Goal: Task Accomplishment & Management: Manage account settings

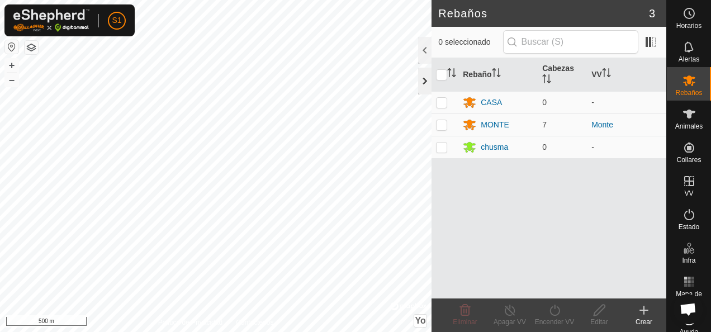
click at [428, 84] on div at bounding box center [424, 81] width 13 height 27
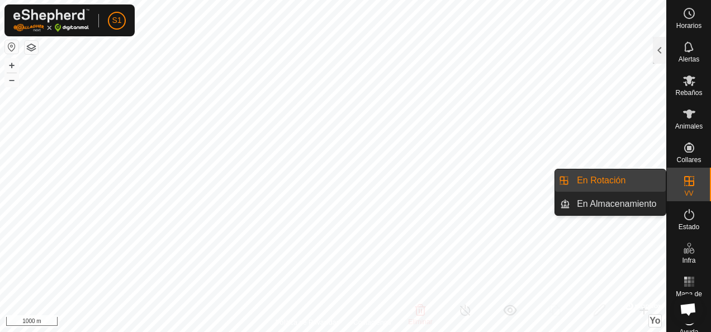
click at [682, 182] on icon at bounding box center [688, 180] width 13 height 13
click at [685, 180] on icon at bounding box center [689, 181] width 10 height 10
click at [626, 190] on link "En Rotación" at bounding box center [618, 180] width 96 height 22
click at [626, 200] on link "En Almacenamiento" at bounding box center [618, 204] width 96 height 22
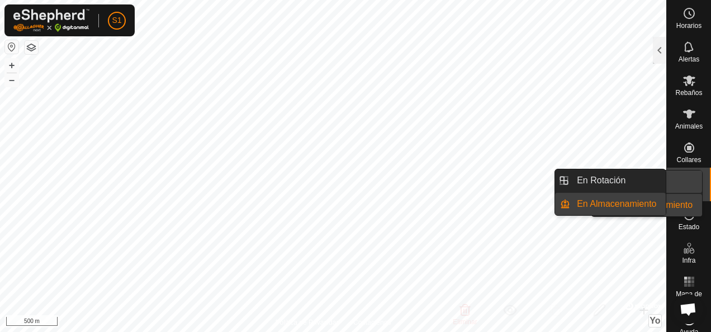
click at [692, 183] on es-virtualpaddocks-svg-icon at bounding box center [689, 181] width 20 height 18
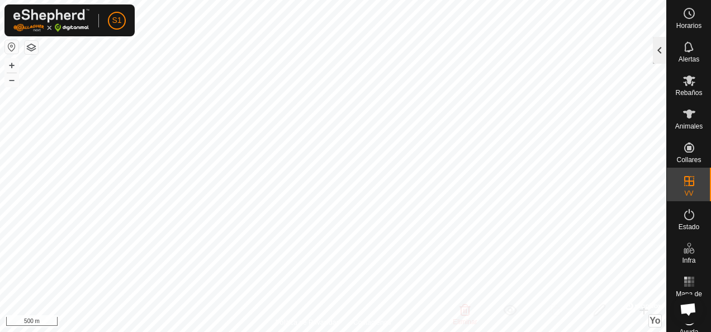
click at [663, 46] on div at bounding box center [659, 50] width 13 height 27
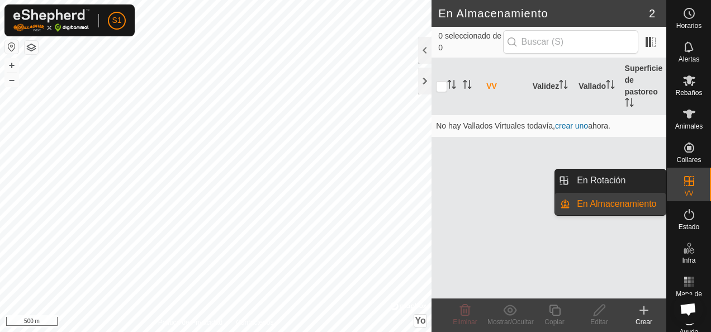
click at [683, 183] on icon at bounding box center [688, 180] width 13 height 13
click at [648, 173] on link "En Rotación" at bounding box center [618, 180] width 96 height 22
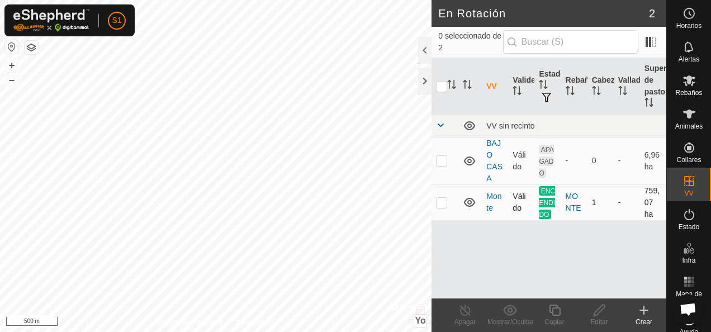
click at [495, 204] on td "Monte" at bounding box center [495, 202] width 26 height 36
click at [442, 198] on p-checkbox at bounding box center [441, 202] width 11 height 9
click at [441, 199] on p-checkbox at bounding box center [441, 202] width 11 height 9
click at [443, 206] on p-checkbox at bounding box center [441, 202] width 11 height 9
checkbox input "true"
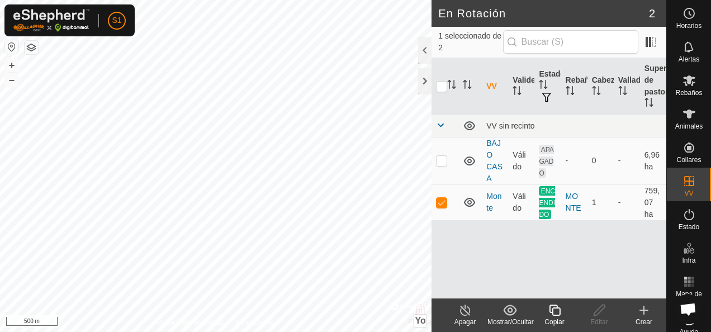
click at [458, 308] on icon at bounding box center [465, 309] width 14 height 13
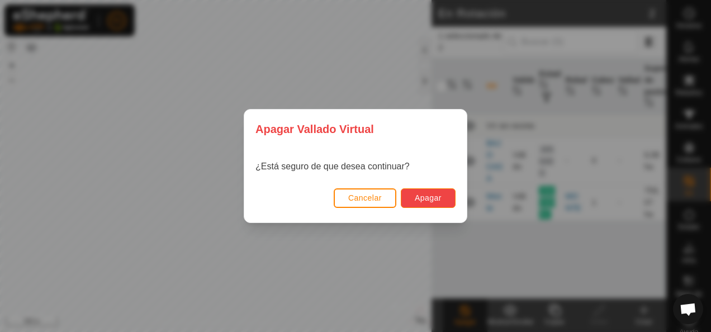
click at [432, 203] on button "Apagar" at bounding box center [428, 198] width 55 height 20
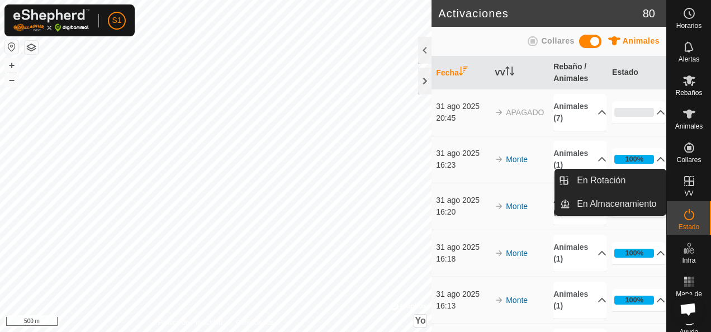
click at [679, 188] on es-virtualpaddocks-svg-icon at bounding box center [689, 181] width 20 height 18
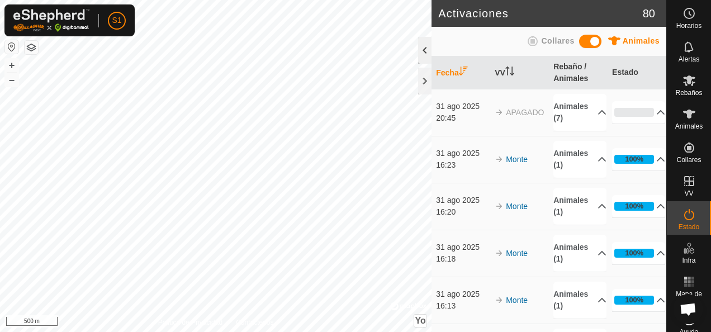
click at [419, 48] on div at bounding box center [424, 50] width 13 height 27
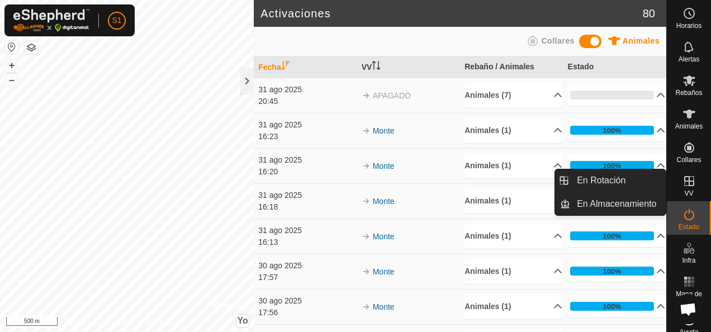
click at [688, 186] on icon at bounding box center [689, 181] width 10 height 10
click at [646, 196] on link "En Almacenamiento" at bounding box center [618, 204] width 96 height 22
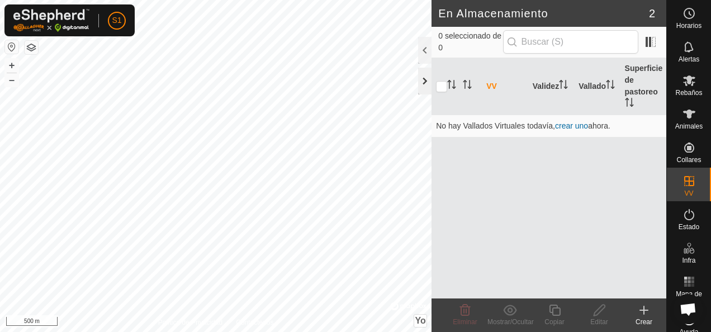
click at [424, 68] on div at bounding box center [424, 81] width 13 height 27
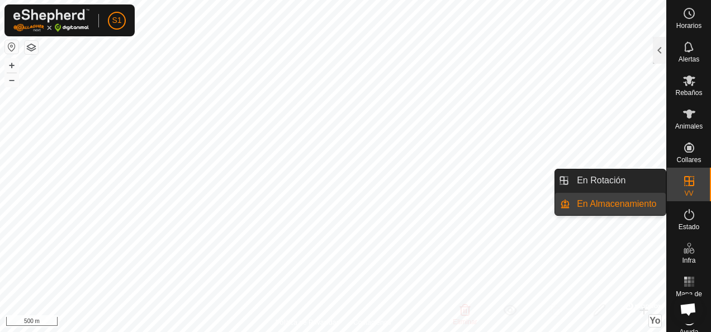
click at [682, 187] on icon at bounding box center [688, 180] width 13 height 13
click at [614, 182] on link "En Rotación" at bounding box center [618, 180] width 96 height 22
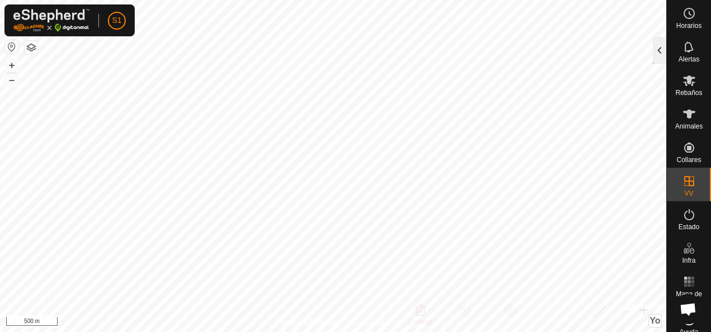
click at [664, 53] on div at bounding box center [659, 50] width 13 height 27
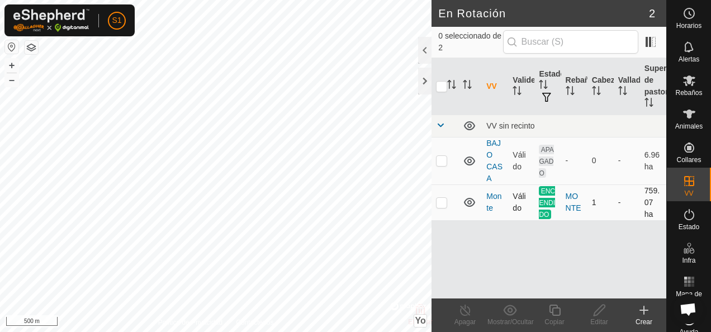
click at [609, 193] on td "1" at bounding box center [600, 202] width 26 height 36
click at [446, 200] on p-checkbox at bounding box center [441, 202] width 11 height 9
checkbox input "true"
click at [463, 310] on line at bounding box center [464, 310] width 9 height 9
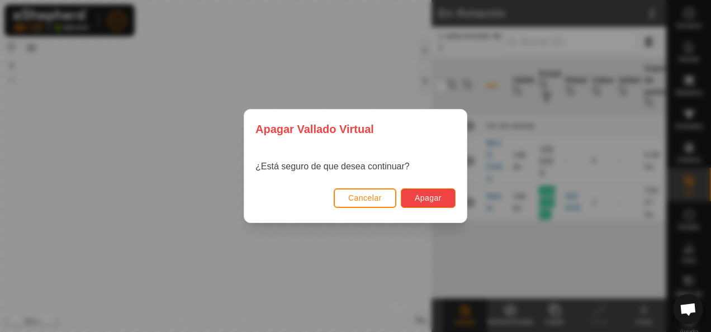
click at [438, 197] on span "Apagar" at bounding box center [428, 197] width 27 height 9
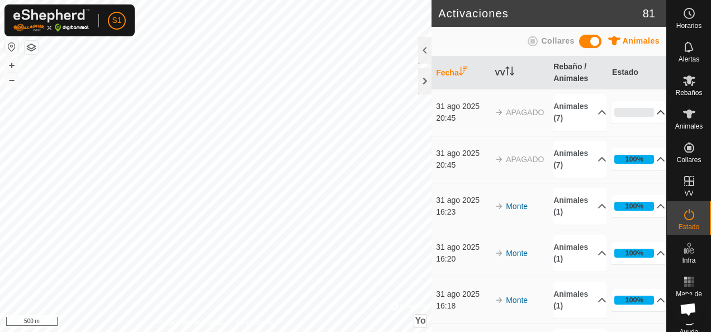
click at [656, 110] on icon at bounding box center [660, 112] width 9 height 9
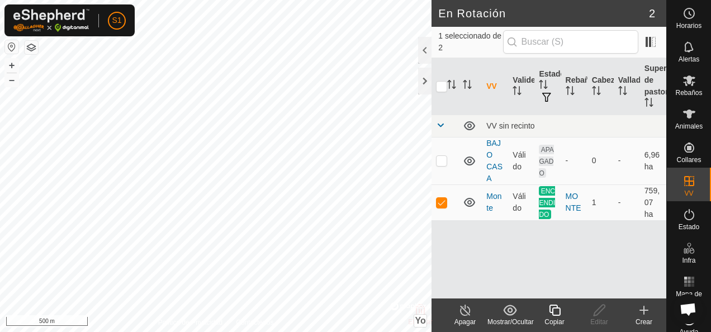
checkbox input "true"
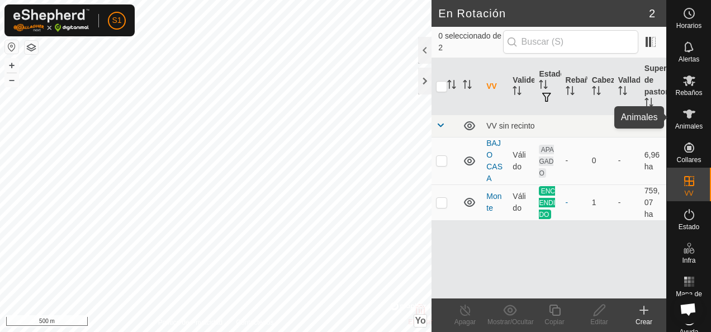
click at [687, 112] on icon at bounding box center [689, 114] width 12 height 9
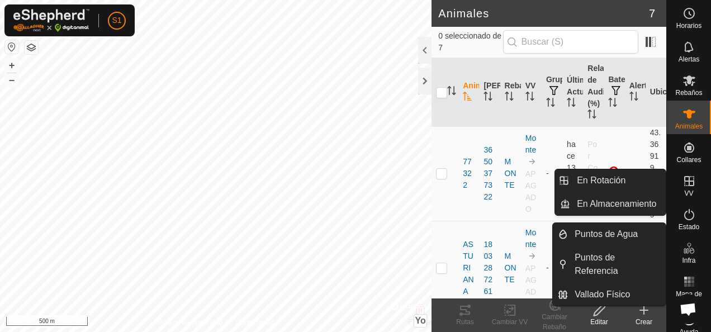
click at [691, 182] on es-virtualpaddocks-svg-icon at bounding box center [689, 181] width 20 height 18
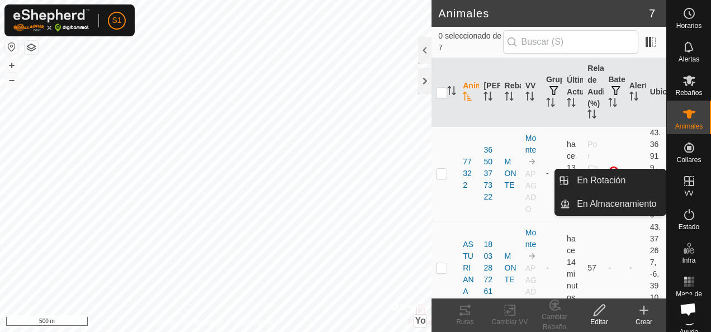
click at [687, 184] on icon at bounding box center [688, 180] width 13 height 13
click at [681, 189] on es-virtualpaddocks-svg-icon at bounding box center [689, 181] width 20 height 18
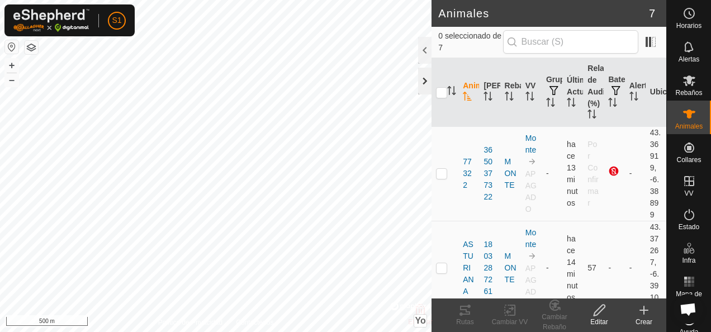
click at [426, 77] on div at bounding box center [424, 81] width 13 height 27
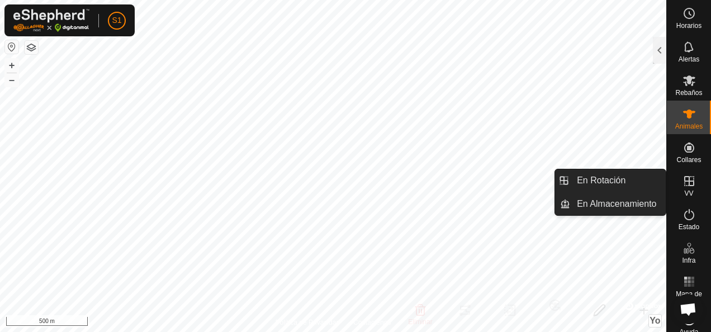
click at [683, 186] on icon at bounding box center [688, 180] width 13 height 13
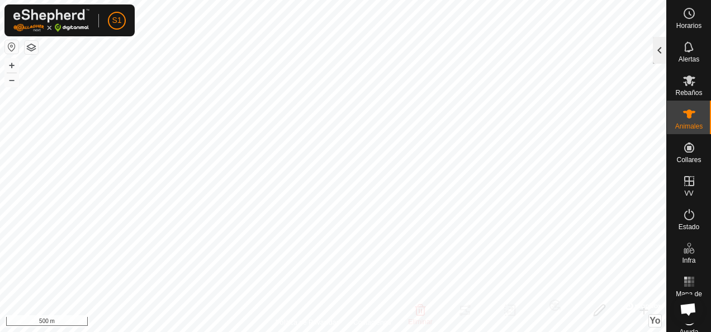
click at [653, 55] on div at bounding box center [659, 50] width 13 height 27
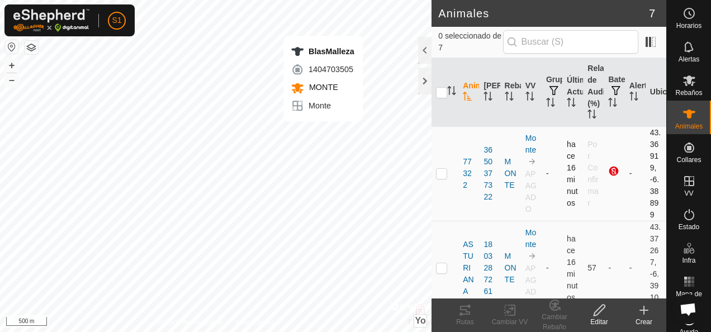
checkbox input "true"
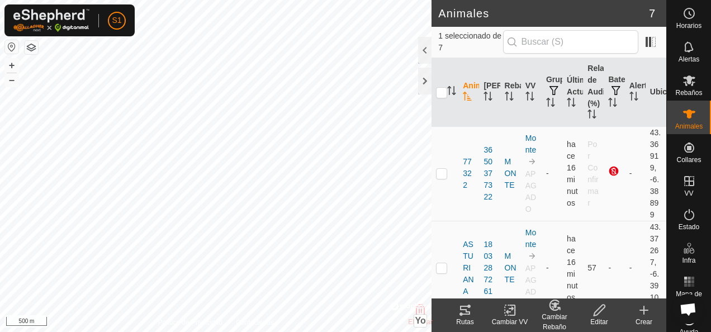
click at [510, 312] on icon at bounding box center [510, 310] width 8 height 7
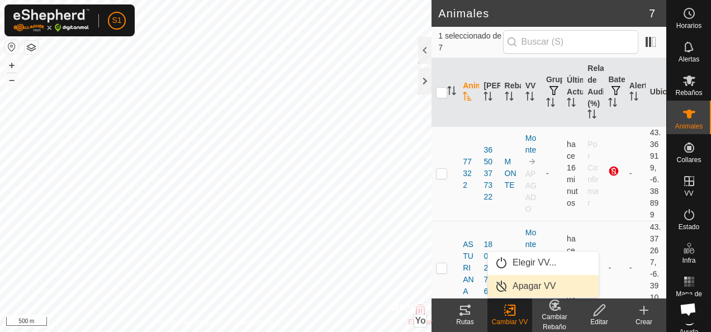
click at [512, 285] on link "Apagar VV" at bounding box center [543, 286] width 111 height 22
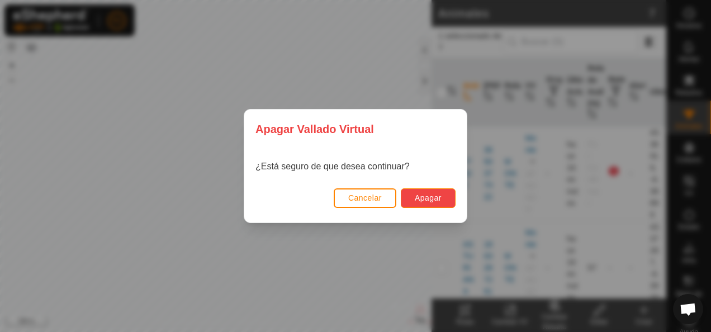
click at [433, 198] on span "Apagar" at bounding box center [428, 197] width 27 height 9
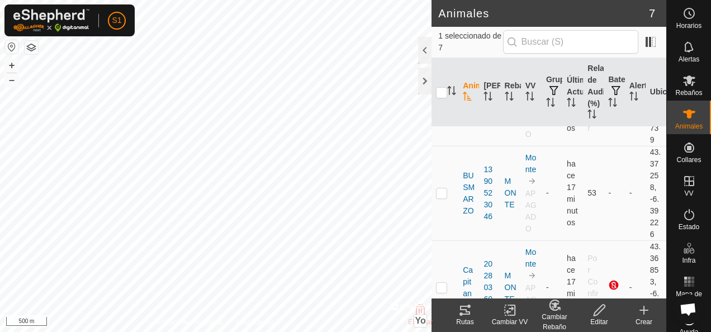
scroll to position [112, 0]
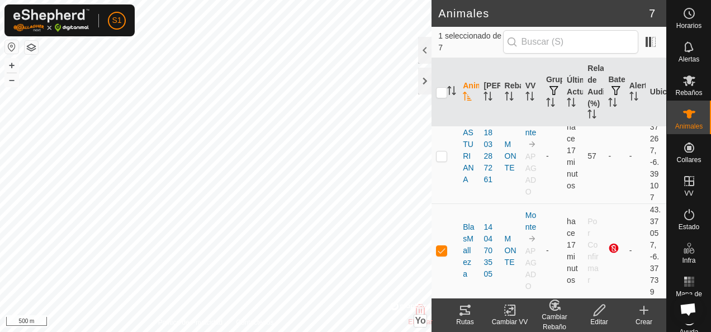
click at [508, 315] on icon at bounding box center [510, 309] width 14 height 13
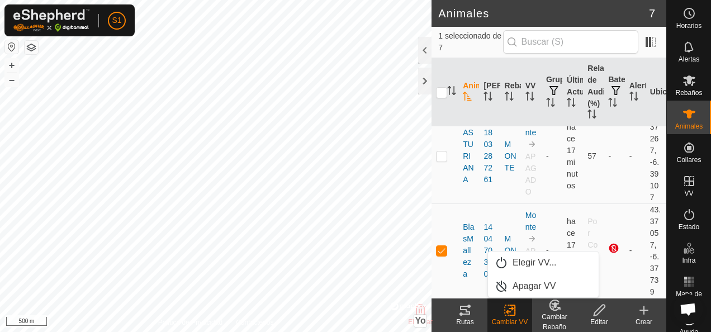
click at [557, 310] on icon at bounding box center [553, 305] width 9 height 10
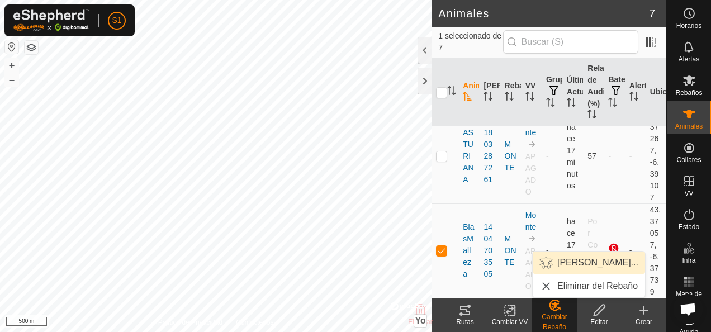
click at [595, 265] on link "Elegir Rebaño..." at bounding box center [588, 262] width 112 height 22
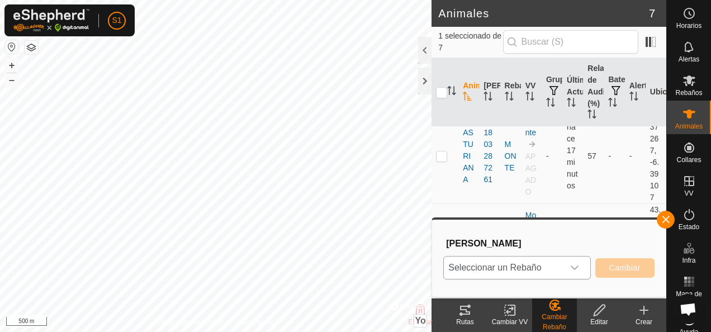
click at [563, 269] on span "Seleccionar un Rebaño" at bounding box center [503, 267] width 119 height 22
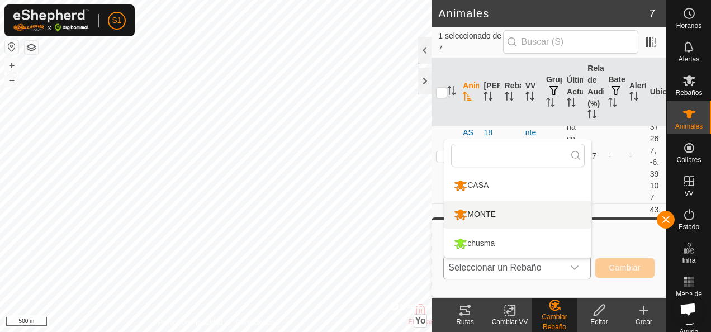
click at [503, 220] on li "MONTE" at bounding box center [517, 215] width 147 height 28
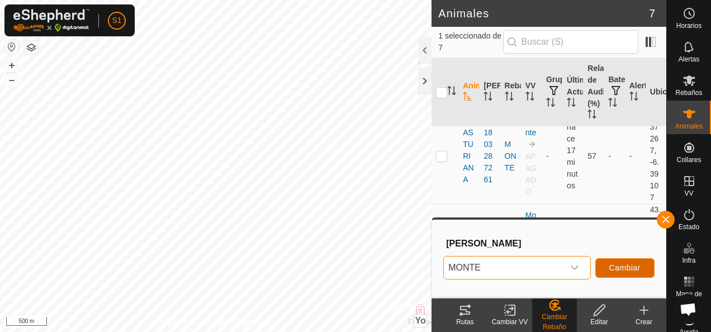
click at [619, 269] on span "Cambiar" at bounding box center [624, 267] width 31 height 9
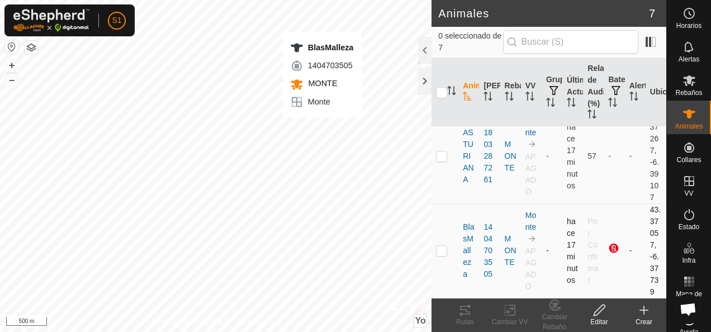
checkbox input "true"
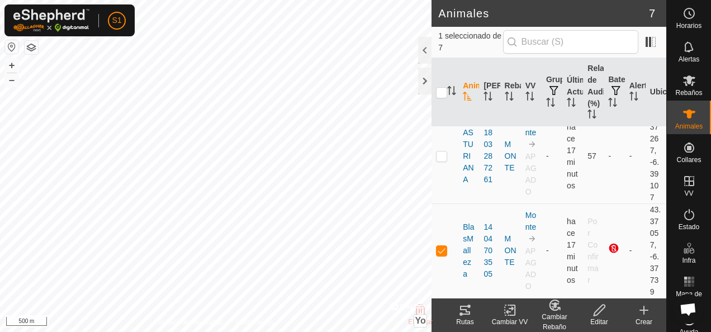
click at [468, 312] on icon at bounding box center [464, 309] width 13 height 13
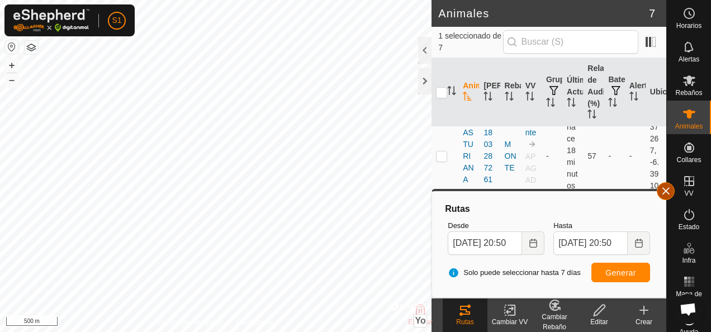
click at [658, 189] on button "button" at bounding box center [666, 191] width 18 height 18
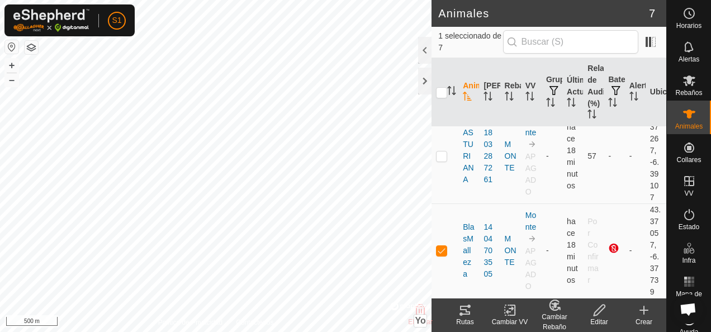
click at [510, 317] on div "Cambiar VV" at bounding box center [509, 322] width 45 height 10
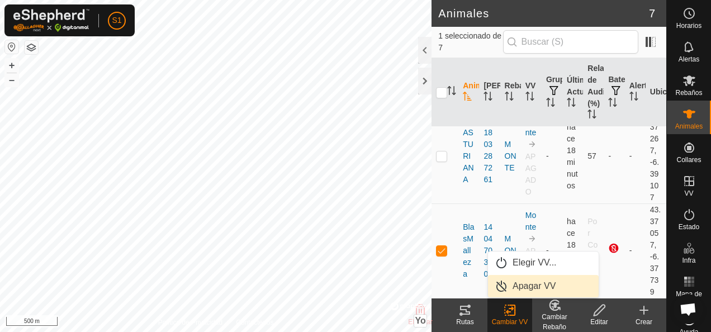
click at [535, 288] on link "Apagar VV" at bounding box center [543, 286] width 111 height 22
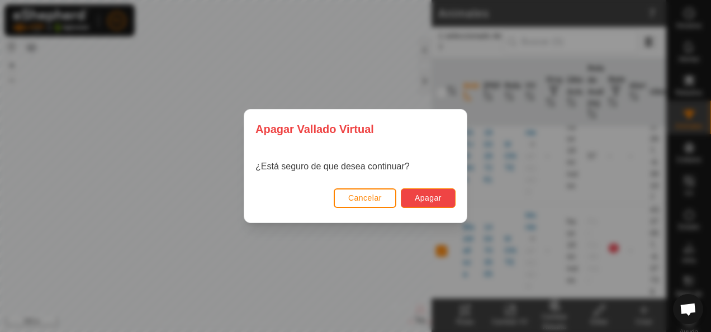
click at [434, 199] on span "Apagar" at bounding box center [428, 197] width 27 height 9
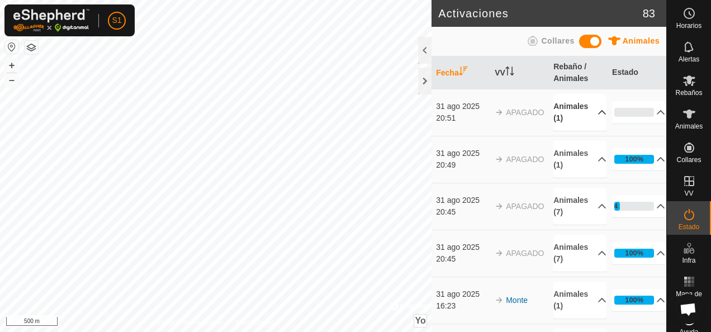
click at [586, 111] on p-accordion-header "Animales (1)" at bounding box center [579, 112] width 53 height 37
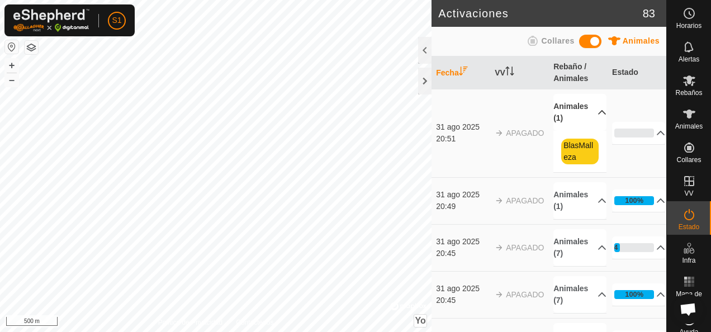
click at [586, 111] on p-accordion-header "Animales (1)" at bounding box center [579, 112] width 53 height 37
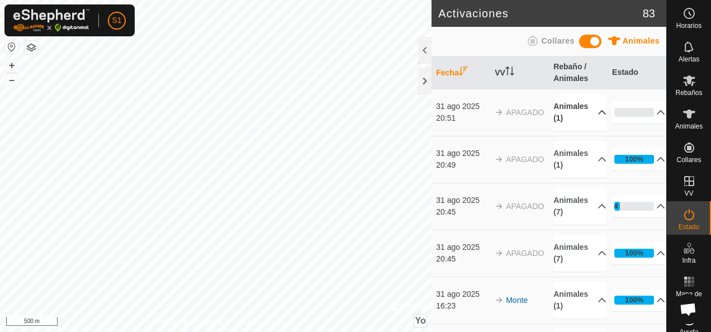
click at [597, 110] on icon at bounding box center [601, 112] width 9 height 9
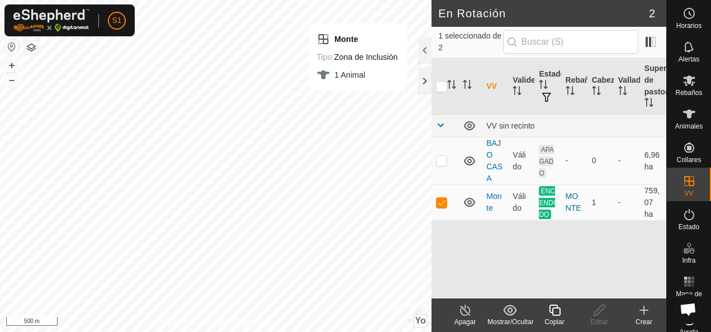
checkbox input "false"
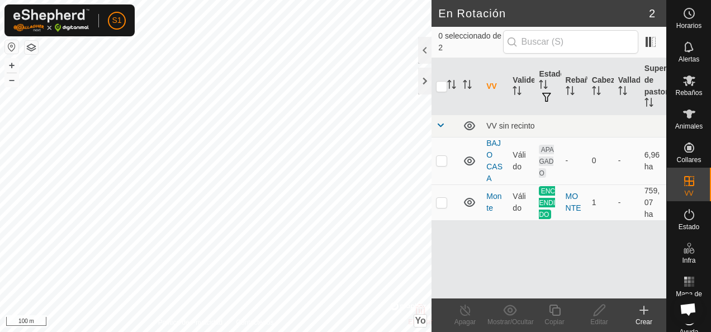
checkbox input "true"
click at [601, 307] on icon at bounding box center [599, 309] width 14 height 13
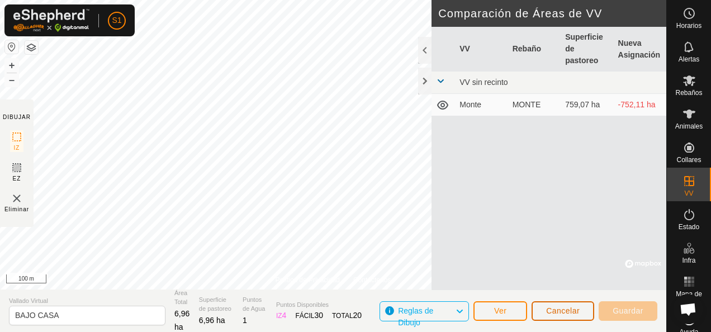
click at [564, 320] on button "Cancelar" at bounding box center [562, 311] width 63 height 20
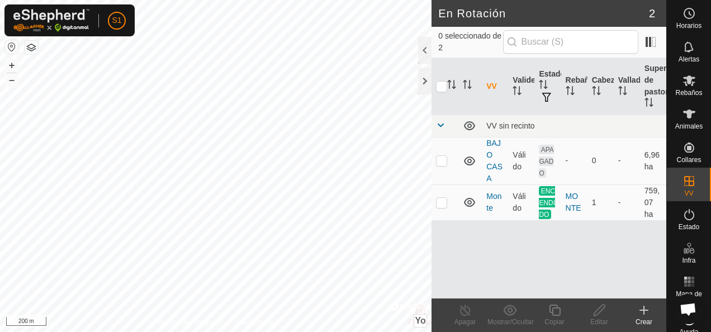
click at [275, 0] on html "S1 Horarios Alertas Rebaños Animales Collares VV Estado Infra Mapa de Calor Ayu…" at bounding box center [355, 166] width 711 height 332
checkbox input "true"
click at [470, 321] on div "Apagar" at bounding box center [465, 322] width 45 height 10
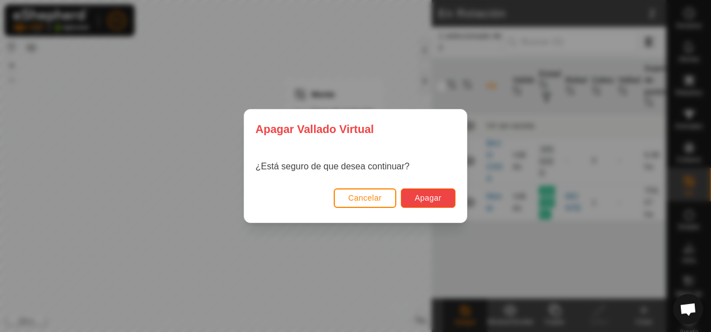
click at [416, 194] on span "Apagar" at bounding box center [428, 197] width 27 height 9
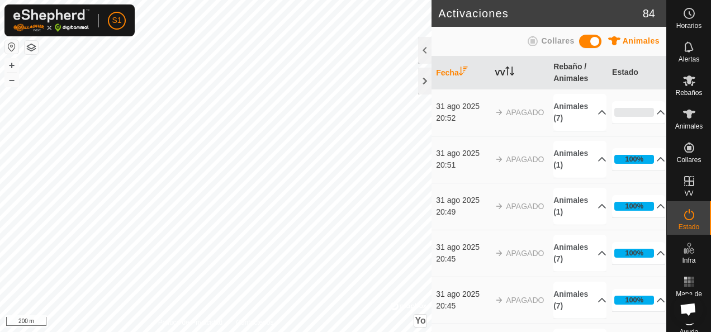
click at [501, 70] on font "VV" at bounding box center [499, 72] width 11 height 9
click at [74, 0] on html "S1 Horarios Alertas Rebaños Animales Collares VV Estado Infra Mapa de Calor Ayu…" at bounding box center [355, 166] width 711 height 332
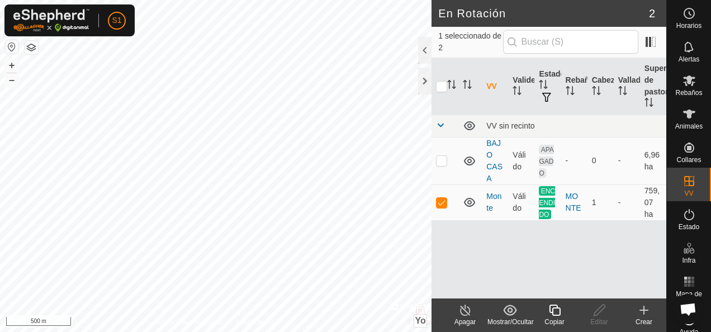
click at [555, 318] on div "Copiar" at bounding box center [554, 322] width 45 height 10
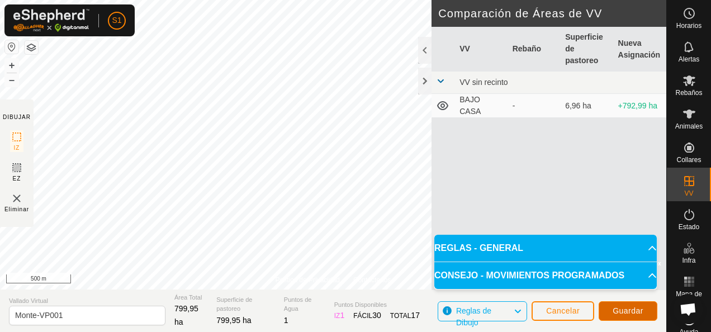
click at [617, 311] on span "Guardar" at bounding box center [627, 310] width 31 height 9
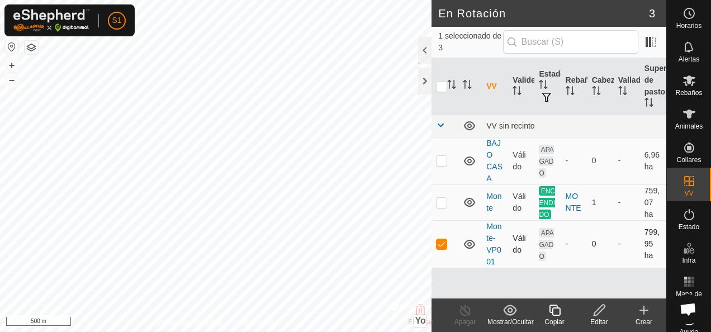
click at [439, 237] on td at bounding box center [444, 243] width 27 height 47
click at [438, 242] on p-checkbox at bounding box center [441, 243] width 11 height 9
checkbox input "false"
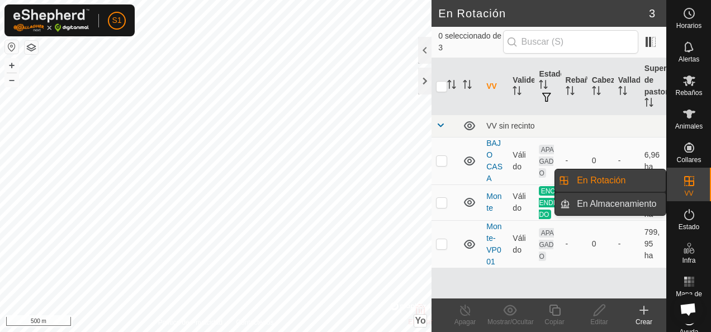
drag, startPoint x: 663, startPoint y: 196, endPoint x: 653, endPoint y: 201, distance: 11.7
click at [653, 201] on link "En Almacenamiento" at bounding box center [618, 204] width 96 height 22
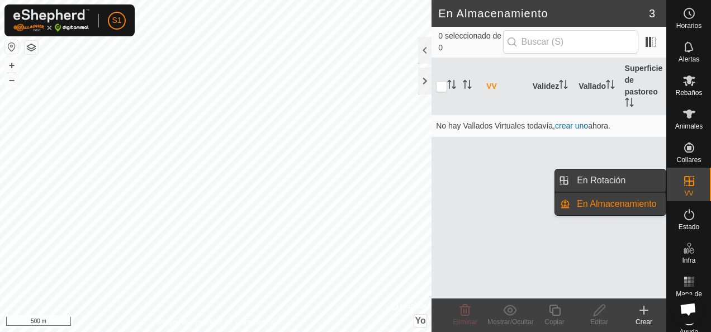
click at [657, 182] on link "En Rotación" at bounding box center [618, 180] width 96 height 22
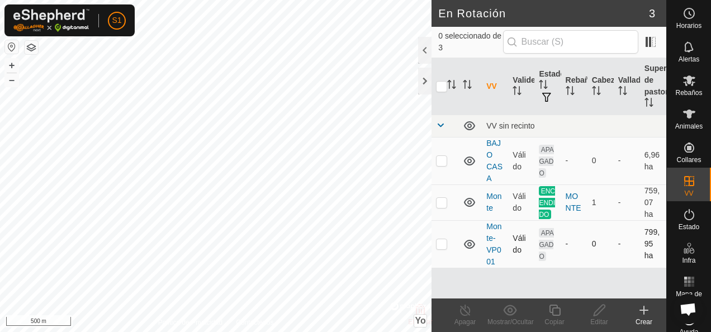
click at [439, 240] on p-checkbox at bounding box center [441, 243] width 11 height 9
checkbox input "true"
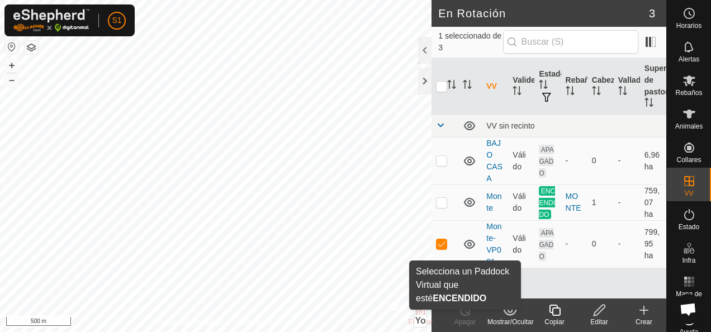
click at [467, 324] on div "Apagar" at bounding box center [465, 322] width 45 height 10
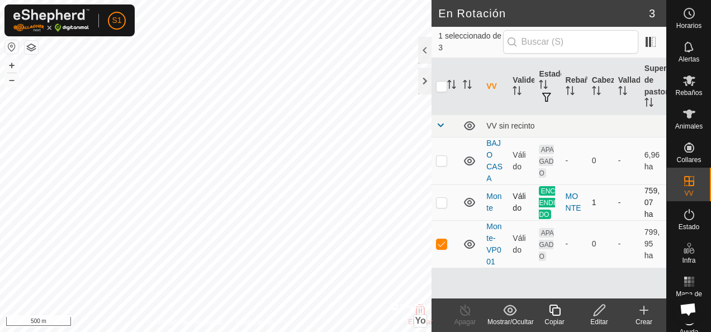
click at [444, 207] on td at bounding box center [444, 202] width 27 height 36
checkbox input "true"
click at [464, 312] on icon at bounding box center [465, 309] width 14 height 13
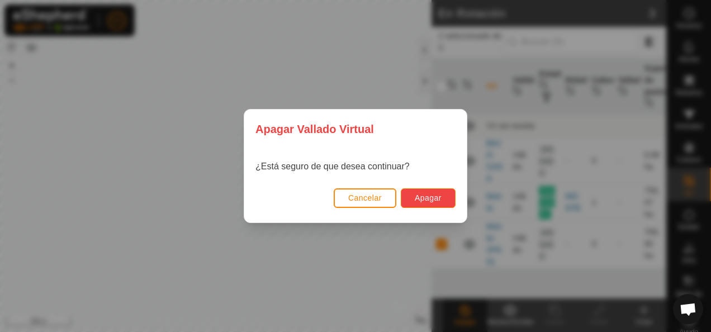
click at [443, 194] on button "Apagar" at bounding box center [428, 198] width 55 height 20
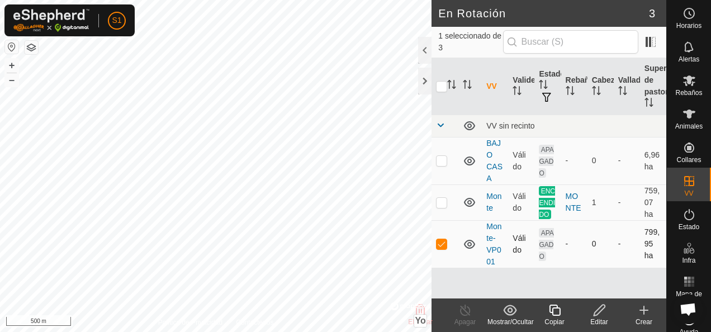
click at [484, 265] on td "Monte-VP001" at bounding box center [495, 243] width 26 height 47
drag, startPoint x: 484, startPoint y: 265, endPoint x: 444, endPoint y: 244, distance: 45.5
click at [444, 244] on p-checkbox at bounding box center [441, 243] width 11 height 9
checkbox input "true"
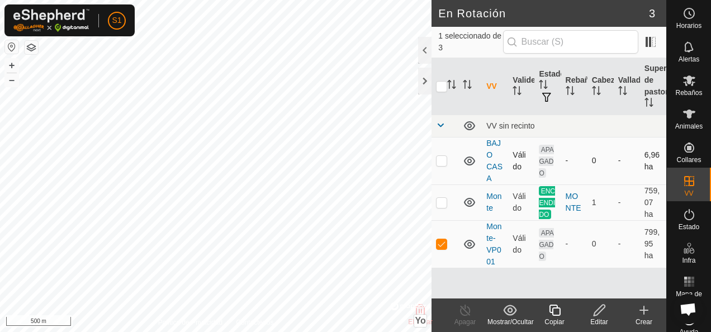
click at [443, 156] on p-checkbox at bounding box center [441, 160] width 11 height 9
checkbox input "true"
click at [446, 205] on p-checkbox at bounding box center [441, 202] width 11 height 9
checkbox input "true"
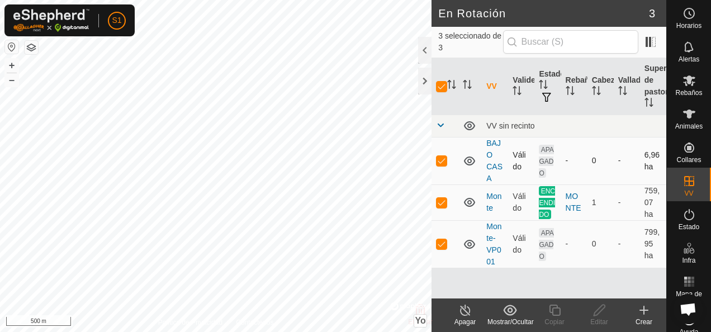
click at [437, 152] on td at bounding box center [444, 160] width 27 height 47
checkbox input "false"
click at [440, 246] on p-checkbox at bounding box center [441, 243] width 11 height 9
checkbox input "false"
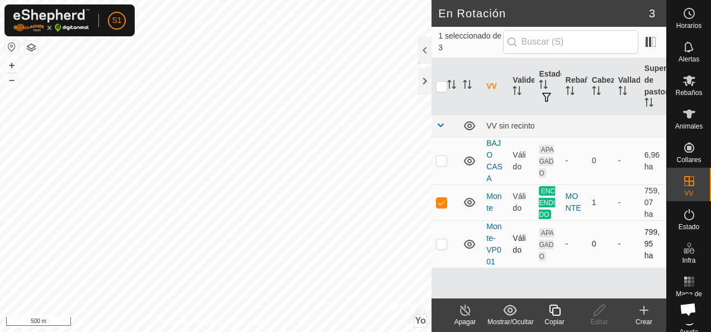
checkbox input "false"
checkbox input "true"
click at [590, 308] on edit-svg-icon at bounding box center [599, 309] width 45 height 13
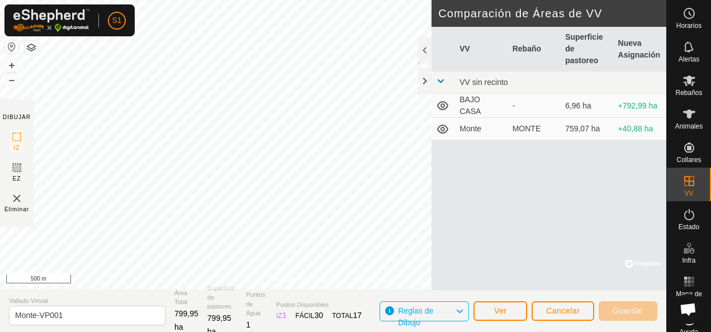
click at [495, 118] on td "Monte" at bounding box center [481, 129] width 53 height 22
click at [446, 122] on icon at bounding box center [442, 128] width 13 height 13
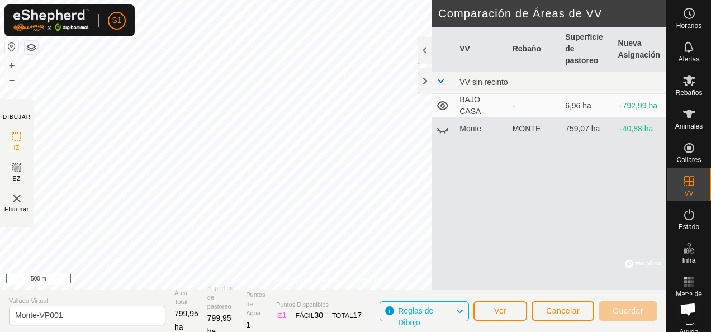
click at [440, 131] on icon at bounding box center [441, 132] width 2 height 2
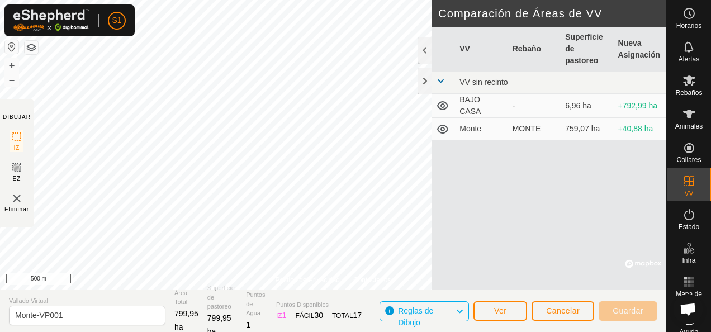
click at [440, 125] on icon at bounding box center [442, 129] width 11 height 9
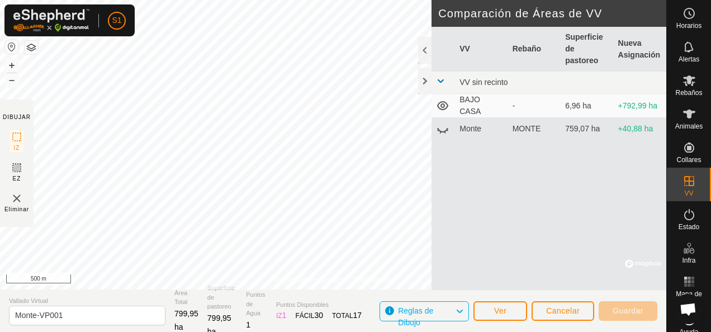
click at [440, 131] on icon at bounding box center [441, 132] width 2 height 2
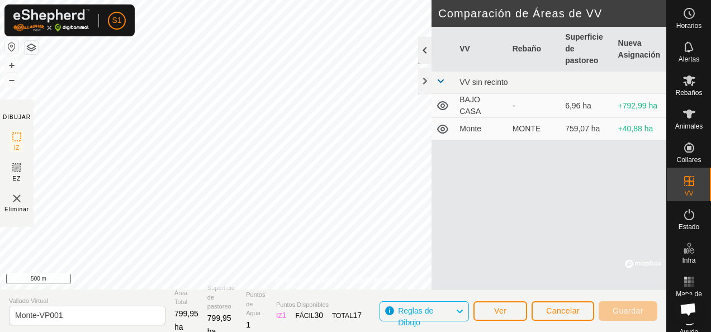
click at [418, 41] on div at bounding box center [424, 50] width 13 height 27
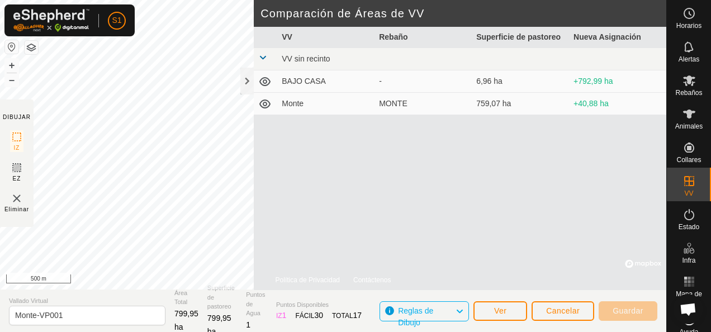
click at [402, 105] on div "MONTE" at bounding box center [423, 104] width 88 height 12
click at [464, 313] on icon at bounding box center [459, 311] width 9 height 15
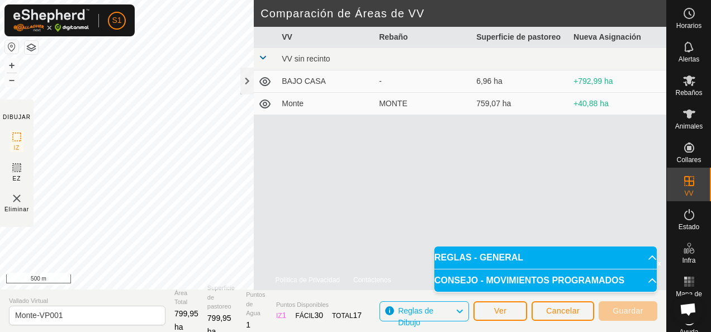
click at [644, 278] on p-accordion-header "CONSEJO - MOVIMIENTOS PROGRAMADOS" at bounding box center [545, 280] width 222 height 22
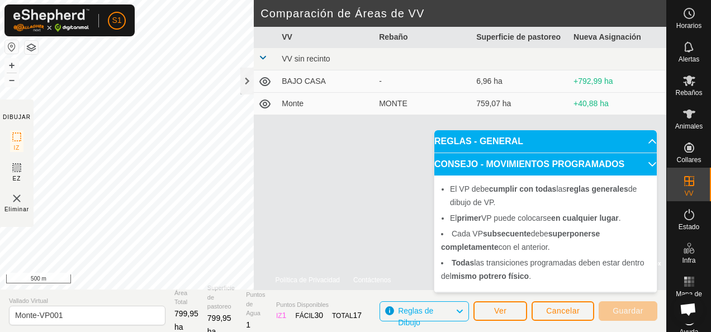
click at [382, 202] on div "VV Rebaño Superficie de pastoreo Nueva Asignación VV sin recinto BAJO CASA - 6,…" at bounding box center [460, 158] width 412 height 263
click at [406, 135] on div "VV Rebaño Superficie de pastoreo Nueva Asignación VV sin recinto BAJO CASA - 6,…" at bounding box center [460, 158] width 412 height 263
click at [617, 161] on p-accordion-header "CONSEJO - MOVIMIENTOS PROGRAMADOS" at bounding box center [545, 164] width 222 height 22
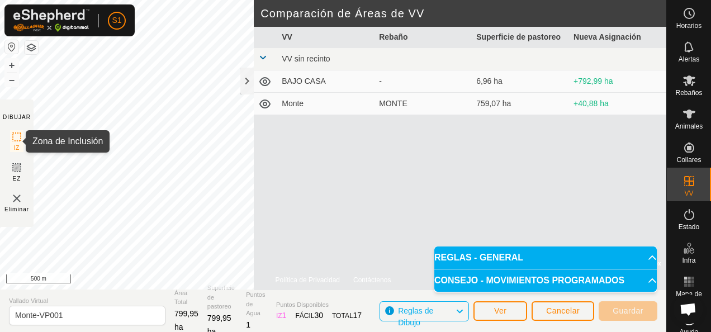
click at [15, 140] on icon at bounding box center [16, 136] width 13 height 13
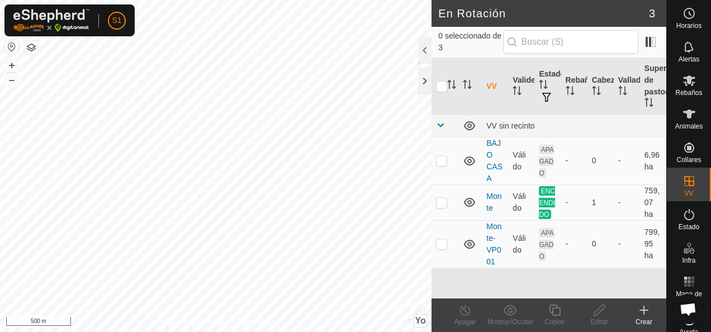
checkbox input "true"
click at [471, 240] on icon at bounding box center [469, 243] width 13 height 13
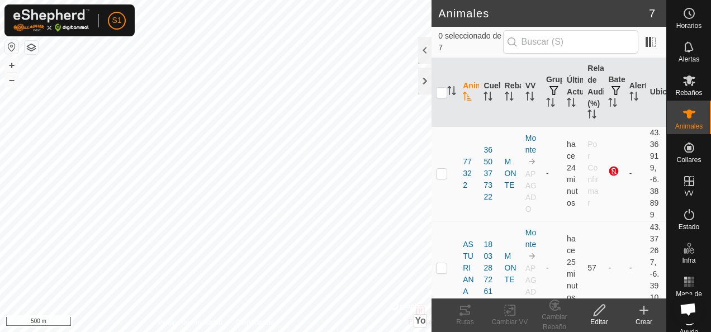
checkbox input "true"
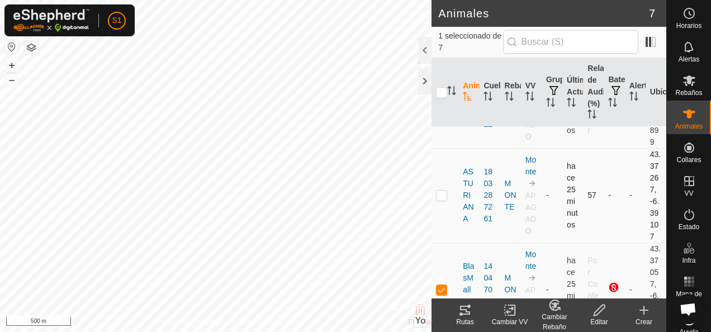
scroll to position [112, 0]
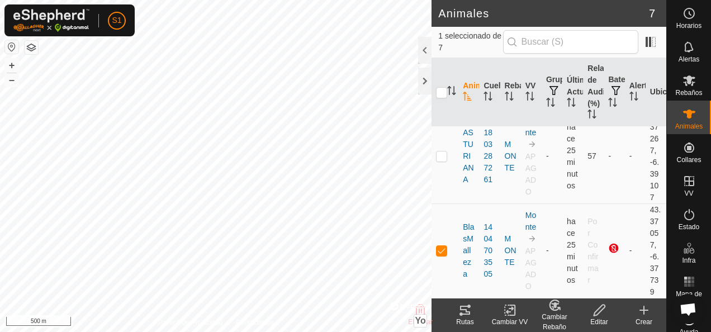
click at [511, 307] on icon at bounding box center [510, 309] width 14 height 13
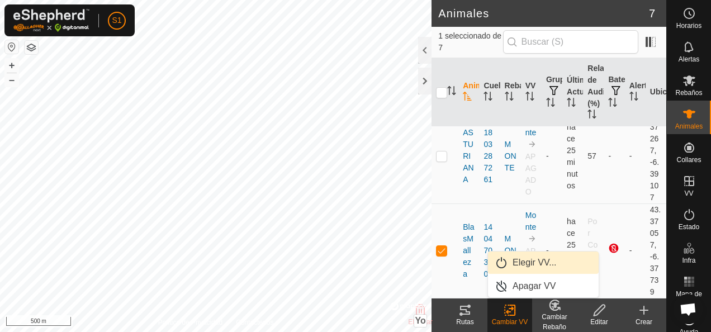
click at [529, 263] on link "Elegir VV..." at bounding box center [543, 262] width 111 height 22
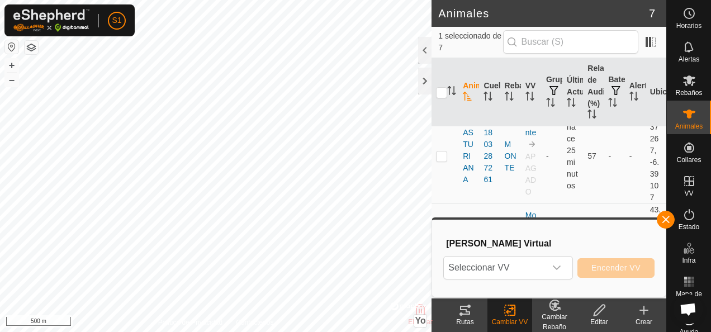
click at [529, 263] on span "Seleccionar VV" at bounding box center [495, 267] width 102 height 22
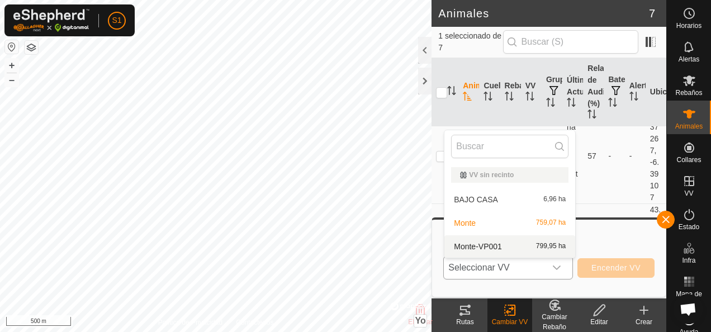
click at [531, 250] on li "Monte-VP001 799,95 ha" at bounding box center [509, 246] width 131 height 22
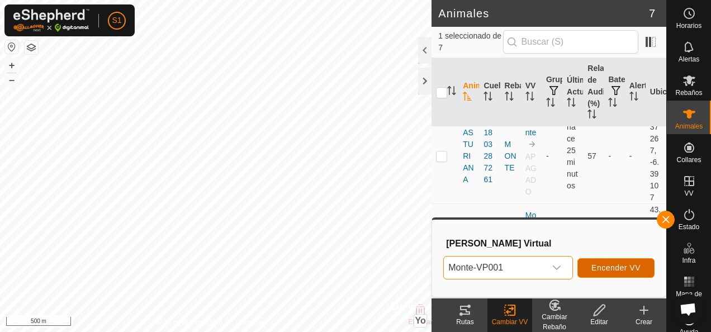
click at [598, 267] on span "Encender VV" at bounding box center [615, 267] width 49 height 9
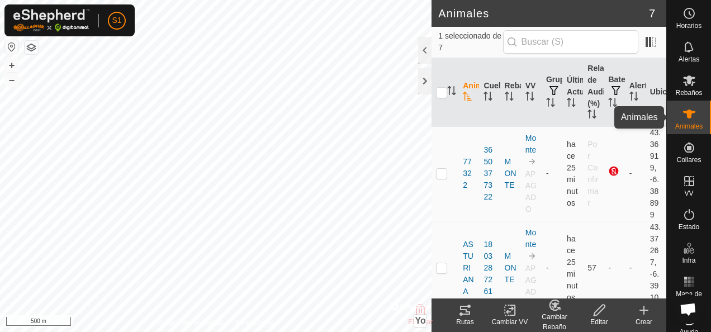
click at [689, 117] on icon at bounding box center [688, 113] width 13 height 13
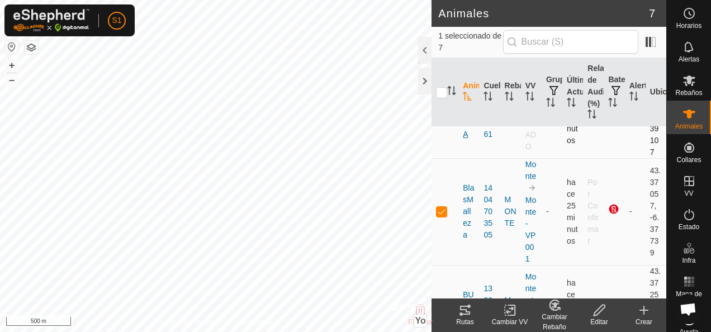
scroll to position [168, 0]
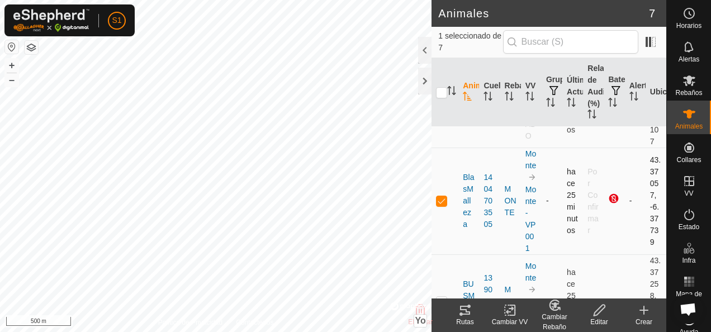
click at [445, 205] on p-checkbox at bounding box center [441, 200] width 11 height 9
click at [444, 205] on p-checkbox at bounding box center [441, 200] width 11 height 9
checkbox input "true"
click at [464, 311] on icon at bounding box center [464, 309] width 13 height 13
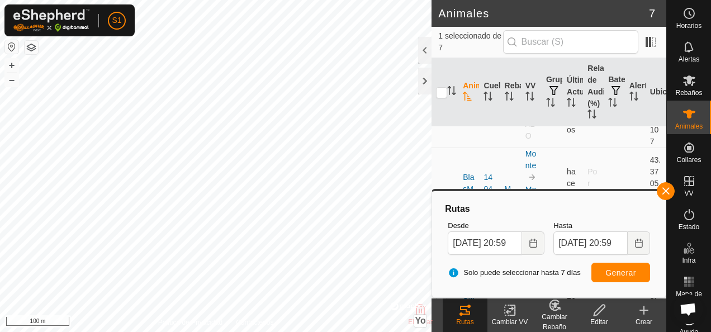
click at [7, 45] on button "button" at bounding box center [11, 46] width 13 height 13
checkbox input "true"
checkbox input "false"
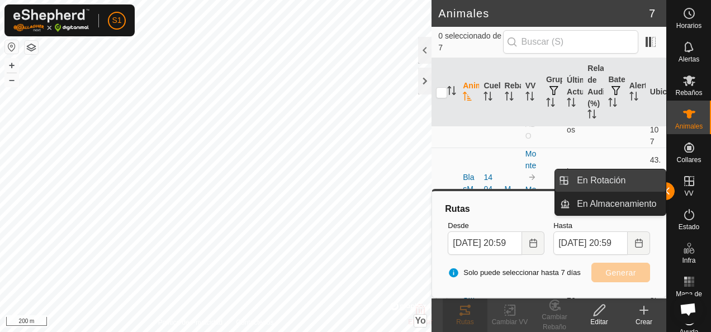
click at [664, 188] on link "En Rotación" at bounding box center [618, 180] width 96 height 22
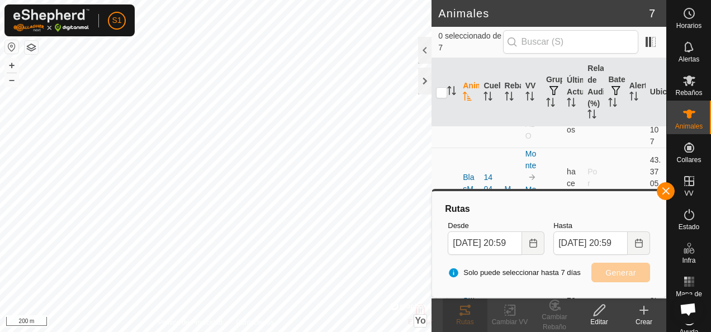
click at [664, 188] on link "En Rotación" at bounding box center [618, 180] width 96 height 22
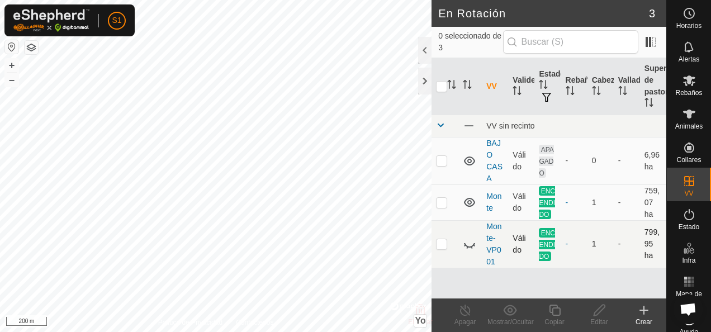
click at [469, 246] on icon at bounding box center [469, 243] width 13 height 13
checkbox input "false"
click at [439, 203] on p-checkbox at bounding box center [441, 202] width 11 height 9
checkbox input "true"
click at [460, 311] on icon at bounding box center [465, 309] width 14 height 13
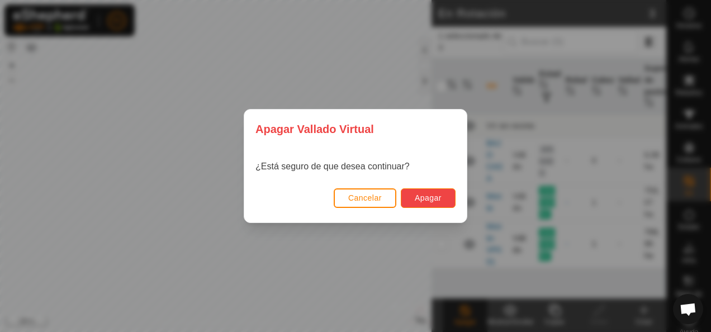
click at [427, 189] on button "Apagar" at bounding box center [428, 198] width 55 height 20
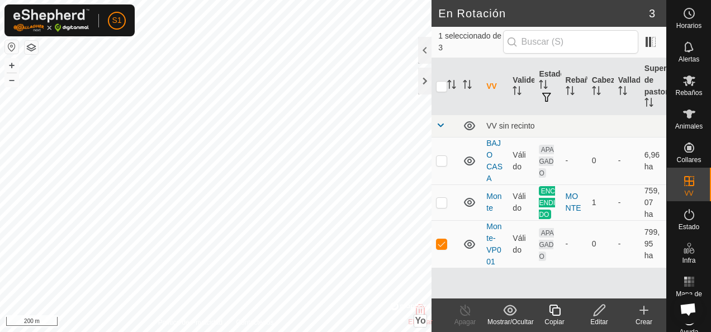
checkbox input "true"
click at [602, 314] on icon at bounding box center [599, 309] width 14 height 13
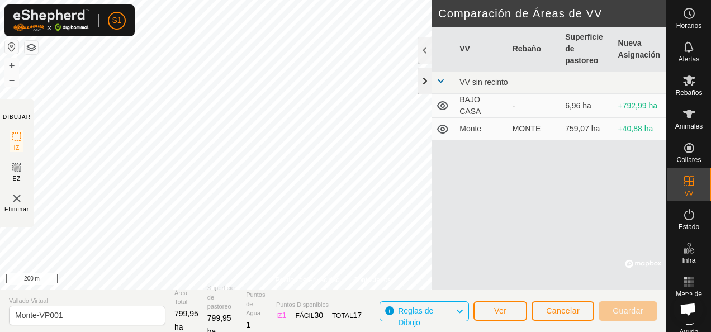
click at [421, 84] on div at bounding box center [424, 81] width 13 height 27
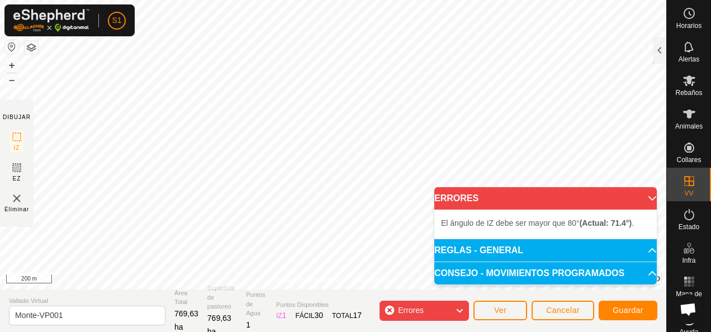
click at [644, 192] on p-accordion-header "ERRORES" at bounding box center [545, 198] width 222 height 22
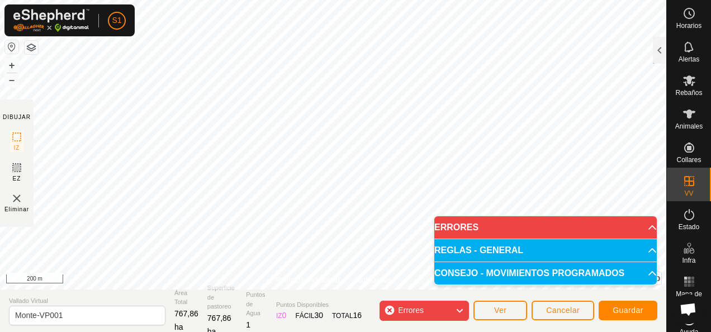
click at [0, 331] on html "S1 Horarios Alertas Rebaños Animales Collares VV Estado Infra Mapa de Calor Ayu…" at bounding box center [355, 166] width 711 height 332
click at [467, 239] on body "S1 Horarios Alertas Rebaños Animales Collares VV Estado Infra Mapa de Calor Ayu…" at bounding box center [355, 166] width 711 height 332
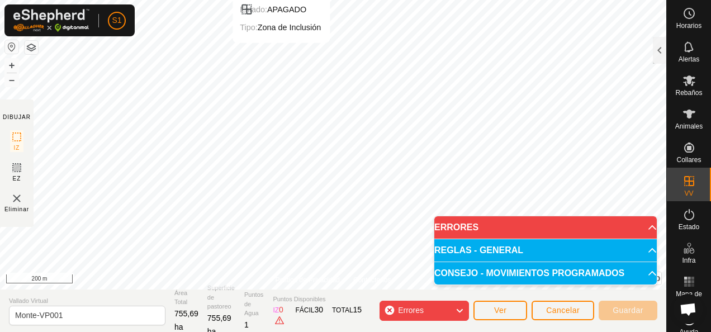
click at [256, 0] on html "S1 Horarios Alertas Rebaños Animales Collares VV Estado Infra Mapa de Calor Ayu…" at bounding box center [355, 166] width 711 height 332
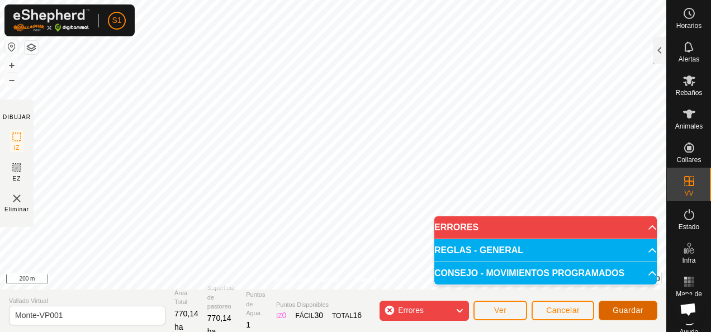
click at [622, 308] on span "Guardar" at bounding box center [627, 310] width 31 height 9
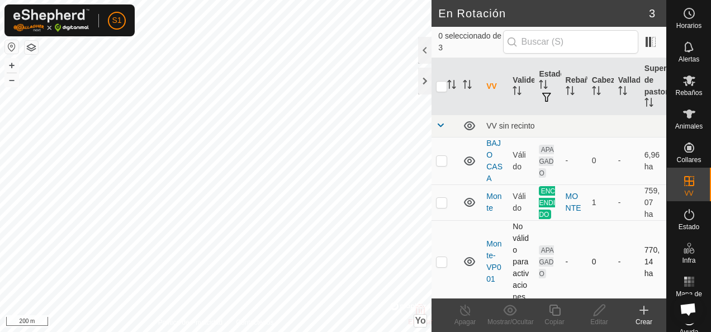
checkbox input "true"
click at [606, 308] on edit-svg-icon at bounding box center [599, 309] width 45 height 13
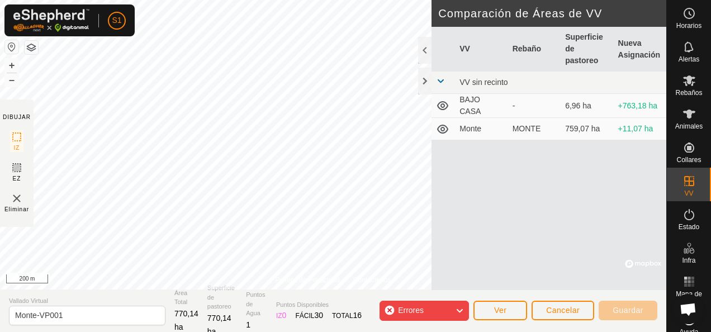
click at [457, 304] on icon at bounding box center [459, 310] width 9 height 15
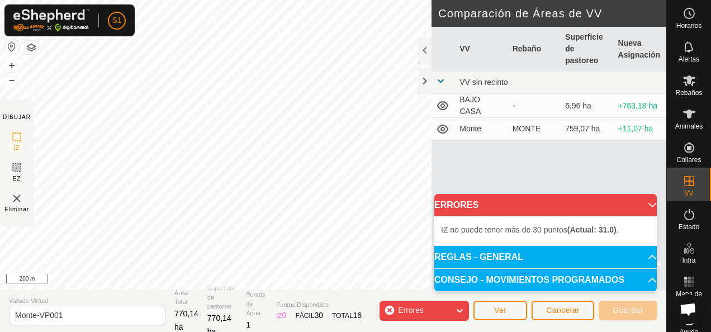
click at [457, 304] on icon at bounding box center [459, 310] width 9 height 15
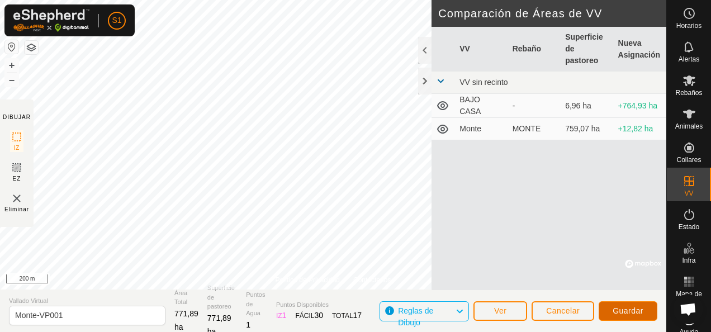
click at [627, 311] on span "Guardar" at bounding box center [627, 310] width 31 height 9
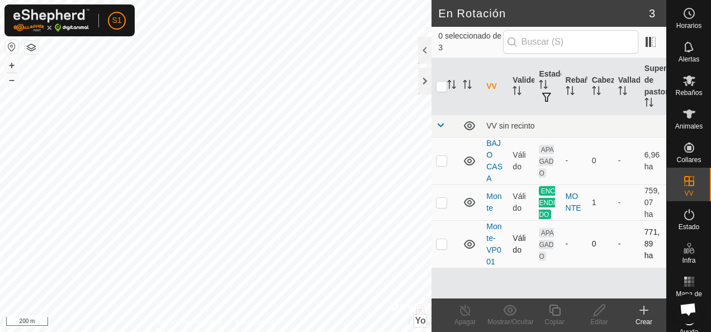
click at [441, 246] on p-checkbox at bounding box center [441, 243] width 11 height 9
checkbox input "true"
click at [438, 202] on p-checkbox at bounding box center [441, 202] width 11 height 9
checkbox input "true"
click at [445, 247] on p-checkbox at bounding box center [441, 243] width 11 height 9
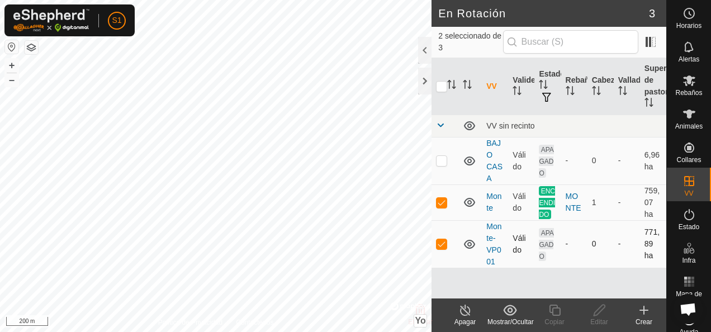
checkbox input "false"
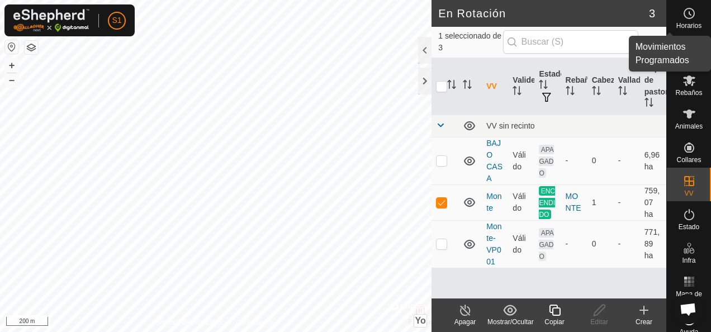
click at [689, 11] on circle at bounding box center [689, 13] width 10 height 10
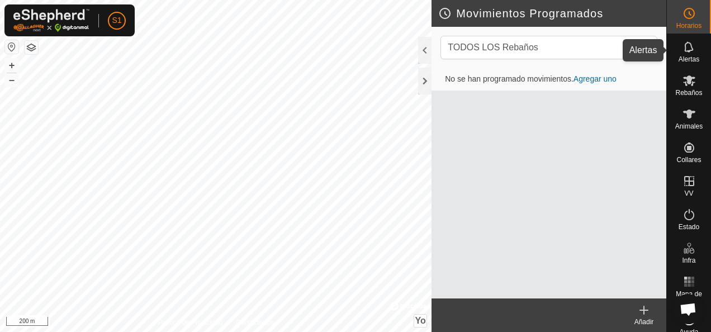
click at [684, 60] on span "Alertas" at bounding box center [688, 59] width 21 height 7
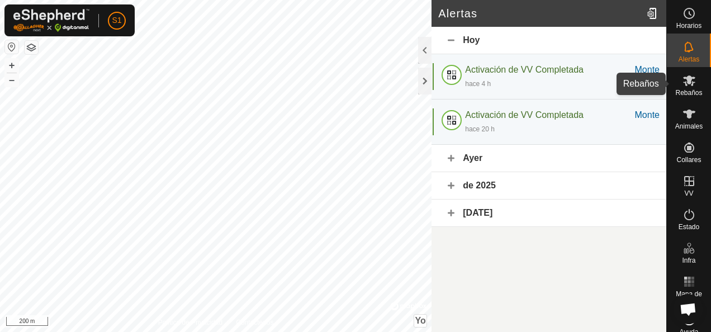
click at [679, 96] on span "Rebaños" at bounding box center [688, 92] width 27 height 7
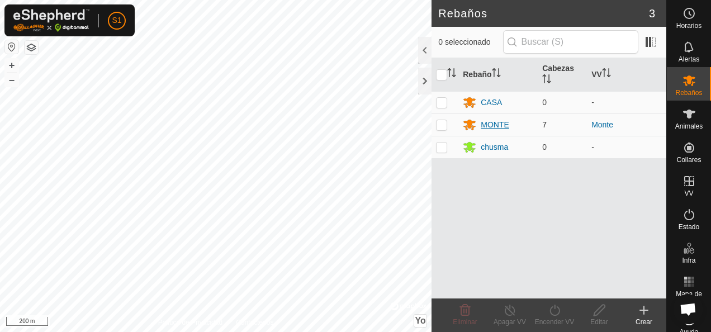
click at [497, 125] on div "MONTE" at bounding box center [495, 125] width 28 height 12
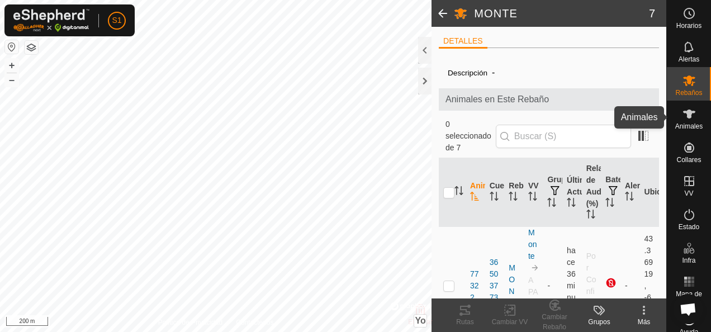
click at [687, 111] on icon at bounding box center [688, 113] width 13 height 13
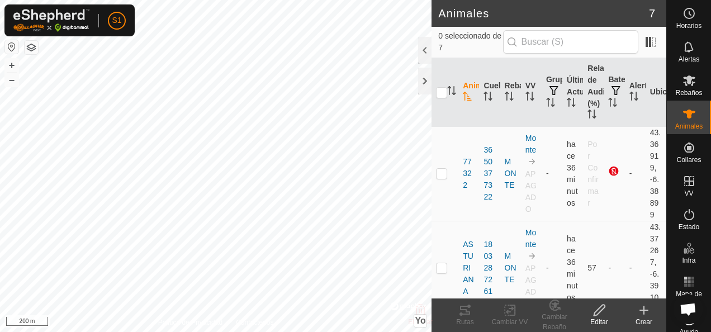
scroll to position [10, 0]
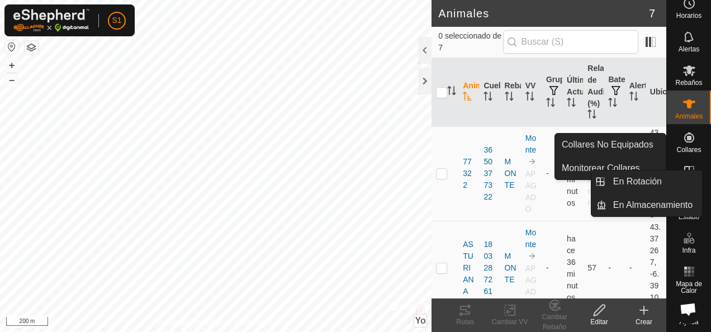
click at [685, 163] on es-virtualpaddocks-svg-icon at bounding box center [689, 171] width 20 height 18
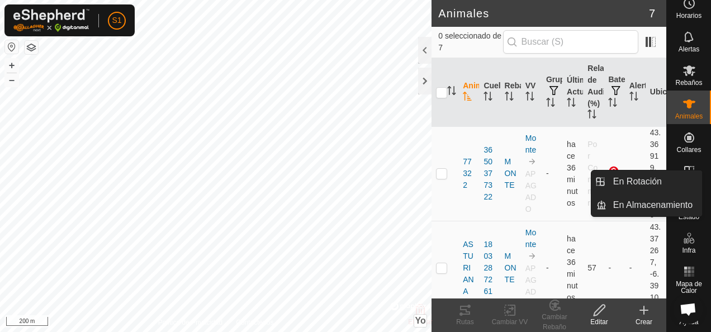
click at [686, 166] on icon at bounding box center [688, 170] width 13 height 13
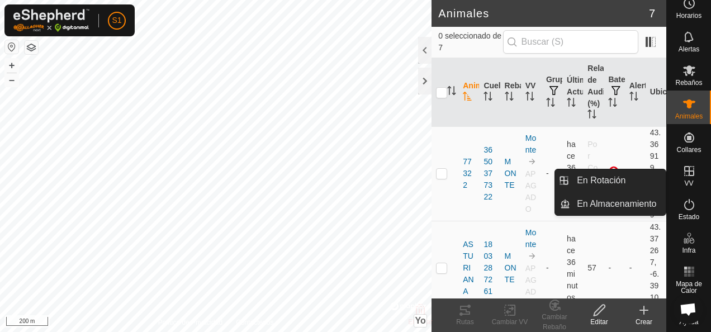
click at [685, 164] on icon at bounding box center [688, 170] width 13 height 13
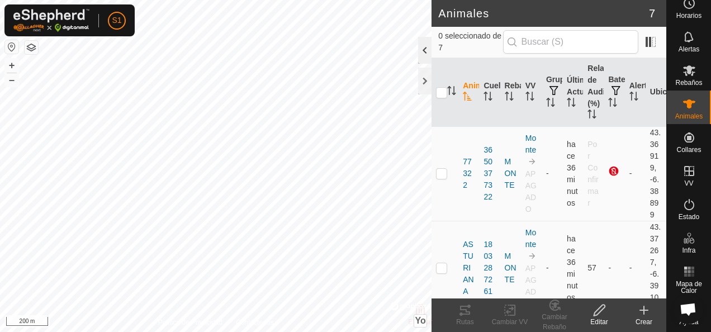
click at [424, 51] on div at bounding box center [424, 50] width 13 height 27
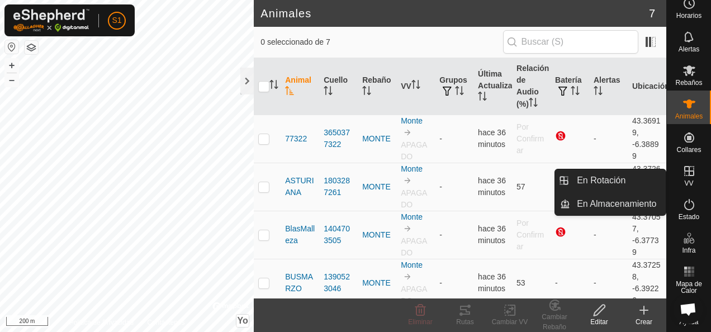
click at [686, 181] on span "VV" at bounding box center [688, 183] width 9 height 7
click at [659, 187] on link "En Rotación" at bounding box center [618, 180] width 96 height 22
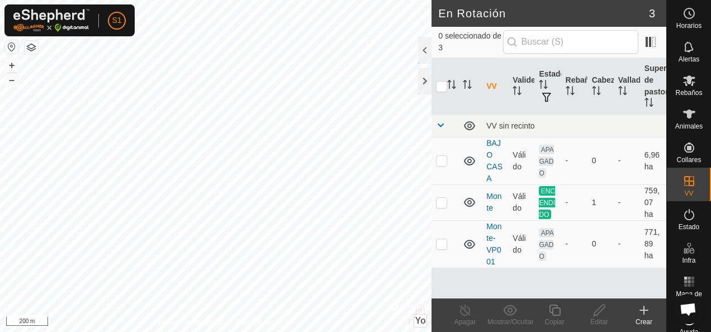
checkbox input "true"
click at [489, 249] on link "Monte-VP001" at bounding box center [493, 244] width 15 height 44
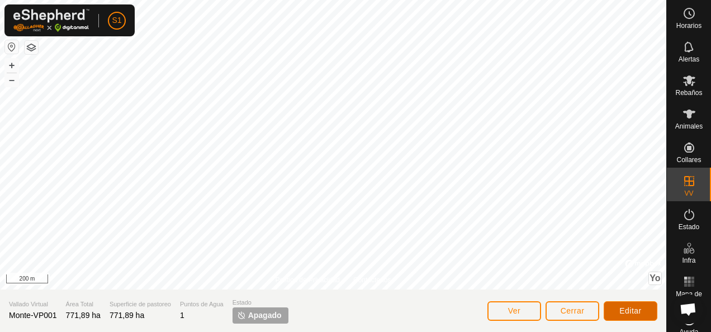
click at [635, 306] on span "Editar" at bounding box center [630, 310] width 22 height 9
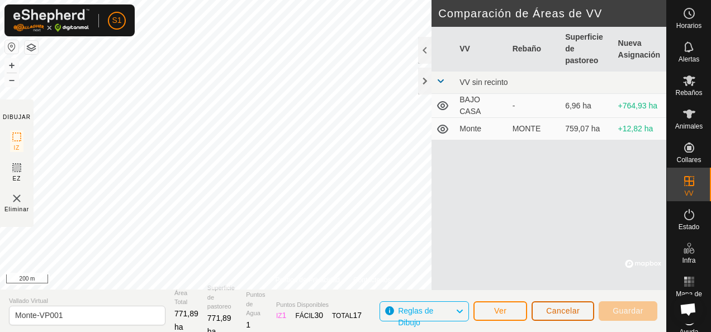
click at [555, 312] on span "Cancelar" at bounding box center [563, 310] width 34 height 9
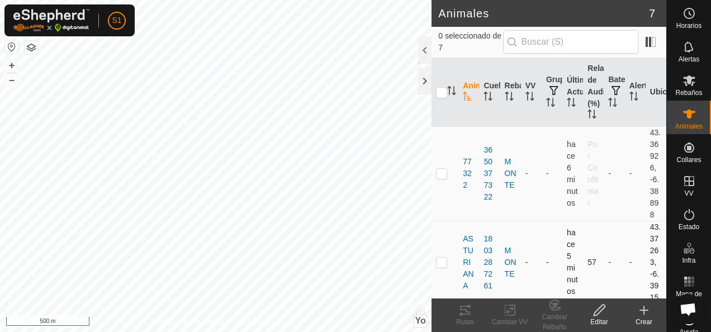
scroll to position [168, 0]
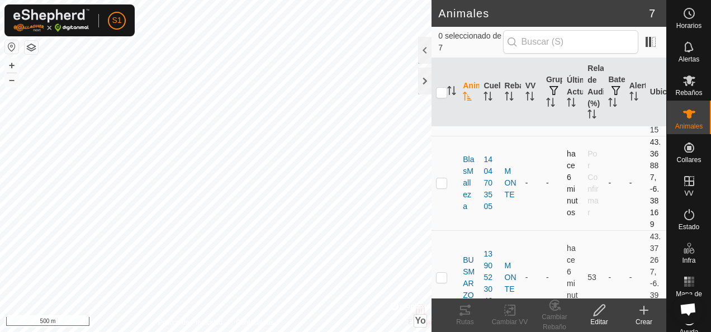
click at [445, 184] on p-checkbox at bounding box center [441, 182] width 11 height 9
checkbox input "true"
click at [516, 314] on icon at bounding box center [510, 309] width 14 height 13
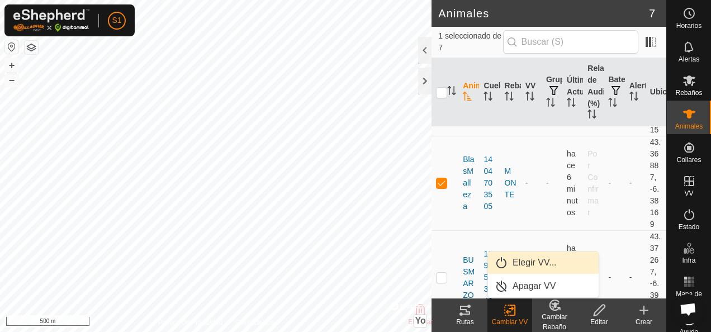
click at [522, 263] on link "Elegir VV..." at bounding box center [543, 262] width 111 height 22
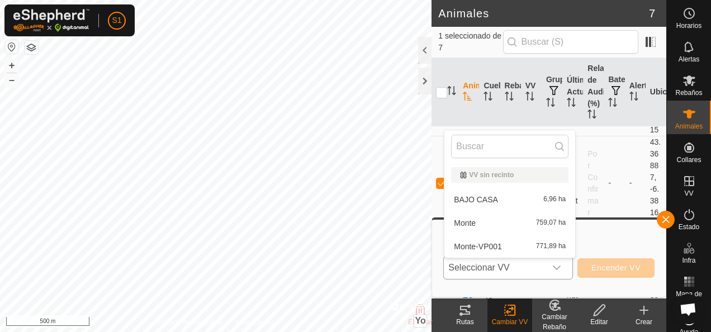
click at [510, 222] on li "Monte 759,07 ha" at bounding box center [509, 223] width 131 height 22
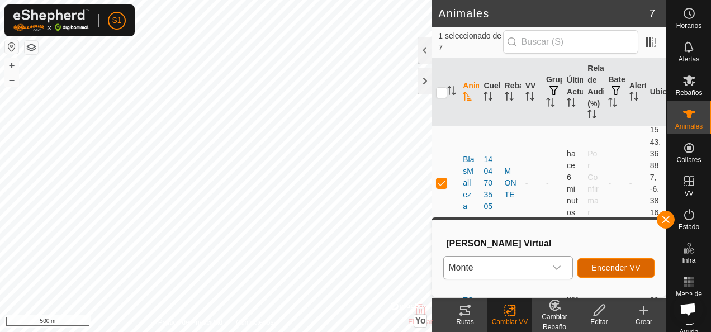
click at [615, 269] on span "Encender VV" at bounding box center [615, 267] width 49 height 9
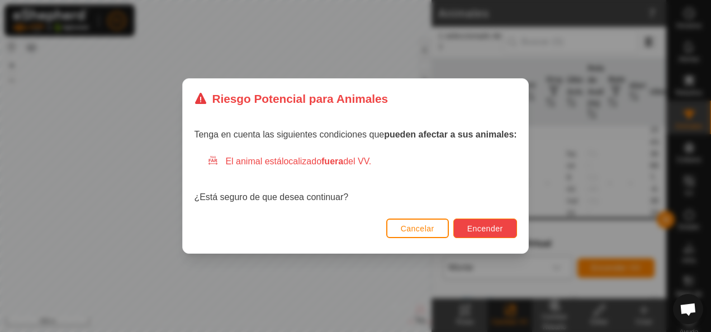
click at [467, 230] on span "Encender" at bounding box center [485, 228] width 36 height 9
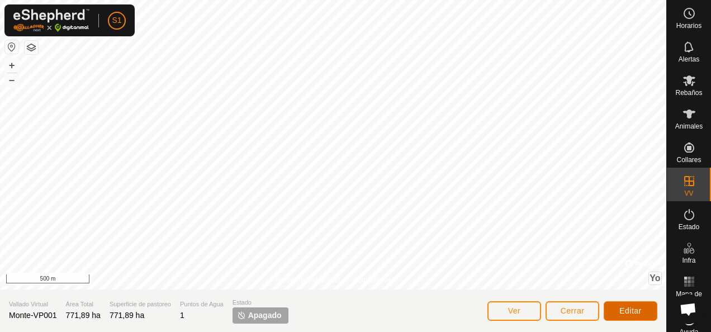
click at [634, 306] on span "Editar" at bounding box center [630, 310] width 22 height 9
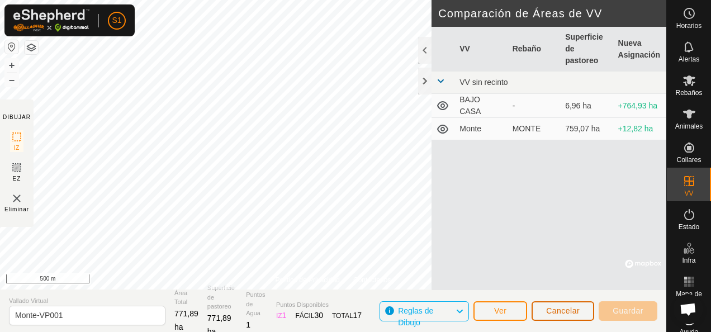
click at [582, 306] on button "Cancelar" at bounding box center [562, 311] width 63 height 20
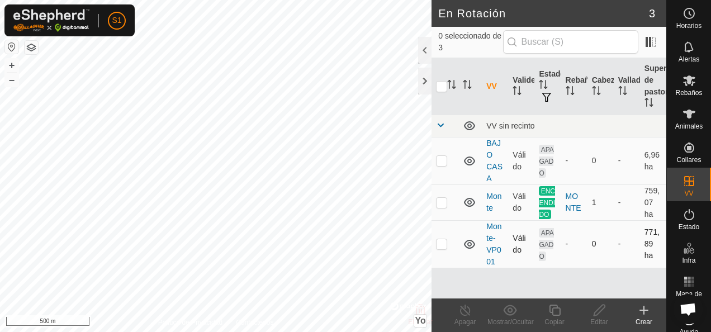
click at [437, 240] on p-checkbox at bounding box center [441, 243] width 11 height 9
checkbox input "true"
click at [472, 241] on icon at bounding box center [469, 243] width 13 height 13
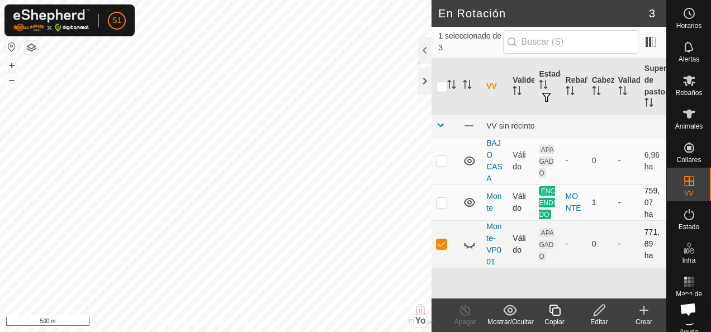
click at [436, 204] on p-checkbox at bounding box center [441, 202] width 11 height 9
checkbox input "true"
click at [451, 245] on td at bounding box center [444, 243] width 27 height 47
checkbox input "false"
click at [467, 310] on icon at bounding box center [465, 309] width 14 height 13
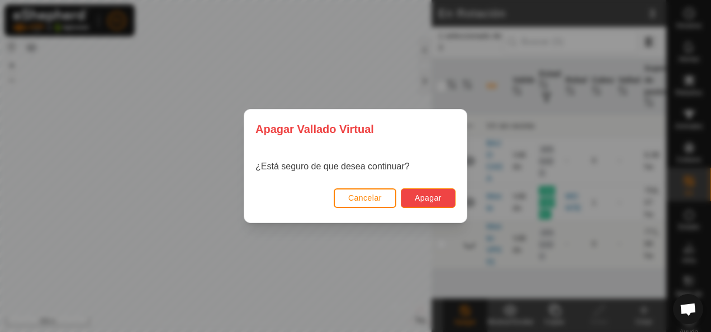
click at [407, 192] on button "Apagar" at bounding box center [428, 198] width 55 height 20
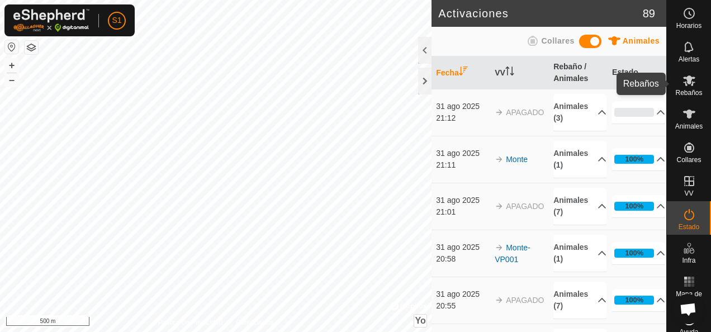
click at [689, 80] on icon at bounding box center [688, 80] width 13 height 13
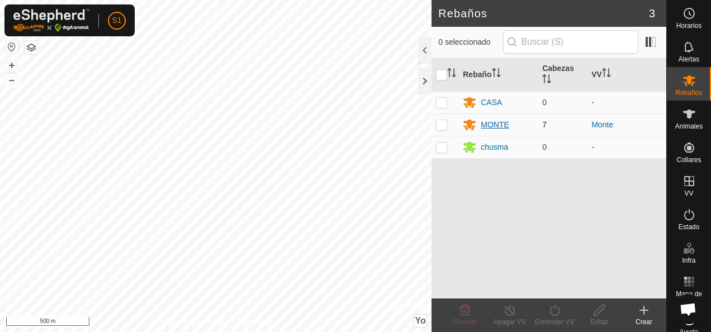
click at [485, 120] on div "MONTE" at bounding box center [495, 125] width 28 height 12
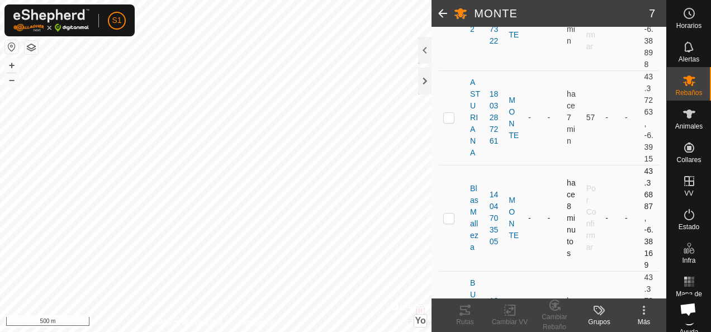
scroll to position [279, 0]
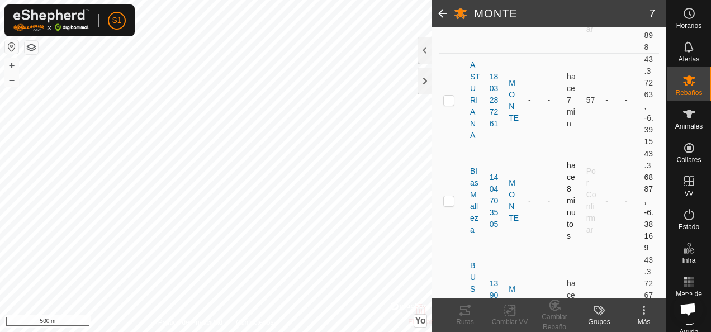
click at [450, 193] on td at bounding box center [452, 201] width 27 height 106
checkbox input "true"
click at [499, 311] on change-vp-svg-icon at bounding box center [509, 309] width 45 height 13
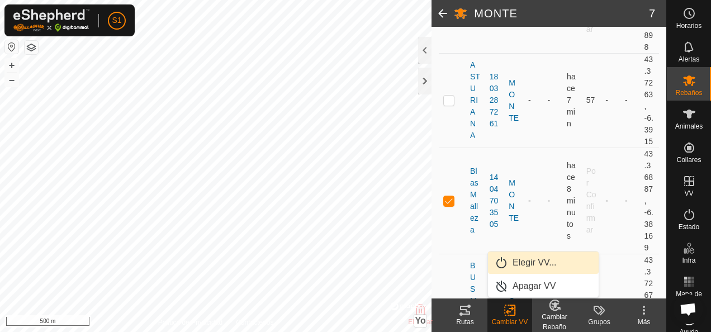
click at [526, 264] on link "Elegir VV..." at bounding box center [543, 262] width 111 height 22
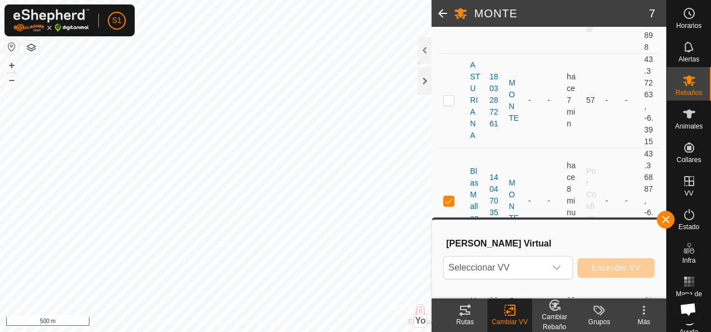
click at [526, 264] on span "Seleccionar VV" at bounding box center [495, 267] width 102 height 22
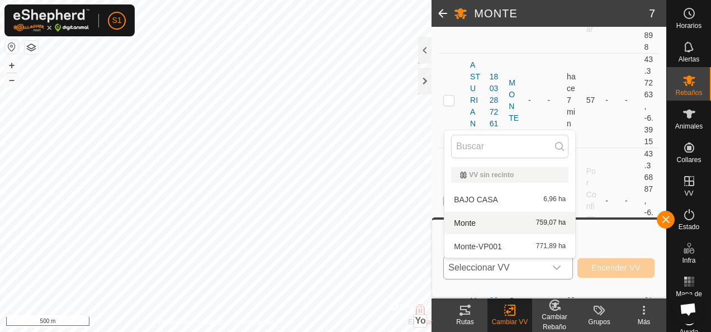
click at [522, 226] on li "Monte 759,07 ha" at bounding box center [509, 223] width 131 height 22
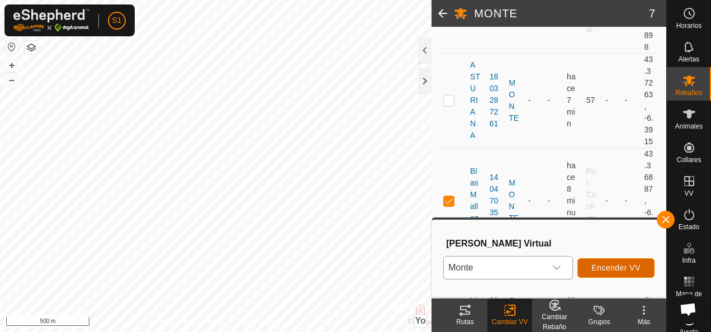
click at [619, 269] on span "Encender VV" at bounding box center [615, 267] width 49 height 9
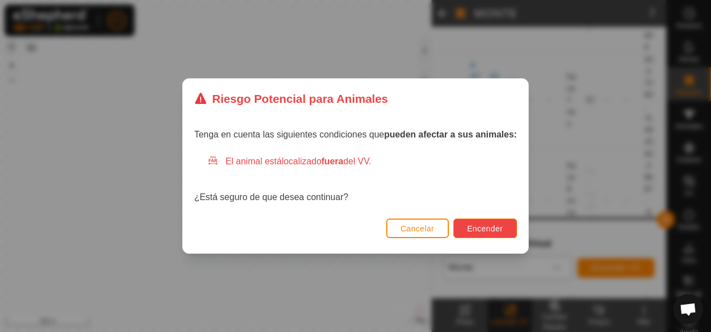
click at [500, 229] on span "Encender" at bounding box center [485, 228] width 36 height 9
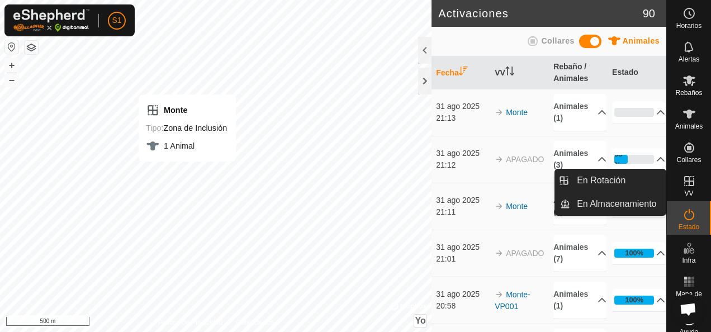
click at [690, 190] on div "VV" at bounding box center [689, 185] width 44 height 34
click at [653, 179] on link "En Rotación" at bounding box center [618, 180] width 96 height 22
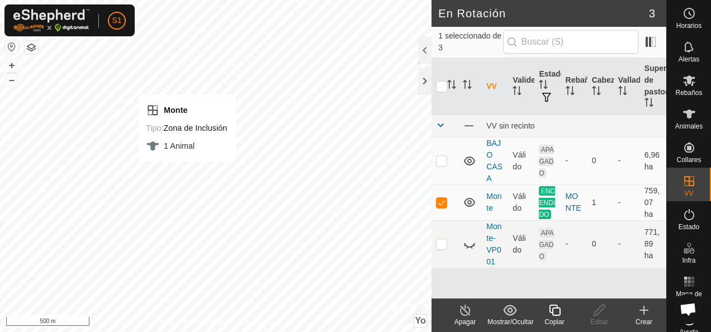
click at [462, 320] on div "Apagar" at bounding box center [465, 322] width 45 height 10
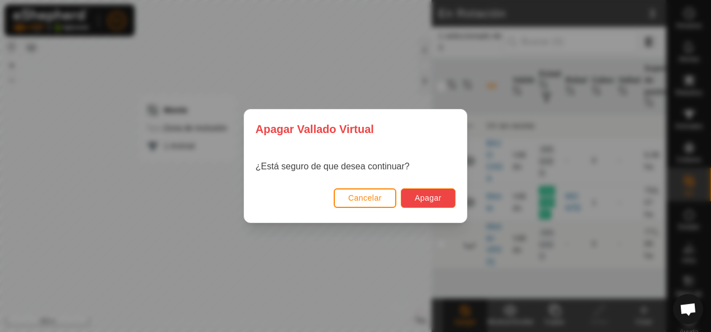
click at [430, 197] on span "Apagar" at bounding box center [428, 197] width 27 height 9
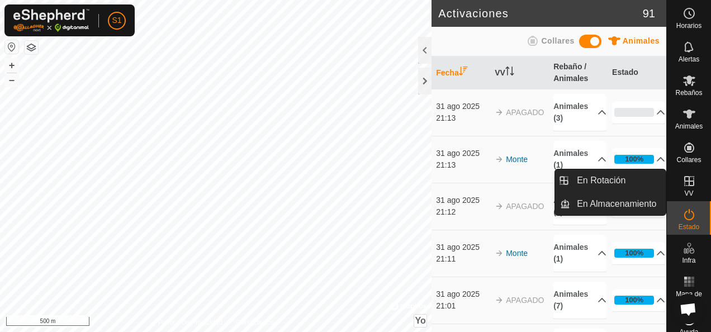
click at [684, 192] on span "VV" at bounding box center [688, 193] width 9 height 7
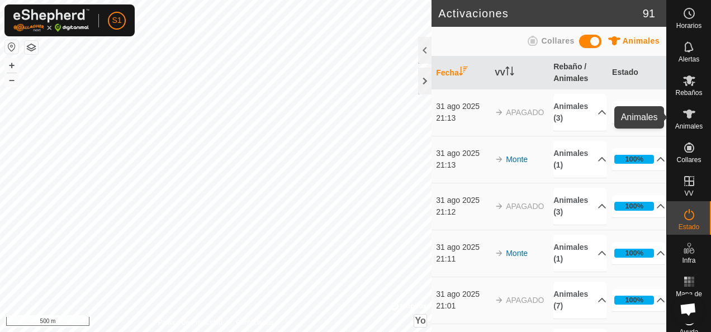
click at [682, 123] on span "Animales" at bounding box center [688, 126] width 27 height 7
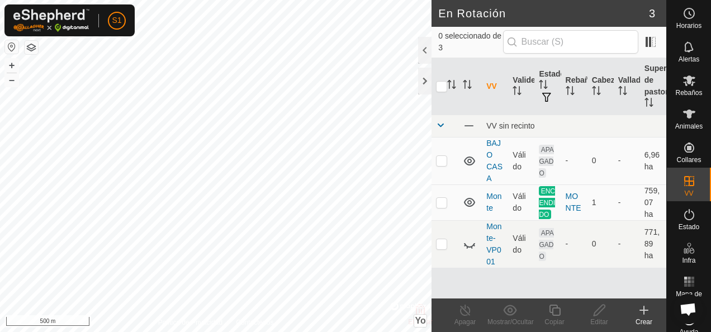
checkbox input "false"
click at [443, 244] on p-checkbox at bounding box center [441, 243] width 11 height 9
checkbox input "true"
click at [600, 315] on icon at bounding box center [599, 309] width 14 height 13
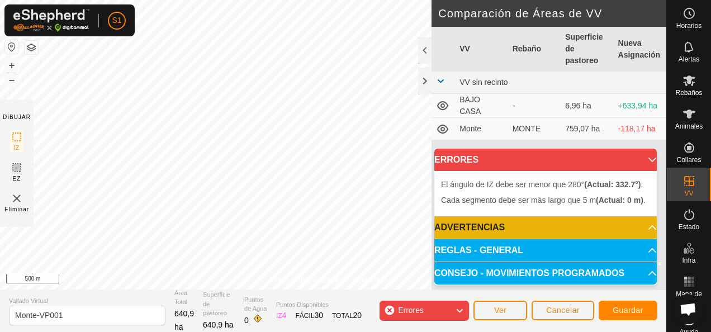
click at [248, 0] on html "S1 Horarios Alertas Rebaños Animales Collares VV Estado Infra Mapa de Calor Ayu…" at bounding box center [355, 166] width 711 height 332
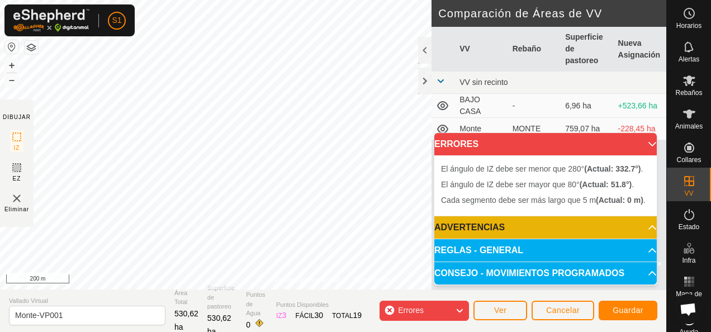
click at [307, 0] on html "S1 Horarios Alertas Rebaños Animales Collares VV Estado Infra Mapa de Calor Ayu…" at bounding box center [355, 166] width 711 height 332
click at [449, 235] on body "S1 Horarios Alertas Rebaños Animales Collares VV Estado Infra Mapa de Calor Ayu…" at bounding box center [355, 166] width 711 height 332
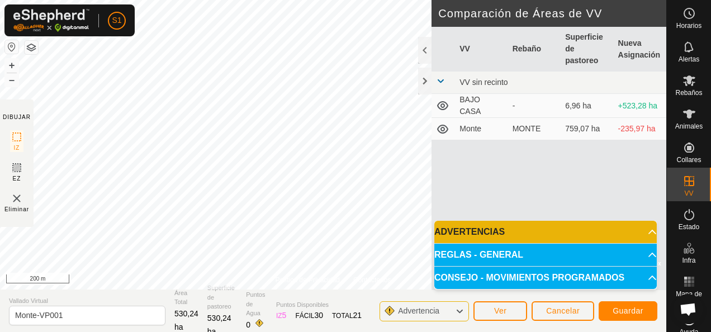
click at [459, 309] on icon at bounding box center [459, 311] width 9 height 15
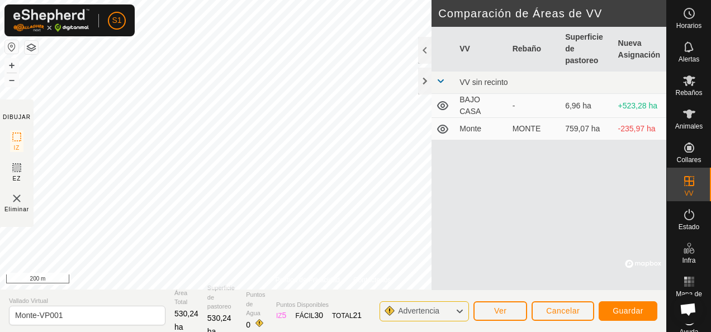
click at [459, 310] on icon at bounding box center [459, 311] width 9 height 15
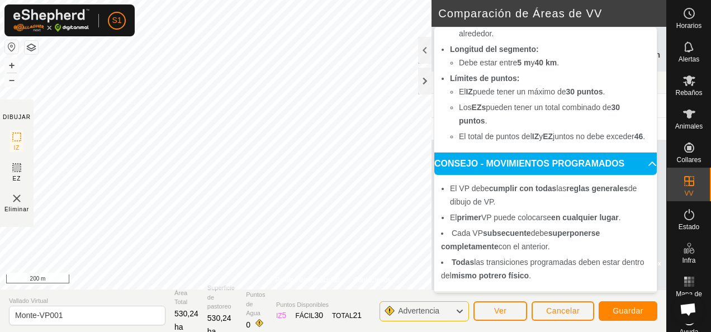
scroll to position [235, 0]
click at [512, 316] on button "Ver" at bounding box center [500, 311] width 54 height 20
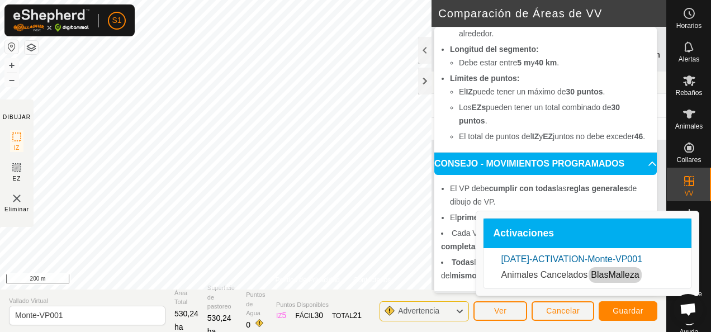
click at [501, 296] on section "Vallado Virtual Monte-VP001 Área Total 530,24 ha Superficie de pastoreo 530,24 …" at bounding box center [333, 310] width 666 height 42
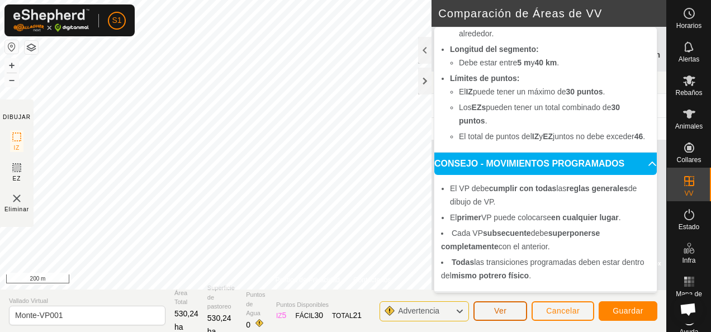
click at [494, 315] on button "Ver" at bounding box center [500, 311] width 54 height 20
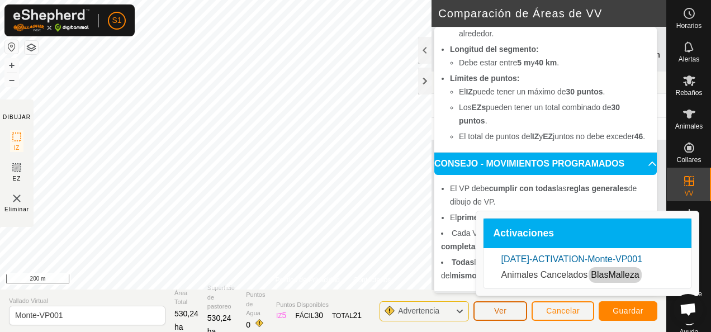
click at [494, 315] on button "Ver" at bounding box center [500, 311] width 54 height 20
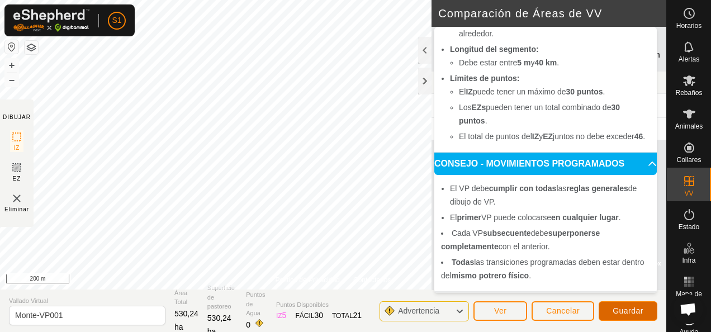
click at [626, 308] on span "Guardar" at bounding box center [627, 310] width 31 height 9
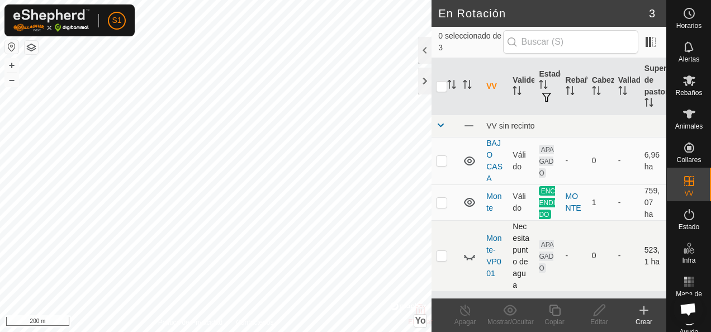
click at [464, 259] on icon at bounding box center [469, 255] width 13 height 13
click at [441, 265] on td at bounding box center [444, 255] width 27 height 71
checkbox input "true"
click at [487, 251] on link "Monte-VP001" at bounding box center [493, 256] width 15 height 44
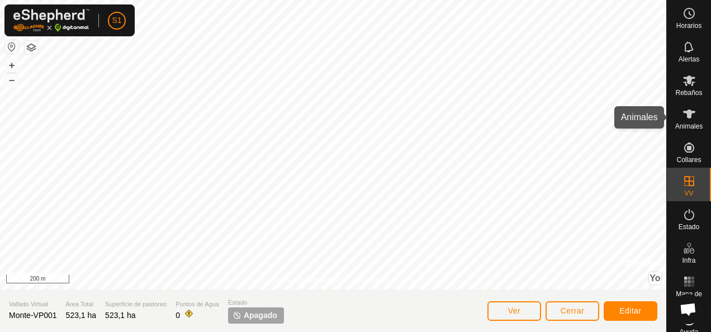
click at [687, 118] on icon at bounding box center [688, 113] width 13 height 13
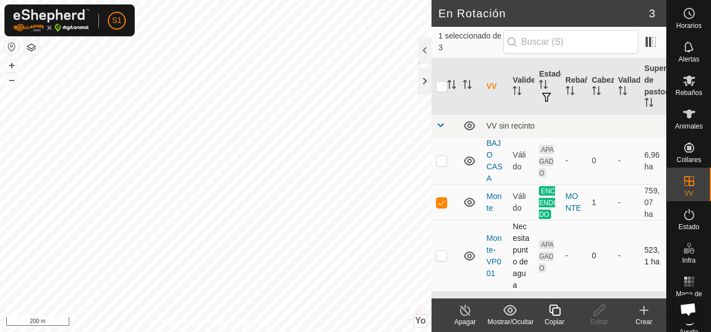
click at [441, 251] on td at bounding box center [444, 255] width 27 height 71
checkbox input "true"
click at [438, 199] on p-checkbox at bounding box center [441, 202] width 11 height 9
checkbox input "true"
checkbox input "false"
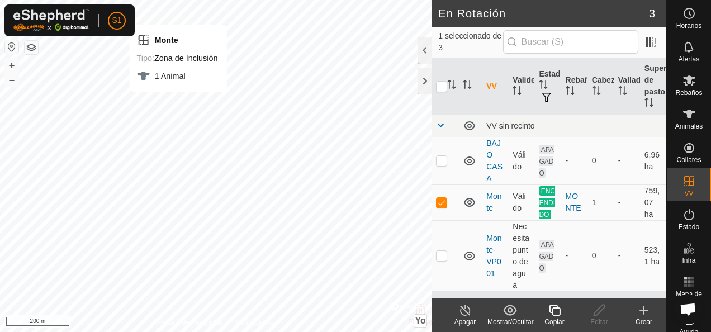
checkbox input "false"
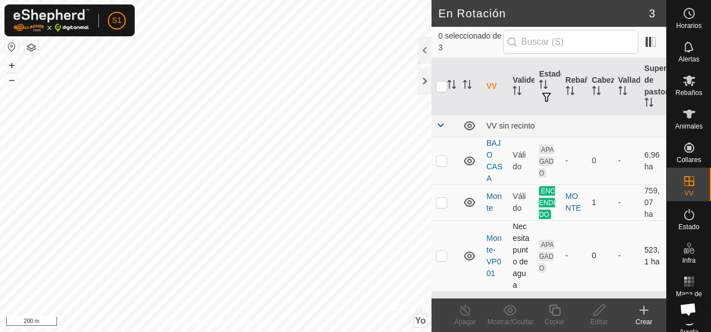
click at [441, 260] on p-checkbox at bounding box center [441, 255] width 11 height 9
checkbox input "true"
click at [598, 310] on icon at bounding box center [599, 309] width 14 height 13
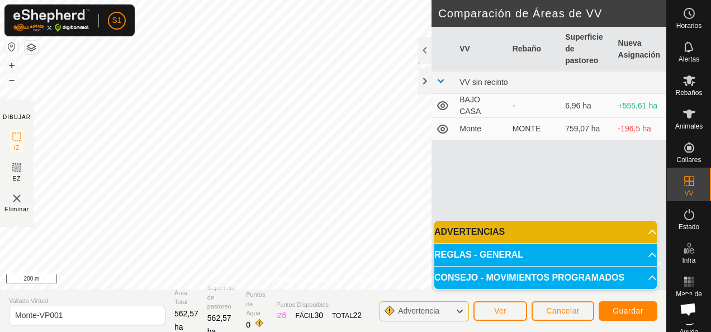
click at [150, 330] on div "Política de Privacidad Contáctenos Estado: APAGADO Tipo: Zona de Inclusión + – …" at bounding box center [333, 166] width 666 height 332
drag, startPoint x: 435, startPoint y: -2, endPoint x: 444, endPoint y: -13, distance: 14.7
click at [444, 0] on html "S1 Horarios Alertas Rebaños Animales Collares VV Estado Infra Mapa de Calor Ayu…" at bounding box center [355, 166] width 711 height 332
click at [636, 309] on span "Guardar" at bounding box center [627, 310] width 31 height 9
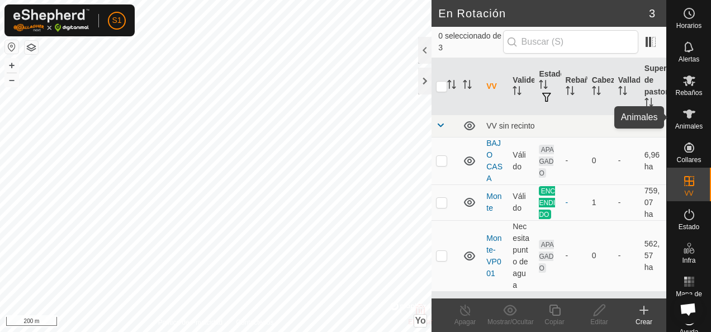
click at [686, 116] on icon at bounding box center [688, 113] width 13 height 13
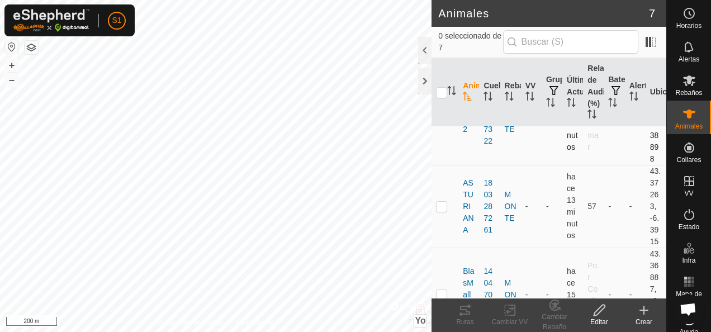
scroll to position [112, 0]
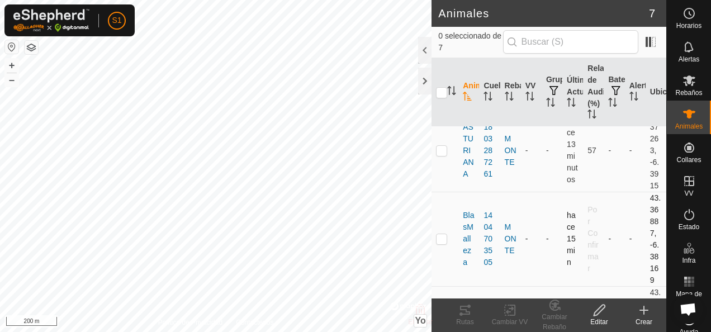
click at [436, 237] on p-checkbox at bounding box center [441, 238] width 11 height 9
checkbox input "true"
click at [513, 310] on icon at bounding box center [510, 309] width 14 height 13
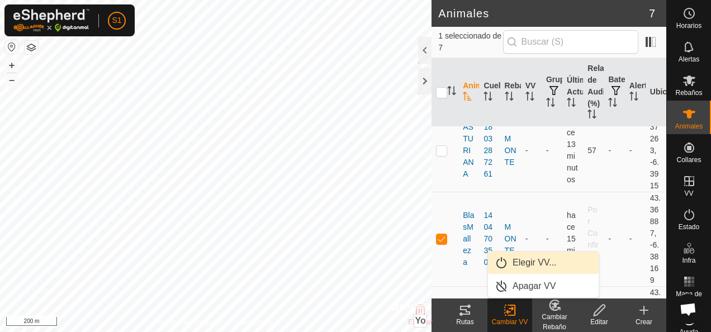
click at [535, 264] on link "Elegir VV..." at bounding box center [543, 262] width 111 height 22
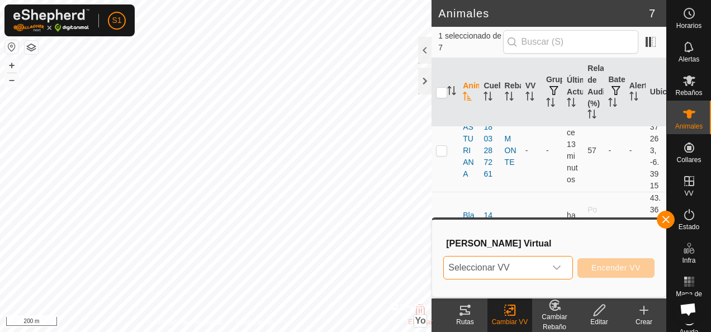
click at [535, 263] on span "Seleccionar VV" at bounding box center [495, 267] width 102 height 22
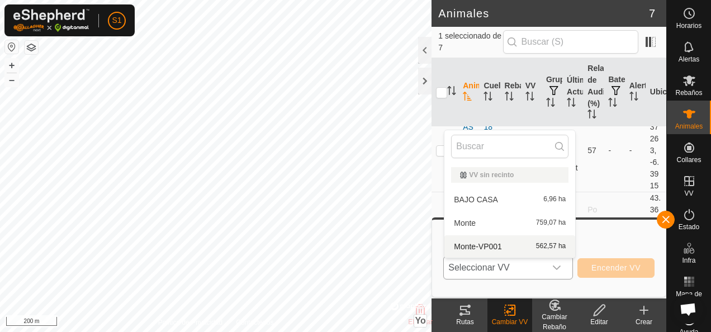
click at [530, 246] on li "Monte-VP001 562,57 ha" at bounding box center [509, 246] width 131 height 22
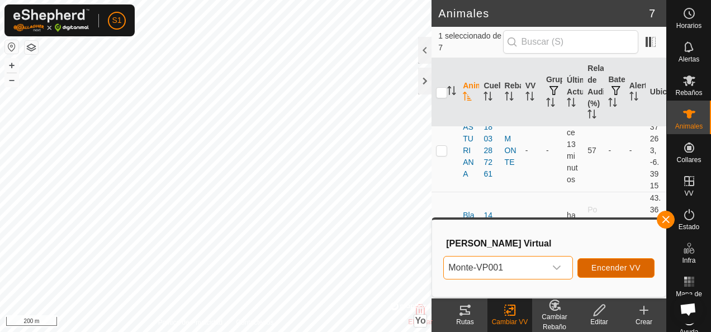
click at [617, 269] on span "Encender VV" at bounding box center [615, 267] width 49 height 9
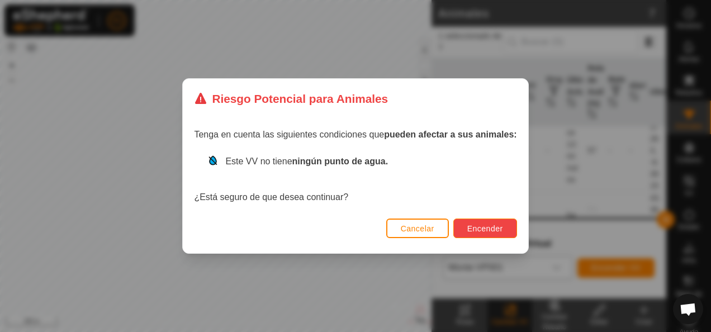
click at [475, 229] on span "Encender" at bounding box center [485, 228] width 36 height 9
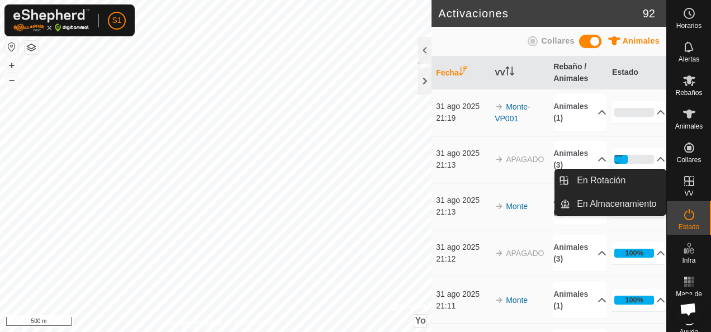
click at [689, 179] on icon at bounding box center [688, 180] width 13 height 13
click at [682, 183] on icon at bounding box center [688, 180] width 13 height 13
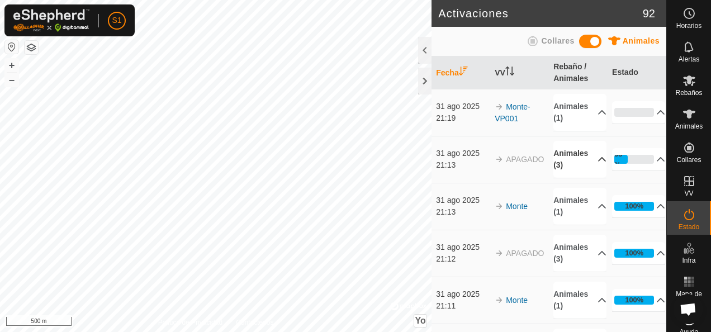
click at [565, 164] on p-accordion-header "Animales (3)" at bounding box center [579, 159] width 53 height 37
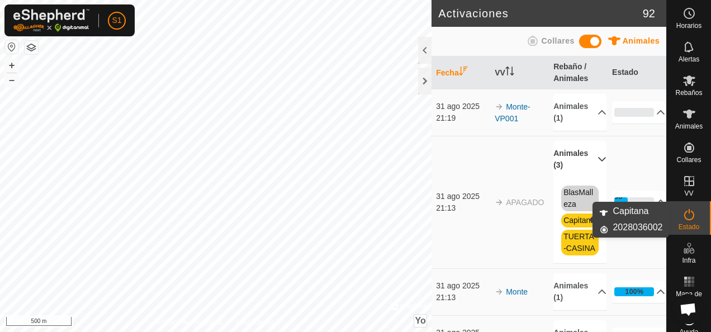
click at [576, 219] on link "Capitana" at bounding box center [578, 220] width 31 height 9
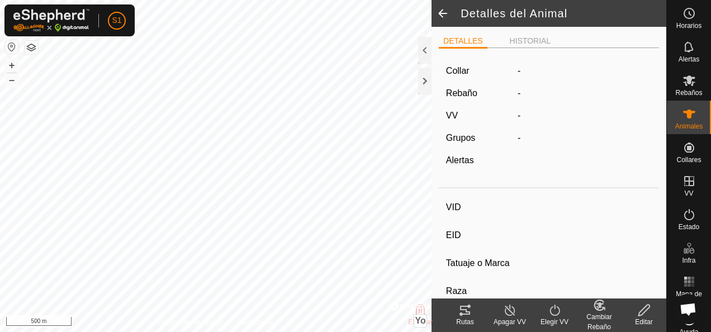
type input "Capitana"
type input "-"
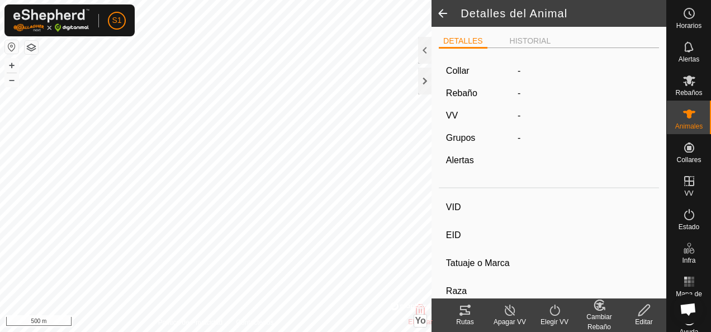
type input "0 kg"
type input "-"
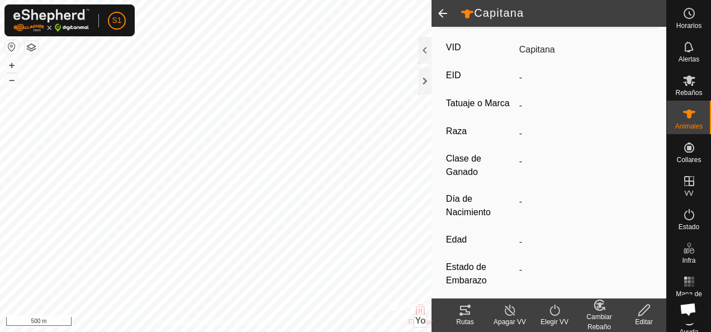
scroll to position [266, 0]
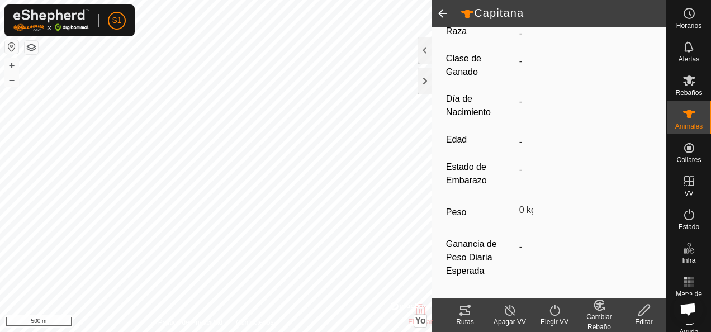
click at [503, 310] on icon at bounding box center [510, 309] width 14 height 13
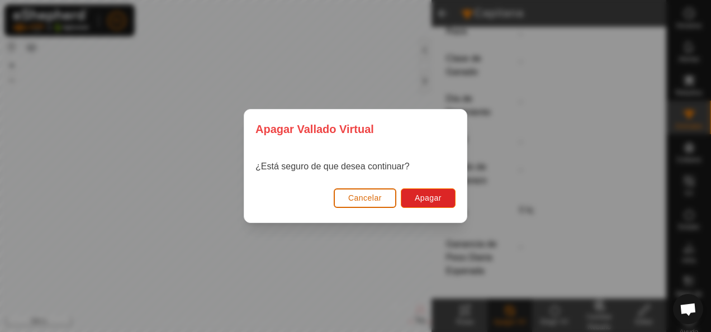
click at [368, 196] on span "Cancelar" at bounding box center [365, 197] width 34 height 9
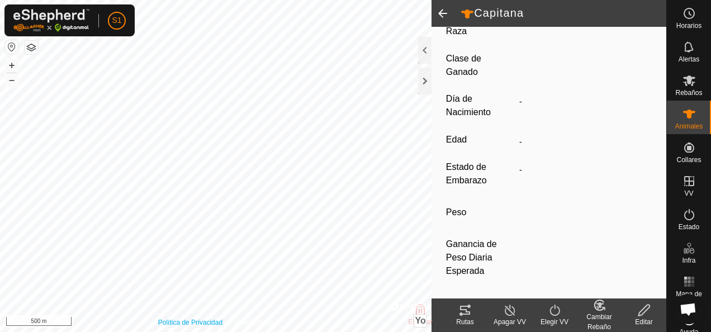
type input "BUSMARZO"
type input "-"
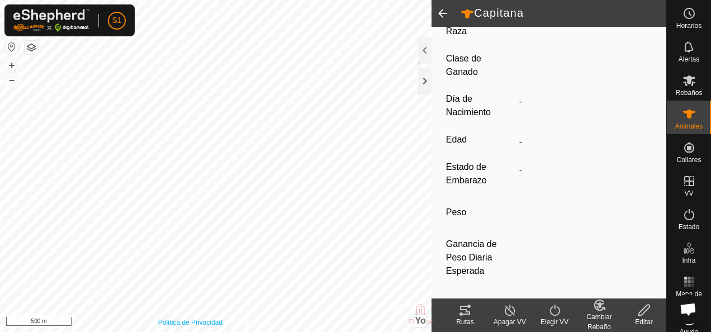
type input "0 kg"
type input "-"
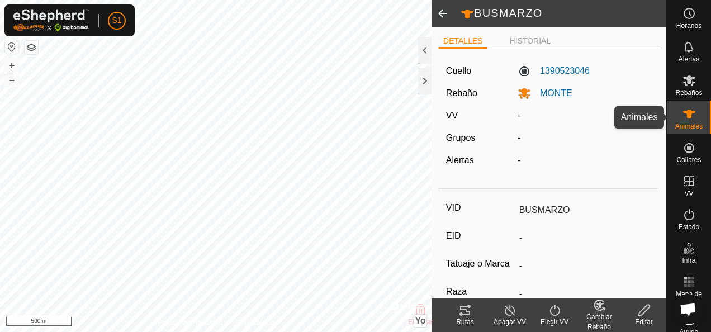
click at [688, 115] on icon at bounding box center [688, 113] width 13 height 13
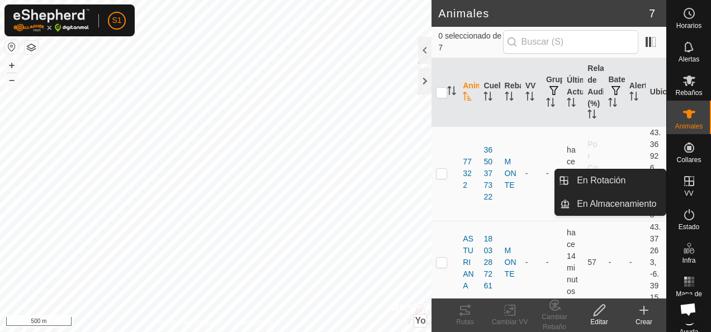
click at [672, 171] on div "VV" at bounding box center [689, 185] width 44 height 34
click at [685, 186] on icon at bounding box center [689, 181] width 10 height 10
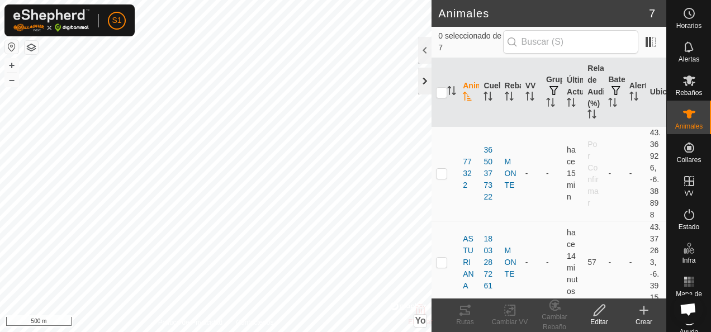
click at [424, 78] on div at bounding box center [424, 81] width 13 height 27
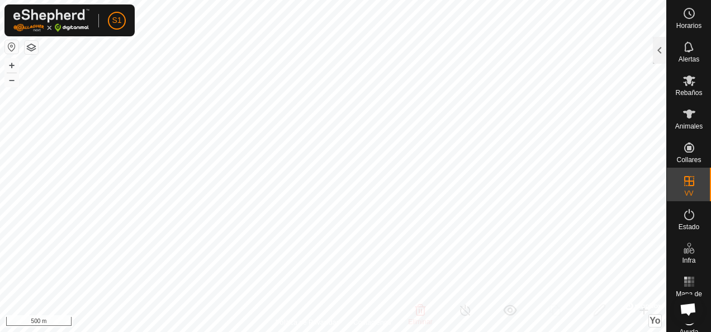
checkbox input "false"
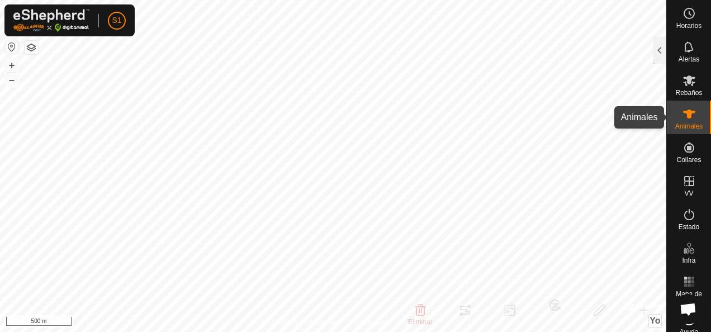
click at [686, 113] on icon at bounding box center [689, 114] width 12 height 9
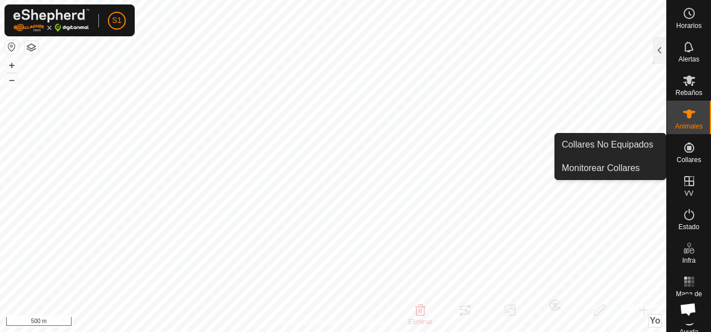
click at [682, 151] on icon at bounding box center [688, 147] width 13 height 13
click at [634, 147] on link "Collares No Equipados" at bounding box center [610, 145] width 111 height 22
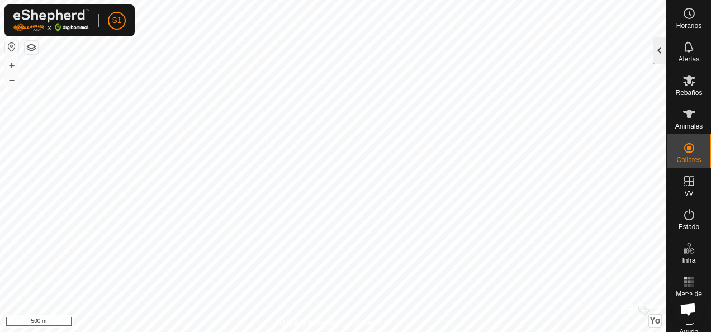
click at [660, 42] on div at bounding box center [659, 50] width 13 height 27
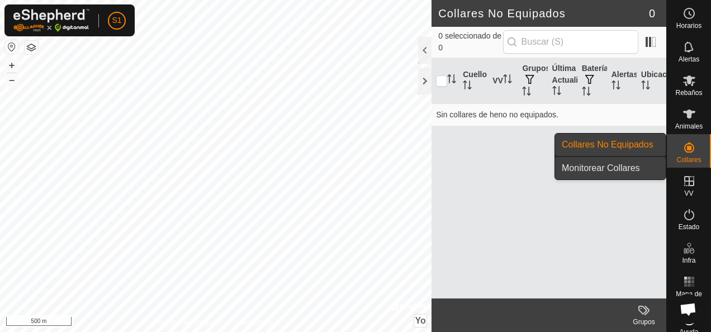
click at [646, 170] on link "Monitorear Collares" at bounding box center [610, 168] width 111 height 22
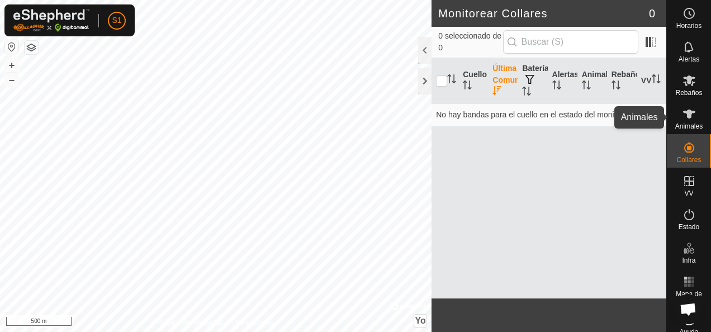
click at [682, 108] on icon at bounding box center [688, 113] width 13 height 13
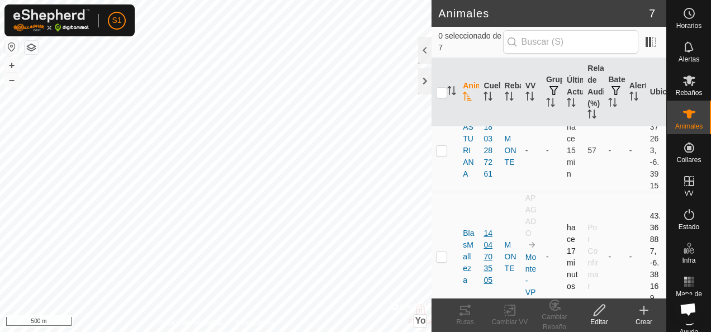
scroll to position [168, 0]
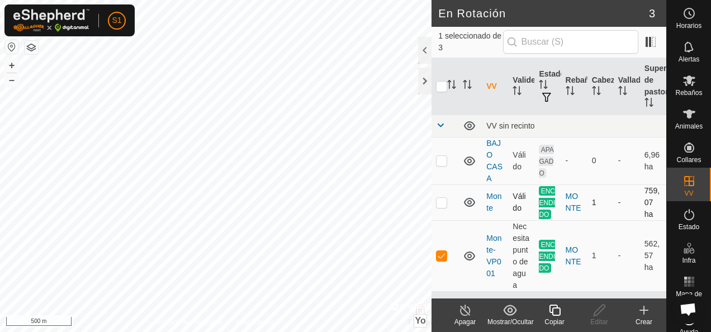
click at [445, 205] on p-checkbox at bounding box center [441, 202] width 11 height 9
checkbox input "true"
click at [646, 311] on icon at bounding box center [643, 309] width 13 height 13
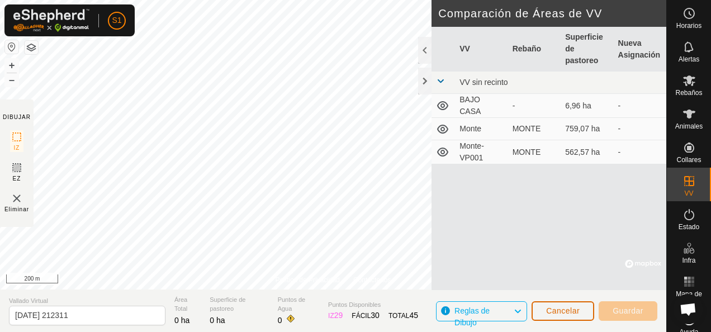
click at [572, 312] on span "Cancelar" at bounding box center [563, 310] width 34 height 9
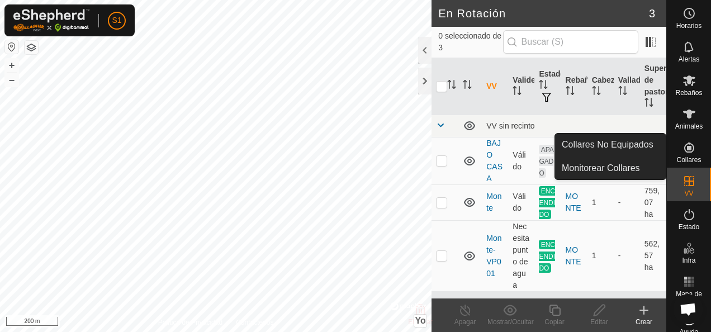
click at [681, 156] on span "Collares" at bounding box center [688, 159] width 25 height 7
click at [684, 148] on icon at bounding box center [689, 147] width 10 height 10
click at [649, 146] on link "Collares No Equipados" at bounding box center [610, 145] width 111 height 22
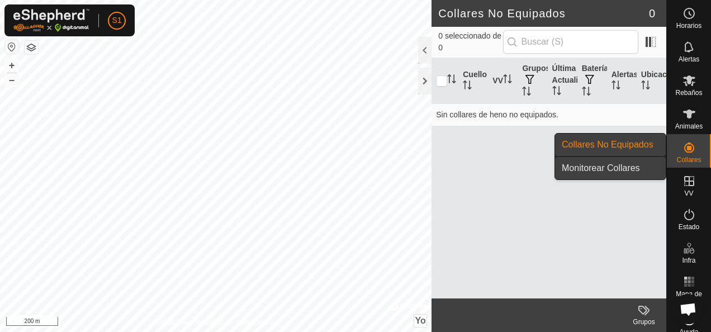
click at [641, 165] on link "Monitorear Collares" at bounding box center [610, 168] width 111 height 22
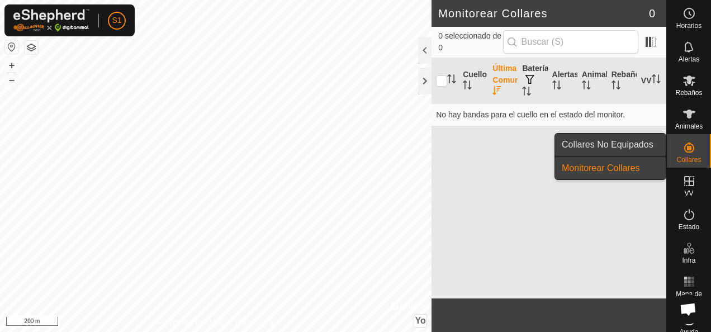
click at [650, 142] on link "Collares No Equipados" at bounding box center [610, 145] width 111 height 22
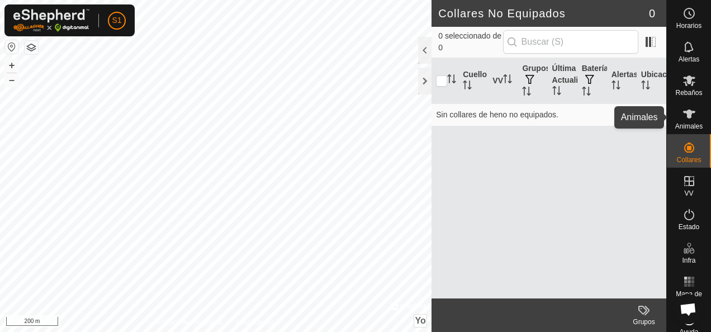
click at [677, 123] on span "Animales" at bounding box center [688, 126] width 27 height 7
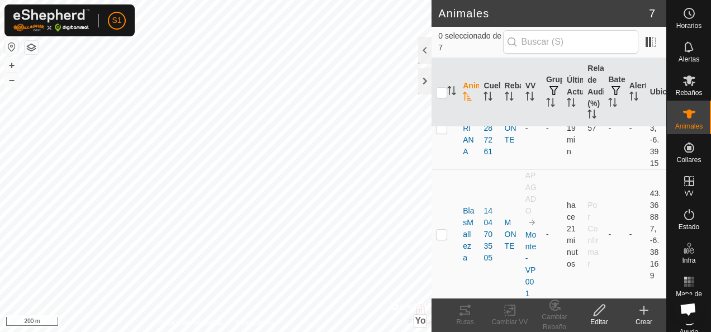
scroll to position [156, 0]
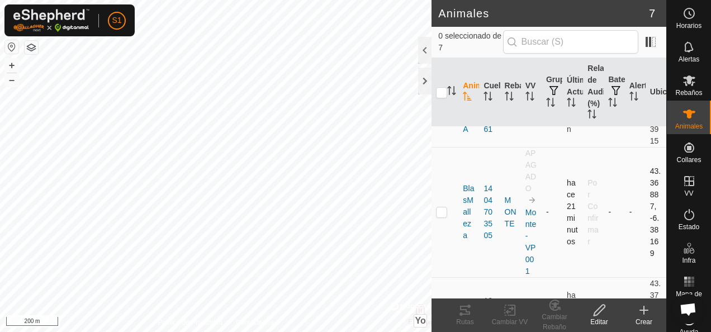
click at [442, 213] on p-checkbox at bounding box center [441, 211] width 11 height 9
checkbox input "true"
click at [510, 312] on icon at bounding box center [510, 309] width 14 height 13
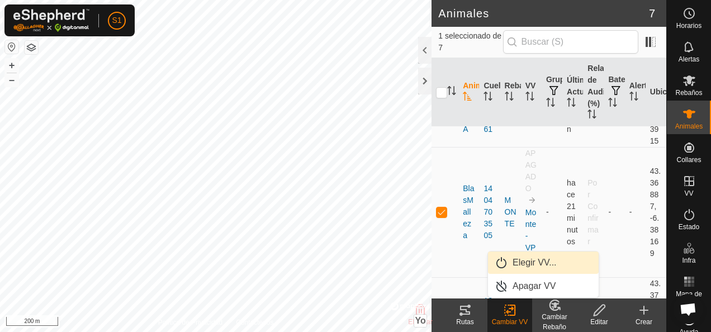
click at [536, 260] on link "Elegir VV..." at bounding box center [543, 262] width 111 height 22
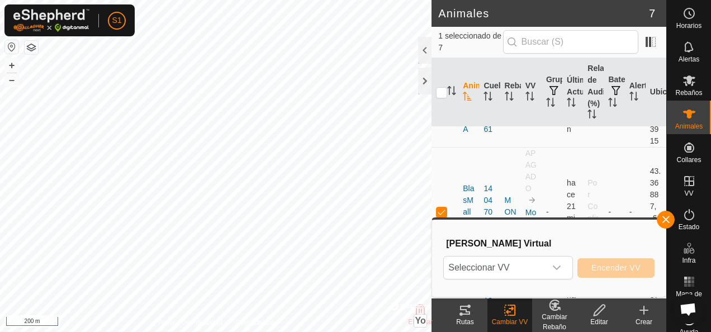
click at [536, 260] on span "Seleccionar VV" at bounding box center [495, 267] width 102 height 22
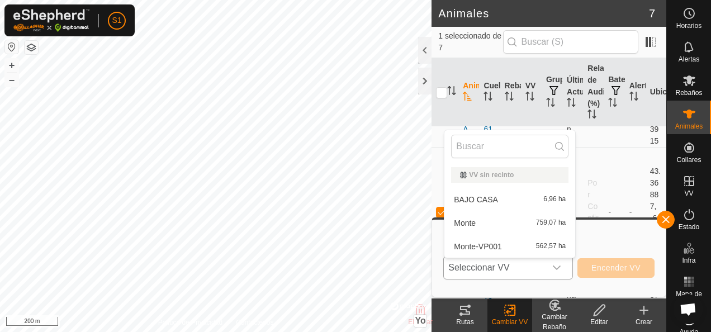
click at [534, 241] on li "Monte-VP001 562,57 ha" at bounding box center [509, 246] width 131 height 22
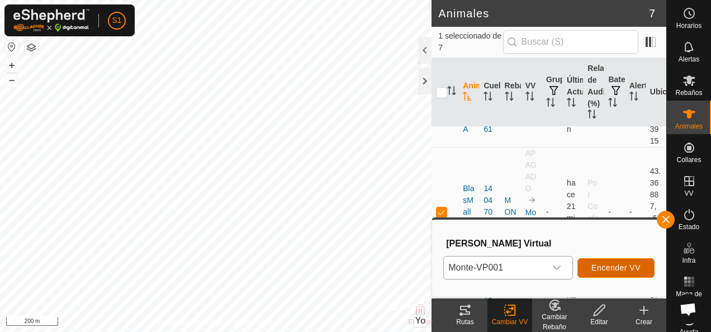
click at [607, 264] on span "Encender VV" at bounding box center [615, 267] width 49 height 9
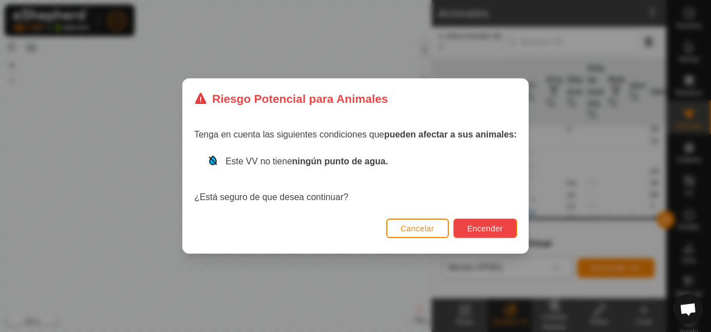
click at [495, 227] on span "Encender" at bounding box center [485, 228] width 36 height 9
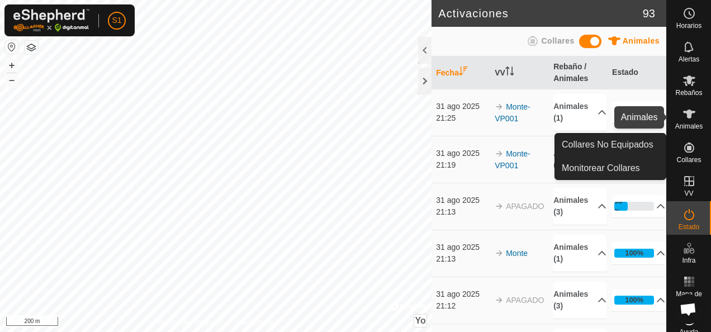
click at [686, 113] on icon at bounding box center [689, 114] width 12 height 9
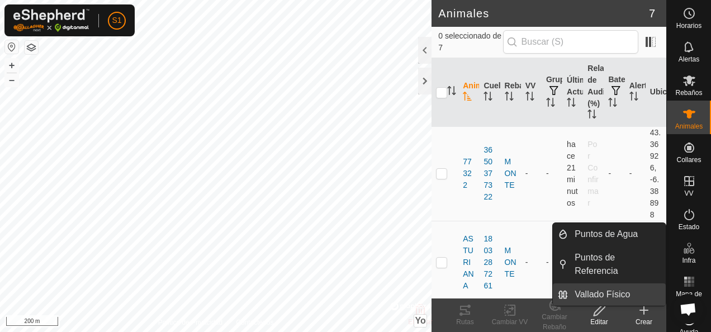
click at [664, 291] on link "Vallado Físico" at bounding box center [617, 294] width 98 height 22
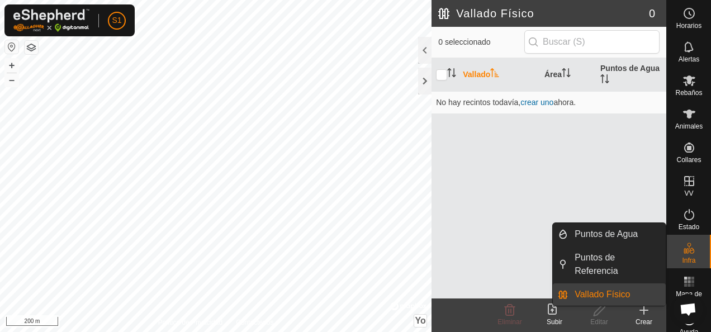
click at [666, 331] on p-menu "Puntos de Agua Puntos de Referencia Vallado Físico Puntos de Agua Puntos de Ref…" at bounding box center [666, 332] width 0 height 0
click at [664, 291] on link "Vallado Físico" at bounding box center [617, 294] width 98 height 22
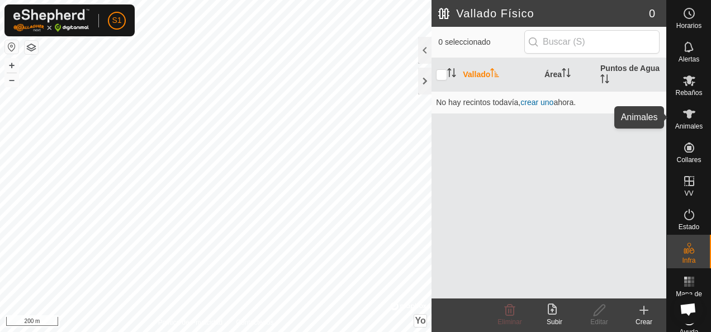
click at [682, 117] on icon at bounding box center [688, 113] width 13 height 13
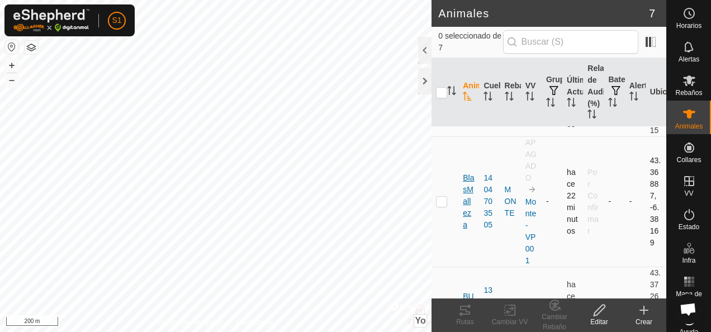
scroll to position [168, 0]
click at [441, 198] on p-checkbox at bounding box center [441, 200] width 11 height 9
checkbox input "true"
click at [550, 312] on div "Cambiar Rebaño" at bounding box center [554, 322] width 45 height 20
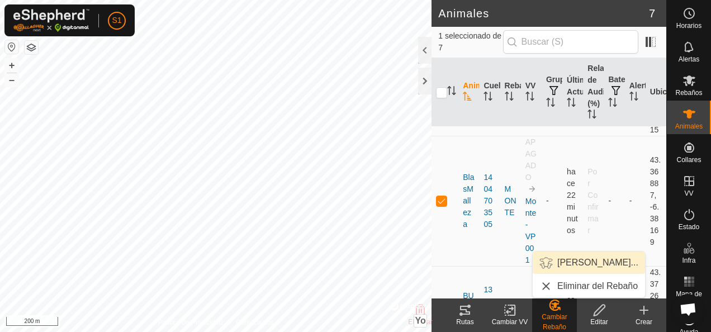
click at [564, 259] on link "[PERSON_NAME]..." at bounding box center [588, 262] width 112 height 22
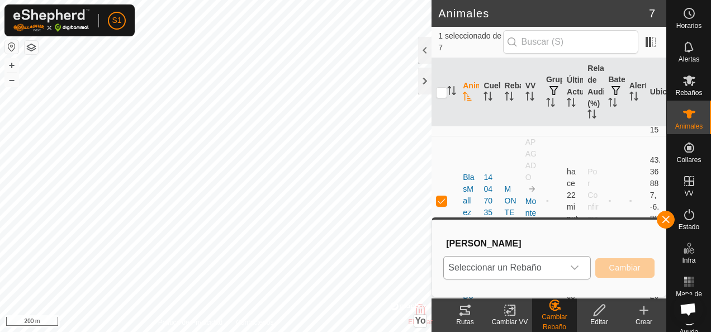
click at [549, 269] on span "Seleccionar un Rebaño" at bounding box center [503, 267] width 119 height 22
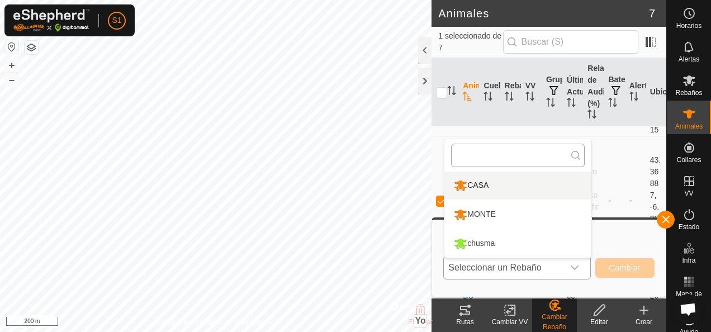
click at [538, 151] on input "text" at bounding box center [518, 155] width 134 height 23
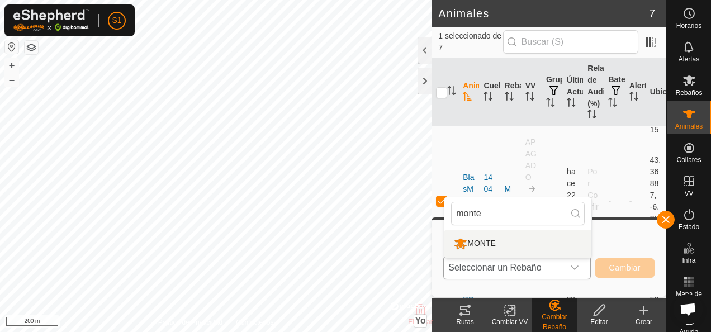
type input "monte"
click at [488, 267] on font "Seleccionar un Rebaño" at bounding box center [494, 267] width 93 height 9
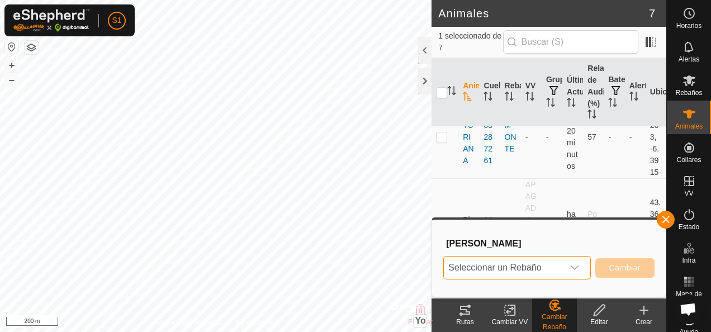
scroll to position [112, 0]
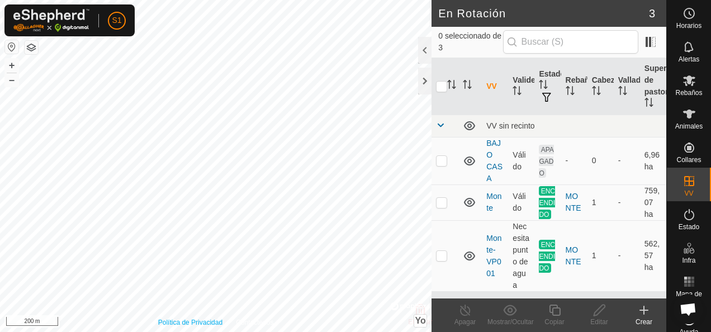
checkbox input "true"
click at [573, 265] on div "MONTE" at bounding box center [573, 255] width 17 height 23
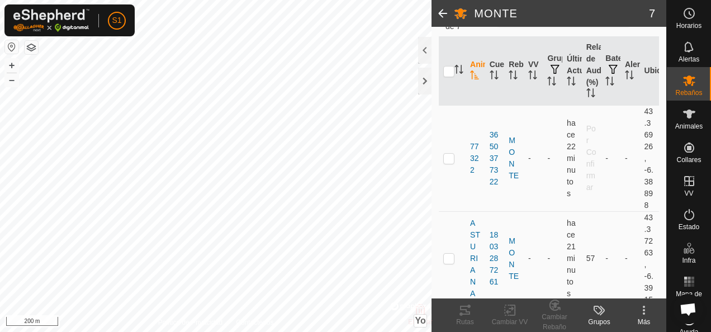
scroll to position [112, 0]
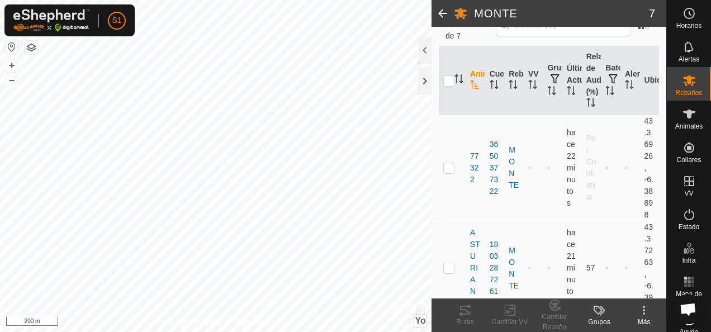
click at [438, 14] on span at bounding box center [442, 13] width 22 height 27
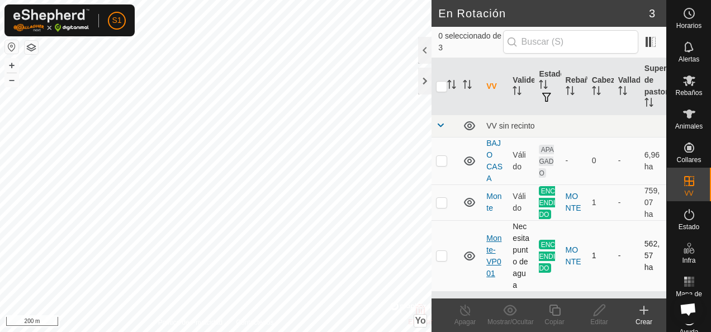
click at [492, 254] on link "Monte-VP001" at bounding box center [493, 256] width 15 height 44
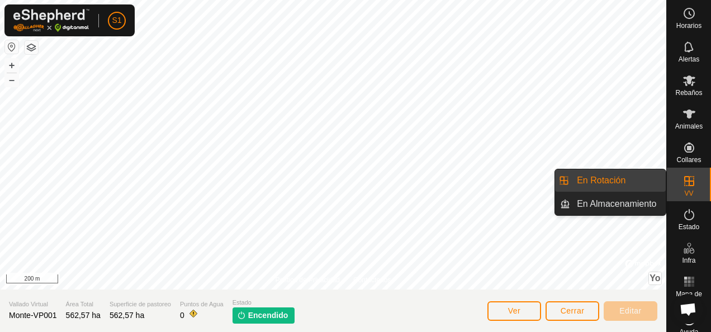
click at [687, 184] on icon at bounding box center [688, 180] width 13 height 13
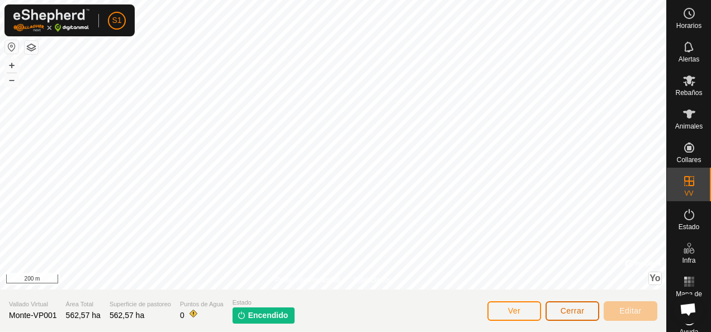
click at [556, 308] on button "Cerrar" at bounding box center [572, 311] width 54 height 20
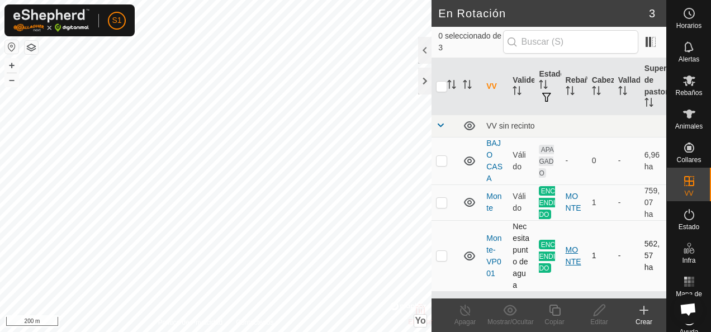
click at [568, 263] on div "MONTE" at bounding box center [573, 255] width 17 height 23
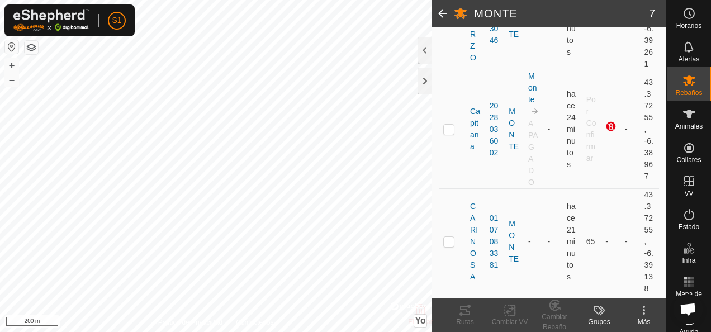
scroll to position [729, 0]
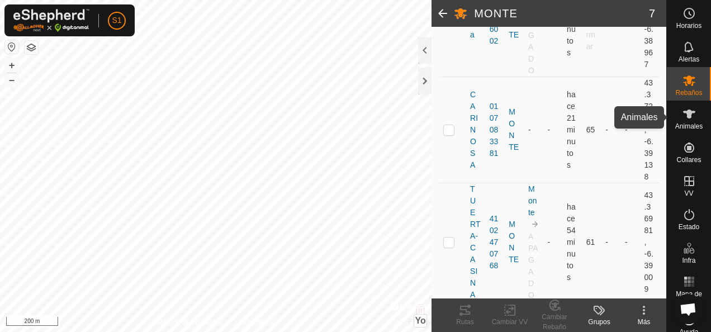
click at [694, 125] on span "Animales" at bounding box center [688, 126] width 27 height 7
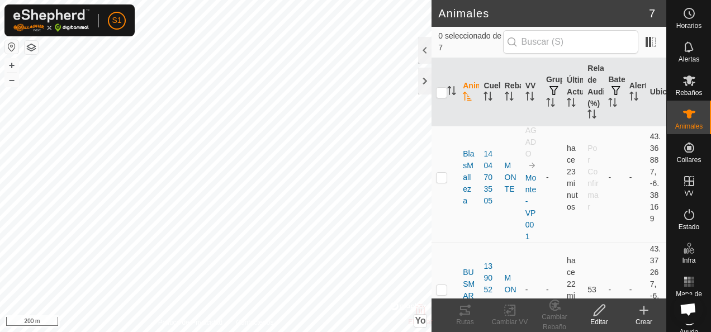
scroll to position [223, 0]
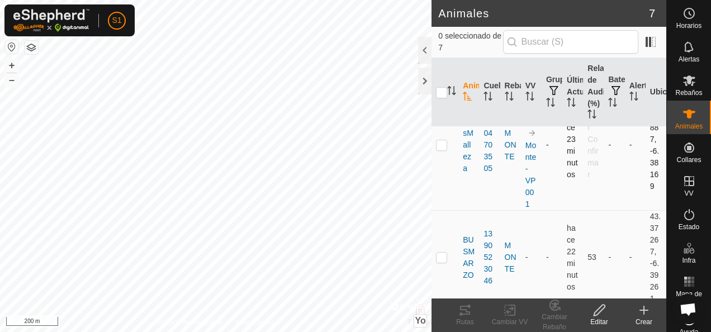
click at [443, 142] on p-checkbox at bounding box center [441, 144] width 11 height 9
checkbox input "true"
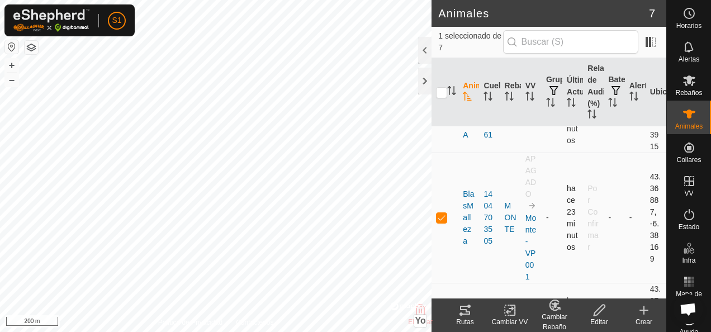
scroll to position [168, 0]
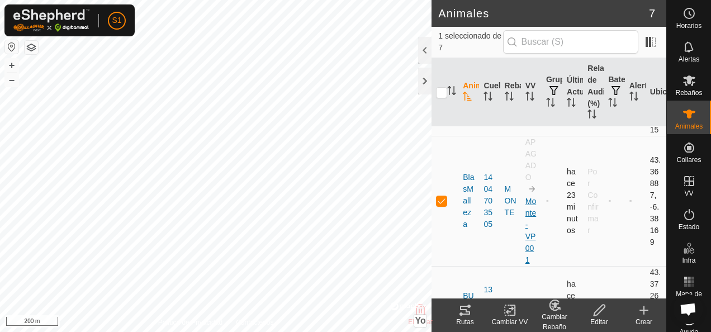
click at [529, 232] on link "Monte-VP001" at bounding box center [530, 231] width 11 height 68
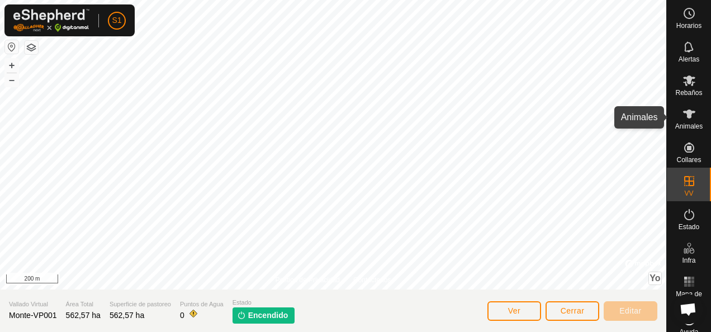
click at [679, 118] on es-animals-svg-icon at bounding box center [689, 114] width 20 height 18
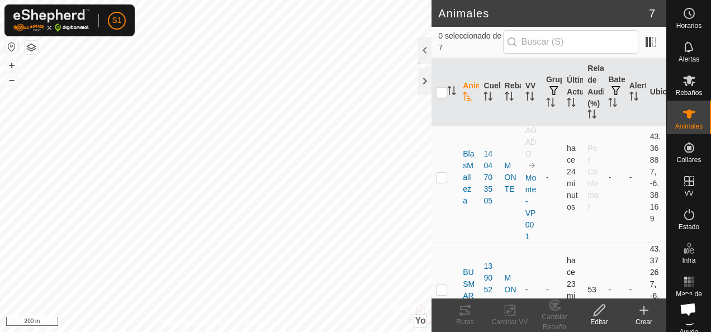
scroll to position [168, 0]
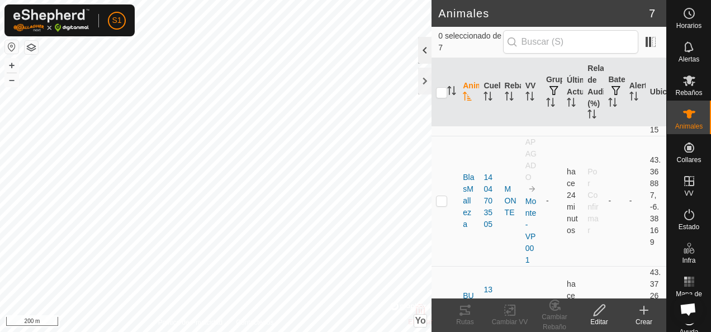
click at [420, 42] on div at bounding box center [424, 50] width 13 height 27
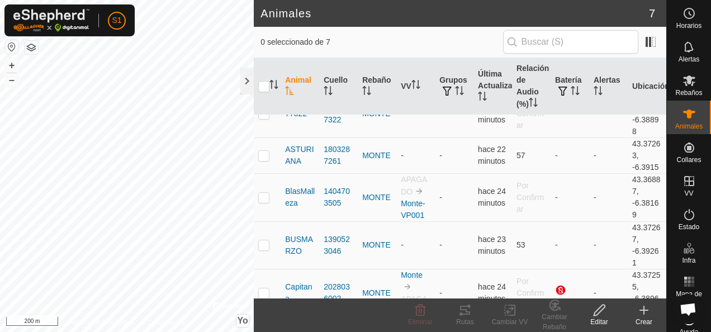
scroll to position [0, 0]
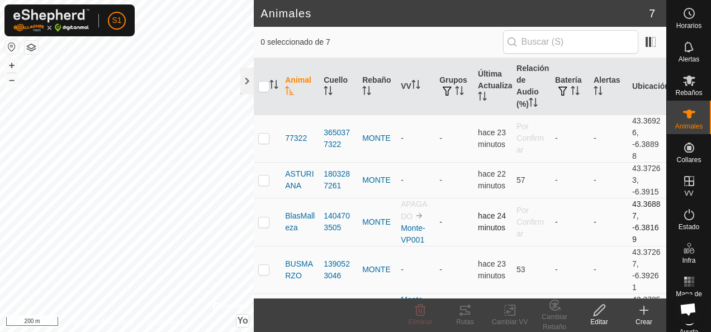
click at [264, 222] on p-checkbox at bounding box center [263, 221] width 11 height 9
checkbox input "true"
click at [410, 225] on link "Monte-VP001" at bounding box center [413, 233] width 25 height 21
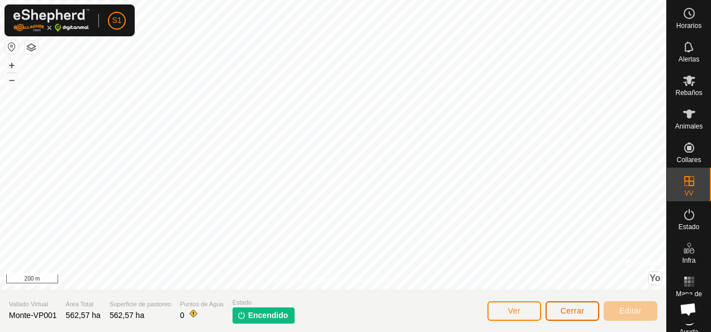
click at [581, 304] on button "Cerrar" at bounding box center [572, 311] width 54 height 20
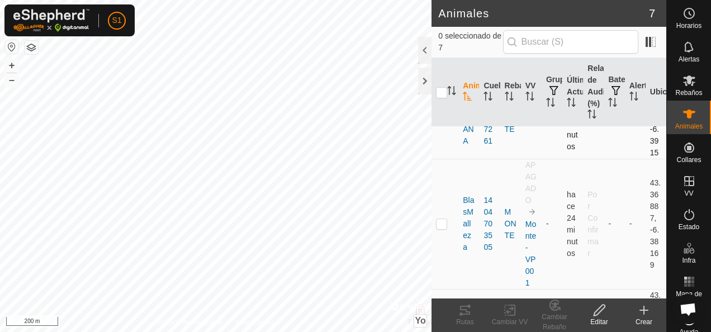
scroll to position [168, 0]
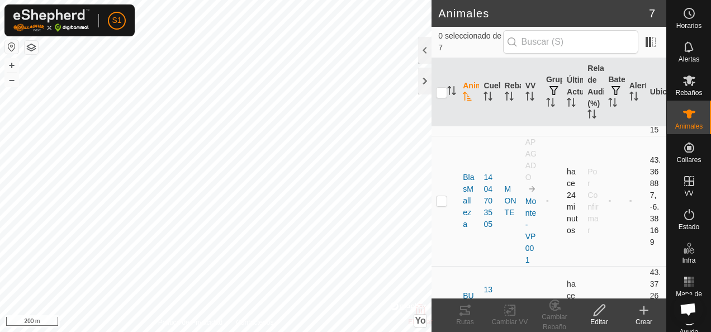
click at [441, 197] on p-checkbox at bounding box center [441, 200] width 11 height 9
checkbox input "true"
click at [558, 311] on icon at bounding box center [555, 304] width 14 height 13
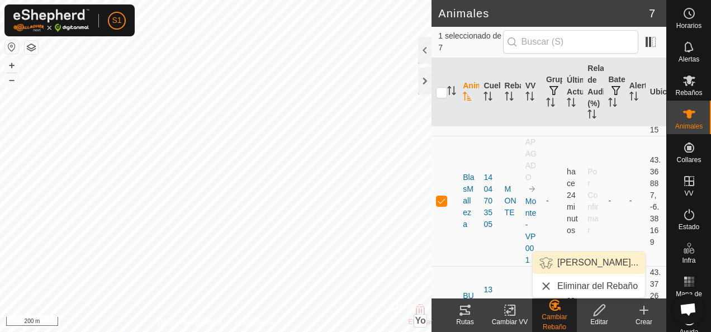
click at [560, 262] on link "[PERSON_NAME]..." at bounding box center [588, 262] width 112 height 22
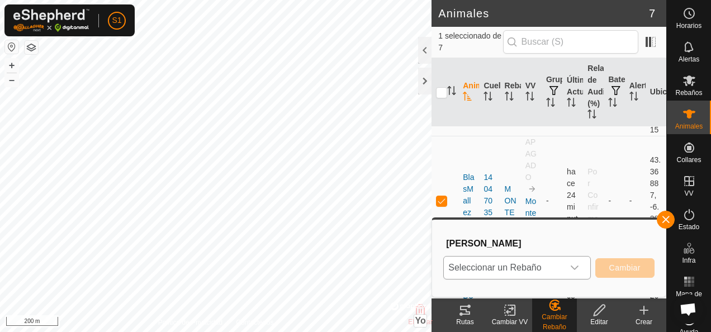
click at [545, 269] on span "Seleccionar un Rebaño" at bounding box center [503, 267] width 119 height 22
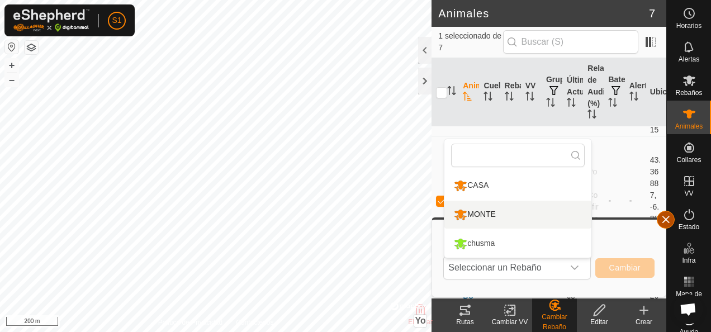
click at [663, 216] on button "button" at bounding box center [666, 220] width 18 height 18
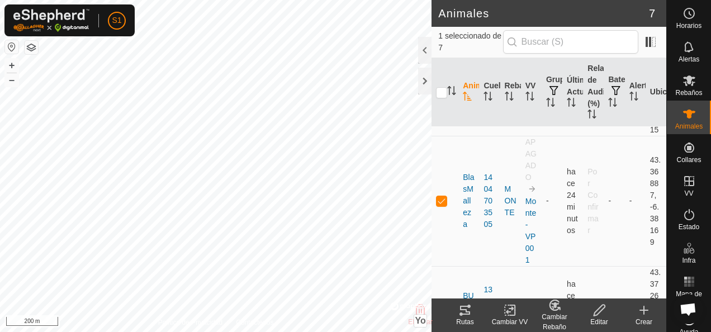
click at [504, 305] on icon at bounding box center [510, 309] width 14 height 13
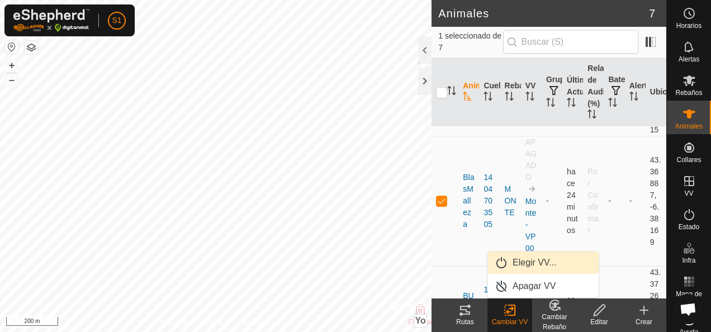
click at [538, 256] on link "Elegir VV..." at bounding box center [543, 262] width 111 height 22
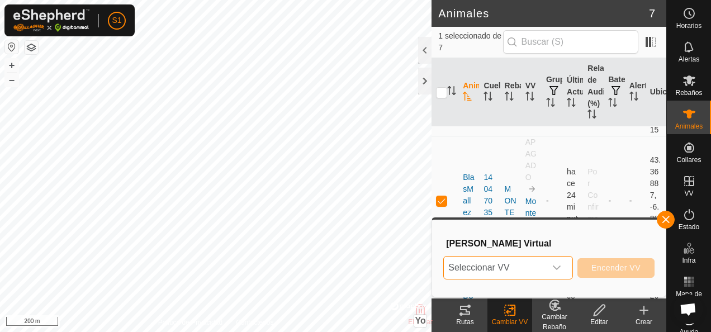
click at [536, 257] on span "Seleccionar VV" at bounding box center [495, 267] width 102 height 22
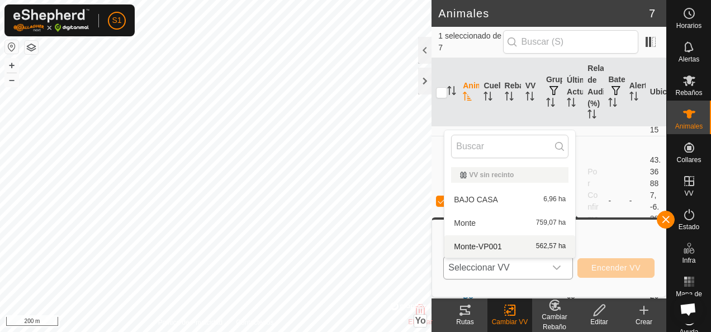
click at [536, 246] on li "Monte-VP001 562,57 ha" at bounding box center [509, 246] width 131 height 22
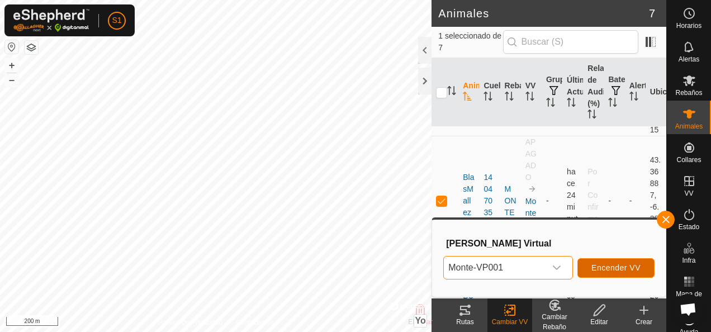
click at [628, 274] on button "Encender VV" at bounding box center [615, 268] width 77 height 20
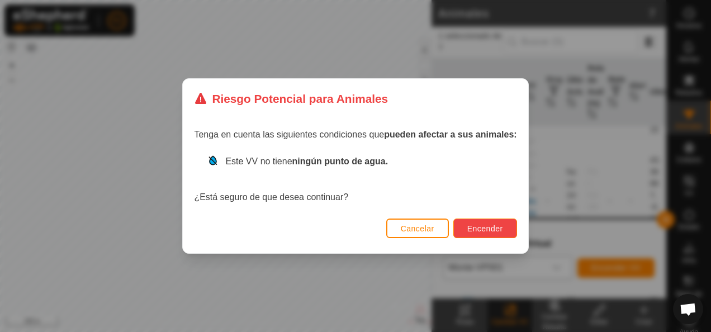
click at [493, 235] on button "Encender" at bounding box center [485, 228] width 64 height 20
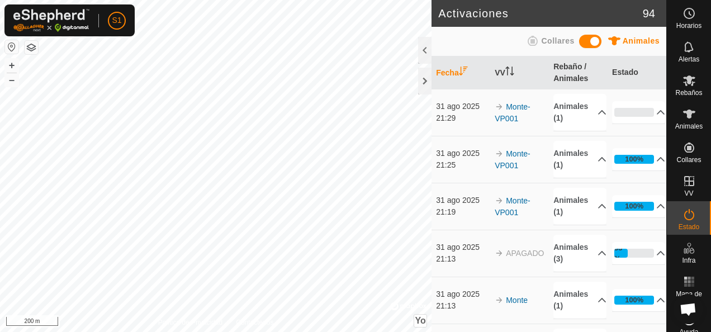
click at [459, 223] on div "Activaciones 94 Animales Collares Fecha VV Rebaño / Animales Estado 31 ago 2025…" at bounding box center [333, 166] width 666 height 332
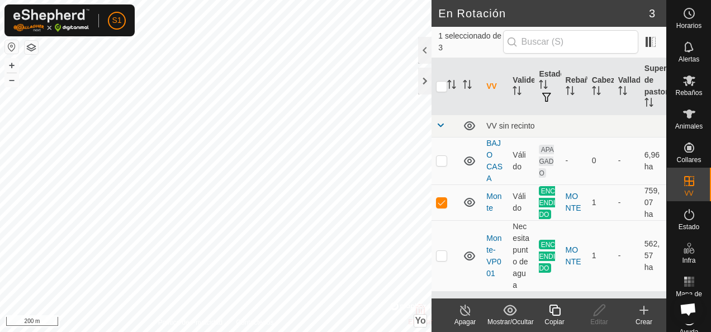
checkbox input "false"
checkbox input "true"
click at [446, 202] on p-checkbox at bounding box center [441, 202] width 11 height 9
checkbox input "true"
click at [443, 259] on p-checkbox at bounding box center [441, 255] width 11 height 9
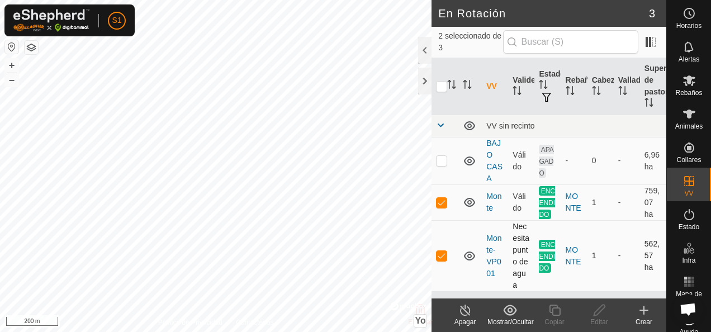
checkbox input "false"
checkbox input "true"
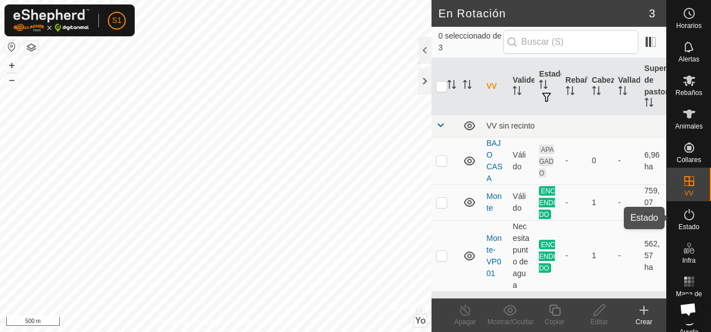
click at [687, 210] on icon at bounding box center [688, 214] width 13 height 13
click at [686, 212] on icon at bounding box center [688, 214] width 13 height 13
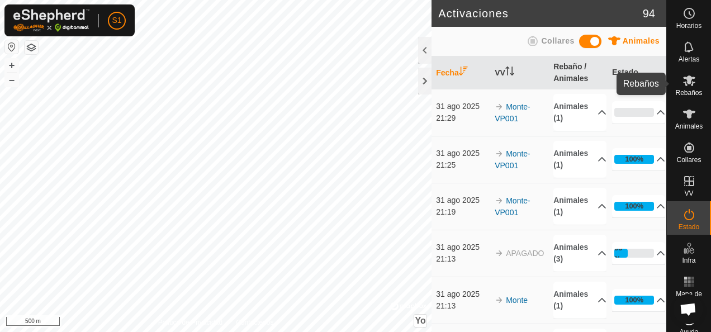
click at [684, 80] on icon at bounding box center [689, 80] width 12 height 11
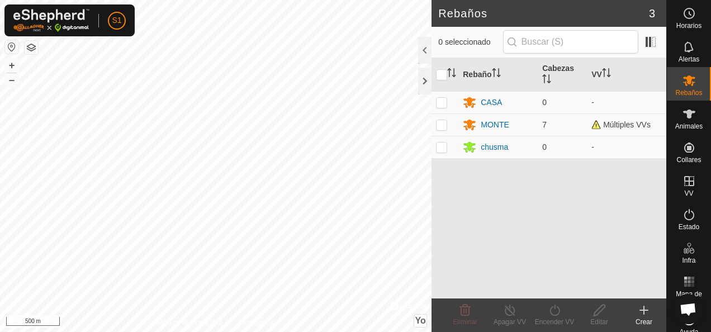
click at [643, 308] on icon at bounding box center [643, 309] width 13 height 13
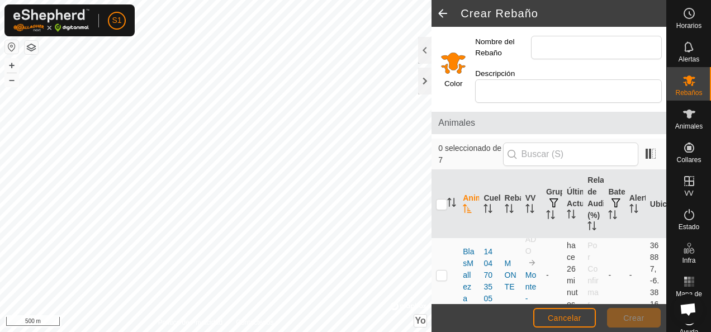
scroll to position [223, 0]
click at [447, 254] on td at bounding box center [444, 257] width 27 height 130
checkbox input "true"
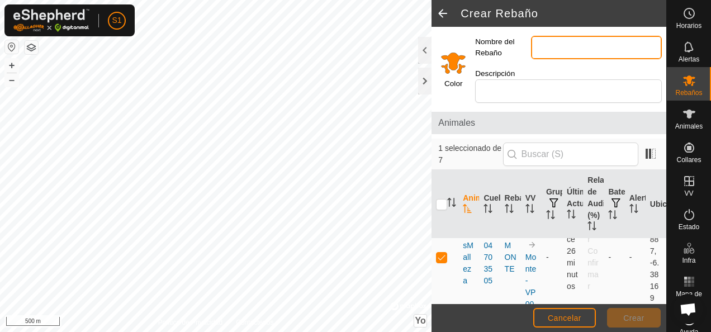
click at [550, 44] on input "Nombre del Rebaño" at bounding box center [596, 47] width 131 height 23
type input "MONTE 1"
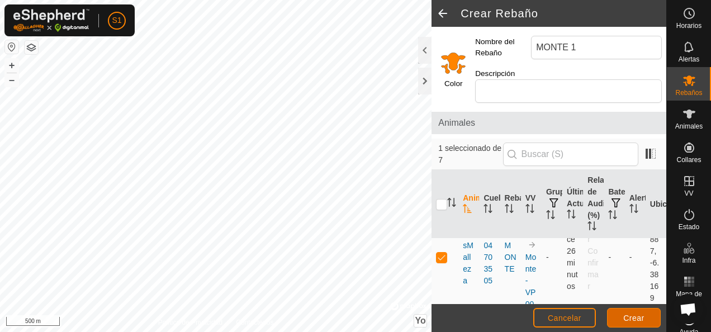
click at [635, 319] on span "Crear" at bounding box center [633, 317] width 21 height 9
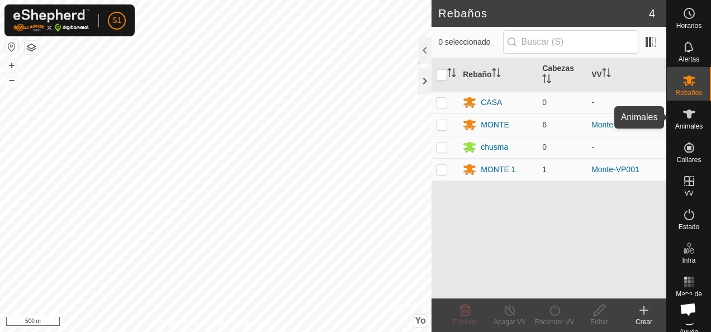
click at [686, 121] on es-animals-svg-icon at bounding box center [689, 114] width 20 height 18
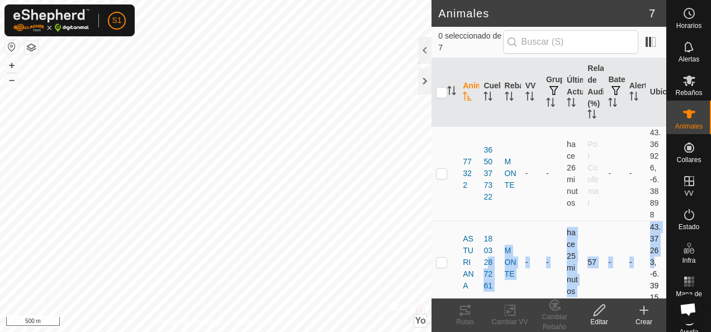
drag, startPoint x: 493, startPoint y: 249, endPoint x: 651, endPoint y: 254, distance: 158.2
click at [651, 254] on tr "ASTURIANA 1803287261 MONTE - - hace 25 minutos 57 - - 43.37263, -6.3915" at bounding box center [548, 262] width 235 height 83
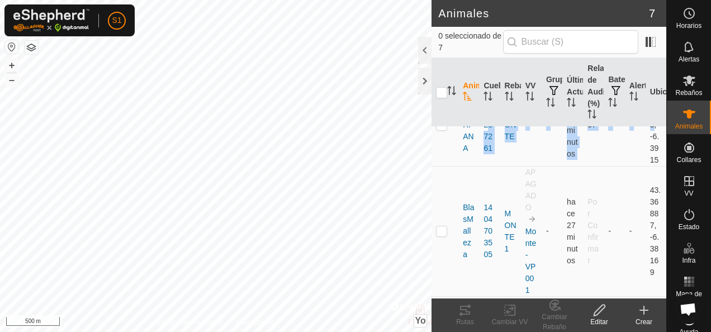
scroll to position [156, 0]
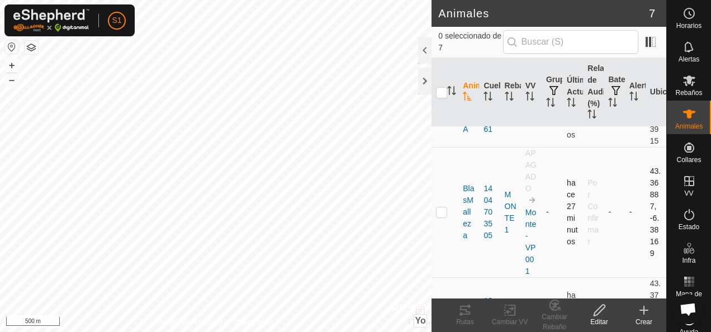
click at [441, 210] on p-checkbox at bounding box center [441, 211] width 11 height 9
click at [553, 306] on icon at bounding box center [552, 307] width 3 height 3
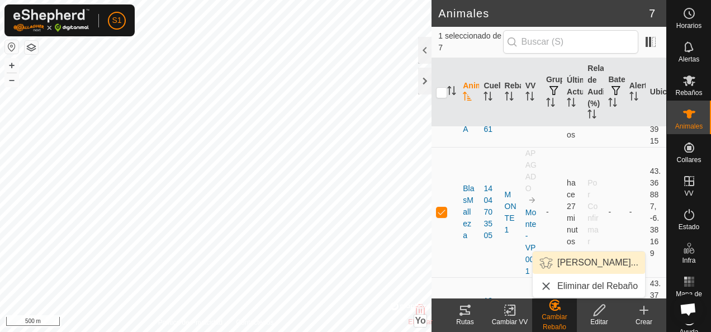
click at [573, 258] on link "[PERSON_NAME]..." at bounding box center [588, 262] width 112 height 22
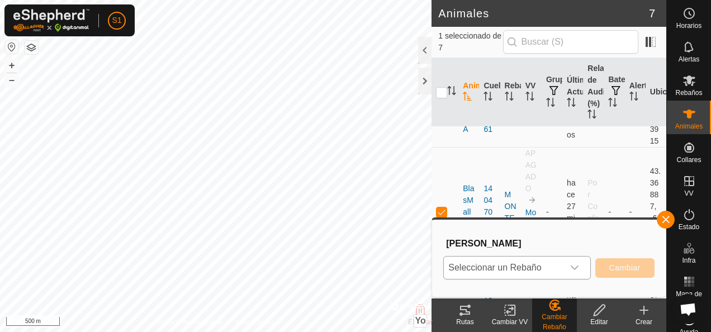
click at [559, 264] on span "Seleccionar un Rebaño" at bounding box center [503, 267] width 119 height 22
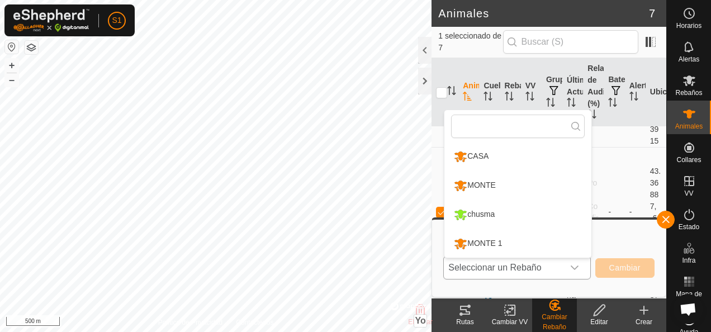
click at [509, 240] on li "MONTE 1" at bounding box center [517, 244] width 147 height 28
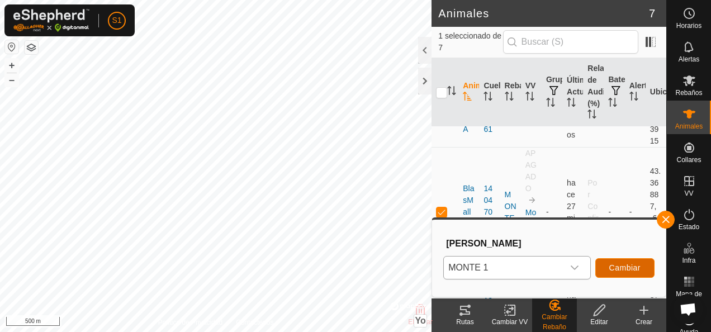
click at [616, 264] on span "Cambiar" at bounding box center [624, 267] width 31 height 9
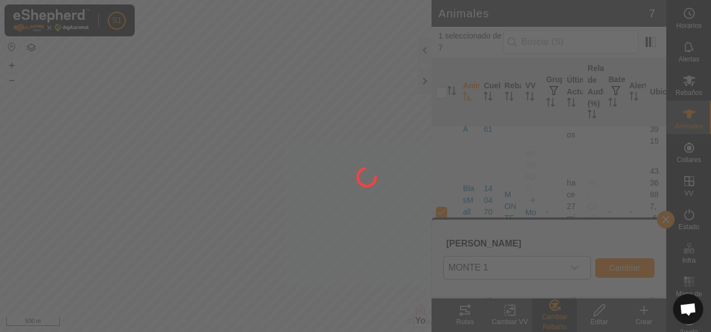
checkbox input "false"
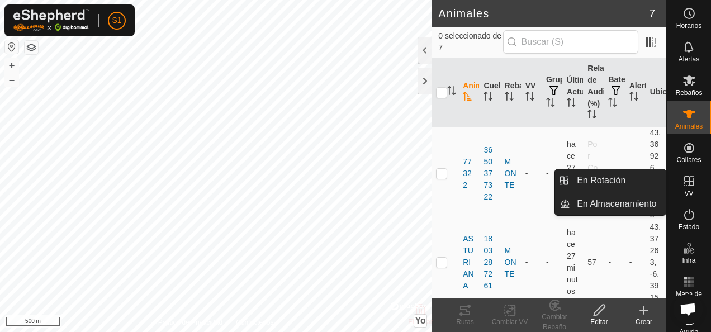
drag, startPoint x: 698, startPoint y: 195, endPoint x: 684, endPoint y: 175, distance: 23.7
click at [684, 175] on icon at bounding box center [688, 180] width 13 height 13
click at [684, 186] on icon at bounding box center [689, 181] width 10 height 10
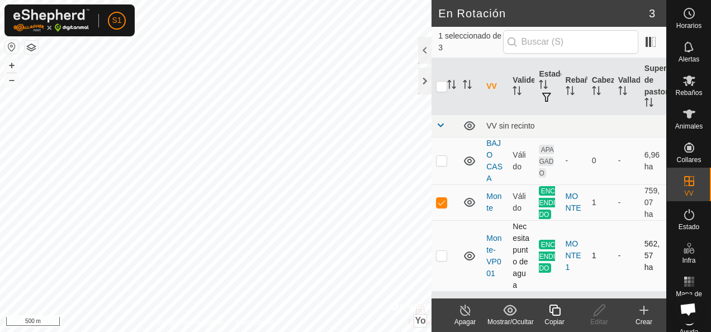
click at [465, 258] on icon at bounding box center [469, 255] width 11 height 9
click at [465, 258] on icon at bounding box center [469, 255] width 13 height 13
click at [465, 258] on icon at bounding box center [469, 255] width 11 height 9
click at [465, 197] on icon at bounding box center [469, 202] width 13 height 13
click at [460, 259] on td at bounding box center [469, 255] width 23 height 71
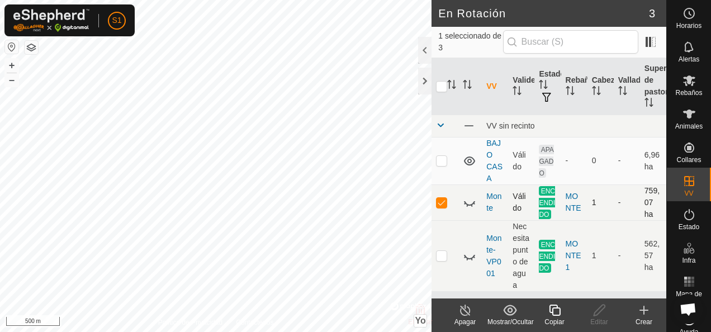
click at [467, 260] on icon at bounding box center [469, 255] width 13 height 13
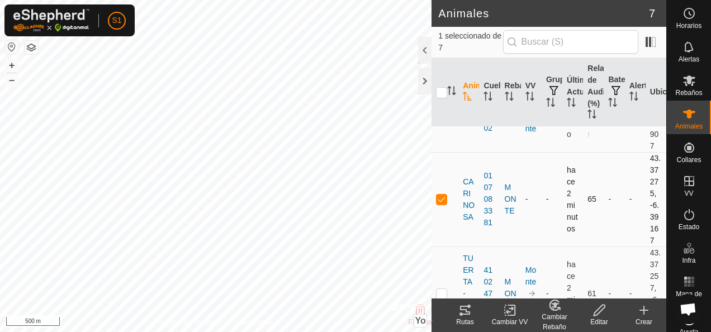
scroll to position [447, 0]
click at [685, 91] on span "Rebaños" at bounding box center [688, 92] width 27 height 7
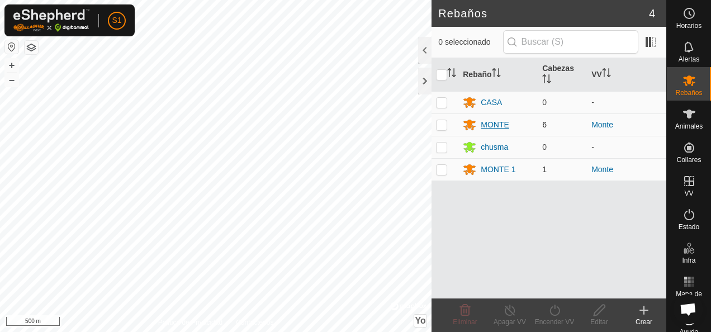
click at [503, 122] on div "MONTE" at bounding box center [495, 125] width 28 height 12
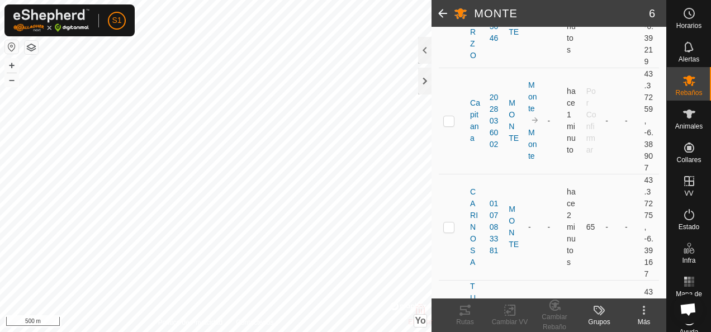
scroll to position [503, 0]
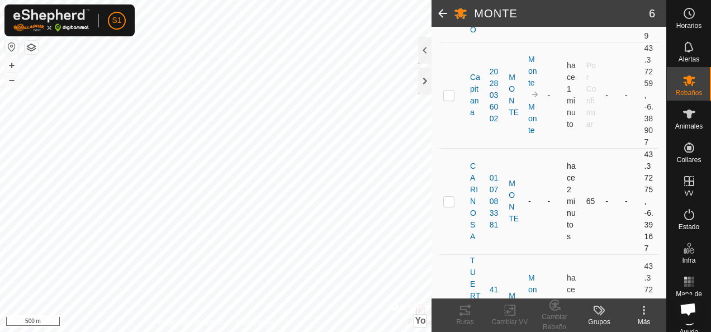
click at [450, 203] on p-checkbox at bounding box center [448, 201] width 11 height 9
checkbox input "true"
click at [551, 308] on icon at bounding box center [553, 305] width 9 height 10
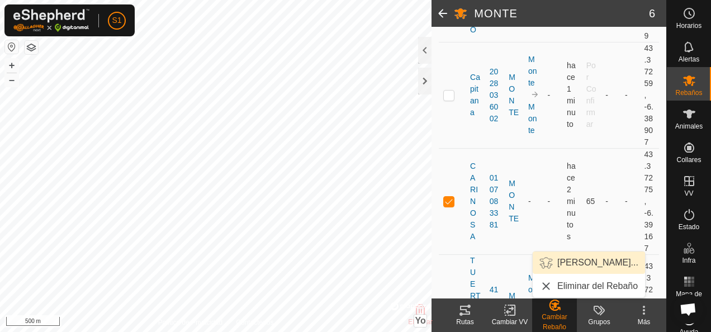
click at [569, 257] on link "Elegir Rebaño..." at bounding box center [588, 262] width 112 height 22
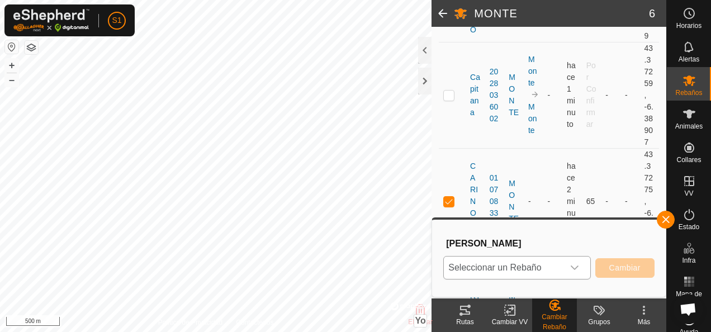
click at [553, 263] on span "Seleccionar un Rebaño" at bounding box center [503, 267] width 119 height 22
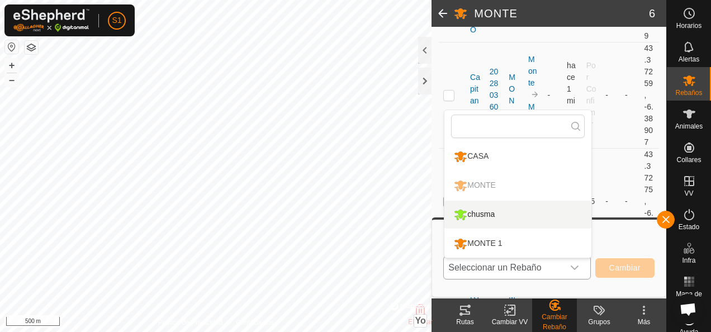
click at [498, 179] on p-selectitem "MONTE" at bounding box center [517, 186] width 147 height 28
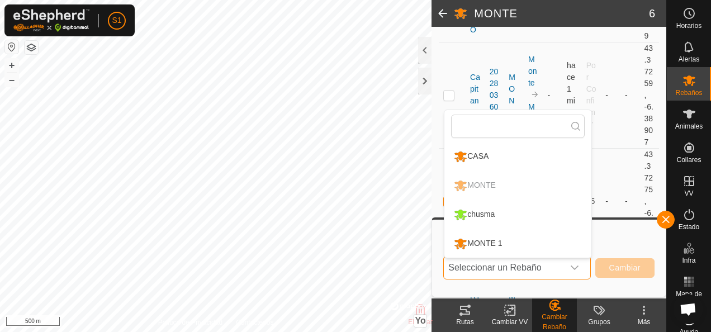
click at [489, 183] on p-selectitem "MONTE" at bounding box center [517, 186] width 147 height 28
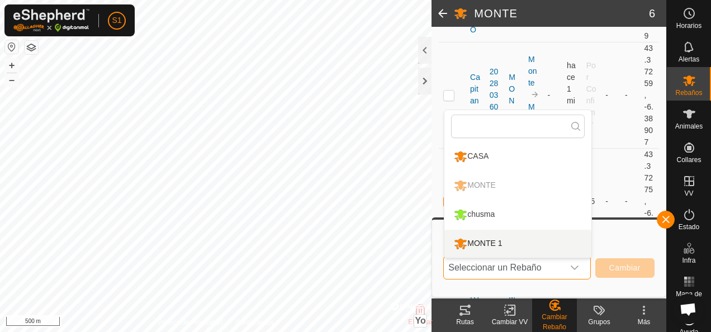
click at [440, 248] on div "Elegir Rebaño Seleccionar un Rebaño CASA MONTE chusma MONTE 1 Cambiar" at bounding box center [549, 258] width 220 height 64
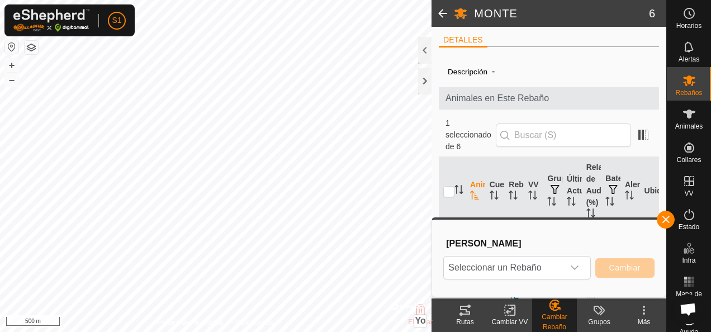
scroll to position [0, 0]
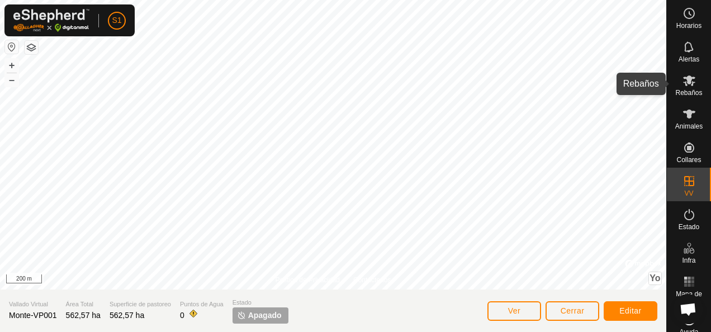
click at [679, 88] on es-mob-svg-icon at bounding box center [689, 81] width 20 height 18
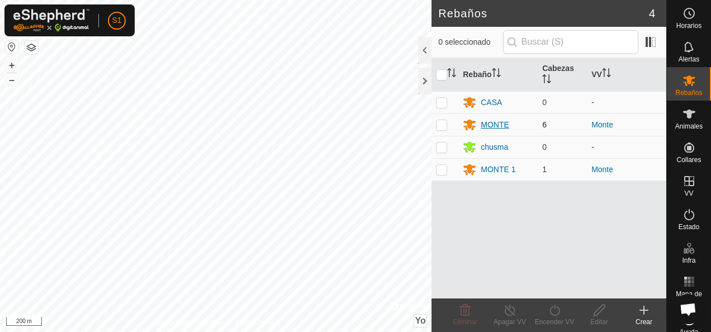
click at [496, 126] on div "MONTE" at bounding box center [495, 125] width 28 height 12
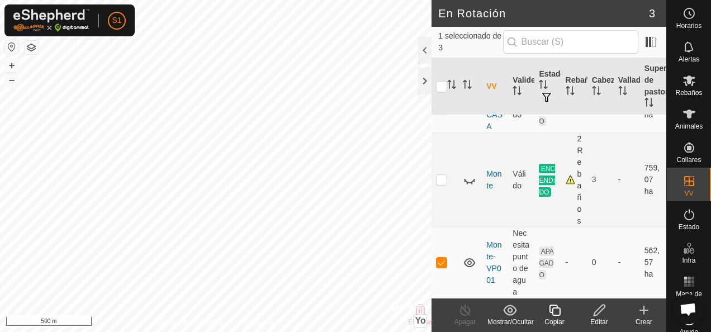
scroll to position [62, 0]
click at [468, 179] on icon at bounding box center [469, 181] width 11 height 4
click at [682, 117] on icon at bounding box center [688, 113] width 13 height 13
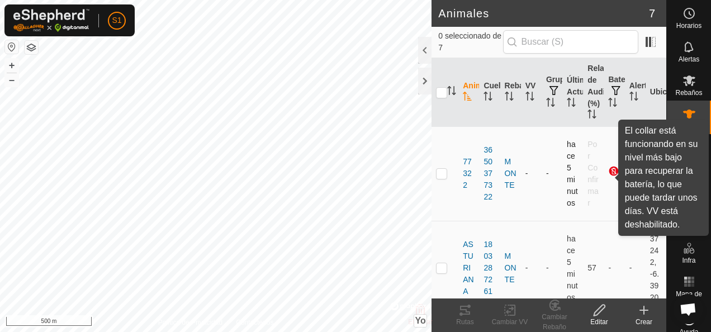
click at [608, 170] on div at bounding box center [614, 171] width 13 height 13
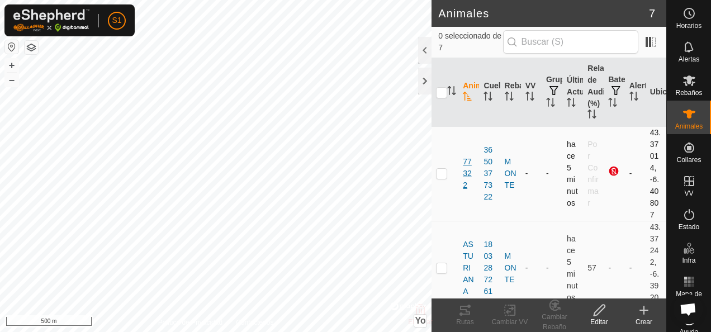
click at [468, 171] on span "77322" at bounding box center [469, 173] width 12 height 35
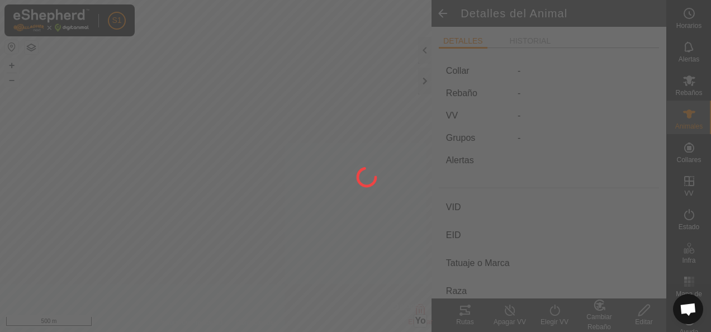
type input "77322"
type input "-"
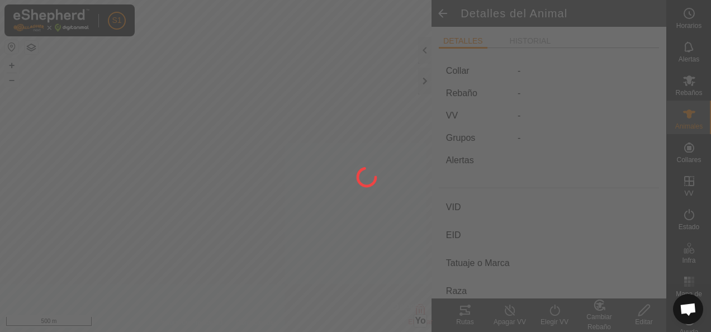
type input "-"
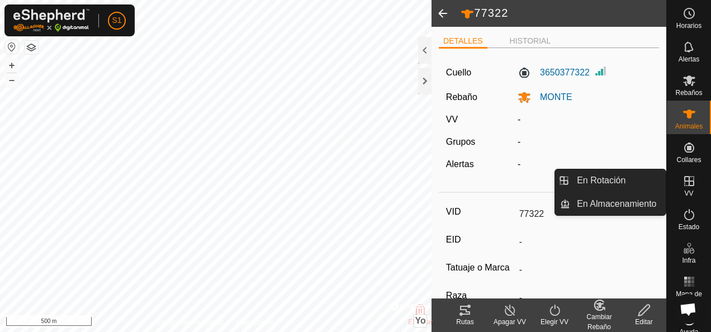
click at [670, 178] on div "VV" at bounding box center [689, 185] width 44 height 34
click at [682, 183] on icon at bounding box center [688, 180] width 13 height 13
click at [636, 172] on link "En Rotación" at bounding box center [618, 180] width 96 height 22
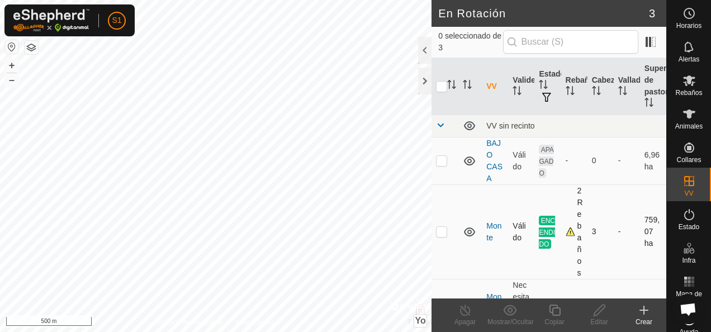
click at [567, 229] on div "2 Rebaños" at bounding box center [573, 232] width 17 height 94
click at [444, 230] on p-checkbox at bounding box center [441, 231] width 11 height 9
checkbox input "false"
checkbox input "true"
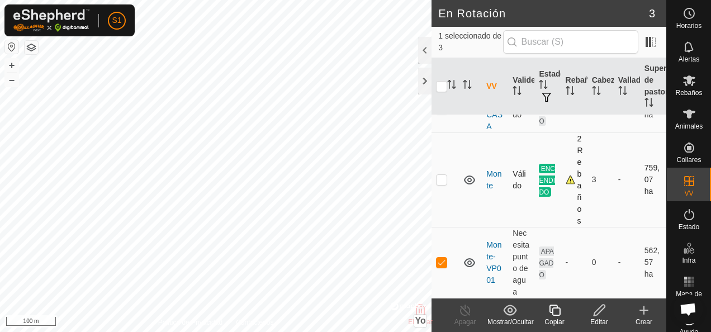
scroll to position [62, 0]
checkbox input "true"
checkbox input "false"
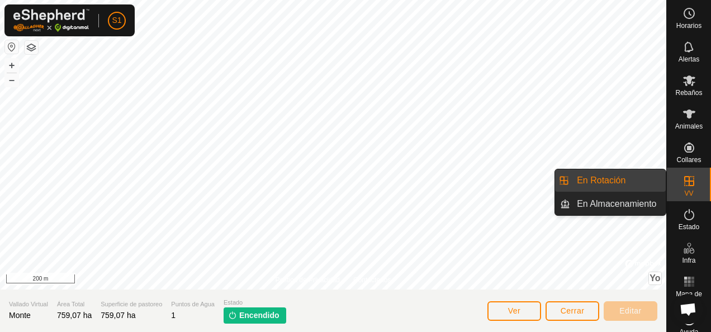
click at [686, 180] on icon at bounding box center [688, 180] width 13 height 13
click at [635, 176] on link "En Rotación" at bounding box center [618, 180] width 96 height 22
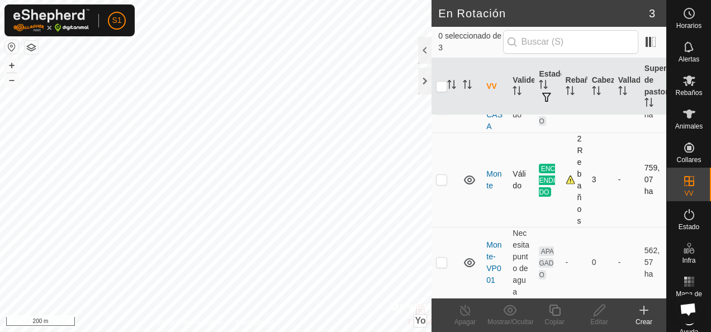
scroll to position [62, 0]
click at [440, 258] on p-checkbox at bounding box center [441, 262] width 11 height 9
checkbox input "true"
click at [507, 310] on icon at bounding box center [510, 309] width 14 height 13
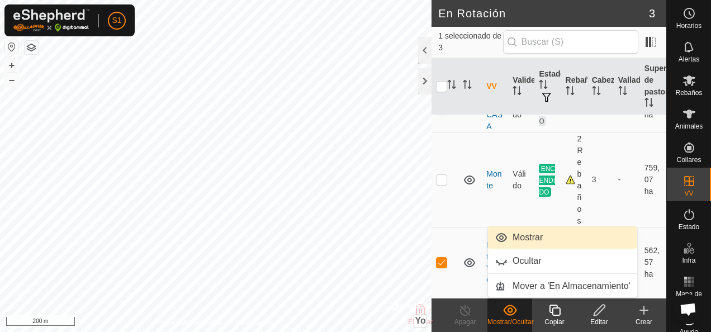
click at [532, 229] on link "Mostrar" at bounding box center [562, 237] width 149 height 22
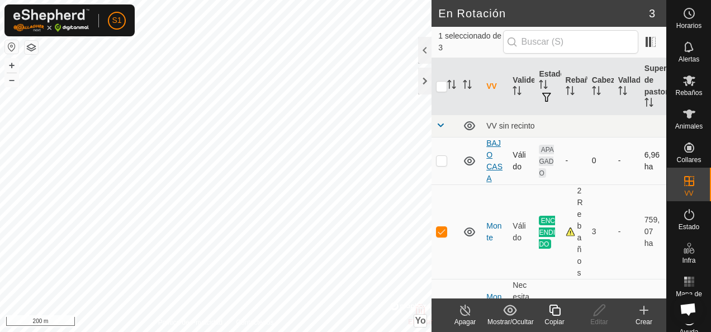
checkbox input "false"
checkbox input "true"
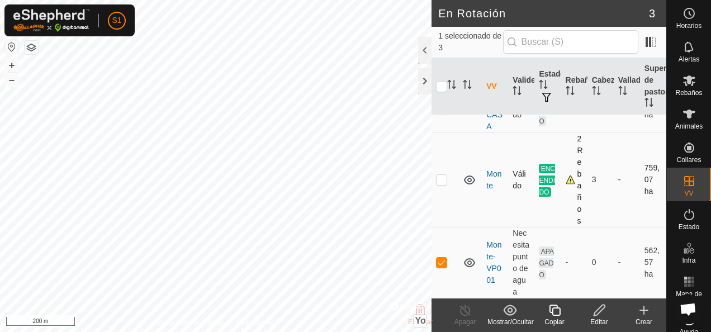
scroll to position [62, 0]
click at [595, 310] on icon at bounding box center [599, 309] width 14 height 13
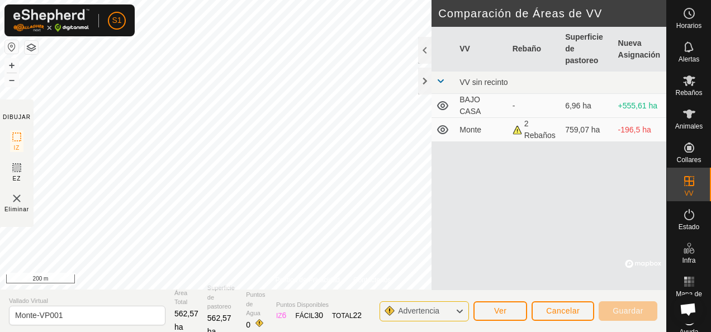
click at [460, 308] on icon at bounding box center [459, 311] width 9 height 15
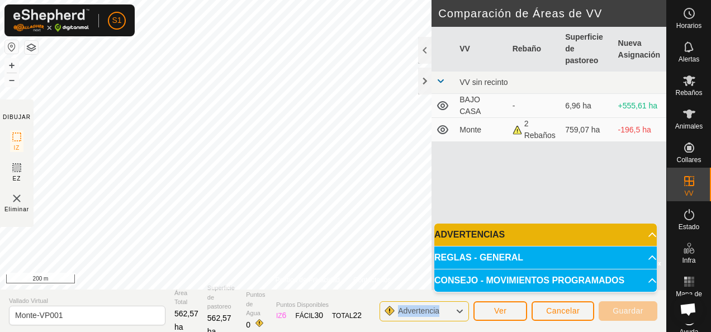
drag, startPoint x: 460, startPoint y: 308, endPoint x: 645, endPoint y: 239, distance: 197.8
click at [645, 239] on p-accordion-header "ADVERTENCIAS" at bounding box center [545, 234] width 222 height 22
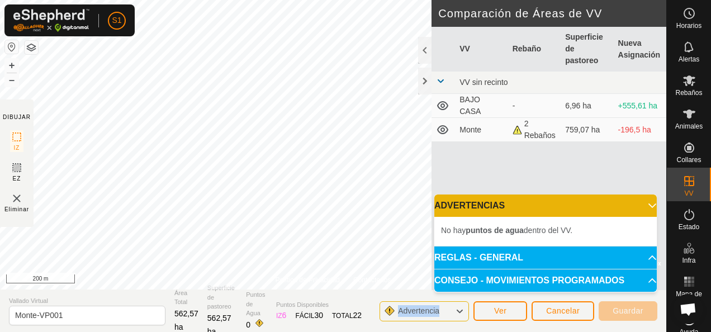
click at [565, 254] on p-accordion-header "REGLAS - GENERAL" at bounding box center [545, 257] width 222 height 22
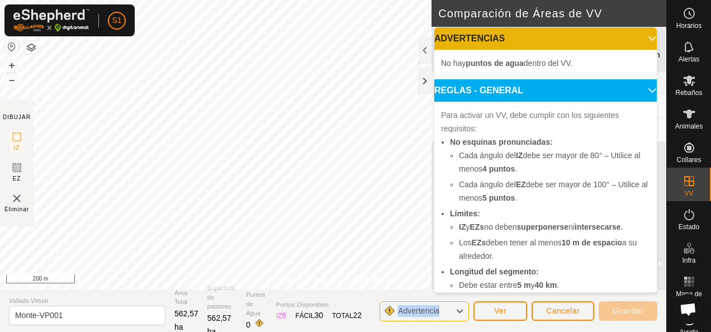
click at [638, 28] on p-accordion-header "ADVERTENCIAS" at bounding box center [545, 38] width 222 height 22
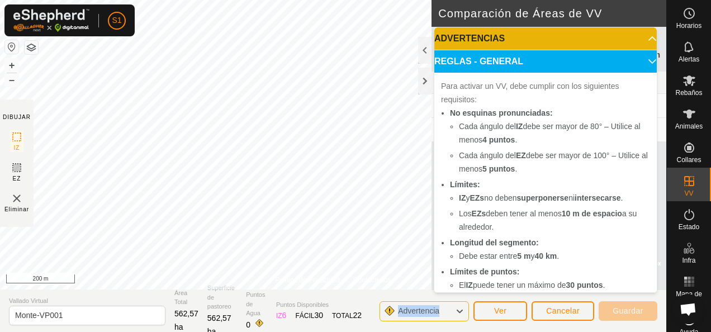
click at [639, 38] on p-accordion-header "ADVERTENCIAS" at bounding box center [545, 38] width 222 height 22
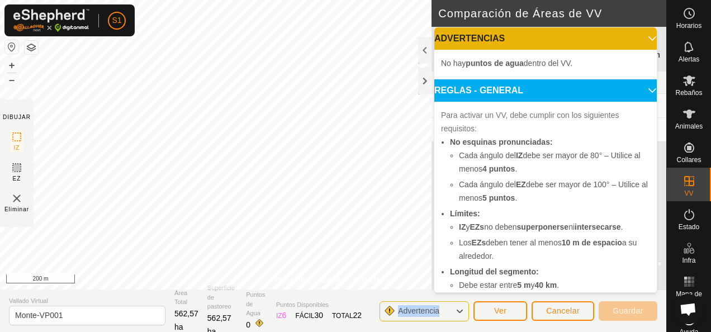
click at [639, 38] on p-accordion-header "ADVERTENCIAS" at bounding box center [545, 38] width 222 height 22
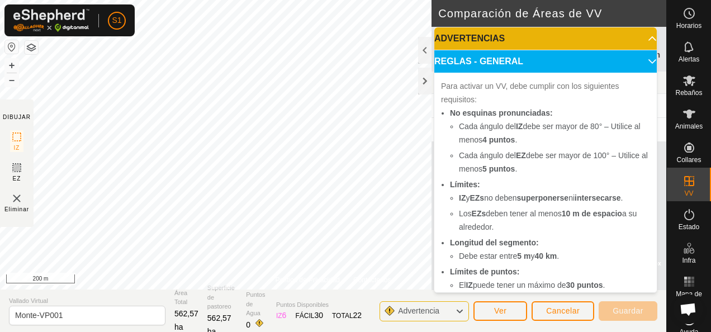
click at [449, 164] on ul "No esquinas pronunciadas: Cada ángulo del IZ debe ser mayor de 80° – Utilice al…" at bounding box center [545, 221] width 209 height 230
click at [15, 198] on img at bounding box center [16, 198] width 13 height 13
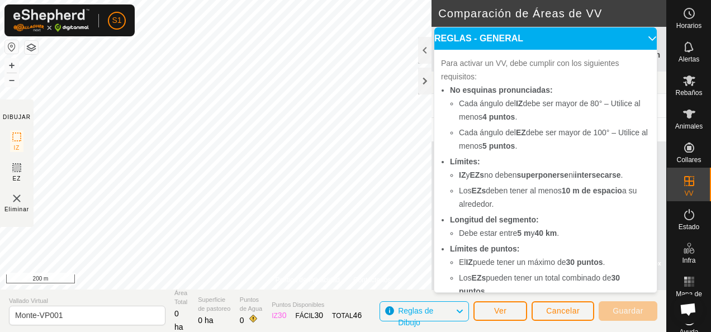
click at [635, 36] on p-accordion-header "REGLAS - GENERAL" at bounding box center [545, 38] width 222 height 22
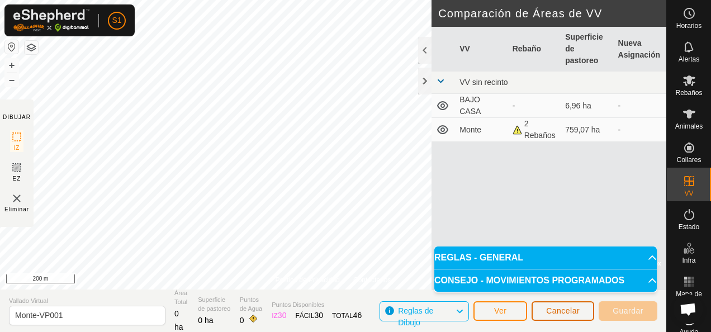
click at [569, 313] on span "Cancelar" at bounding box center [563, 310] width 34 height 9
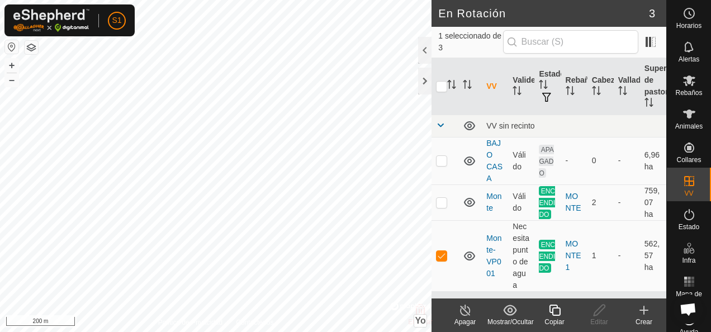
checkbox input "true"
checkbox input "false"
checkbox input "true"
click at [426, 55] on div at bounding box center [424, 50] width 13 height 27
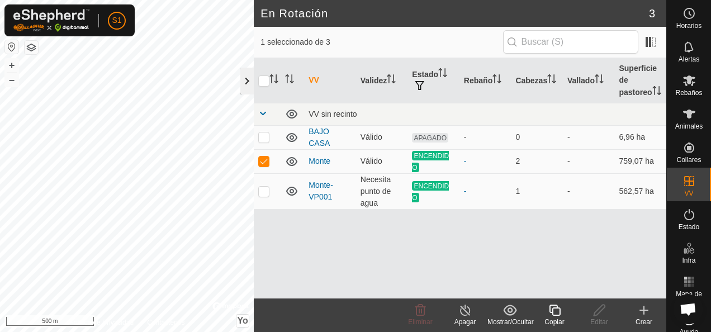
click at [245, 92] on div at bounding box center [246, 81] width 13 height 27
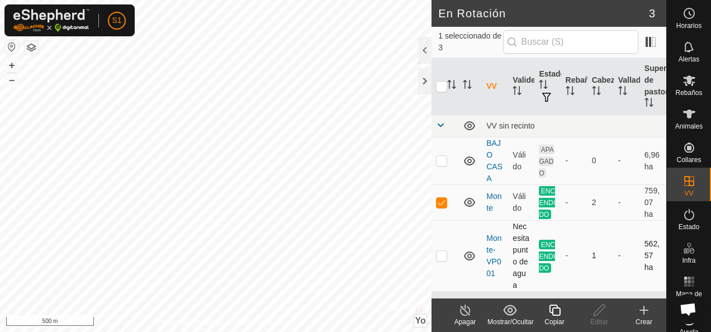
click at [499, 254] on div "En Rotación 3 1 seleccionado de 3 VV Validez Estado Rebaño Cabezas Vallado Supe…" at bounding box center [333, 166] width 666 height 332
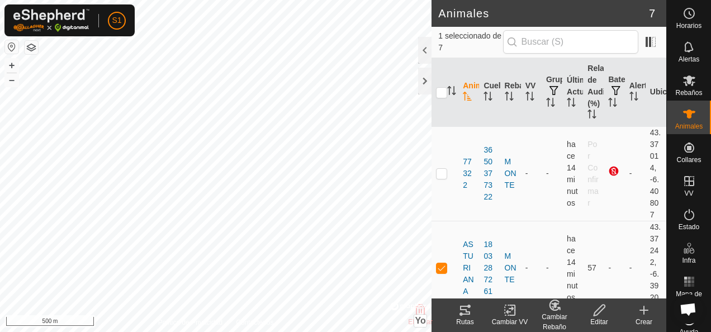
click at [503, 311] on icon at bounding box center [510, 309] width 14 height 13
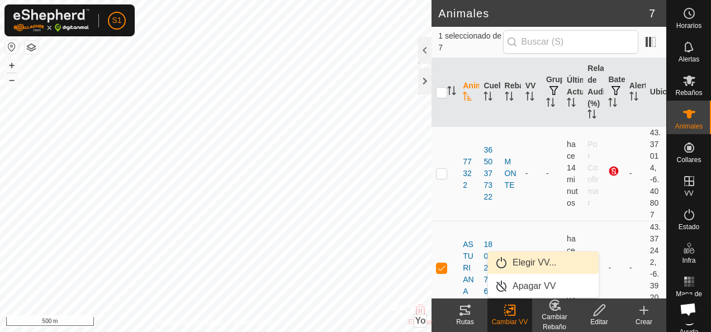
click at [533, 259] on link "Elegir VV..." at bounding box center [543, 262] width 111 height 22
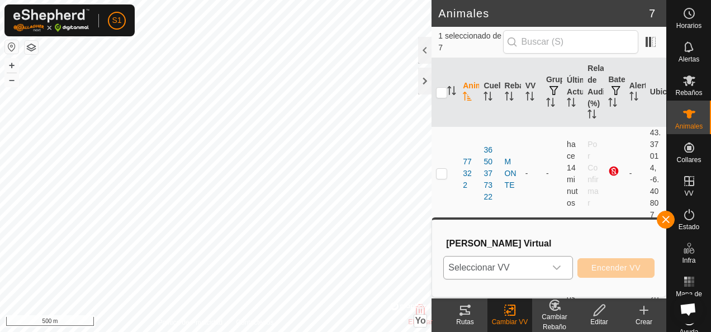
click at [523, 265] on span "Seleccionar VV" at bounding box center [495, 267] width 102 height 22
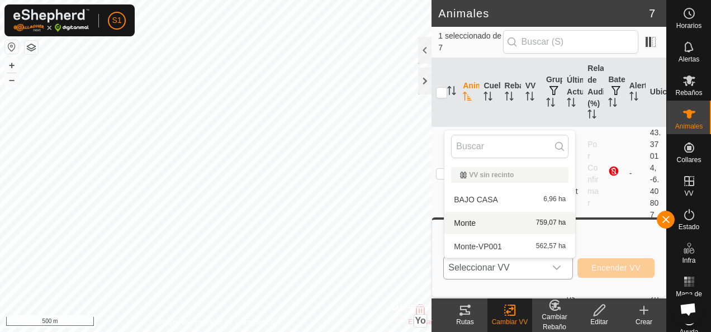
click at [519, 212] on li "Monte 759,07 ha" at bounding box center [509, 223] width 131 height 22
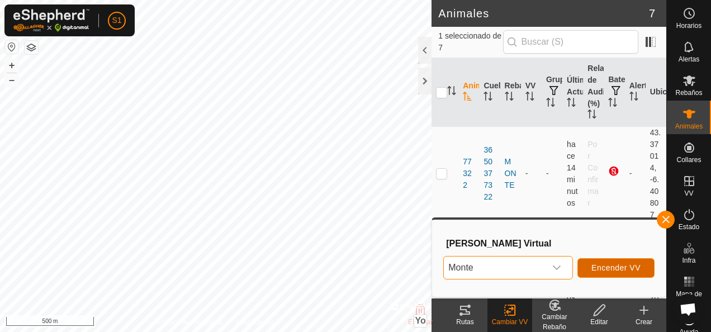
click at [638, 271] on span "Encender VV" at bounding box center [615, 267] width 49 height 9
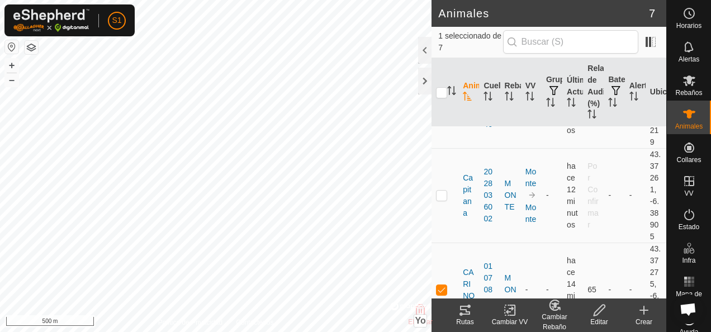
scroll to position [447, 0]
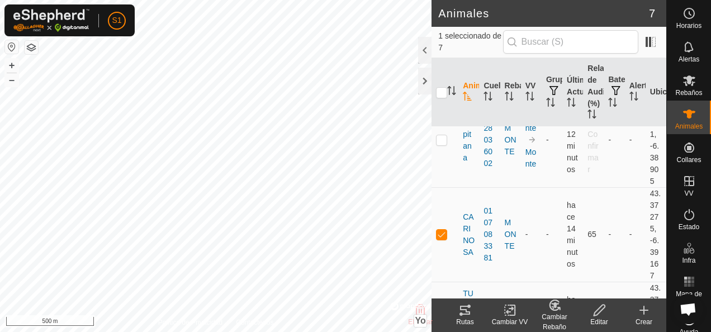
click at [512, 311] on icon at bounding box center [510, 309] width 14 height 13
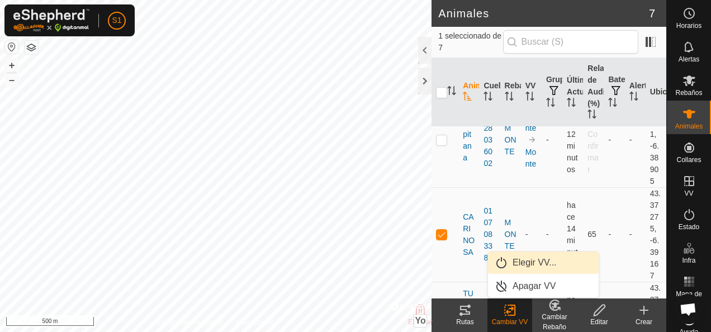
click at [539, 269] on link "Elegir VV..." at bounding box center [543, 262] width 111 height 22
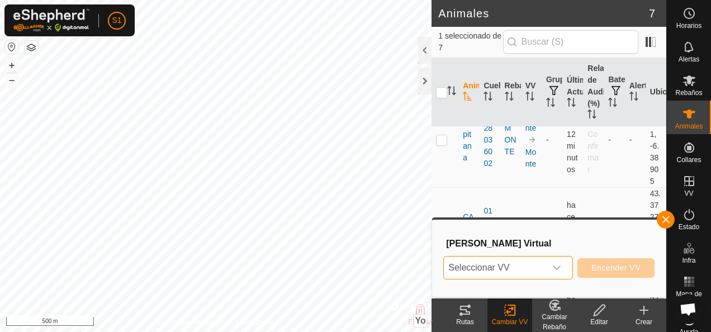
click at [539, 269] on span "Seleccionar VV" at bounding box center [495, 267] width 102 height 22
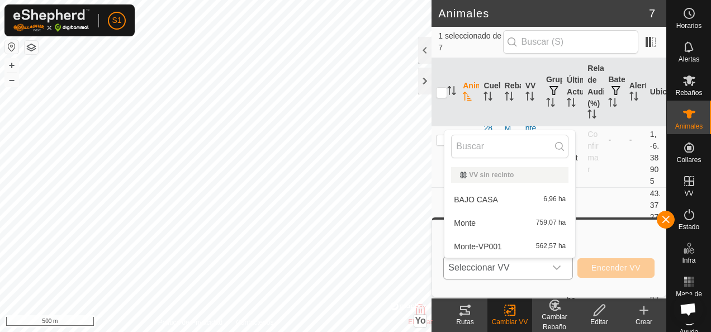
click at [531, 220] on li "Monte 759,07 ha" at bounding box center [509, 223] width 131 height 22
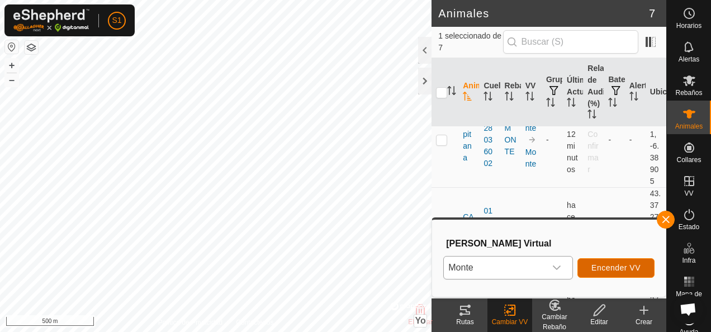
click at [619, 272] on span "Encender VV" at bounding box center [615, 267] width 49 height 9
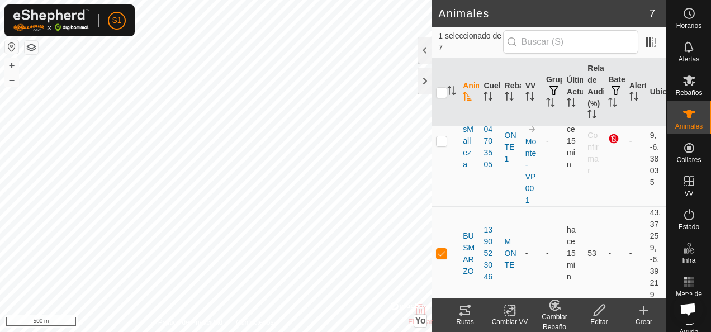
scroll to position [223, 0]
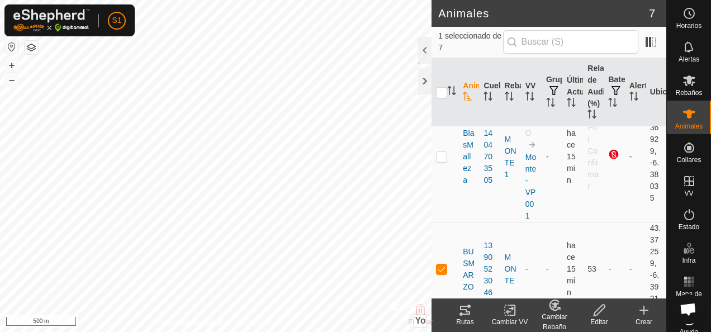
click at [510, 313] on icon at bounding box center [510, 309] width 14 height 13
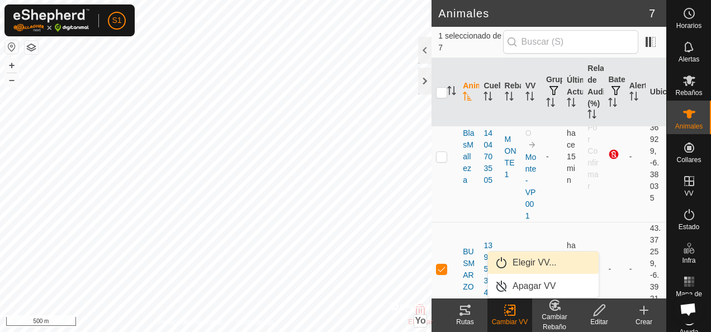
click at [524, 270] on link "Elegir VV..." at bounding box center [543, 262] width 111 height 22
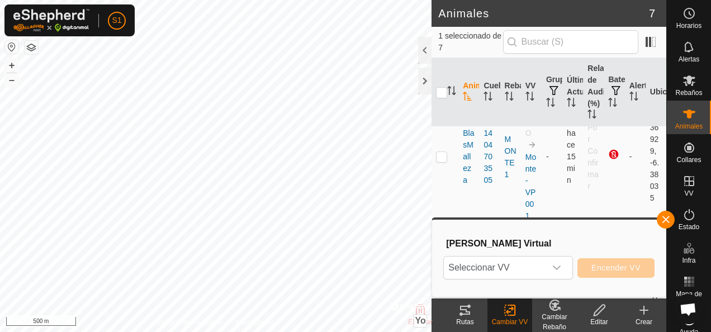
click at [524, 270] on span "Seleccionar VV" at bounding box center [495, 267] width 102 height 22
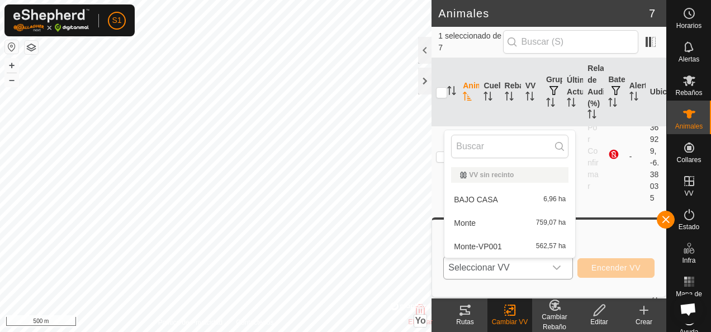
click at [500, 224] on li "Monte 759,07 ha" at bounding box center [509, 223] width 131 height 22
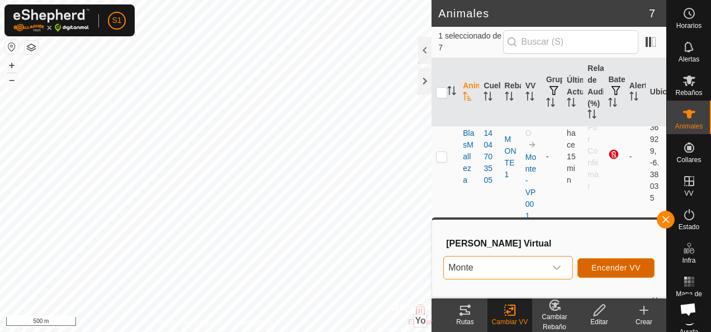
click at [612, 269] on span "Encender VV" at bounding box center [615, 267] width 49 height 9
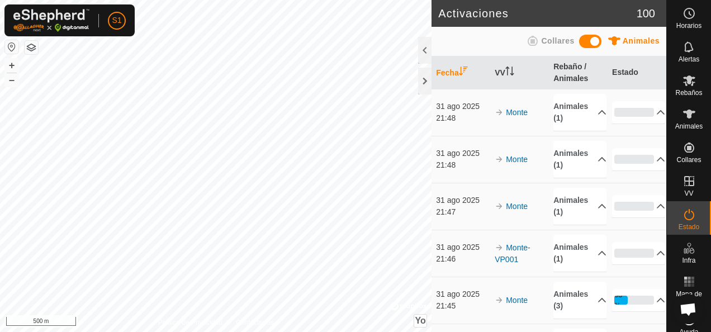
click at [559, 42] on span "Collares" at bounding box center [557, 40] width 33 height 9
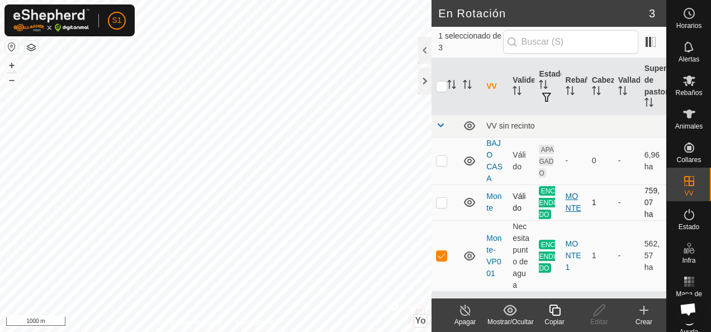
click at [570, 208] on div "MONTE" at bounding box center [573, 202] width 17 height 23
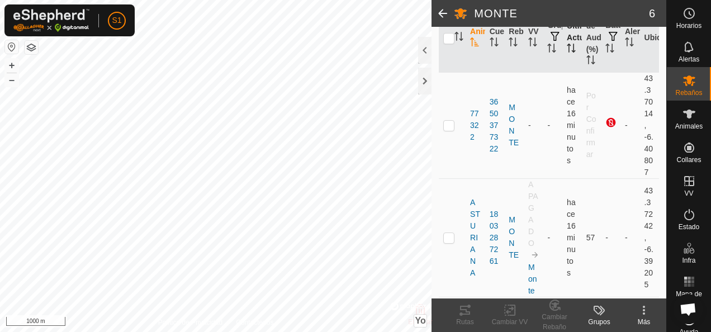
scroll to position [208, 0]
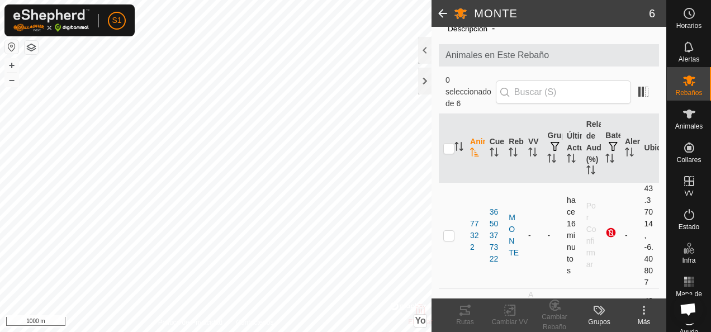
scroll to position [112, 0]
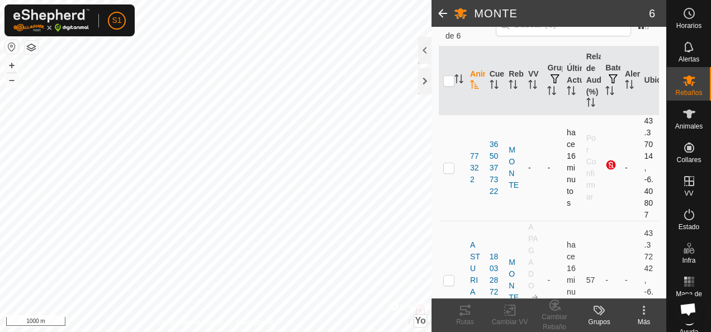
click at [448, 165] on p-checkbox at bounding box center [448, 167] width 11 height 9
checkbox input "true"
click at [513, 313] on icon at bounding box center [510, 309] width 14 height 13
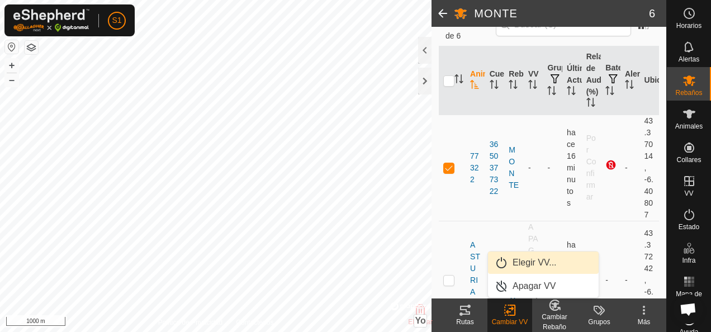
click at [523, 261] on link "Elegir VV..." at bounding box center [543, 262] width 111 height 22
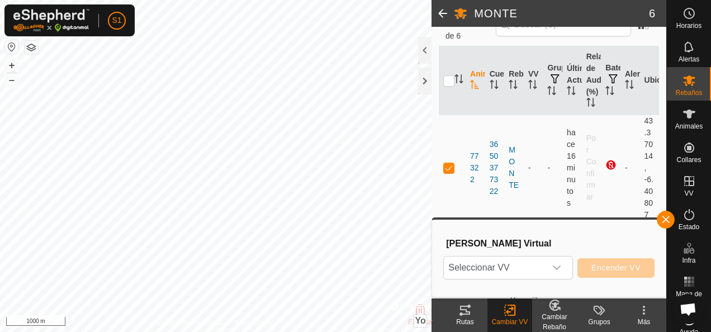
click at [521, 261] on span "Seleccionar VV" at bounding box center [495, 267] width 102 height 22
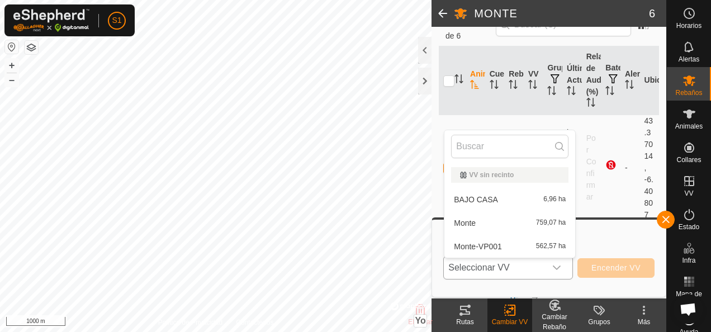
click at [515, 221] on li "Monte 759,07 ha" at bounding box center [509, 223] width 131 height 22
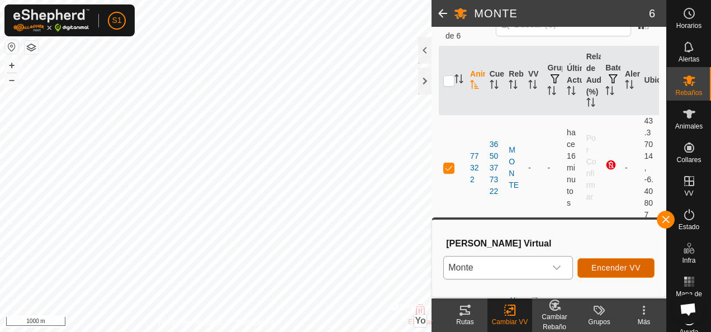
click at [586, 269] on button "Encender VV" at bounding box center [615, 268] width 77 height 20
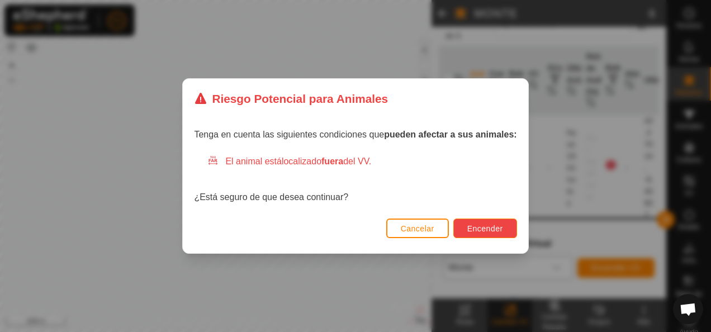
click at [479, 225] on span "Encender" at bounding box center [485, 228] width 36 height 9
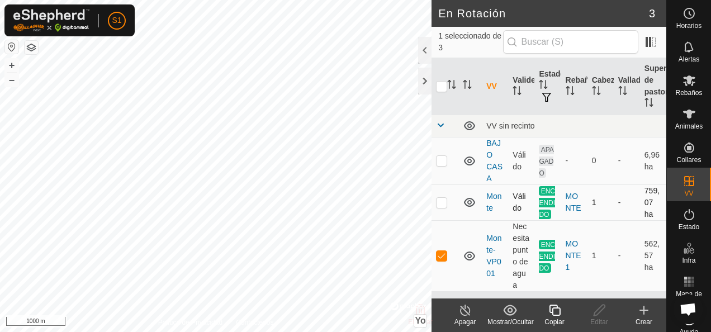
click at [442, 203] on p-checkbox at bounding box center [441, 202] width 11 height 9
checkbox input "true"
click at [445, 260] on p-checkbox at bounding box center [441, 255] width 11 height 9
checkbox input "false"
click at [460, 320] on div "Apagar" at bounding box center [465, 322] width 45 height 10
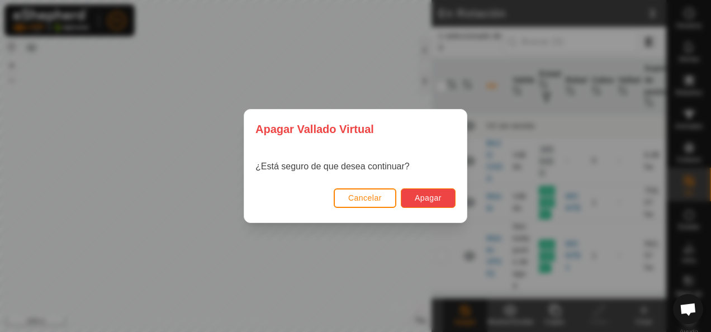
click at [411, 196] on button "Apagar" at bounding box center [428, 198] width 55 height 20
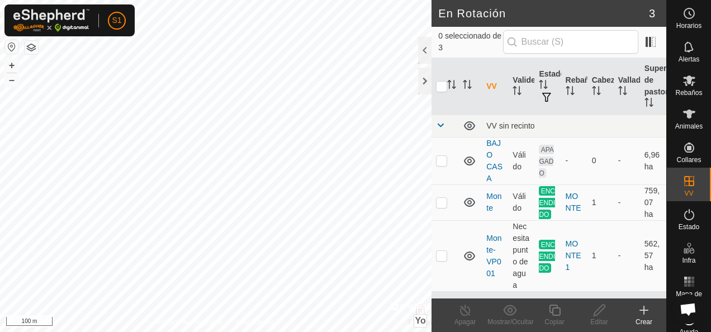
checkbox input "true"
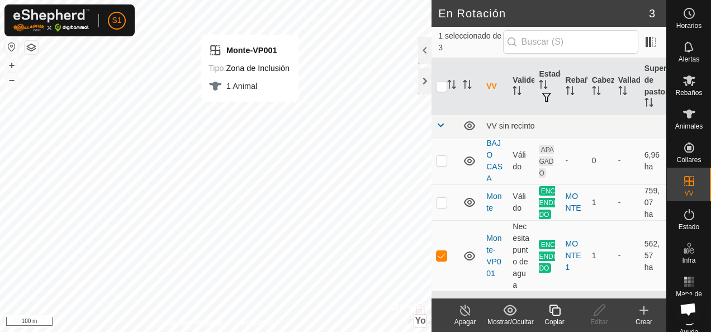
checkbox input "true"
checkbox input "false"
checkbox input "true"
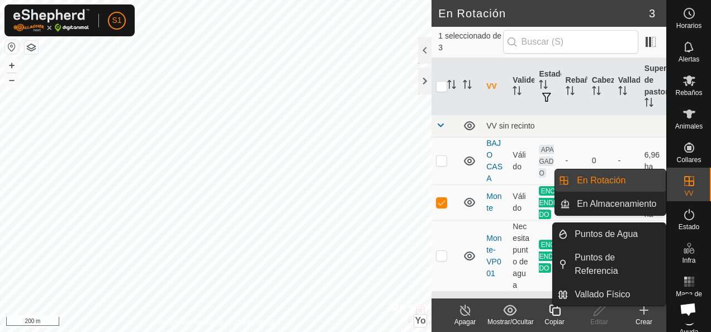
drag, startPoint x: 691, startPoint y: 196, endPoint x: 690, endPoint y: 190, distance: 5.6
click at [690, 190] on div "VV" at bounding box center [689, 185] width 44 height 34
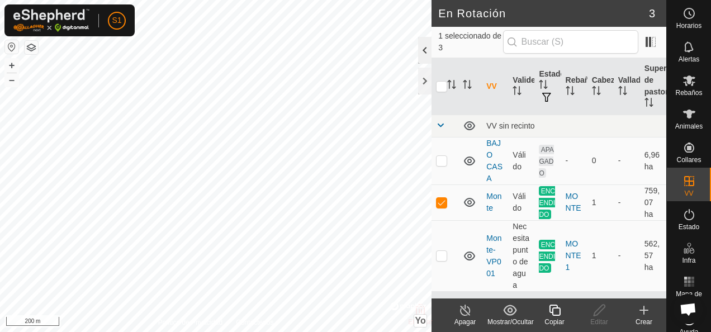
click at [424, 41] on div at bounding box center [424, 50] width 13 height 27
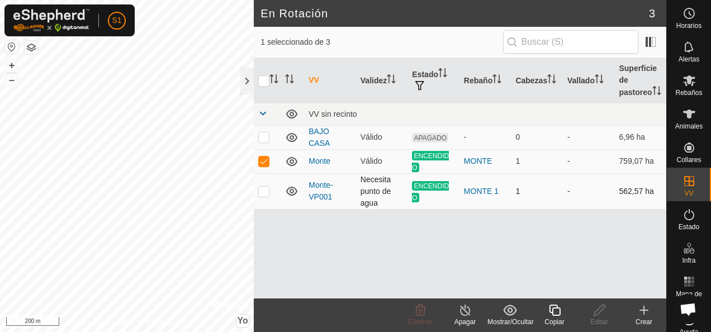
click at [258, 187] on p-checkbox at bounding box center [263, 191] width 11 height 9
checkbox input "false"
drag, startPoint x: 258, startPoint y: 183, endPoint x: 261, endPoint y: 161, distance: 22.5
click at [261, 161] on p-checkbox at bounding box center [263, 160] width 11 height 9
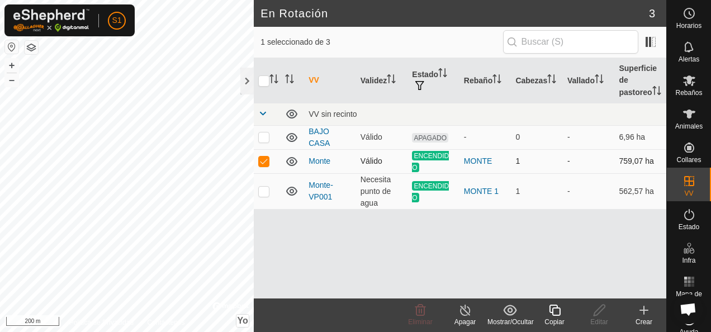
checkbox input "false"
click at [266, 181] on td at bounding box center [267, 191] width 27 height 36
checkbox input "true"
click at [510, 268] on div "VV Validez Estado Rebaño Cabezas Vallado Superficie de pastoreo VV sin recinto …" at bounding box center [460, 178] width 412 height 240
click at [459, 309] on icon at bounding box center [465, 309] width 14 height 13
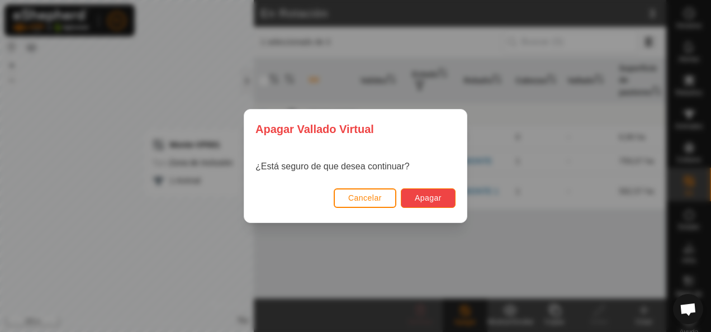
click at [430, 206] on button "Apagar" at bounding box center [428, 198] width 55 height 20
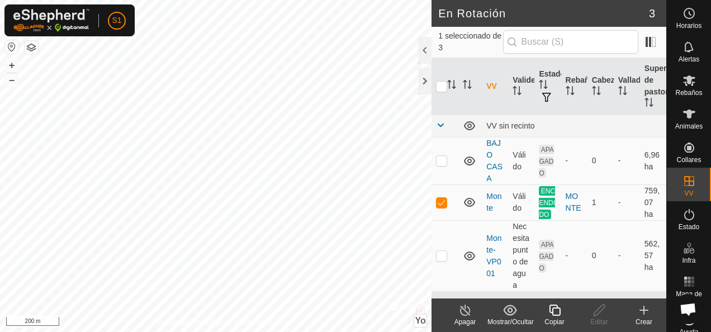
click at [465, 311] on line at bounding box center [464, 310] width 9 height 9
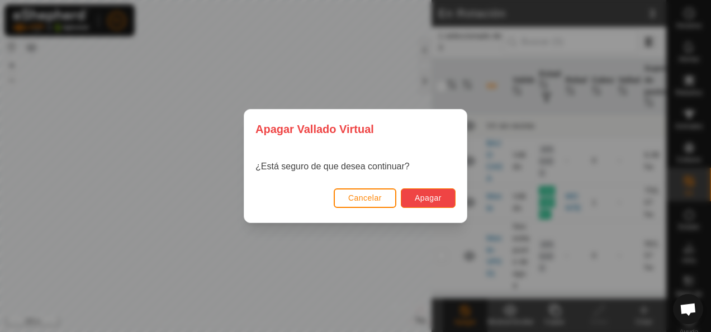
click at [428, 202] on span "Apagar" at bounding box center [428, 197] width 27 height 9
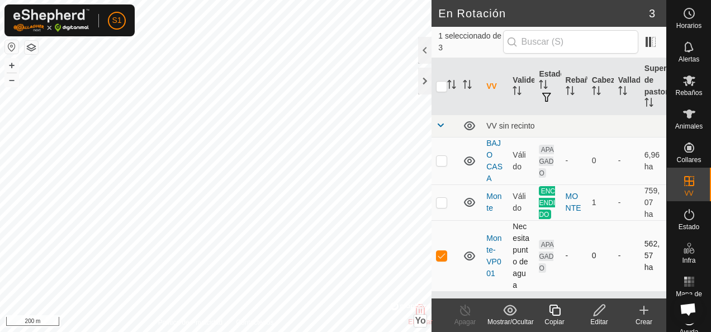
scroll to position [3, 0]
click at [494, 268] on td "Monte-VP001" at bounding box center [495, 255] width 26 height 71
click at [444, 257] on p-checkbox at bounding box center [441, 255] width 11 height 9
checkbox input "true"
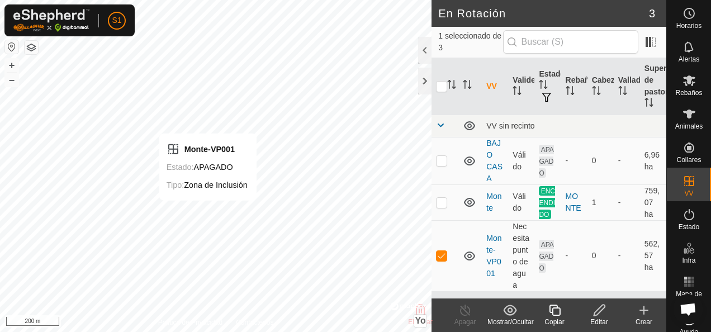
checkbox input "true"
checkbox input "false"
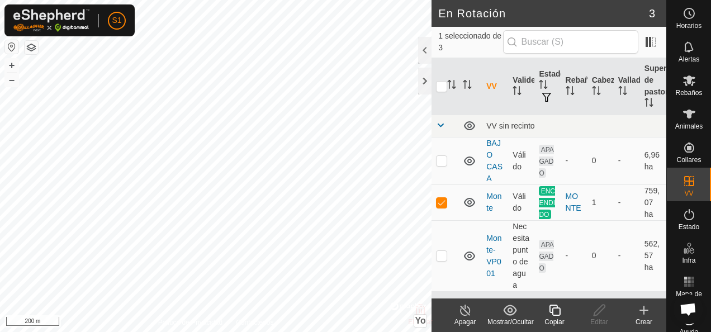
checkbox input "false"
checkbox input "true"
click at [443, 260] on p-checkbox at bounding box center [441, 255] width 11 height 9
checkbox input "true"
click at [602, 318] on div "Editar" at bounding box center [599, 322] width 45 height 10
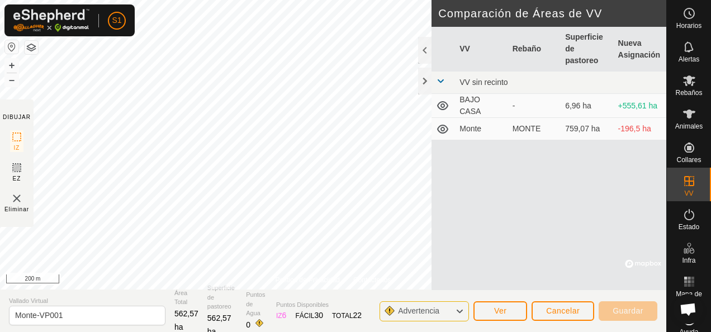
click at [20, 202] on img at bounding box center [16, 198] width 13 height 13
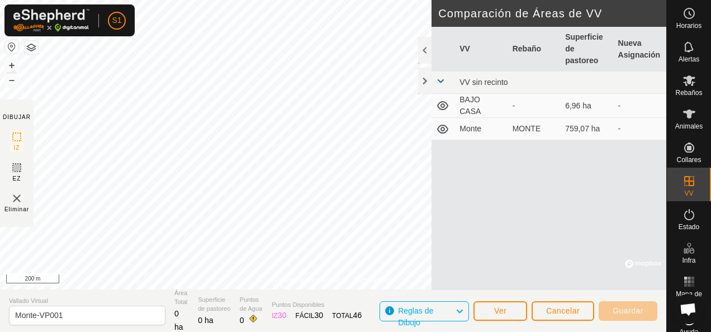
click at [21, 200] on img at bounding box center [16, 198] width 13 height 13
click at [12, 198] on img at bounding box center [16, 198] width 13 height 13
click at [504, 186] on div "VV Rebaño Superficie de pastoreo Nueva Asignación VV sin recinto BAJO CASA - 6,…" at bounding box center [548, 158] width 235 height 263
click at [579, 314] on span "Cancelar" at bounding box center [563, 310] width 34 height 9
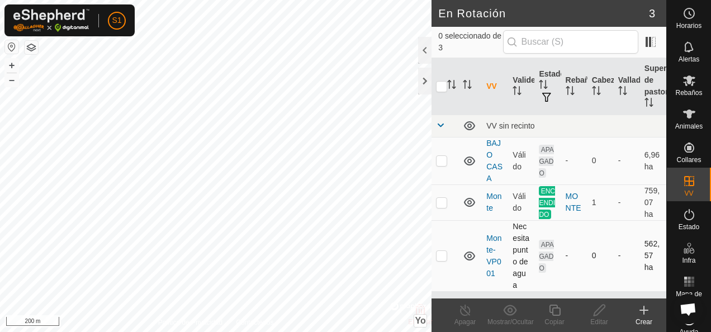
scroll to position [3, 0]
click at [445, 260] on p-checkbox at bounding box center [441, 255] width 11 height 9
checkbox input "true"
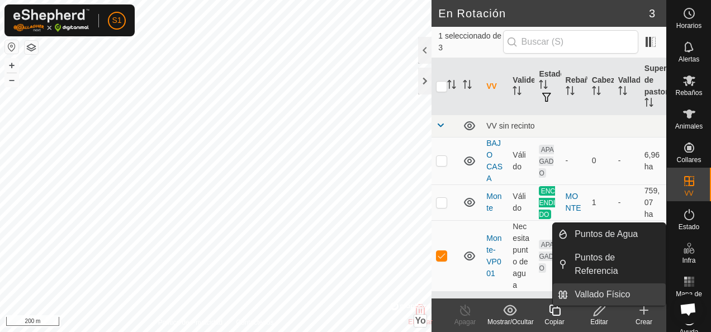
click at [632, 283] on link "Vallado Físico" at bounding box center [617, 294] width 98 height 22
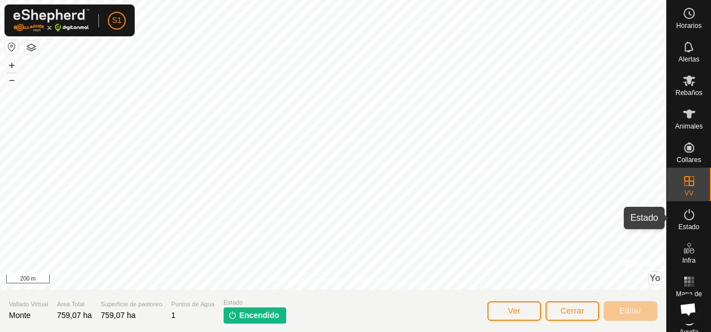
click at [684, 223] on span "Estado" at bounding box center [688, 226] width 21 height 7
click at [683, 217] on icon at bounding box center [688, 214] width 13 height 13
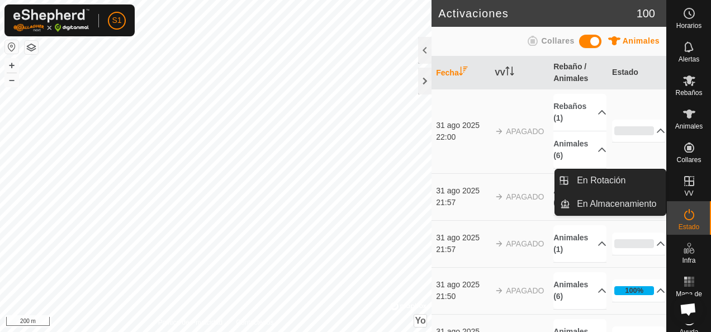
click at [684, 191] on span "VV" at bounding box center [688, 193] width 9 height 7
click at [683, 183] on icon at bounding box center [688, 180] width 13 height 13
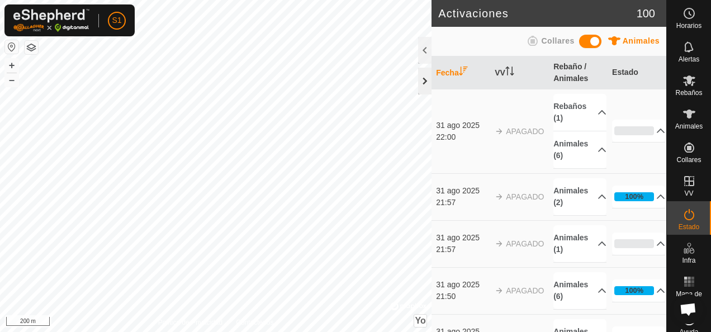
click at [421, 73] on div at bounding box center [424, 81] width 13 height 27
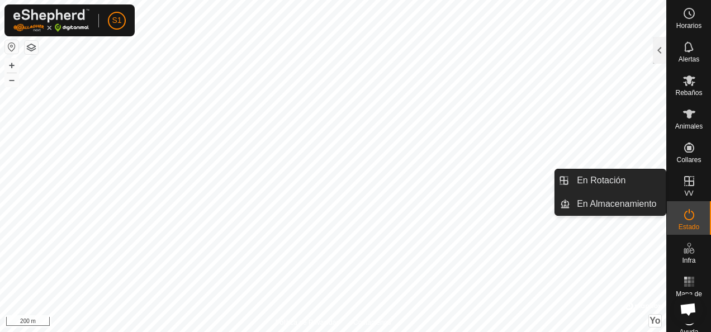
click at [684, 196] on span "VV" at bounding box center [688, 193] width 9 height 7
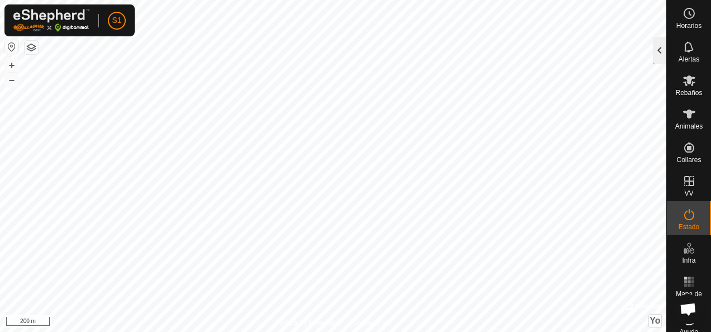
click at [658, 53] on div at bounding box center [659, 50] width 13 height 27
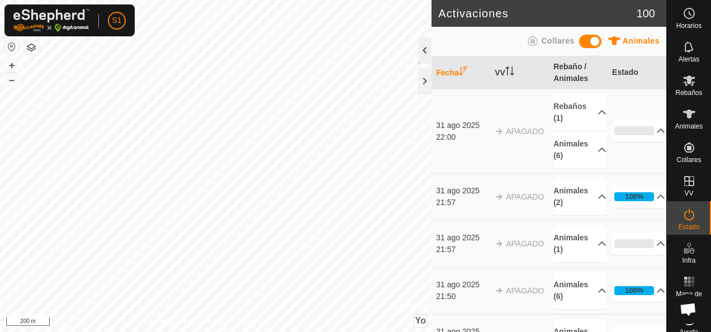
click at [430, 56] on div at bounding box center [424, 50] width 13 height 27
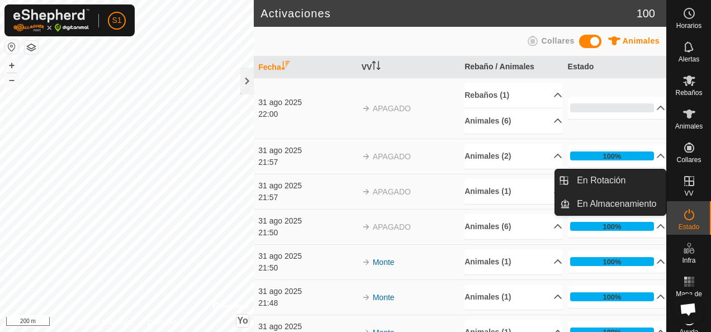
drag, startPoint x: 681, startPoint y: 198, endPoint x: 681, endPoint y: 191, distance: 7.3
click at [684, 191] on span "VV" at bounding box center [688, 193] width 9 height 7
click at [650, 186] on link "En Rotación" at bounding box center [618, 180] width 96 height 22
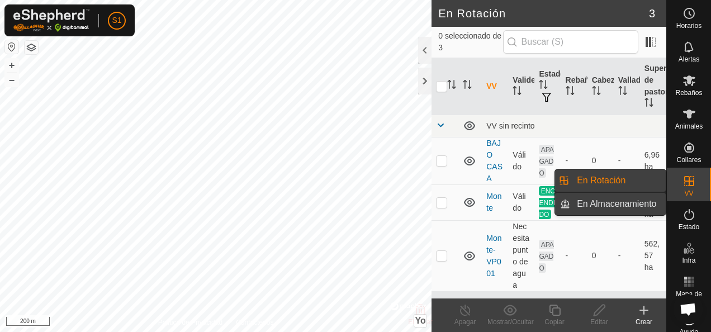
click at [600, 209] on link "En Almacenamiento" at bounding box center [618, 204] width 96 height 22
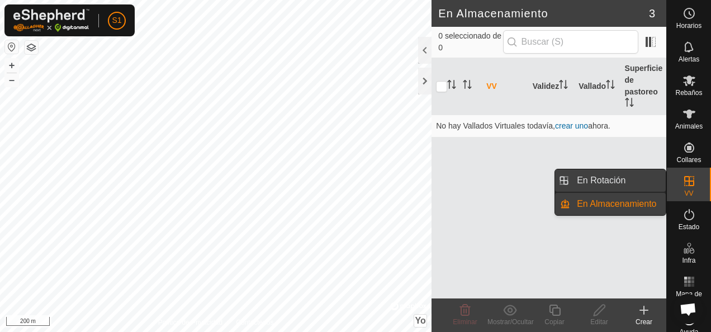
click at [602, 180] on link "En Rotación" at bounding box center [618, 180] width 96 height 22
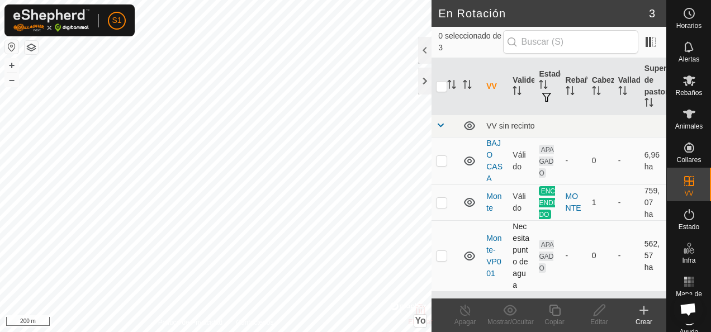
click at [446, 260] on p-tablecheckbox at bounding box center [441, 255] width 11 height 9
checkbox input "true"
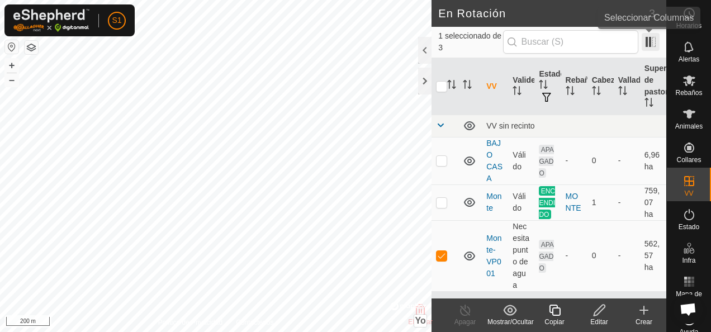
click at [651, 44] on span at bounding box center [650, 42] width 18 height 18
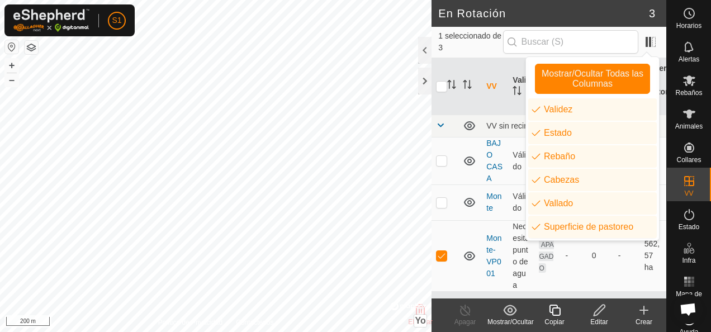
click at [453, 42] on span "1 seleccionado de 3" at bounding box center [470, 41] width 64 height 23
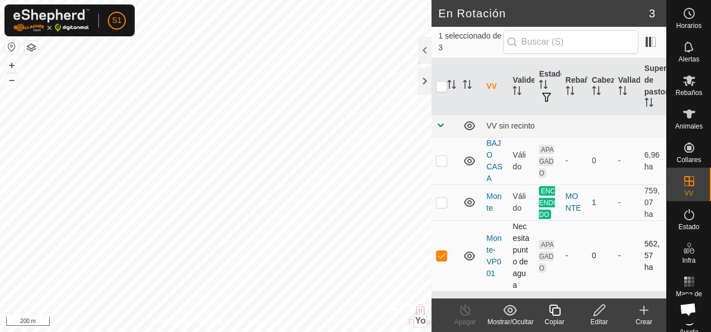
scroll to position [3, 0]
click at [597, 308] on icon at bounding box center [599, 309] width 14 height 13
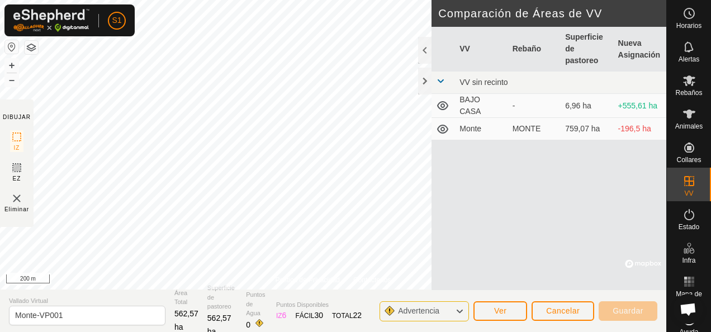
click at [15, 194] on img at bounding box center [16, 198] width 13 height 13
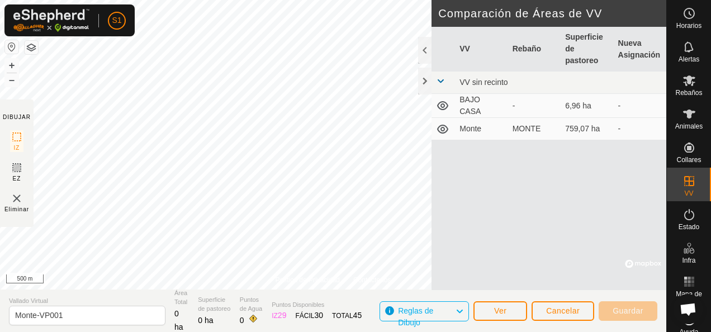
click at [13, 198] on img at bounding box center [16, 198] width 13 height 13
click at [16, 197] on img at bounding box center [16, 198] width 13 height 13
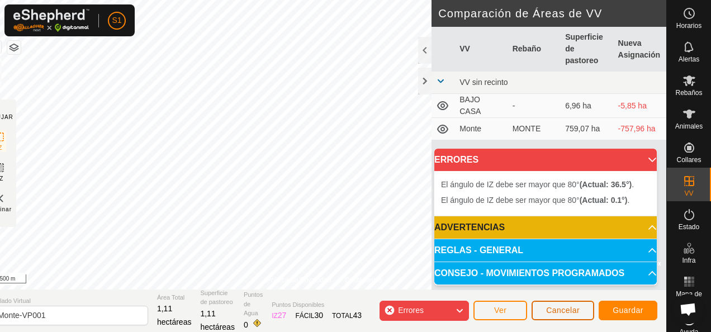
click at [535, 312] on button "Cancelar" at bounding box center [562, 311] width 63 height 20
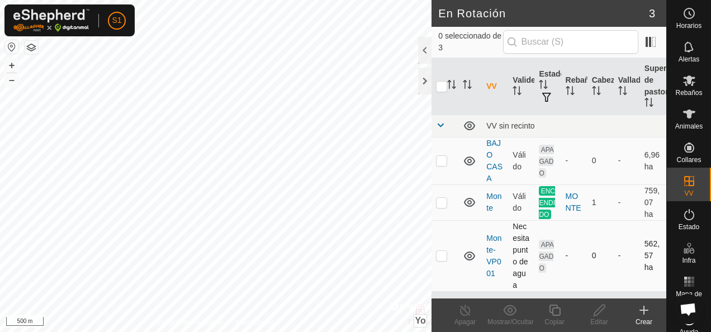
click at [442, 260] on p-checkbox at bounding box center [441, 255] width 11 height 9
click at [421, 49] on div at bounding box center [424, 50] width 13 height 27
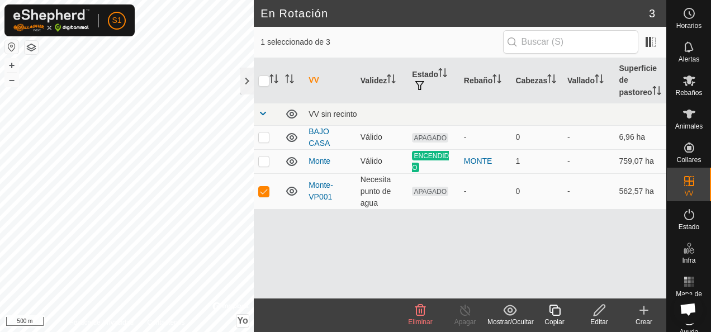
click at [503, 310] on icon at bounding box center [509, 310] width 13 height 11
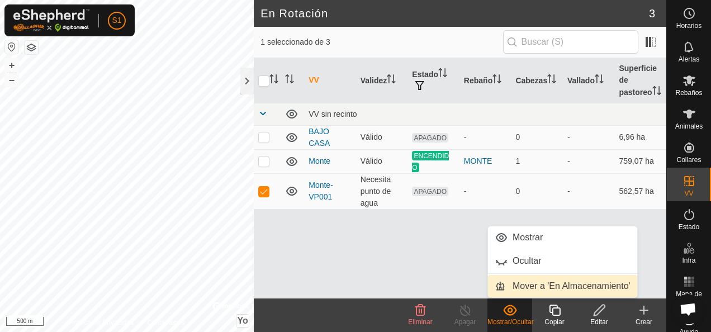
click at [540, 285] on link "Mover a 'En Almacenamiento'" at bounding box center [562, 286] width 149 height 22
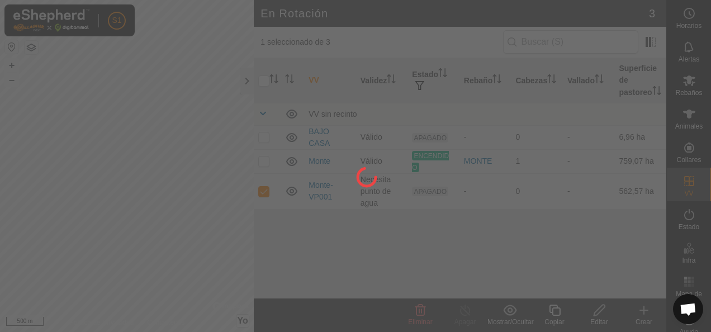
checkbox input "false"
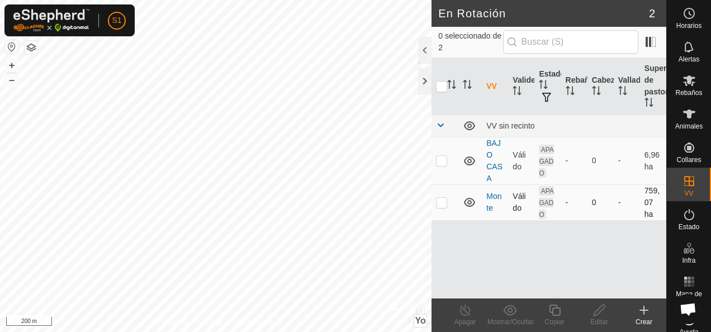
click at [440, 202] on p-checkbox at bounding box center [441, 202] width 11 height 9
checkbox input "true"
click at [596, 312] on icon at bounding box center [599, 309] width 14 height 13
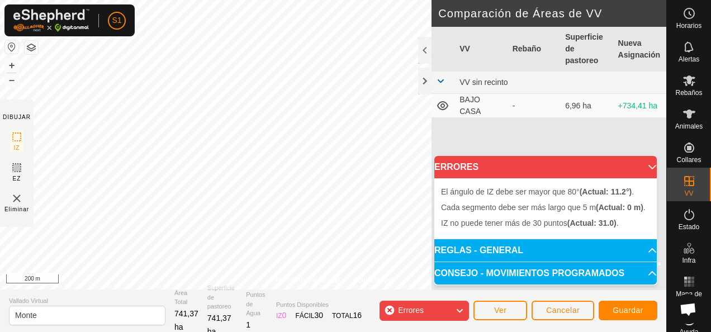
click at [450, 187] on body "S1 Horarios Alertas Rebaños Animales Collares VV Estado Infra Mapa de Calor Ayu…" at bounding box center [355, 166] width 711 height 332
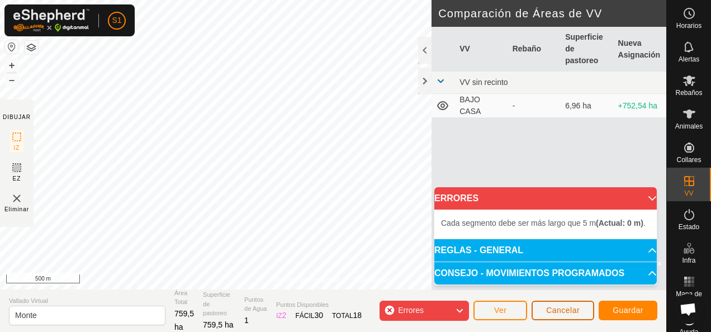
click at [561, 312] on span "Cancelar" at bounding box center [563, 310] width 34 height 9
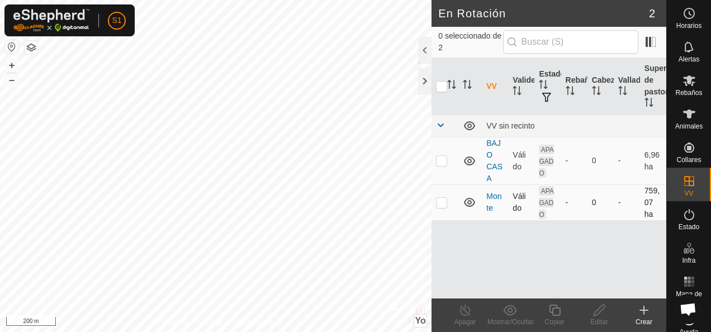
click at [445, 205] on p-checkbox at bounding box center [441, 202] width 11 height 9
checkbox input "true"
drag, startPoint x: 710, startPoint y: 278, endPoint x: 589, endPoint y: 307, distance: 124.7
click at [589, 307] on edit-svg-icon at bounding box center [599, 309] width 45 height 13
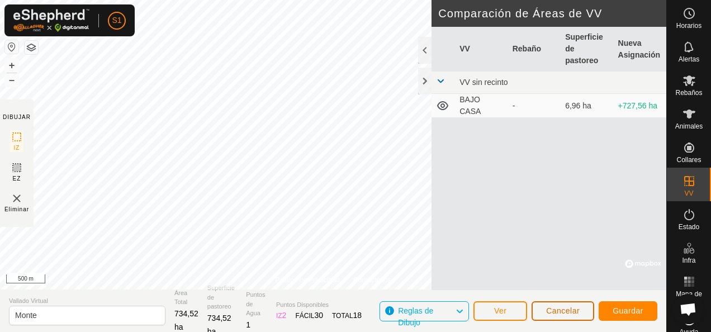
click at [560, 304] on button "Cancelar" at bounding box center [562, 311] width 63 height 20
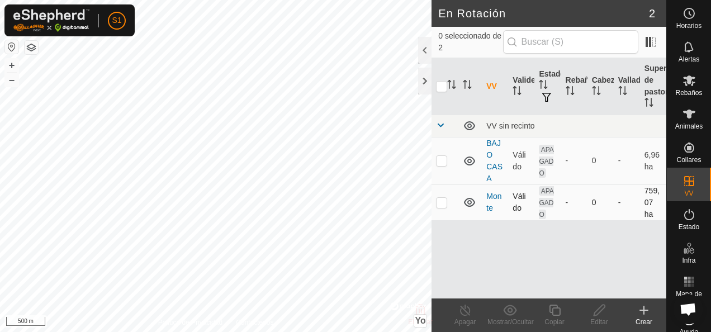
click at [446, 202] on p-checkbox at bounding box center [441, 202] width 11 height 9
checkbox input "true"
click at [600, 313] on icon at bounding box center [599, 309] width 14 height 13
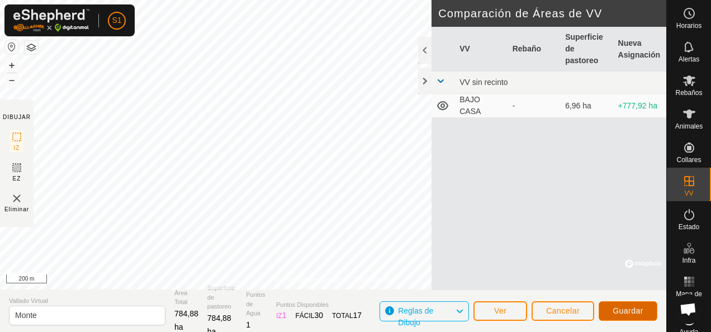
click at [624, 306] on span "Guardar" at bounding box center [627, 310] width 31 height 9
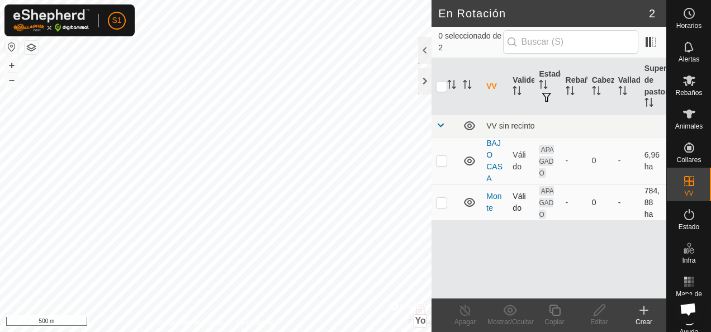
click at [438, 200] on p-checkbox at bounding box center [441, 202] width 11 height 9
checkbox input "true"
click at [570, 251] on div "VV Validez Estado Rebaño Cabezas Vallado Superficie de pastoreo VV sin recinto …" at bounding box center [548, 178] width 235 height 240
click at [690, 111] on icon at bounding box center [689, 114] width 12 height 9
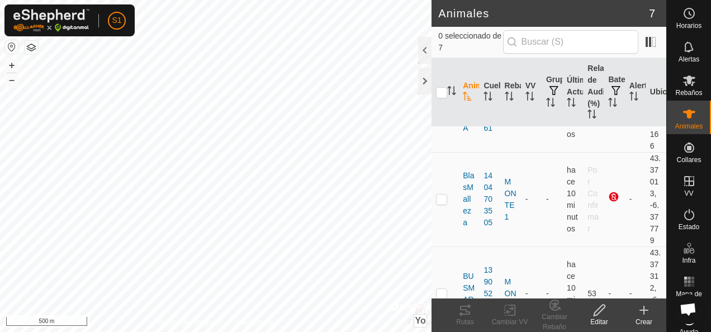
scroll to position [168, 0]
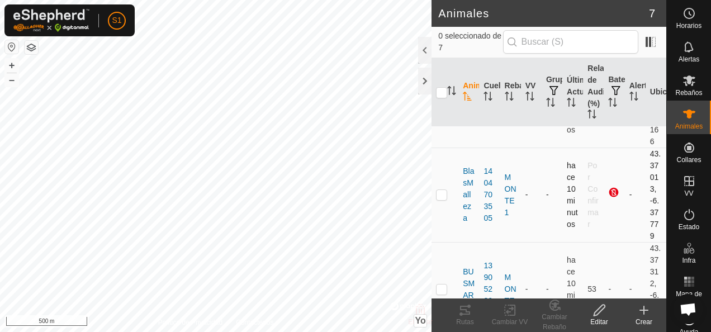
click at [443, 190] on p-checkbox at bounding box center [441, 194] width 11 height 9
checkbox input "true"
click at [503, 316] on icon at bounding box center [510, 309] width 14 height 13
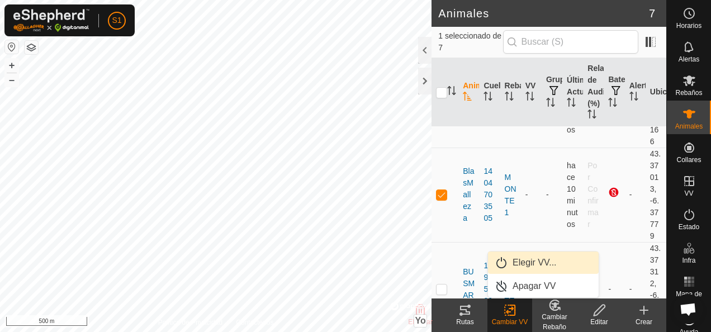
click at [521, 260] on link "Elegir VV..." at bounding box center [543, 262] width 111 height 22
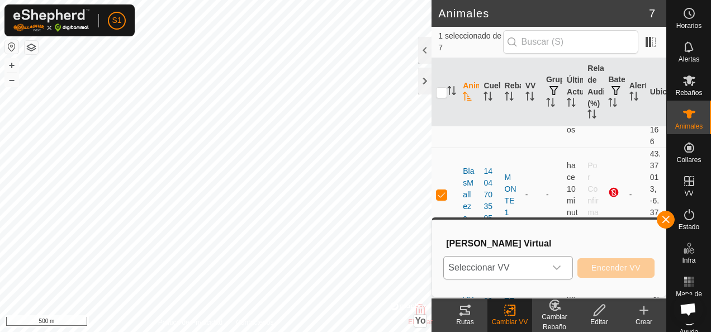
click at [520, 267] on span "Seleccionar VV" at bounding box center [495, 267] width 102 height 22
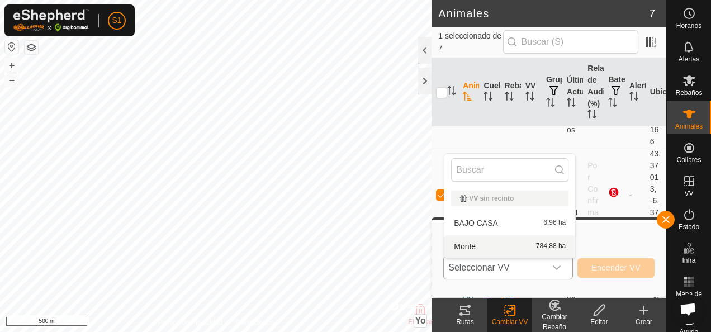
click at [515, 244] on li "Monte 784,88 ha" at bounding box center [509, 246] width 131 height 22
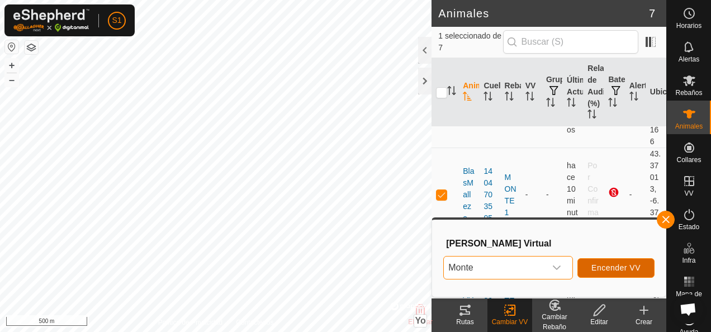
click at [623, 266] on span "Encender VV" at bounding box center [615, 267] width 49 height 9
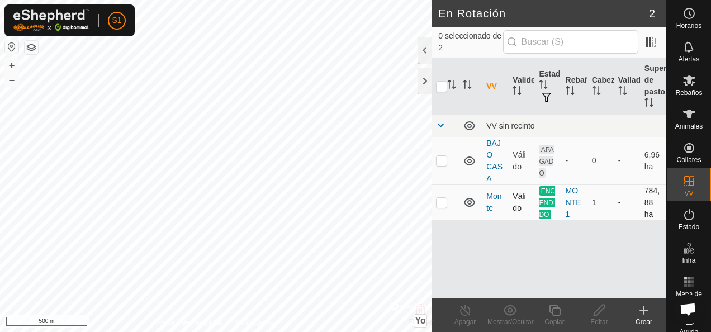
click at [444, 200] on p-checkbox at bounding box center [441, 202] width 11 height 9
checkbox input "true"
click at [457, 232] on div "VV Validez Estado Rebaño Cabezas Vallado Superficie de pastoreo VV sin recinto …" at bounding box center [548, 178] width 235 height 240
click at [492, 194] on link "Monte" at bounding box center [493, 202] width 15 height 21
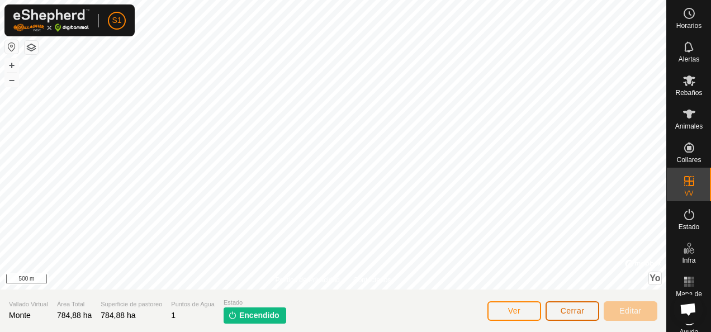
click at [581, 310] on span "Cerrar" at bounding box center [572, 310] width 24 height 9
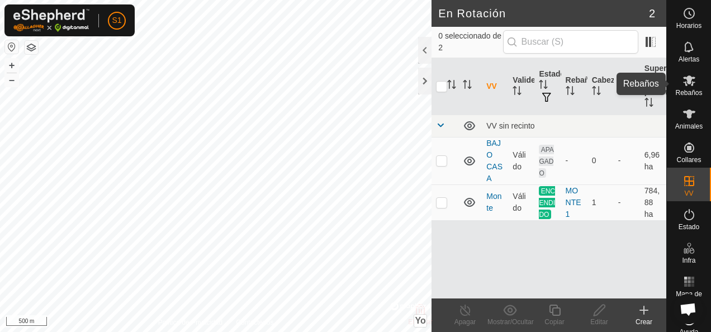
click at [689, 86] on icon at bounding box center [688, 80] width 13 height 13
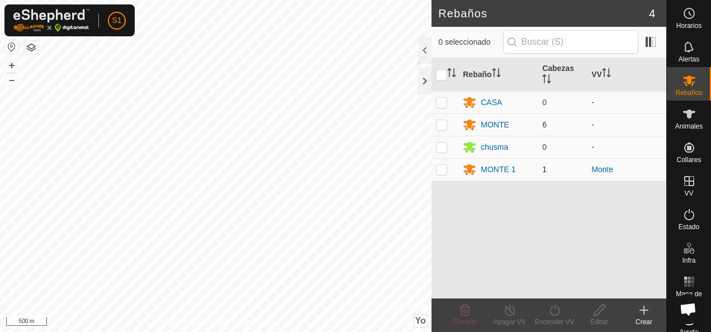
click at [448, 171] on td at bounding box center [444, 169] width 27 height 22
click at [462, 312] on icon at bounding box center [464, 309] width 13 height 13
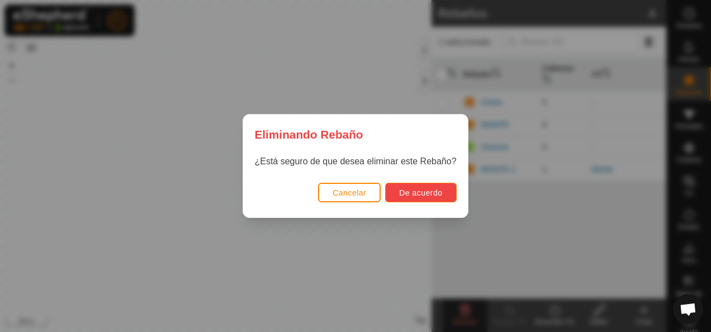
click at [415, 191] on span "De acuerdo" at bounding box center [420, 192] width 43 height 9
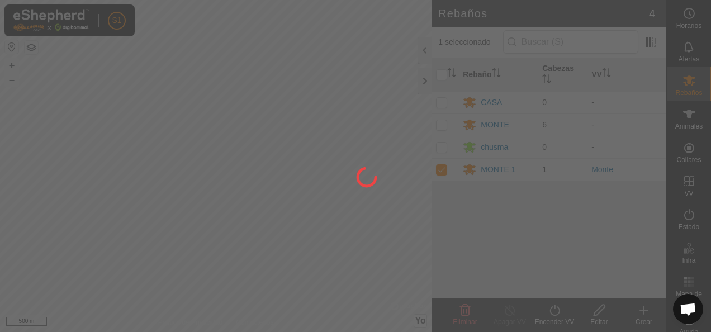
checkbox input "false"
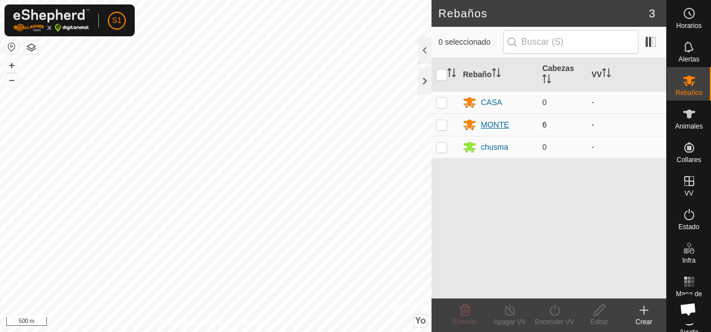
click at [501, 123] on div "MONTE" at bounding box center [495, 125] width 28 height 12
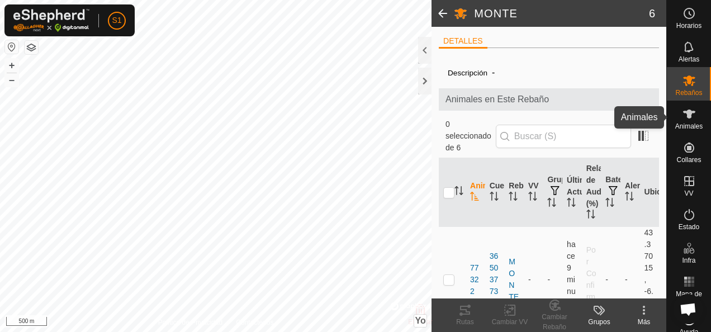
click at [683, 113] on icon at bounding box center [689, 114] width 12 height 9
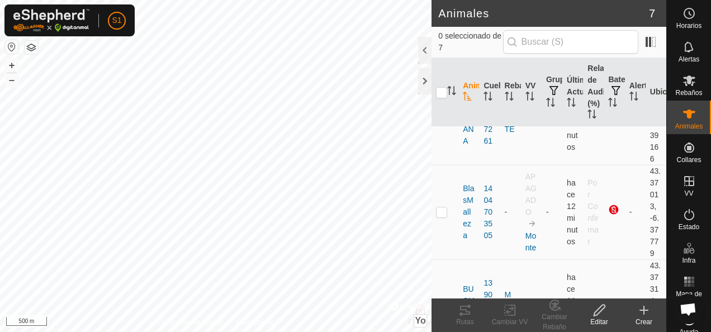
scroll to position [168, 0]
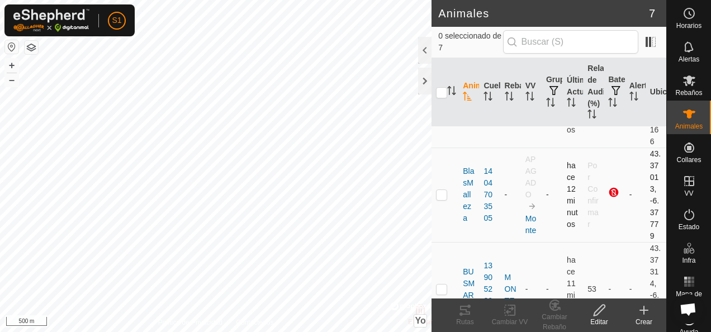
click at [437, 194] on p-checkbox at bounding box center [441, 194] width 11 height 9
click at [558, 305] on icon at bounding box center [555, 304] width 14 height 13
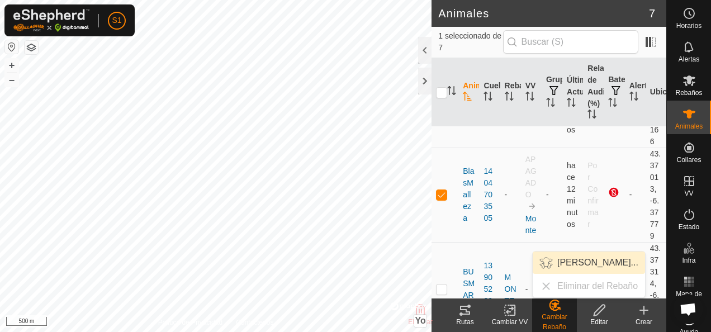
click at [584, 260] on link "[PERSON_NAME]..." at bounding box center [588, 262] width 112 height 22
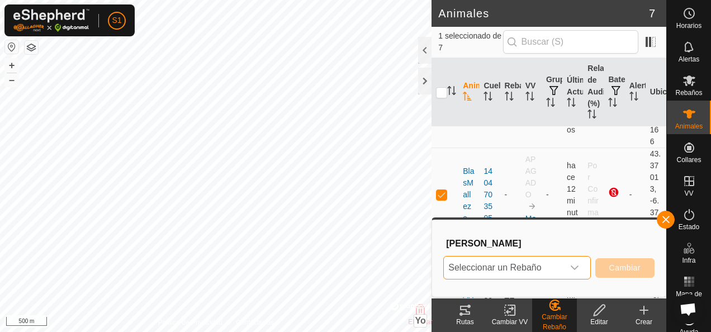
click at [529, 271] on font "Seleccionar un Rebaño" at bounding box center [494, 267] width 93 height 9
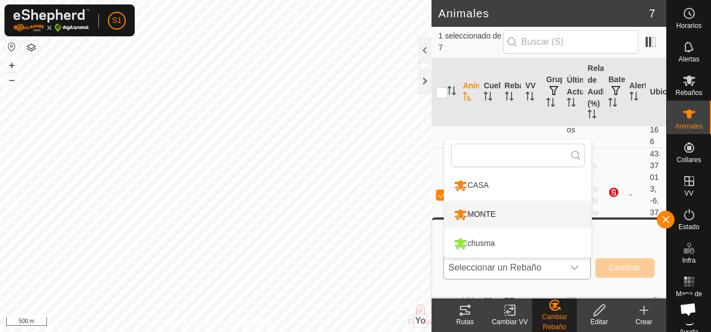
click at [513, 210] on li "MONTE" at bounding box center [517, 215] width 147 height 28
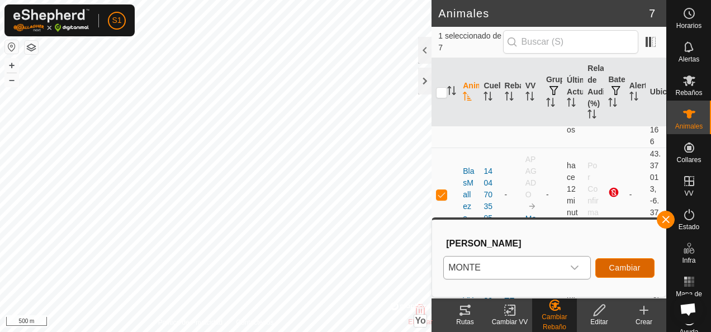
click at [630, 264] on span "Cambiar" at bounding box center [624, 267] width 31 height 9
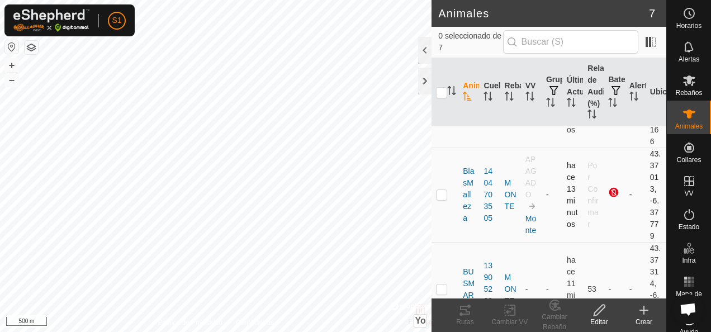
click at [443, 194] on p-checkbox at bounding box center [441, 194] width 11 height 9
checkbox input "true"
click at [510, 308] on icon at bounding box center [510, 310] width 8 height 7
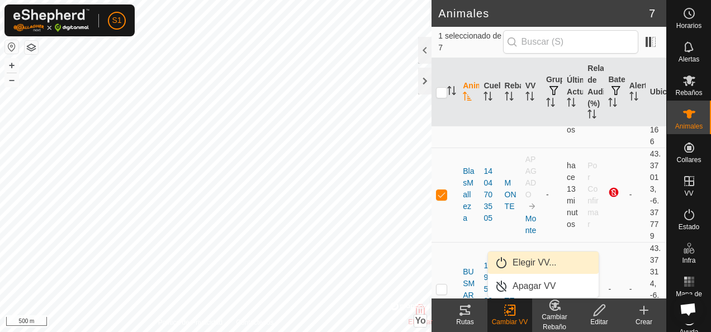
click at [539, 258] on link "Elegir VV..." at bounding box center [543, 262] width 111 height 22
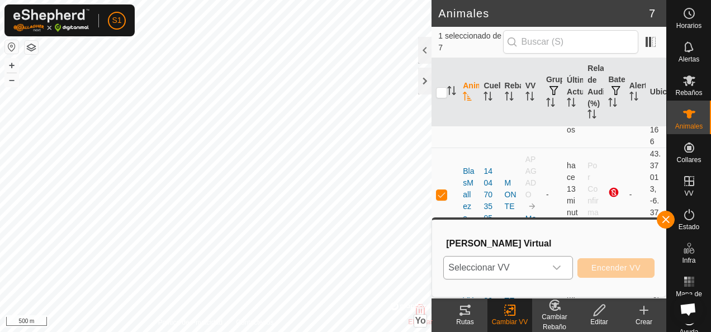
click at [532, 261] on span "Seleccionar VV" at bounding box center [495, 267] width 102 height 22
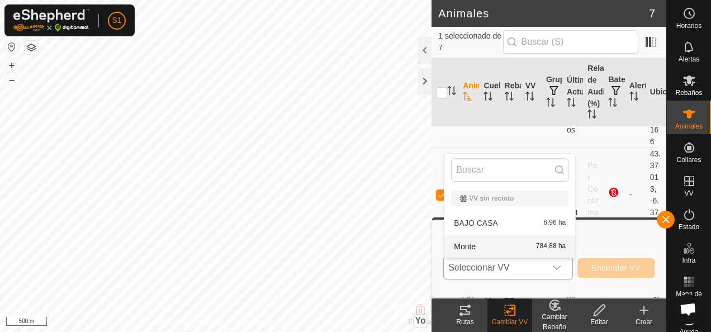
click at [529, 244] on li "Monte 784,88 ha" at bounding box center [509, 246] width 131 height 22
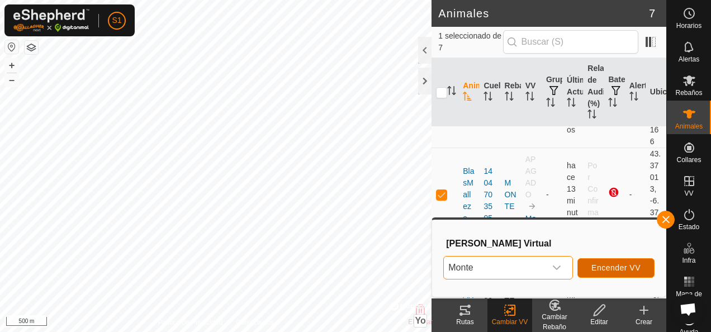
click at [603, 264] on span "Encender VV" at bounding box center [615, 267] width 49 height 9
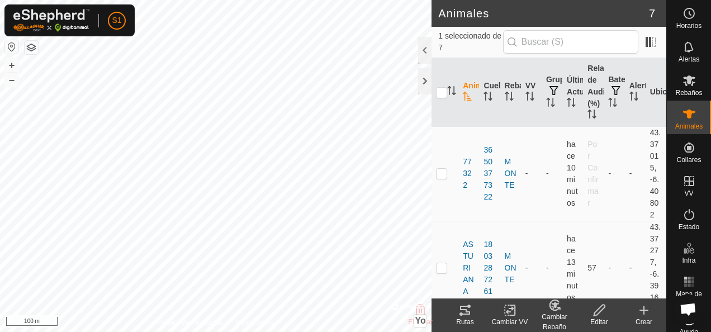
click at [470, 317] on div "Rutas" at bounding box center [465, 322] width 45 height 10
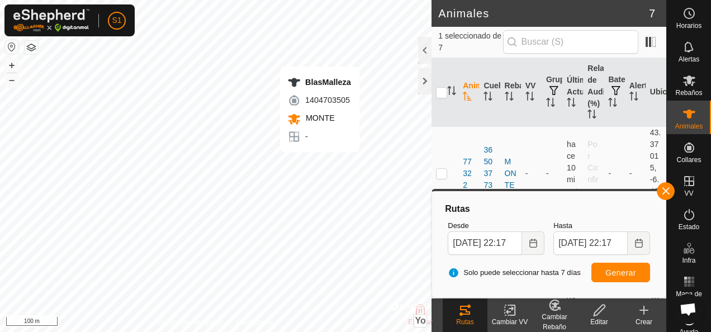
checkbox input "true"
checkbox input "false"
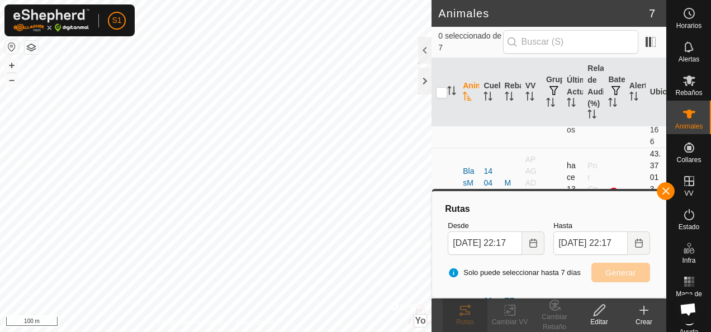
scroll to position [223, 0]
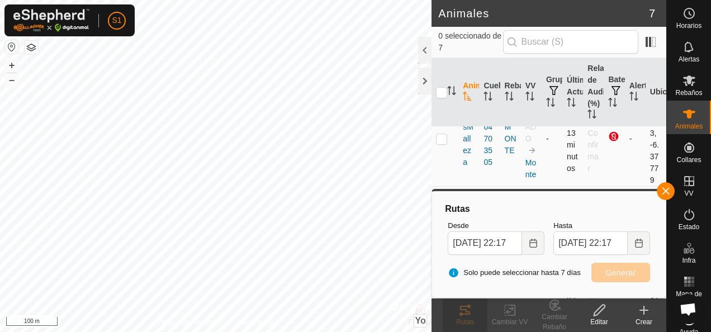
click at [444, 141] on p-checkbox at bounding box center [441, 138] width 11 height 9
checkbox input "true"
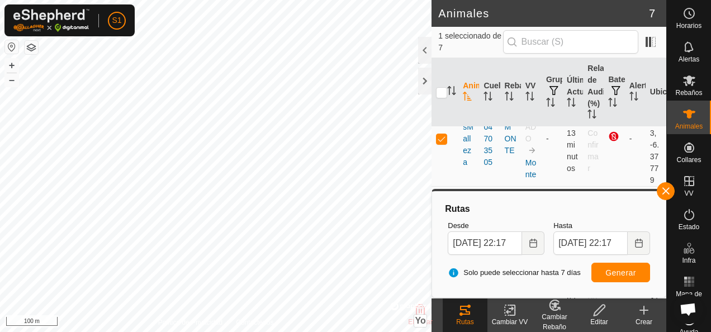
click at [464, 306] on icon at bounding box center [465, 310] width 10 height 9
click at [610, 270] on span "Generar" at bounding box center [620, 272] width 31 height 9
click at [649, 35] on span at bounding box center [650, 42] width 18 height 18
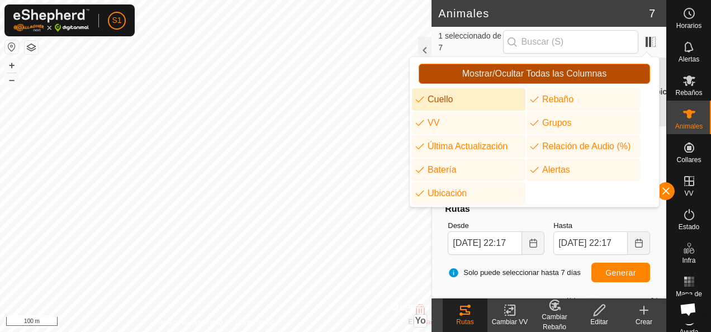
click at [521, 69] on span "Mostrar/Ocultar Todas las Columnas" at bounding box center [534, 74] width 144 height 10
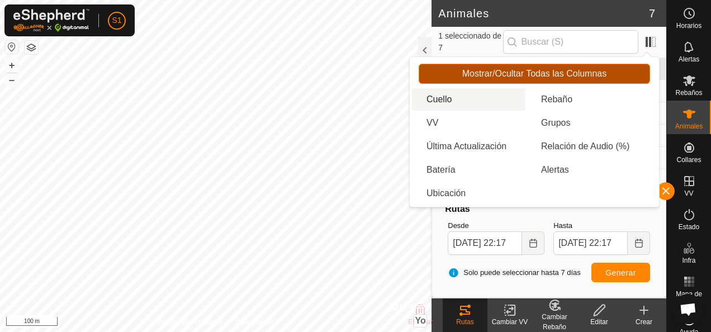
scroll to position [0, 0]
click at [521, 69] on span "Mostrar/Ocultar Todas las Columnas" at bounding box center [534, 74] width 144 height 10
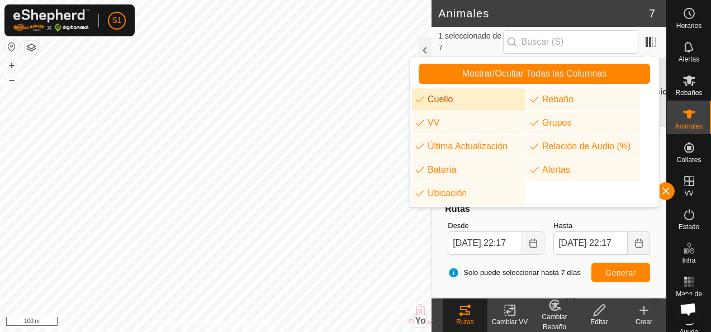
click at [478, 40] on span "1 seleccionado de 7" at bounding box center [470, 41] width 64 height 23
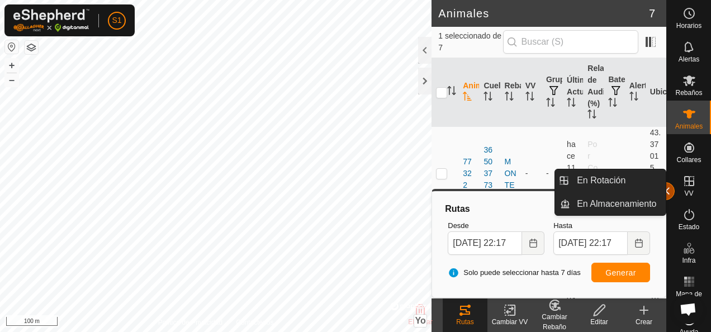
click at [666, 188] on button "button" at bounding box center [666, 191] width 18 height 18
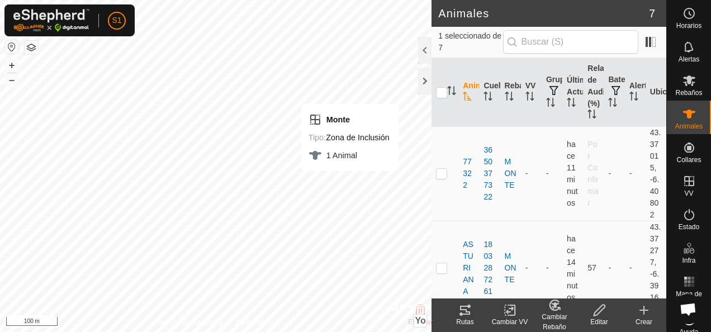
click at [468, 315] on icon at bounding box center [464, 309] width 13 height 13
click at [465, 313] on icon at bounding box center [465, 310] width 10 height 9
click at [465, 309] on icon at bounding box center [465, 310] width 10 height 9
click at [471, 310] on icon at bounding box center [464, 309] width 13 height 13
click at [469, 311] on icon at bounding box center [464, 309] width 13 height 13
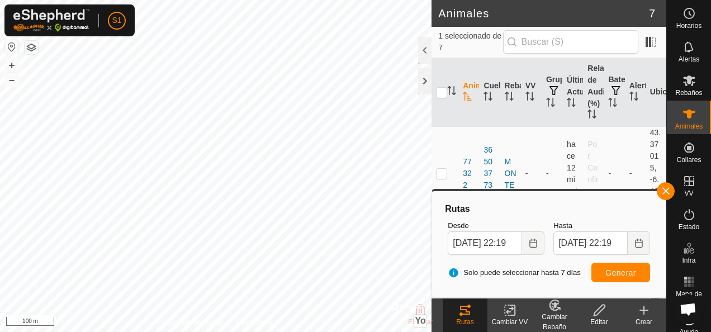
click at [321, 331] on html "S1 Horarios Alertas Rebaños Animales Collares VV Estado Infra Mapa de Calor Ayu…" at bounding box center [355, 166] width 711 height 332
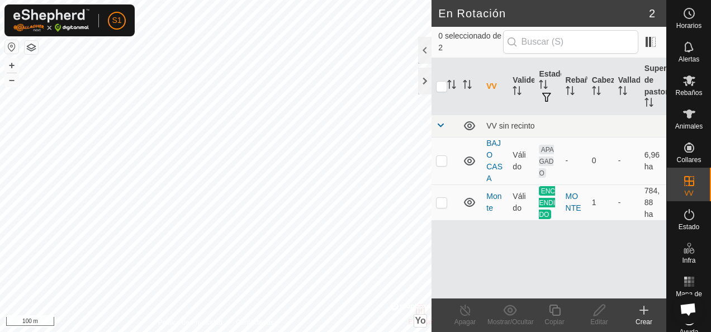
checkbox input "false"
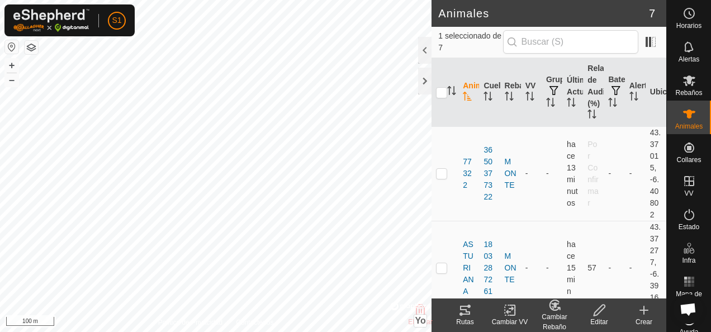
click at [460, 304] on icon at bounding box center [464, 309] width 13 height 13
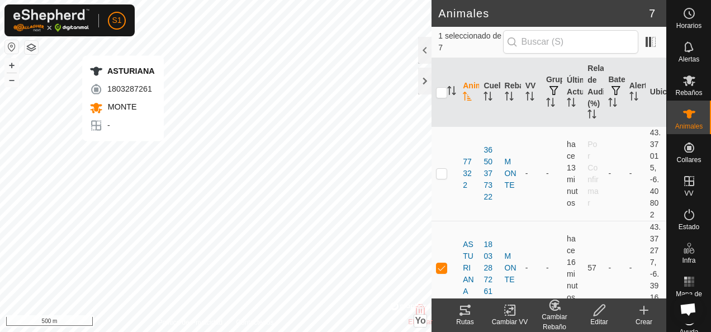
checkbox input "false"
click at [464, 315] on icon at bounding box center [464, 309] width 13 height 13
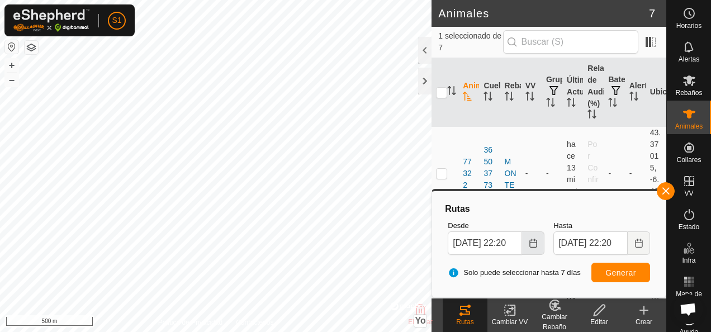
click at [538, 239] on button "Elija la fecha" at bounding box center [533, 242] width 22 height 23
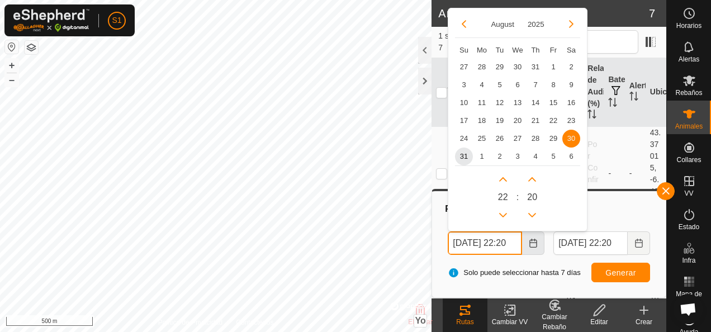
scroll to position [0, 11]
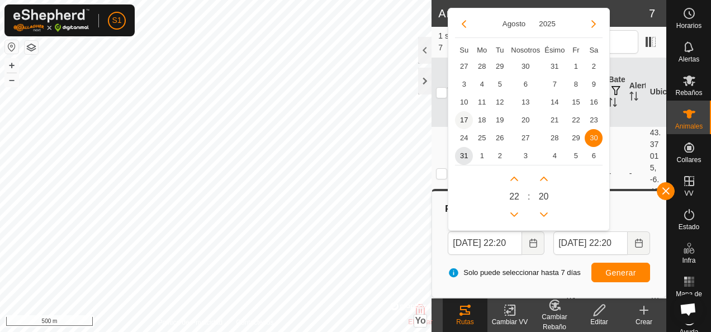
click at [462, 117] on span "17" at bounding box center [464, 120] width 18 height 18
type input "17 Aug, 2025 22:20"
type input "24 Aug, 2025 22:20"
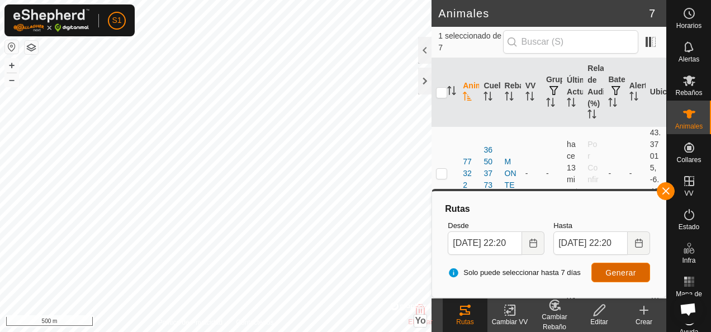
click at [636, 275] on span "Generar" at bounding box center [620, 272] width 31 height 9
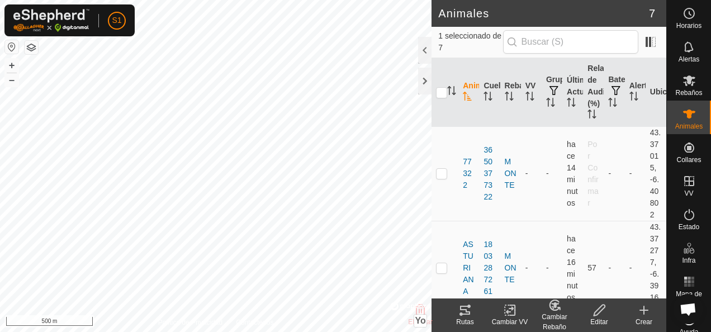
click at [469, 314] on icon at bounding box center [465, 310] width 10 height 9
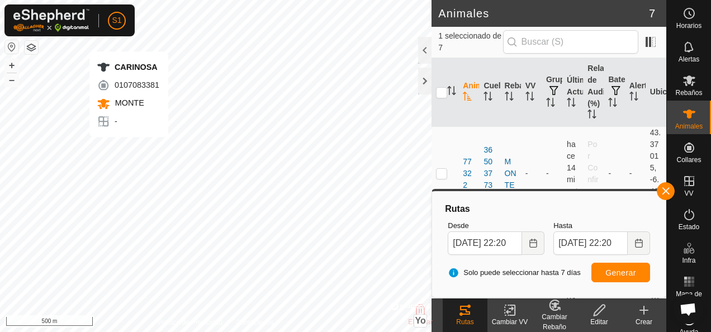
checkbox input "false"
checkbox input "true"
click at [533, 244] on icon "Elija la fecha" at bounding box center [533, 243] width 9 height 9
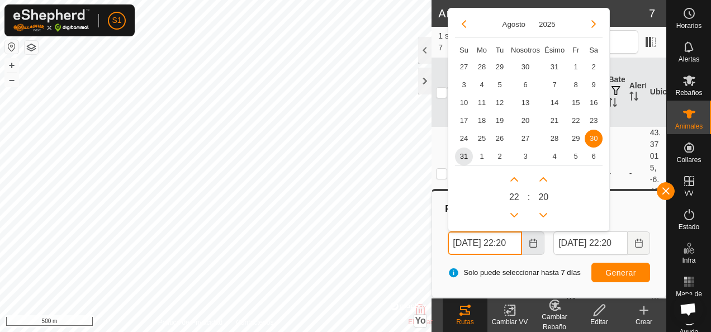
scroll to position [0, 11]
click at [468, 124] on span "17" at bounding box center [464, 120] width 18 height 18
type input "17 Aug, 2025 22:20"
type input "24 Aug, 2025 22:20"
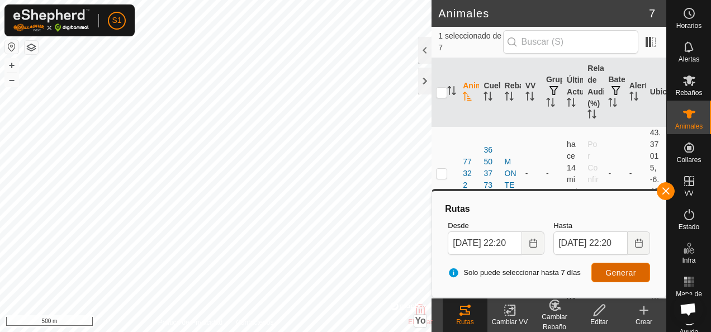
click at [625, 275] on span "Generar" at bounding box center [620, 272] width 31 height 9
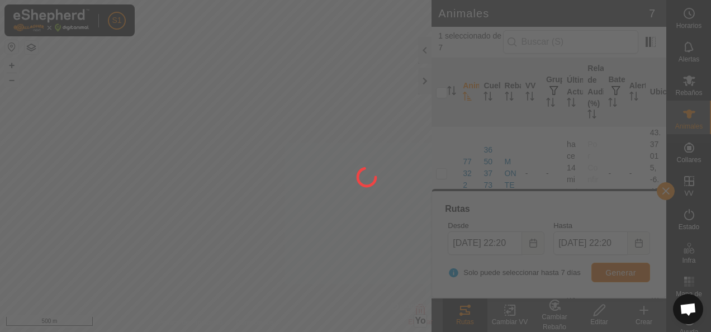
scroll to position [0, 0]
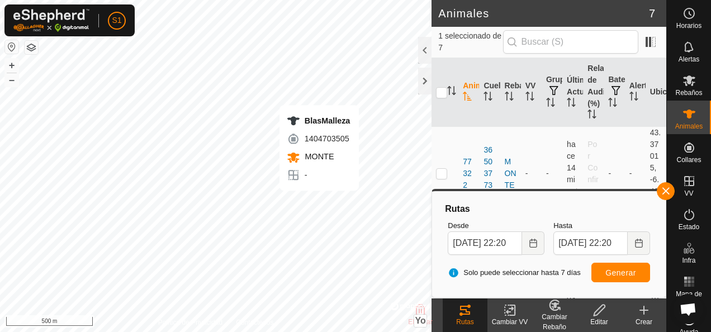
checkbox input "true"
checkbox input "false"
click at [468, 313] on icon at bounding box center [464, 309] width 13 height 13
click at [466, 313] on icon at bounding box center [464, 309] width 13 height 13
click at [462, 317] on div "Rutas" at bounding box center [465, 322] width 45 height 10
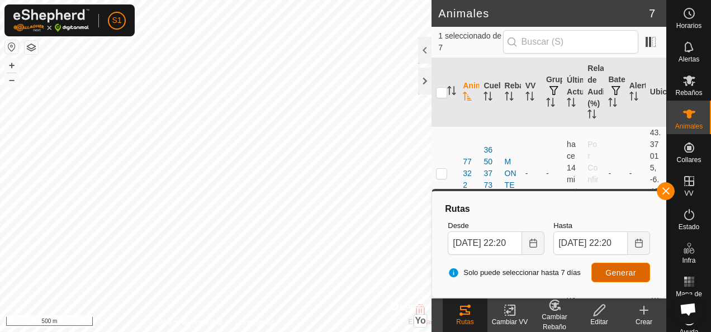
click at [621, 268] on span "Generar" at bounding box center [620, 272] width 31 height 9
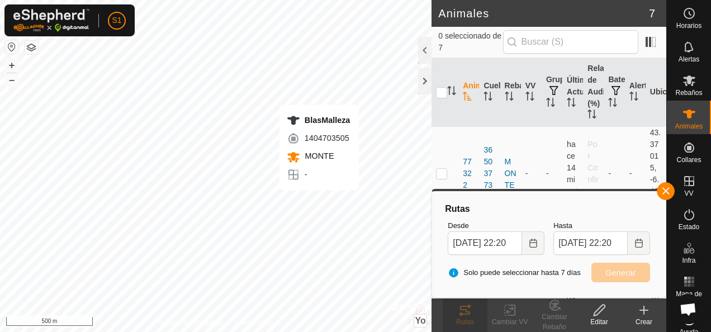
checkbox input "true"
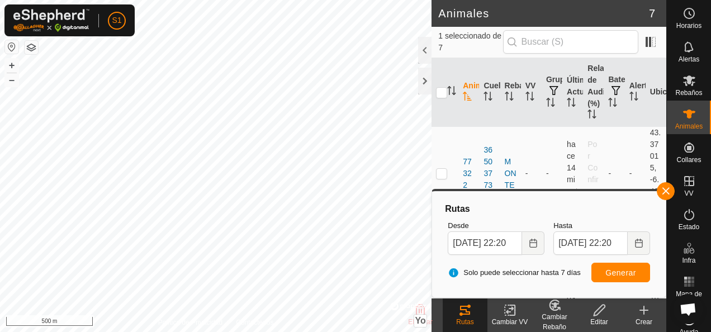
click at [460, 305] on icon at bounding box center [464, 309] width 13 height 13
click at [531, 238] on button "Elija la fecha" at bounding box center [533, 242] width 22 height 23
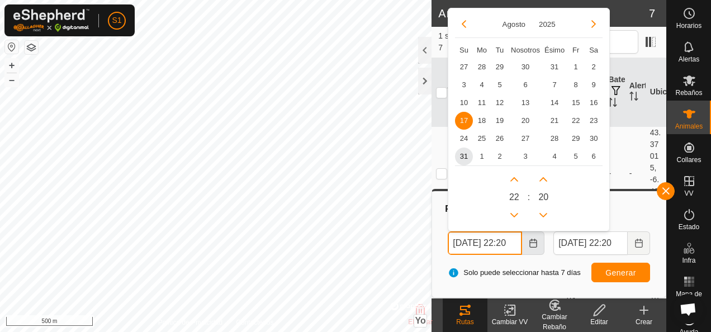
scroll to position [0, 11]
click at [500, 140] on span "26" at bounding box center [500, 138] width 18 height 18
type input "26 Aug, 2025 22:20"
type input "27 Aug, 2025 22:20"
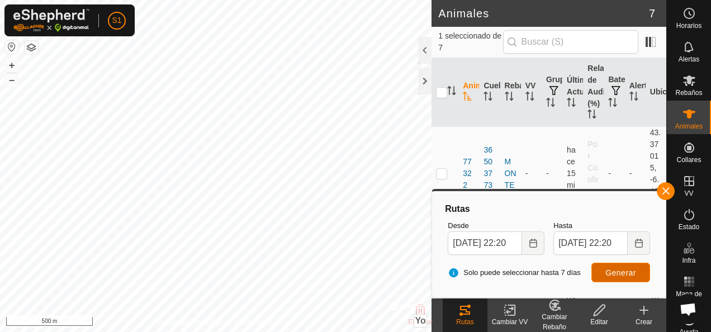
click at [628, 269] on span "Generar" at bounding box center [620, 272] width 31 height 9
click at [466, 313] on icon at bounding box center [464, 309] width 13 height 13
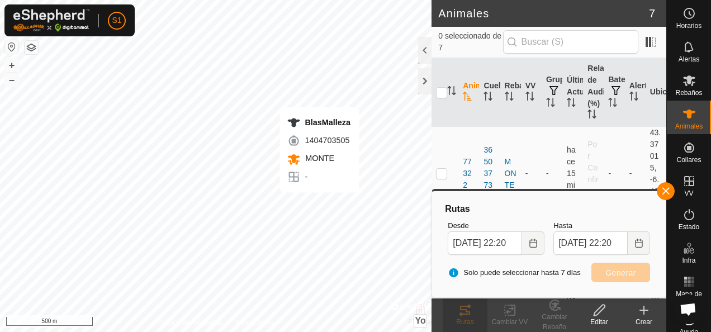
checkbox input "true"
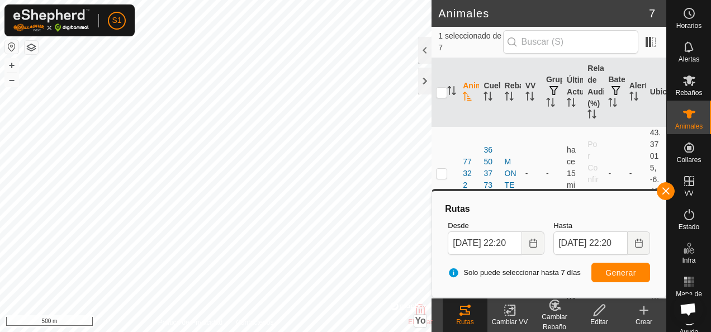
click at [470, 305] on icon at bounding box center [464, 309] width 13 height 13
click at [468, 306] on icon at bounding box center [465, 310] width 10 height 9
click at [643, 241] on icon "Elija la fecha" at bounding box center [638, 243] width 9 height 9
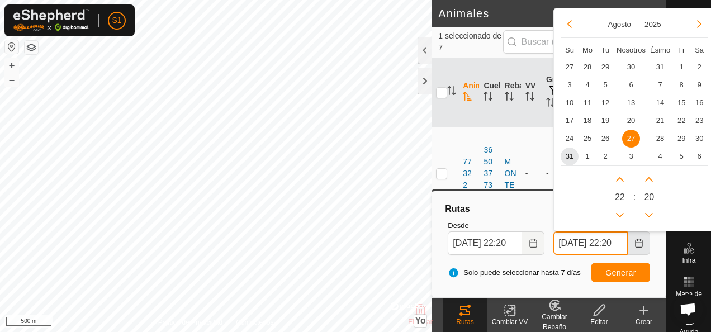
scroll to position [0, 11]
click at [570, 154] on span "31" at bounding box center [569, 156] width 18 height 18
type input "31 Aug, 2025 22:20"
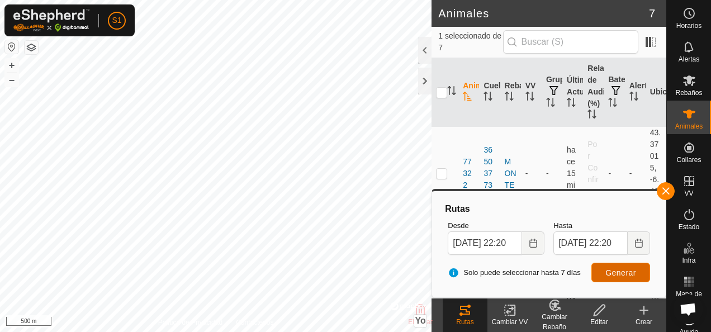
click at [625, 274] on span "Generar" at bounding box center [620, 272] width 31 height 9
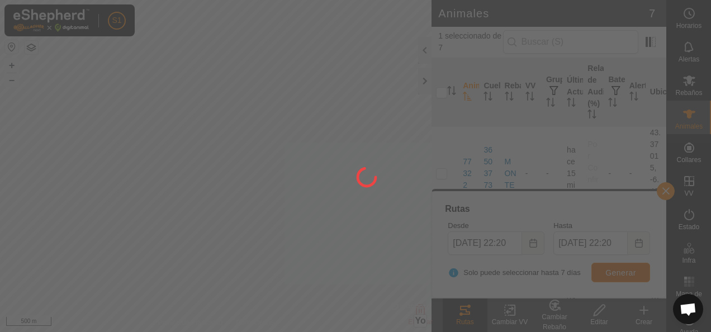
scroll to position [0, 0]
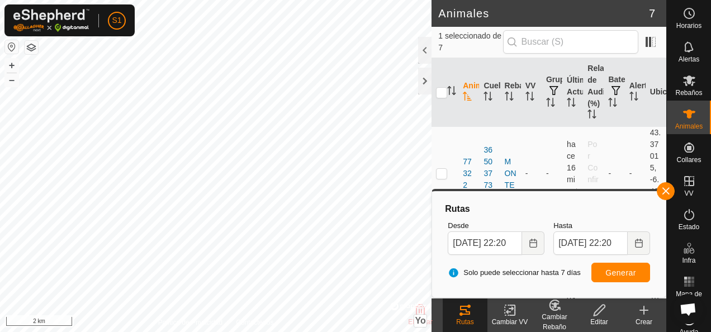
click at [555, 314] on div "Cambiar Rebaño" at bounding box center [554, 322] width 45 height 20
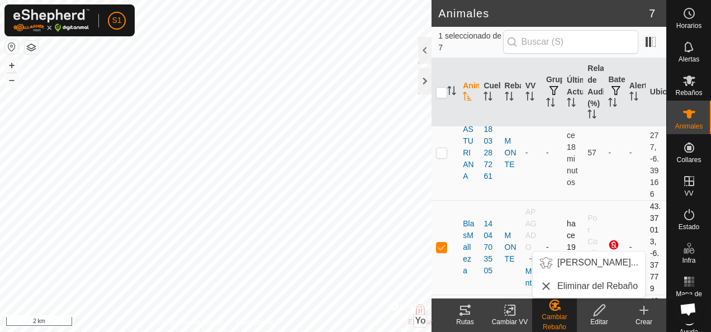
scroll to position [56, 0]
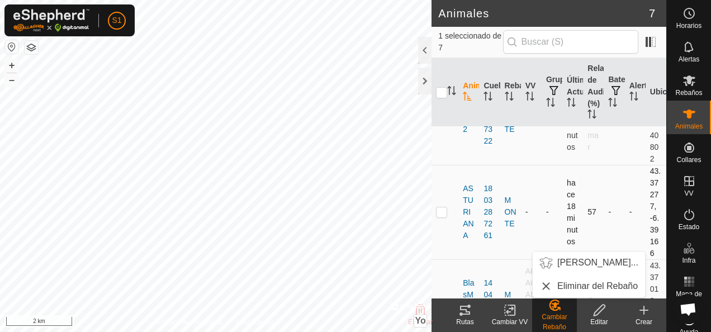
click at [441, 209] on p-checkbox at bounding box center [441, 211] width 11 height 9
checkbox input "true"
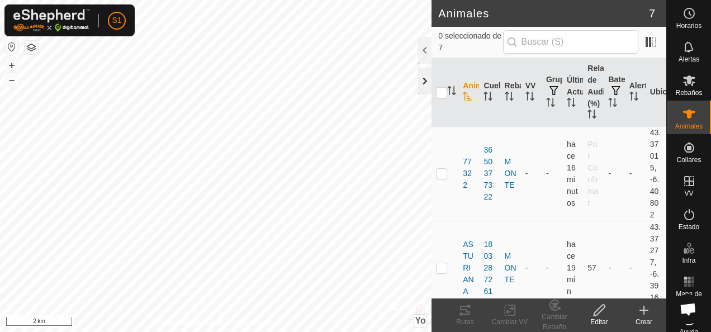
click at [421, 77] on div at bounding box center [424, 81] width 13 height 27
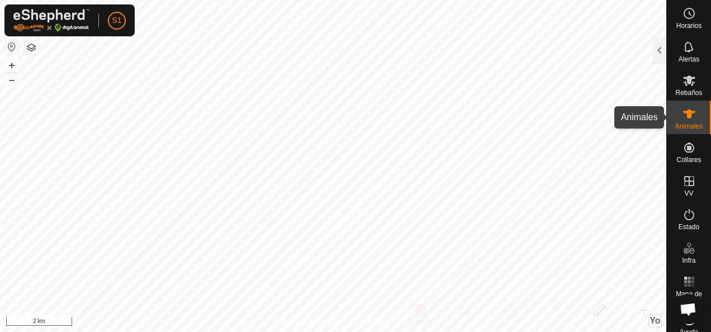
click at [683, 112] on icon at bounding box center [689, 114] width 12 height 9
click at [659, 60] on div at bounding box center [659, 50] width 13 height 27
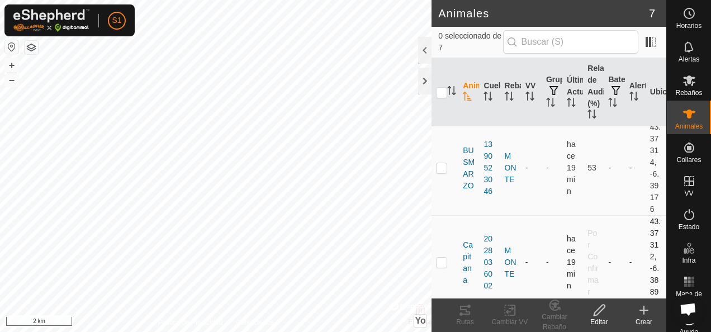
scroll to position [208, 0]
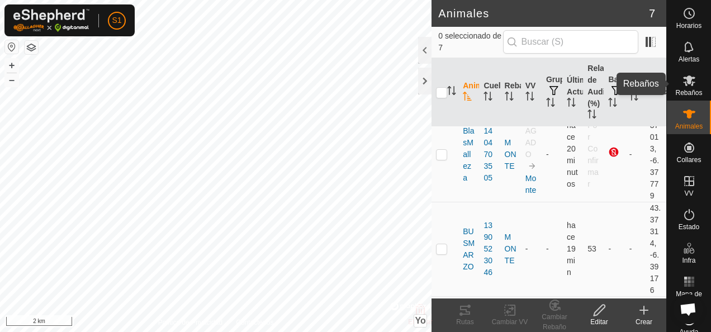
click at [685, 78] on icon at bounding box center [689, 80] width 12 height 11
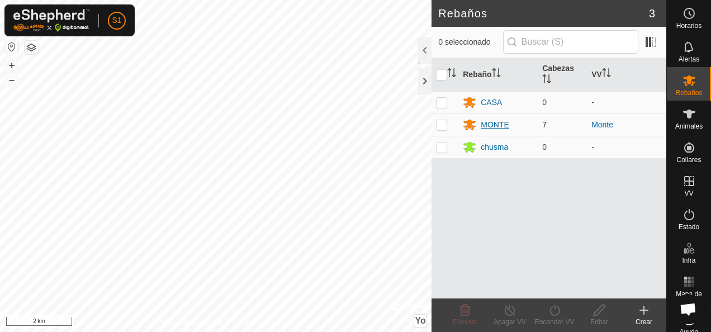
click at [496, 123] on div "MONTE" at bounding box center [495, 125] width 28 height 12
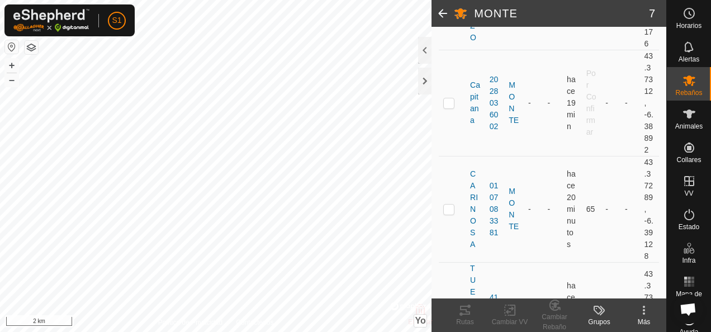
scroll to position [615, 0]
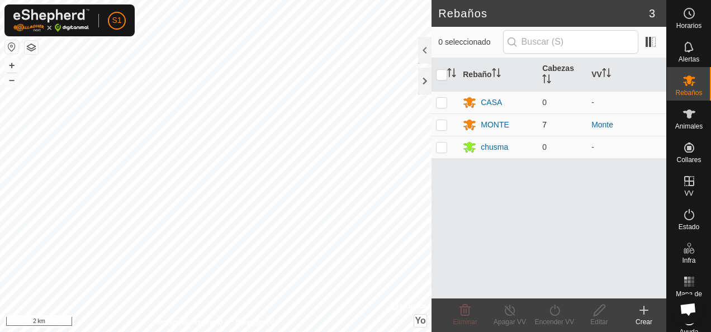
click at [440, 121] on p-checkbox at bounding box center [441, 124] width 11 height 9
checkbox input "true"
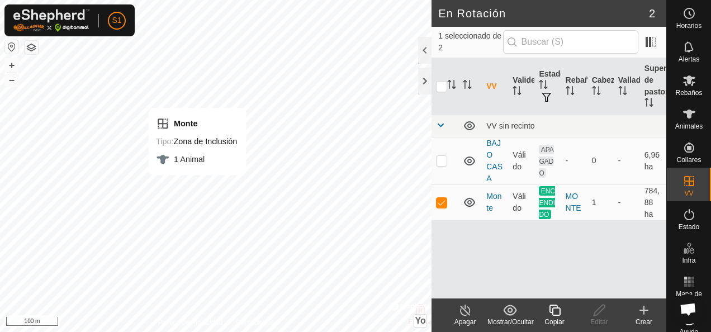
checkbox input "false"
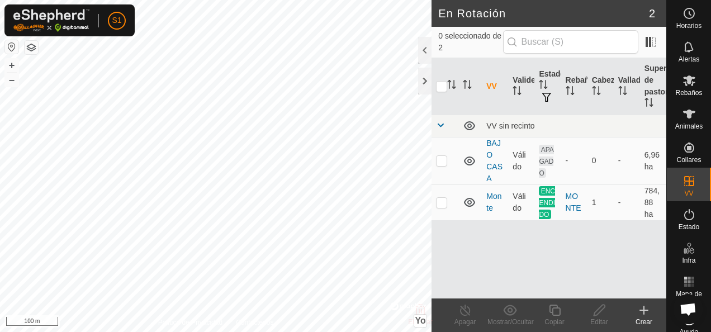
click at [56, 20] on div "S1 Horarios Alertas Rebaños Animales Collares VV Estado Infra Mapa de Calor Ayu…" at bounding box center [355, 166] width 711 height 332
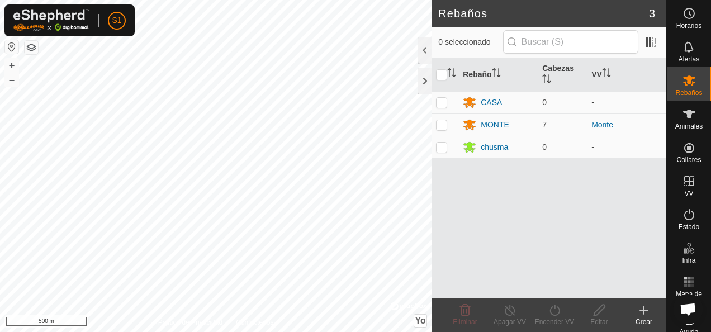
scroll to position [670, 0]
click at [283, 331] on html "S1 Horarios Alertas Rebaños Animales Collares VV Estado Infra Mapa de Calor Ayu…" at bounding box center [355, 166] width 711 height 332
click at [64, 331] on html "S1 Horarios Alertas Rebaños Animales Collares VV Estado Infra Mapa de Calor Ayu…" at bounding box center [355, 166] width 711 height 332
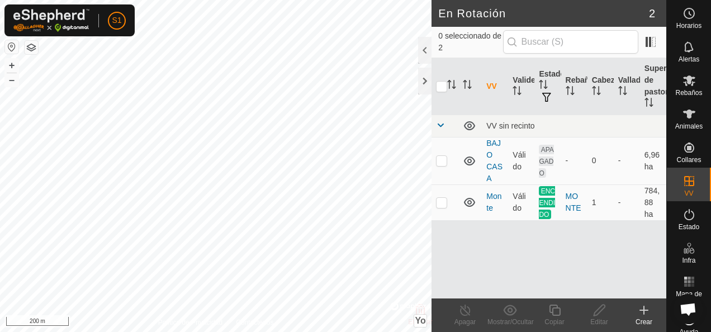
checkbox input "true"
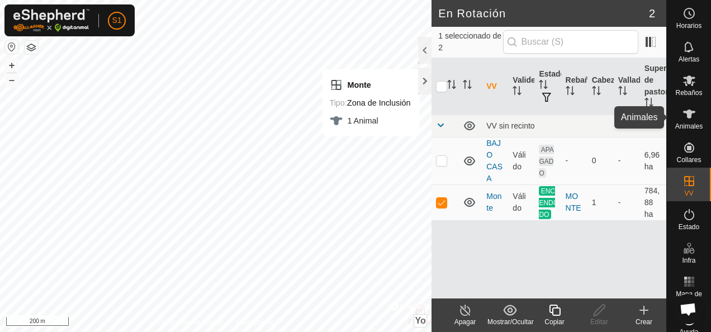
click at [693, 121] on es-animals-svg-icon at bounding box center [689, 114] width 20 height 18
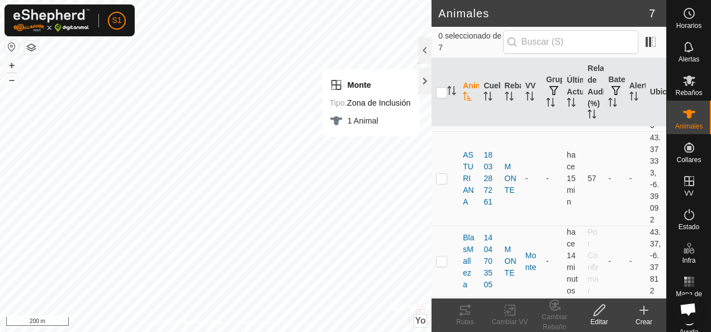
scroll to position [112, 0]
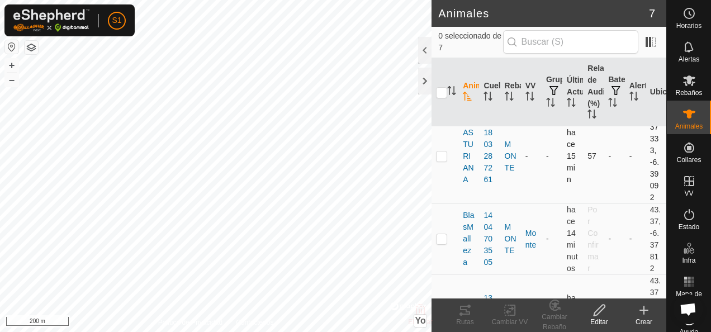
click at [440, 153] on p-checkbox at bounding box center [441, 155] width 11 height 9
click at [554, 313] on div "Cambiar Rebaño" at bounding box center [554, 322] width 45 height 20
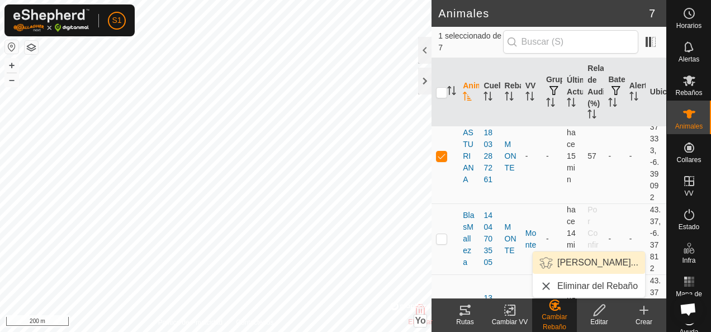
click at [568, 264] on link "[PERSON_NAME]..." at bounding box center [588, 262] width 112 height 22
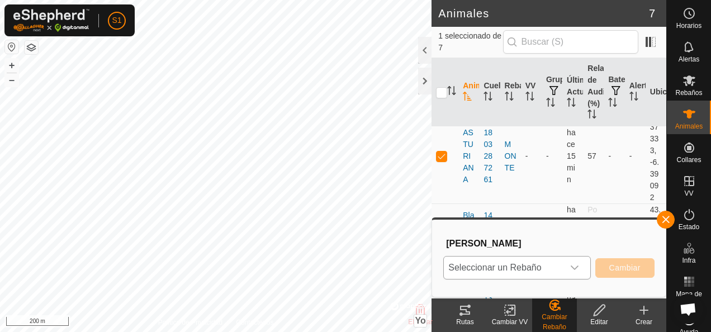
click at [512, 263] on font "Seleccionar un Rebaño" at bounding box center [494, 267] width 93 height 9
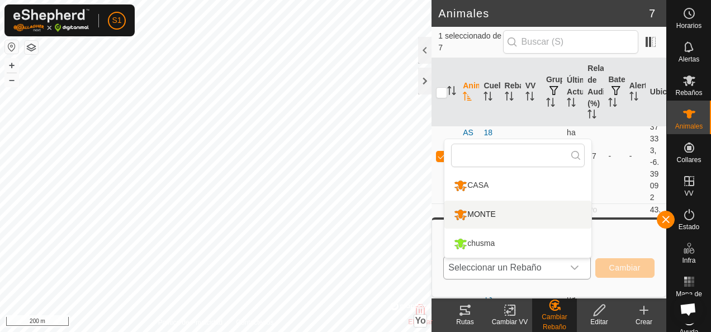
click at [491, 205] on li "MONTE" at bounding box center [517, 215] width 147 height 28
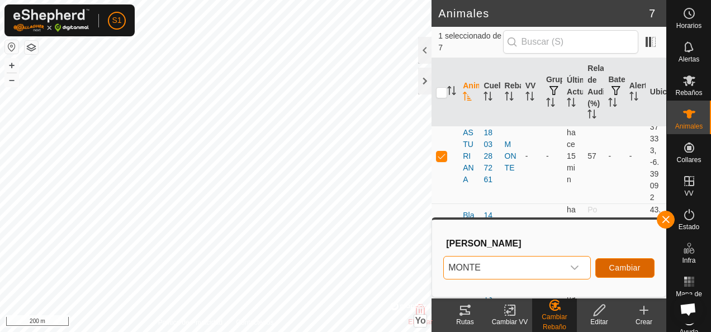
click at [620, 267] on span "Cambiar" at bounding box center [624, 267] width 31 height 9
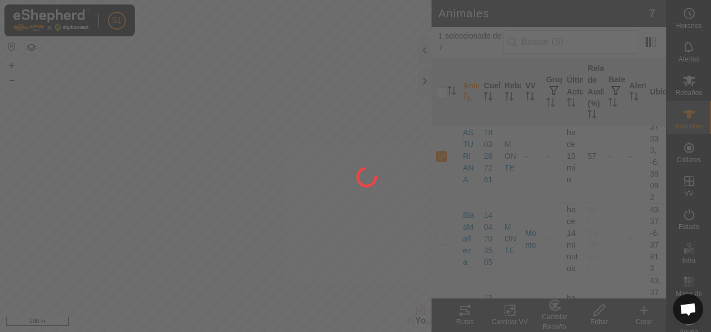
checkbox input "false"
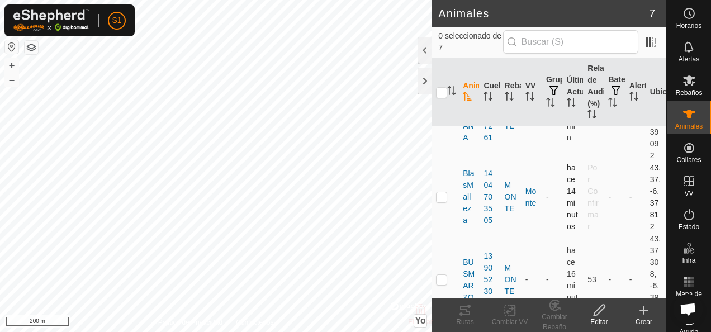
scroll to position [223, 0]
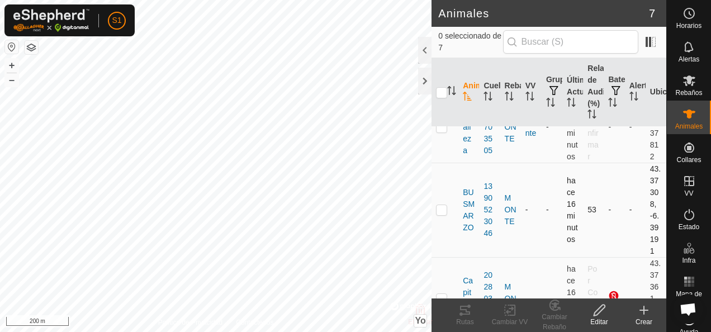
click at [439, 208] on p-checkbox at bounding box center [441, 209] width 11 height 9
checkbox input "true"
click at [508, 312] on icon at bounding box center [510, 309] width 14 height 13
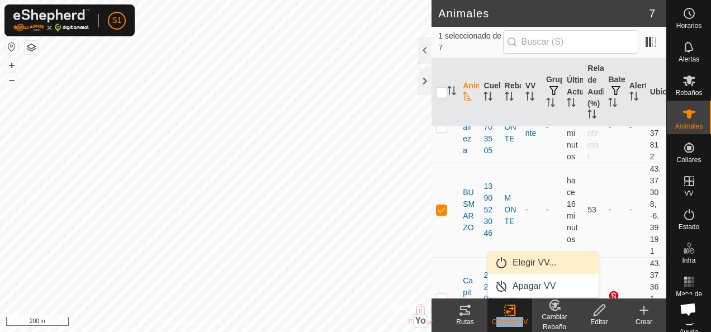
drag, startPoint x: 508, startPoint y: 312, endPoint x: 500, endPoint y: 265, distance: 48.2
click at [500, 265] on link "Elegir VV..." at bounding box center [543, 262] width 111 height 22
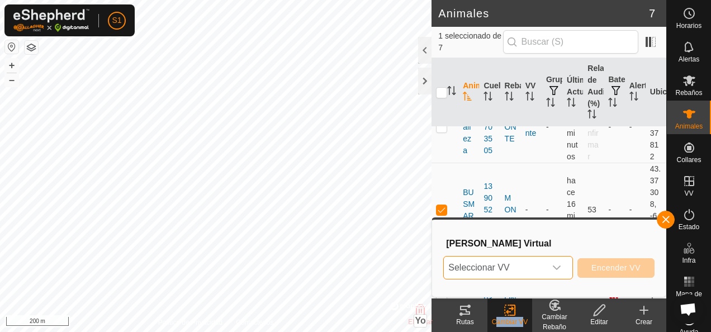
click at [497, 265] on font "Seleccionar VV" at bounding box center [478, 267] width 61 height 9
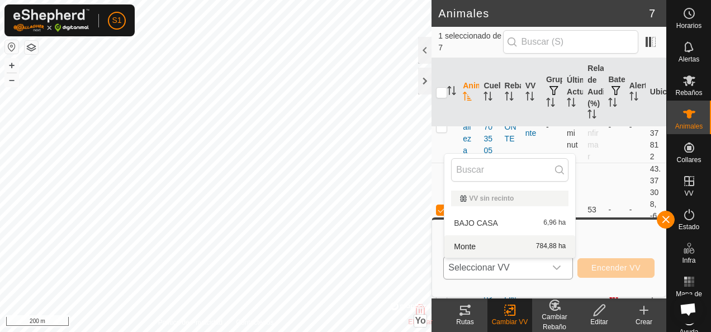
click at [500, 241] on li "Monte 784,88 ha" at bounding box center [509, 246] width 131 height 22
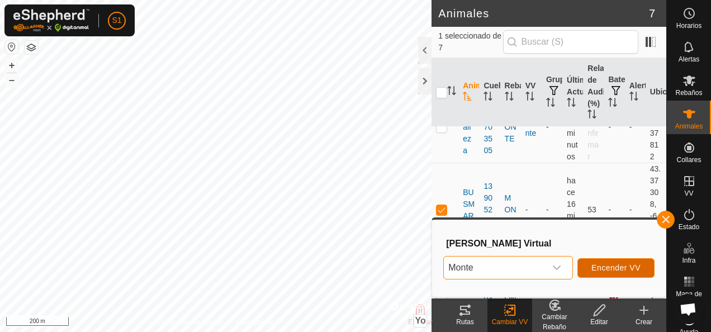
click at [610, 262] on button "Encender VV" at bounding box center [615, 268] width 77 height 20
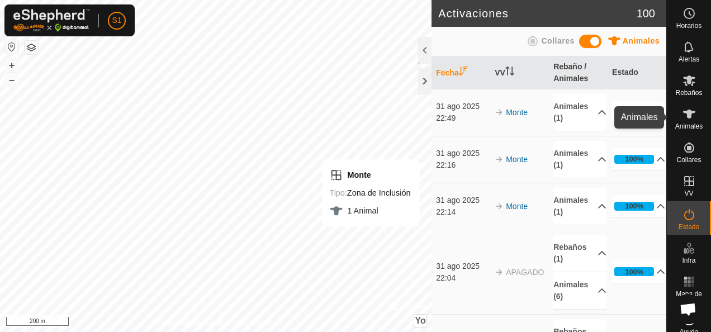
click at [684, 110] on icon at bounding box center [689, 114] width 12 height 9
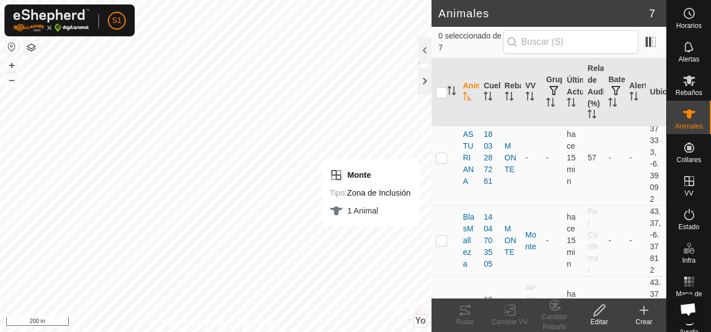
scroll to position [112, 0]
click at [443, 157] on p-checkbox at bounding box center [441, 155] width 11 height 9
checkbox input "true"
click at [503, 308] on icon at bounding box center [510, 309] width 14 height 13
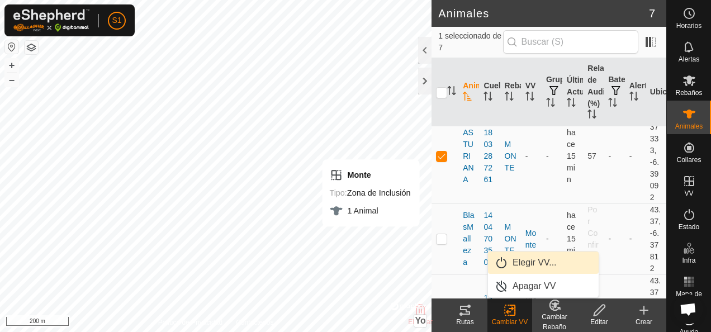
click at [536, 267] on link "Elegir VV..." at bounding box center [543, 262] width 111 height 22
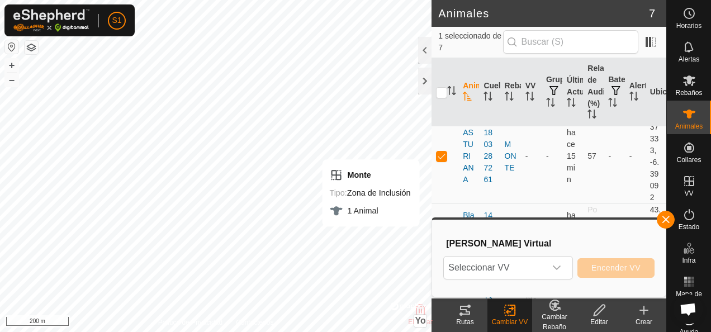
click at [536, 267] on span "Seleccionar VV" at bounding box center [495, 267] width 102 height 22
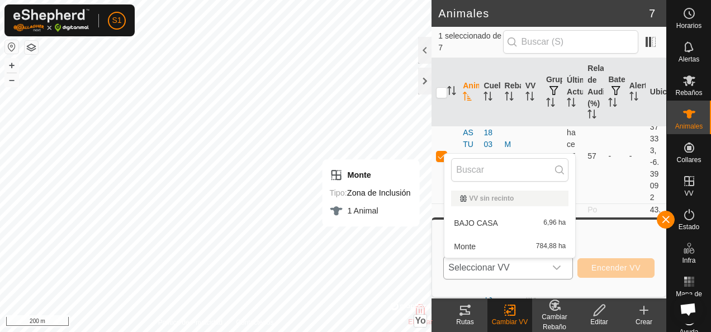
click at [511, 241] on li "Monte 784,88 ha" at bounding box center [509, 246] width 131 height 22
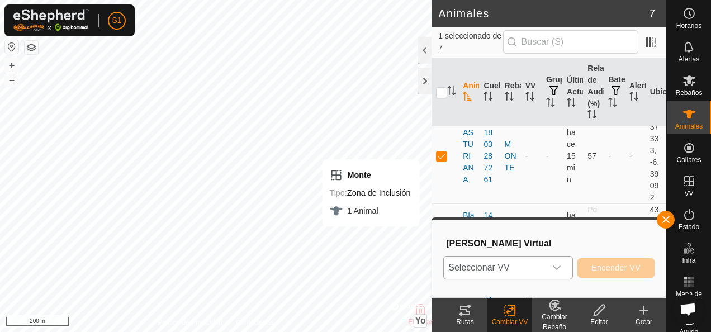
click at [511, 244] on div "Monte 784,88 ha" at bounding box center [509, 249] width 117 height 11
click at [619, 261] on button "Encender VV" at bounding box center [615, 268] width 77 height 20
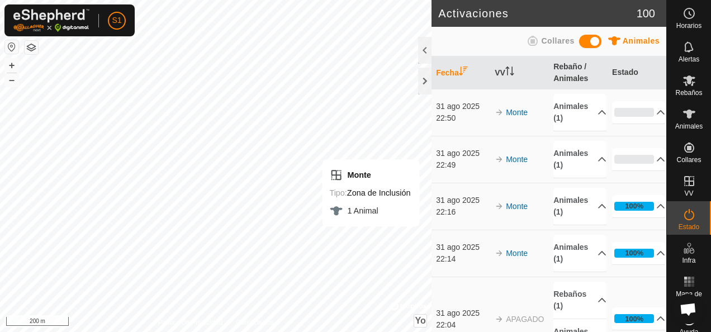
click at [682, 115] on icon at bounding box center [688, 113] width 13 height 13
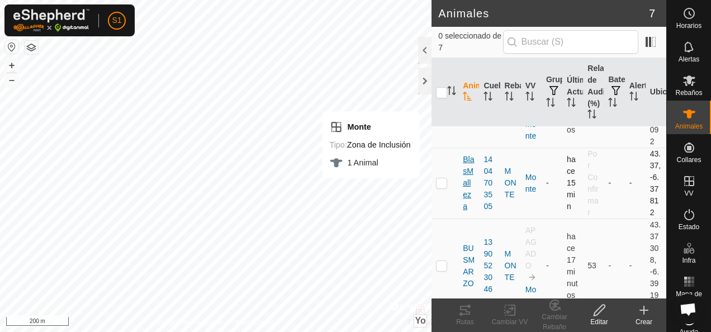
scroll to position [223, 0]
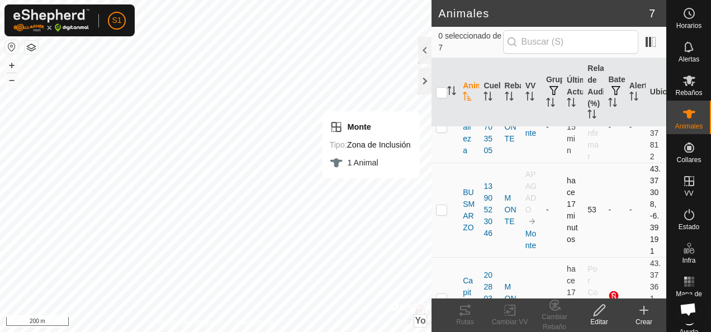
click at [434, 207] on td at bounding box center [444, 210] width 27 height 94
checkbox input "true"
click at [520, 312] on change-vp-svg-icon at bounding box center [509, 309] width 45 height 13
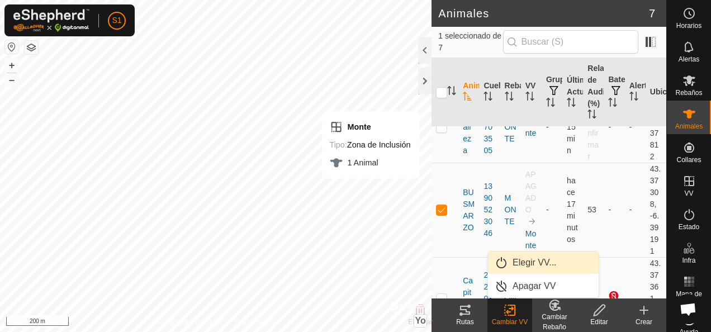
click at [529, 265] on link "Elegir VV..." at bounding box center [543, 262] width 111 height 22
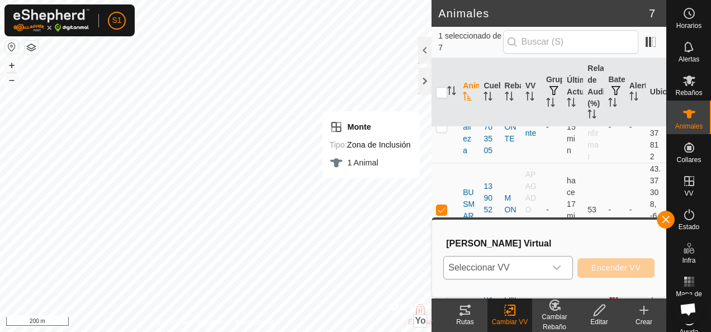
click at [524, 268] on span "Seleccionar VV" at bounding box center [495, 267] width 102 height 22
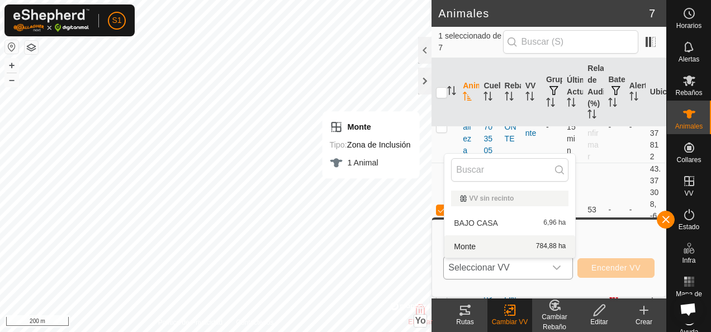
click at [504, 249] on li "Monte 784,88 ha" at bounding box center [509, 246] width 131 height 22
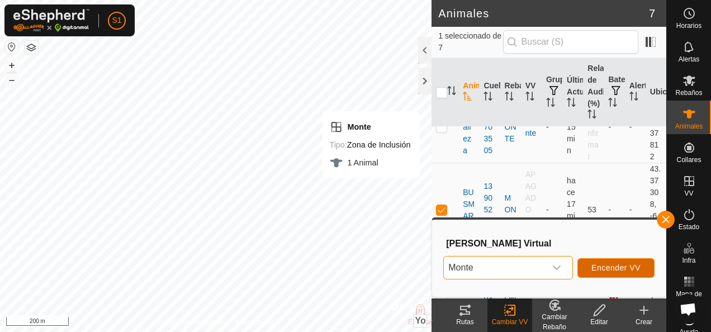
click at [600, 267] on span "Encender VV" at bounding box center [615, 267] width 49 height 9
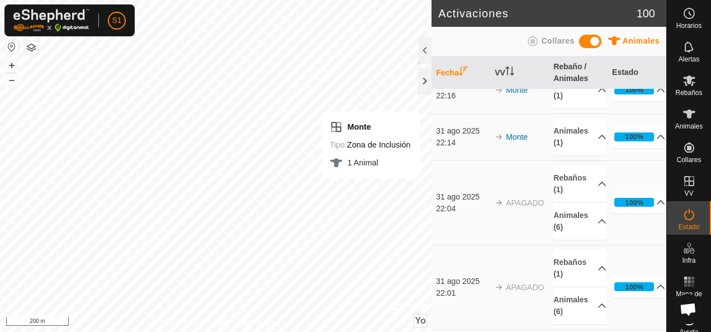
scroll to position [168, 0]
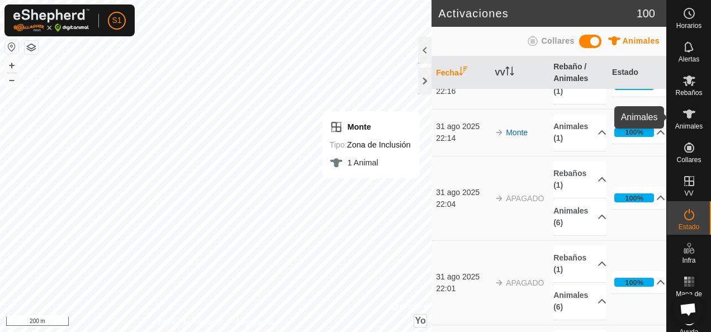
click at [687, 119] on icon at bounding box center [688, 113] width 13 height 13
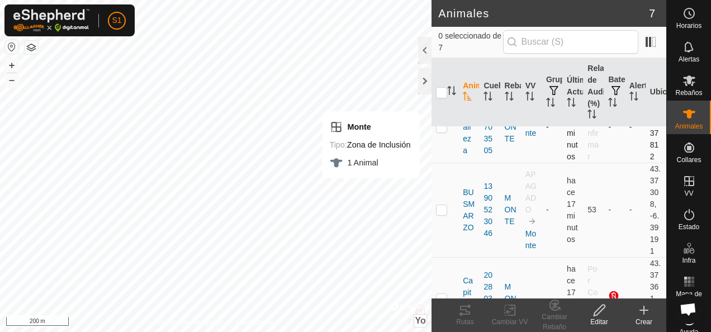
scroll to position [335, 0]
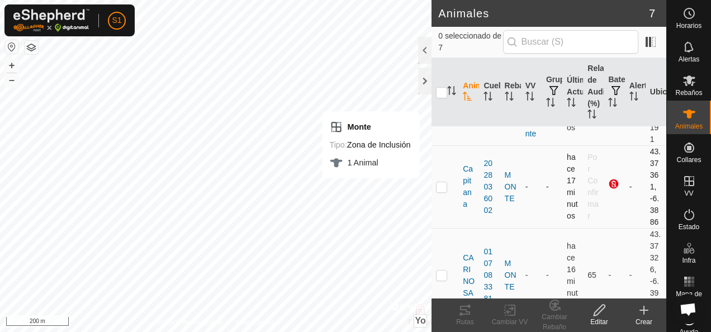
click at [443, 186] on p-checkbox at bounding box center [441, 186] width 11 height 9
checkbox input "true"
click at [515, 308] on icon at bounding box center [512, 310] width 5 height 10
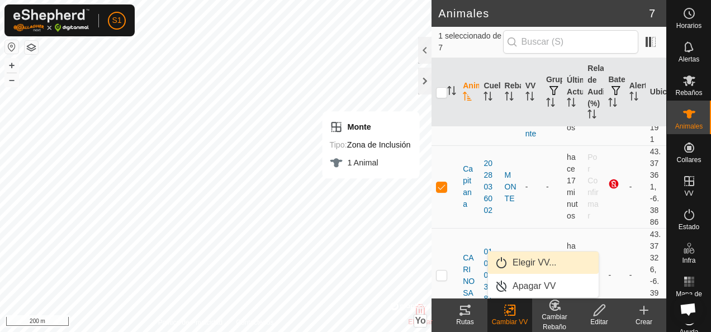
click at [536, 263] on link "Elegir VV..." at bounding box center [543, 262] width 111 height 22
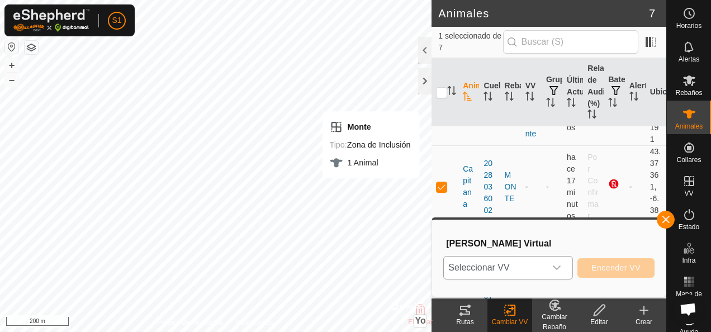
click at [533, 265] on span "Seleccionar VV" at bounding box center [495, 267] width 102 height 22
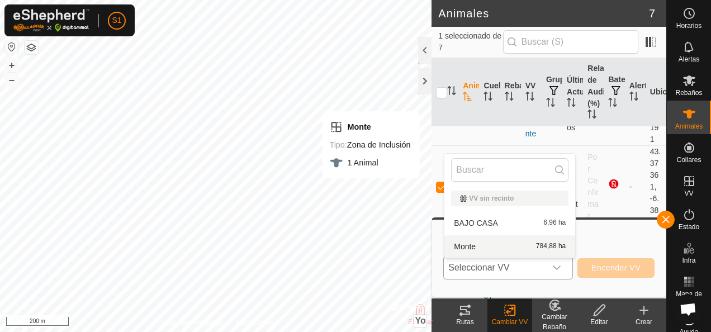
click at [500, 244] on li "Monte 784,88 ha" at bounding box center [509, 246] width 131 height 22
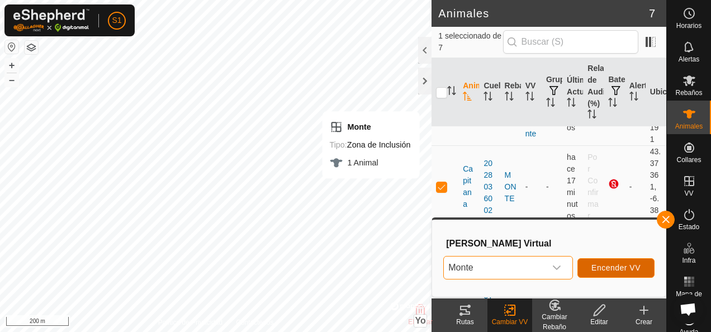
click at [610, 274] on button "Encender VV" at bounding box center [615, 268] width 77 height 20
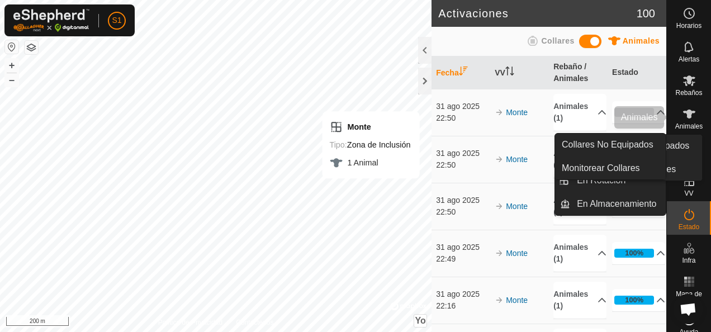
click at [683, 112] on icon at bounding box center [689, 114] width 12 height 9
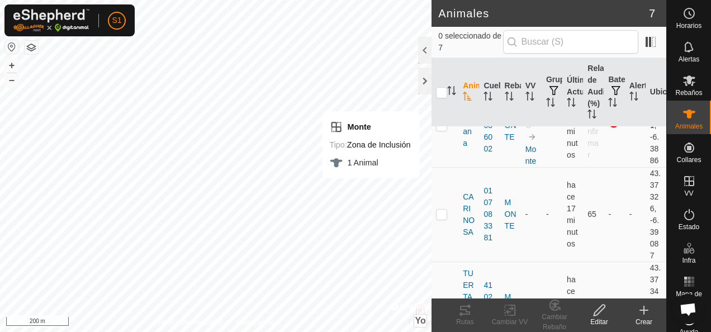
scroll to position [447, 0]
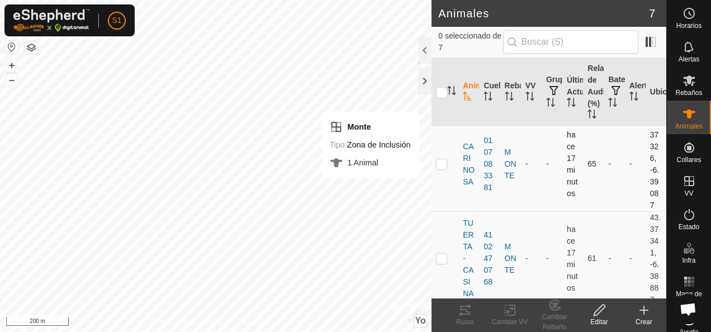
click at [445, 168] on p-checkbox at bounding box center [441, 163] width 11 height 9
checkbox input "true"
click at [512, 309] on icon at bounding box center [510, 310] width 8 height 7
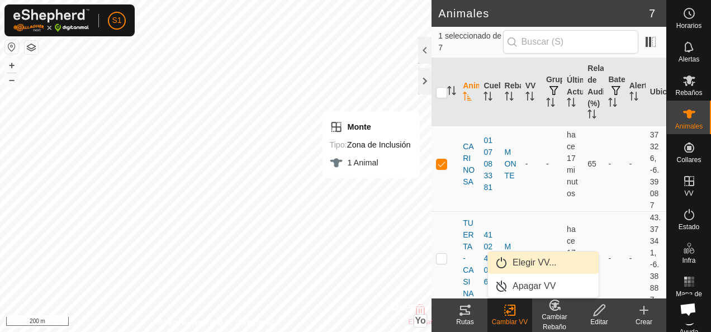
click at [521, 261] on link "Elegir VV..." at bounding box center [543, 262] width 111 height 22
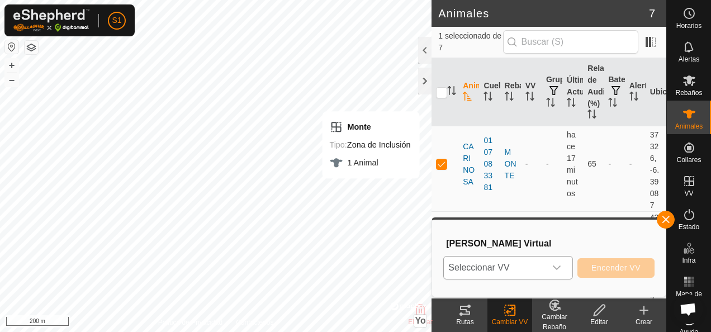
click at [522, 269] on span "Seleccionar VV" at bounding box center [495, 267] width 102 height 22
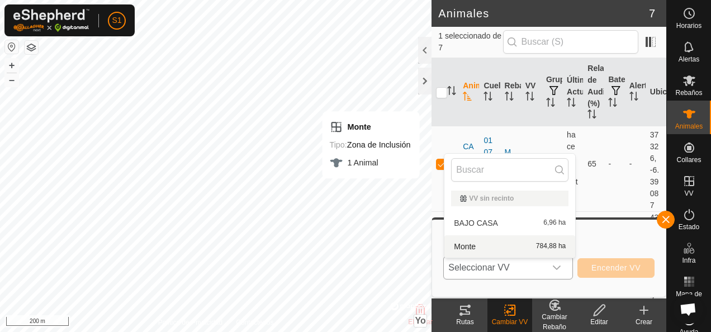
click at [500, 242] on li "Monte 784,88 ha" at bounding box center [509, 246] width 131 height 22
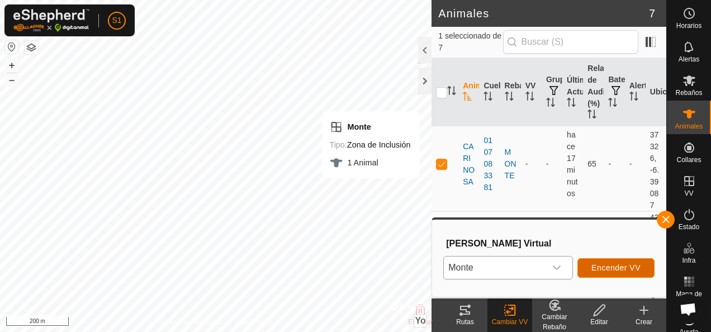
click at [605, 264] on span "Encender VV" at bounding box center [615, 267] width 49 height 9
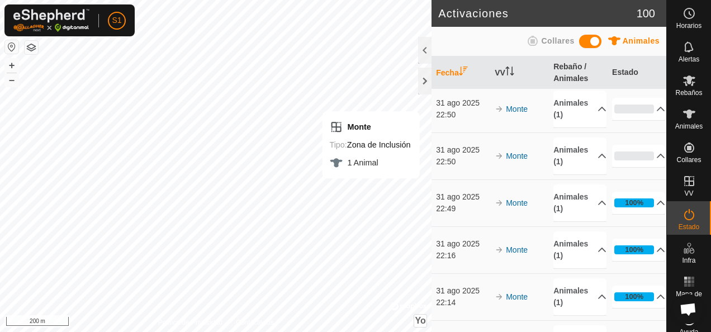
scroll to position [112, 0]
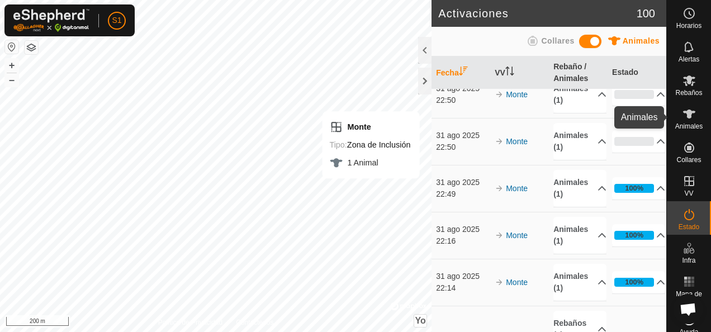
click at [687, 123] on span "Animales" at bounding box center [688, 126] width 27 height 7
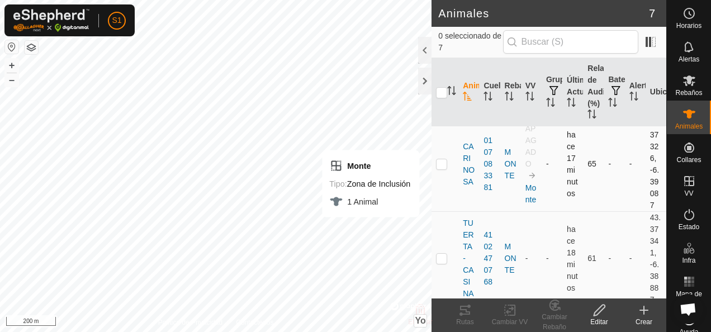
scroll to position [465, 0]
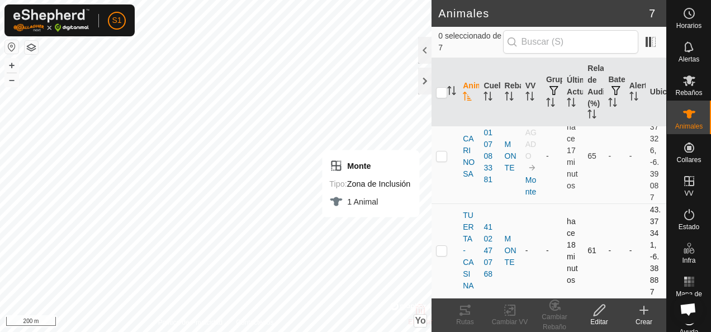
click at [443, 241] on td at bounding box center [444, 250] width 27 height 94
checkbox input "true"
click at [518, 311] on change-vp-svg-icon at bounding box center [509, 309] width 45 height 13
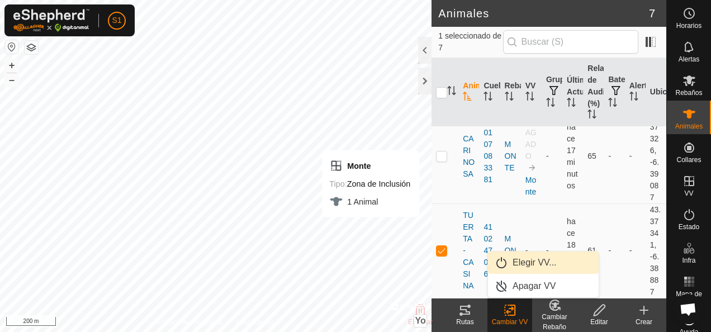
click at [535, 263] on link "Elegir VV..." at bounding box center [543, 262] width 111 height 22
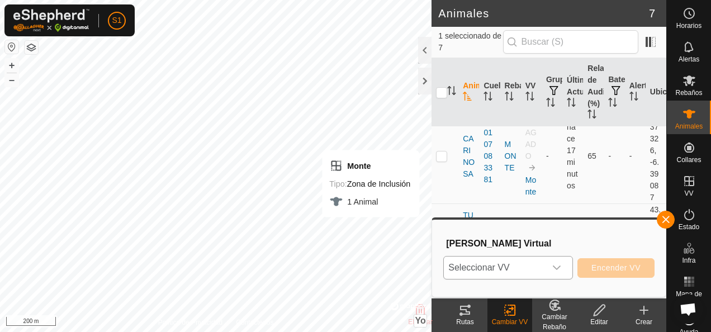
click at [534, 264] on span "Seleccionar VV" at bounding box center [495, 267] width 102 height 22
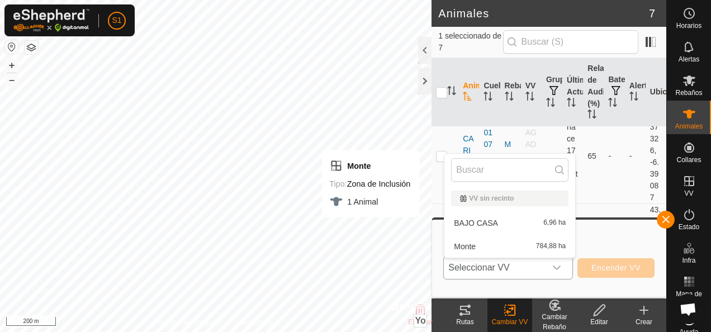
click at [511, 242] on li "Monte 784,88 ha" at bounding box center [509, 246] width 131 height 22
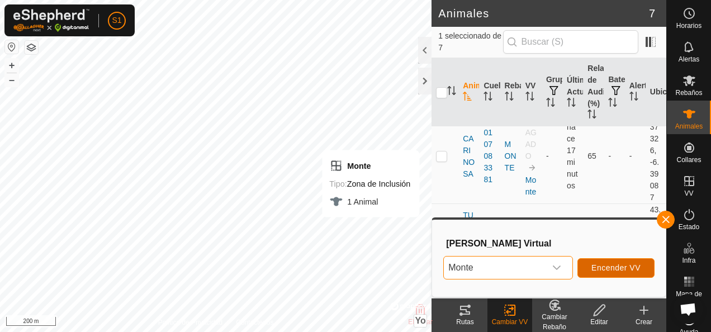
click at [600, 269] on span "Encender VV" at bounding box center [615, 267] width 49 height 9
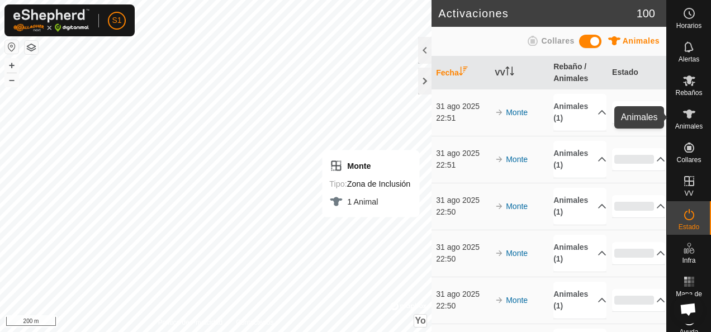
click at [691, 125] on span "Animales" at bounding box center [688, 126] width 27 height 7
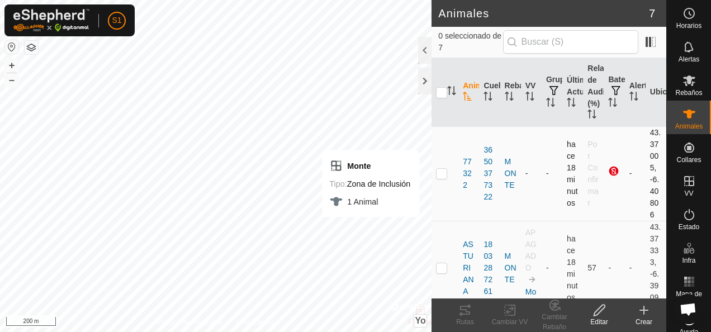
click at [441, 176] on p-checkbox at bounding box center [441, 173] width 11 height 9
checkbox input "true"
click at [512, 310] on icon at bounding box center [510, 309] width 14 height 13
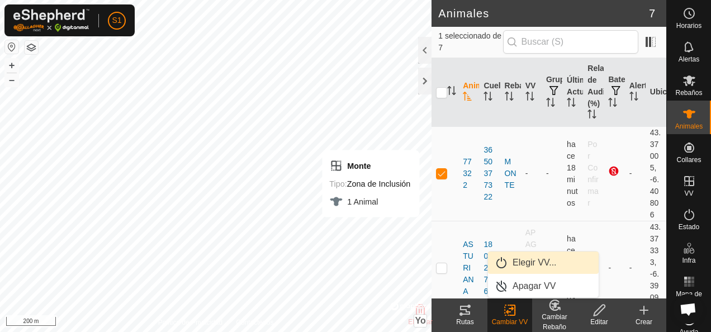
click at [535, 258] on link "Elegir VV..." at bounding box center [543, 262] width 111 height 22
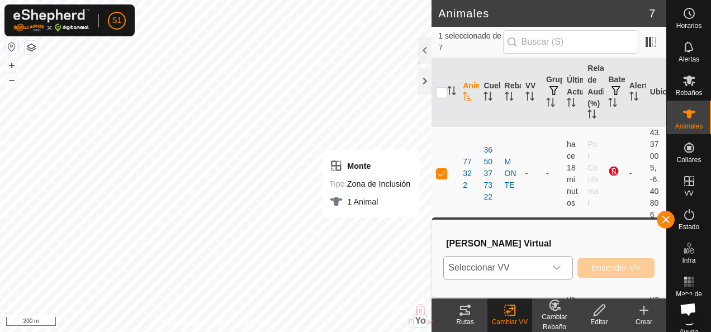
click at [517, 270] on span "Seleccionar VV" at bounding box center [495, 267] width 102 height 22
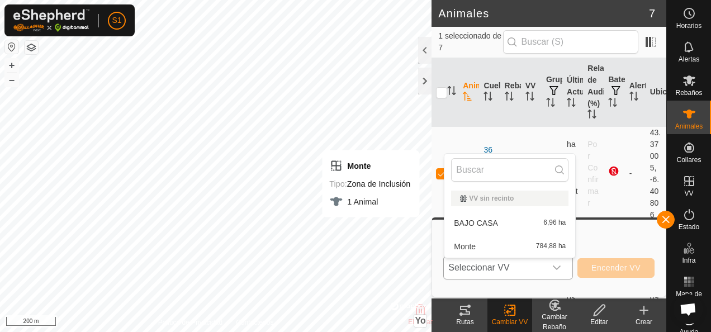
click at [512, 245] on li "Monte 784,88 ha" at bounding box center [509, 246] width 131 height 22
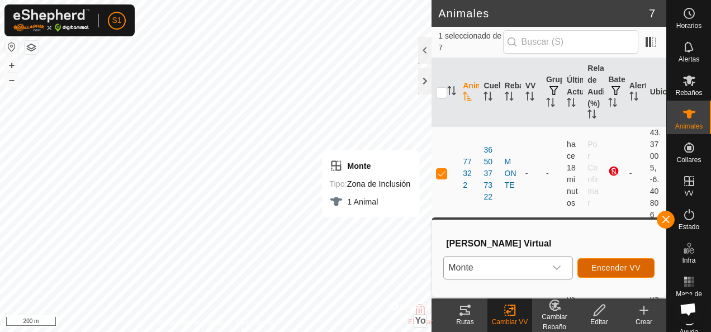
click at [608, 263] on span "Encender VV" at bounding box center [615, 267] width 49 height 9
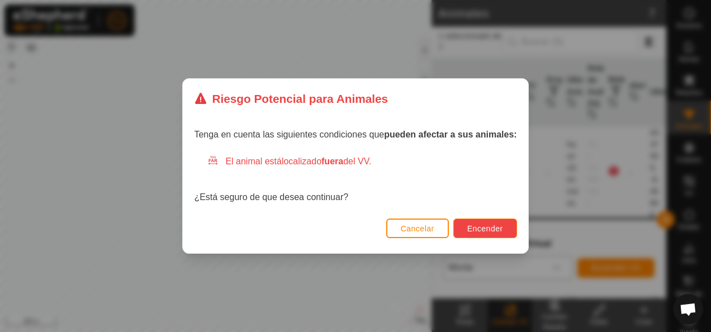
click at [492, 234] on button "Encender" at bounding box center [485, 228] width 64 height 20
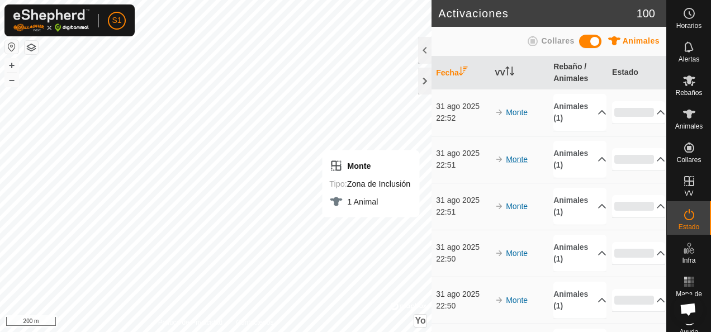
scroll to position [168, 0]
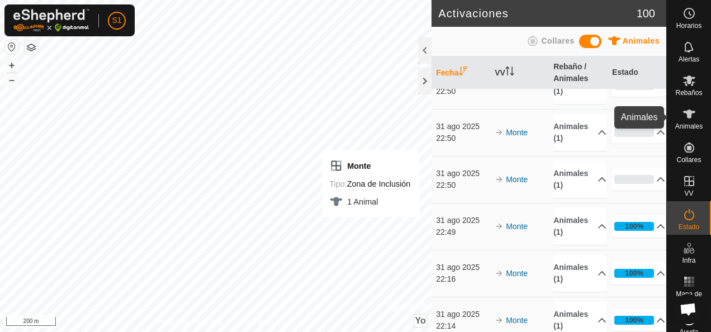
click at [686, 117] on icon at bounding box center [689, 114] width 12 height 9
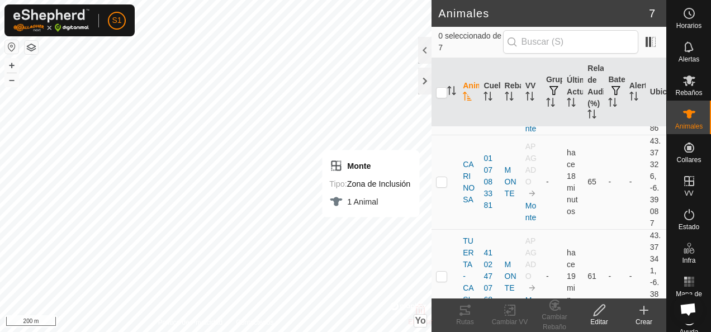
scroll to position [466, 0]
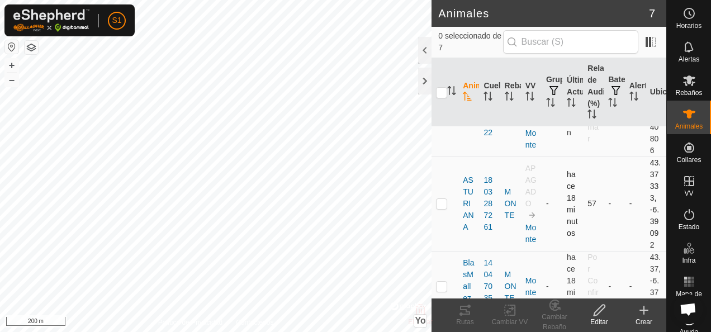
scroll to position [112, 0]
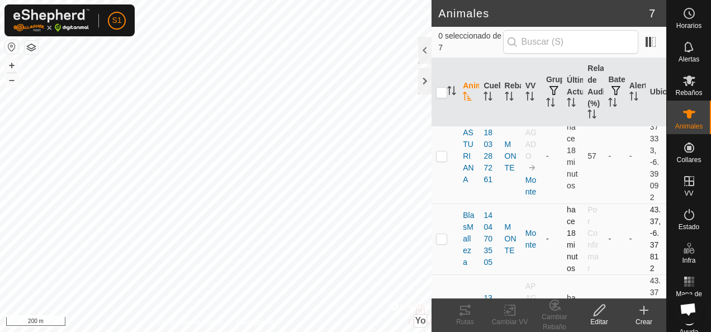
click at [444, 236] on p-checkbox at bounding box center [441, 238] width 11 height 9
click at [440, 238] on p-checkbox at bounding box center [441, 238] width 11 height 9
checkbox input "false"
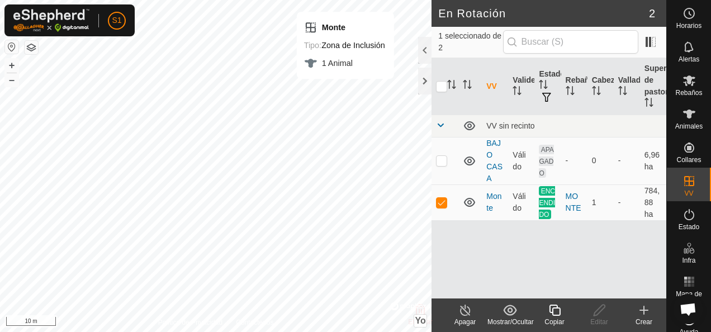
checkbox input "false"
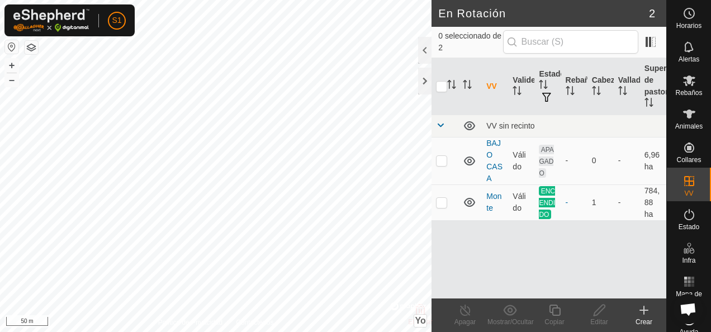
scroll to position [670, 0]
click at [649, 42] on span at bounding box center [650, 42] width 18 height 18
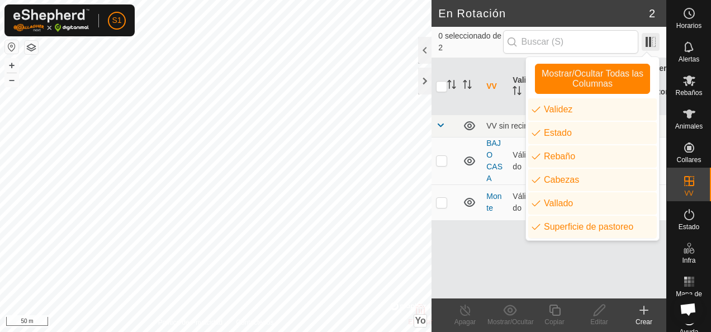
click at [649, 42] on span at bounding box center [650, 42] width 18 height 18
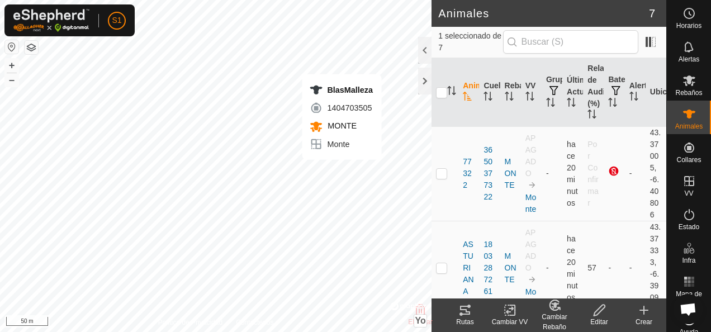
click at [465, 313] on icon at bounding box center [464, 309] width 13 height 13
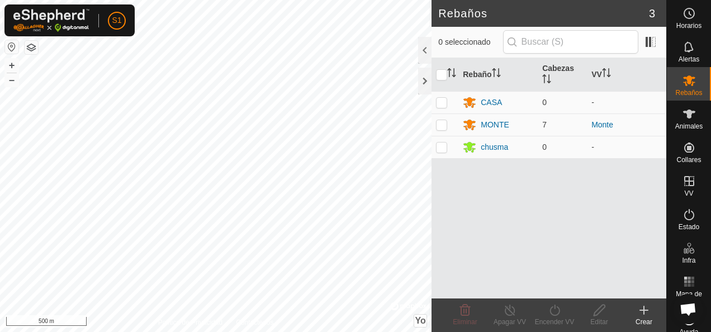
scroll to position [670, 0]
click at [375, 331] on html "S1 Horarios Alertas Rebaños Animales Collares VV Estado Infra Mapa de Calor Ayu…" at bounding box center [355, 166] width 711 height 332
click at [496, 125] on div "MONTE" at bounding box center [495, 125] width 28 height 12
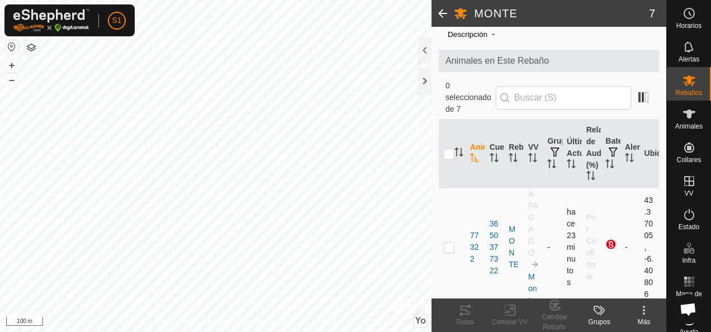
scroll to position [56, 0]
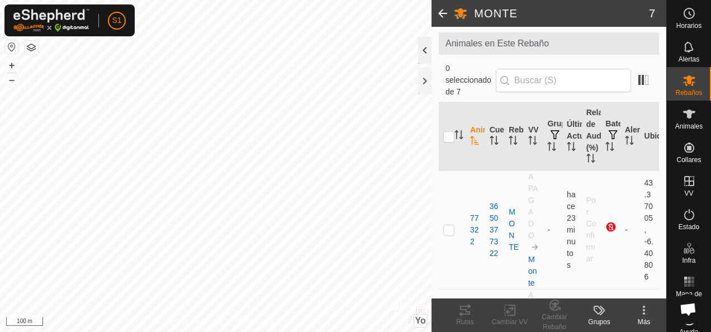
click at [425, 51] on div at bounding box center [424, 50] width 13 height 27
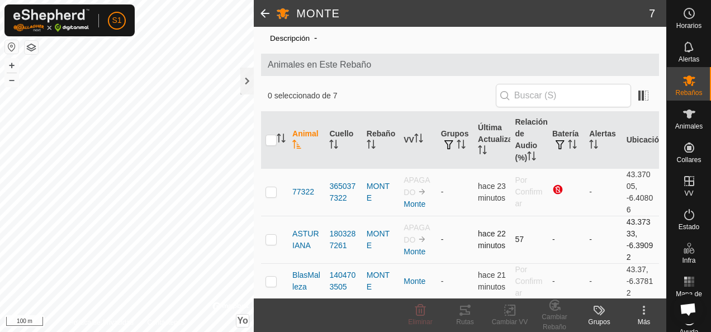
scroll to position [11, 0]
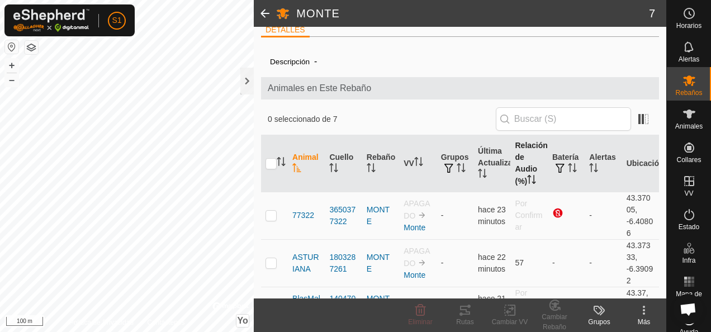
click at [527, 175] on icon "Activar para ordenar" at bounding box center [531, 179] width 9 height 9
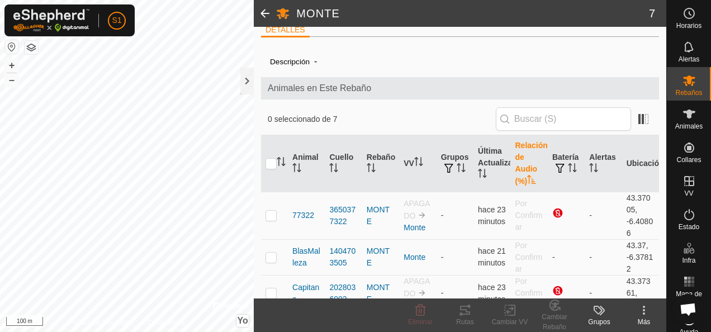
click at [527, 175] on icon "Activar para ordenar" at bounding box center [531, 179] width 9 height 9
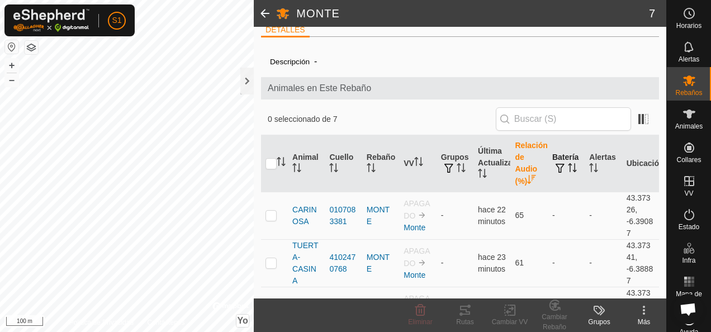
click at [557, 154] on font "Batería" at bounding box center [565, 157] width 26 height 9
click at [555, 164] on span "button" at bounding box center [559, 168] width 9 height 9
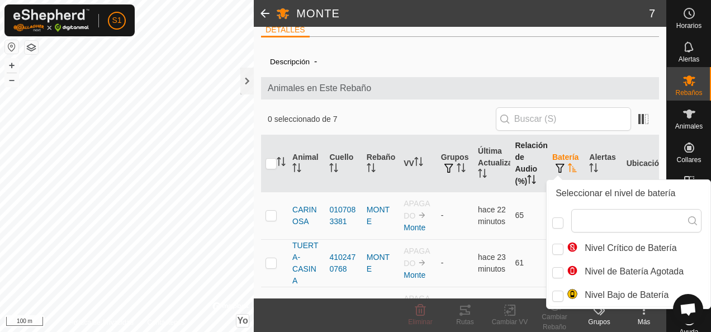
click at [540, 173] on th "Relación de Audio (%)" at bounding box center [528, 163] width 37 height 57
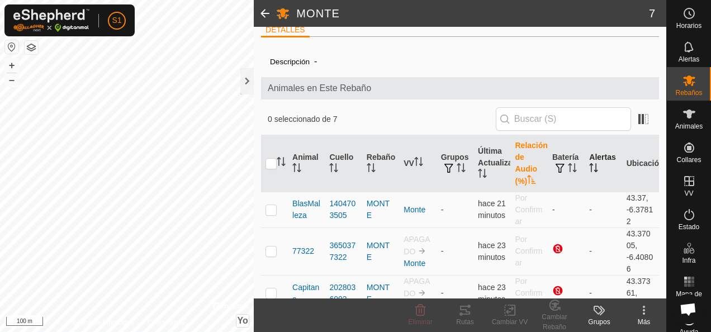
click at [589, 167] on icon "Activar para ordenar" at bounding box center [593, 167] width 9 height 9
drag, startPoint x: 611, startPoint y: 180, endPoint x: 500, endPoint y: 169, distance: 111.8
click at [500, 169] on tr "Animal Cuello Rebaño VV Grupos Última Actualización Relación de Audio (%) Bater…" at bounding box center [460, 163] width 398 height 57
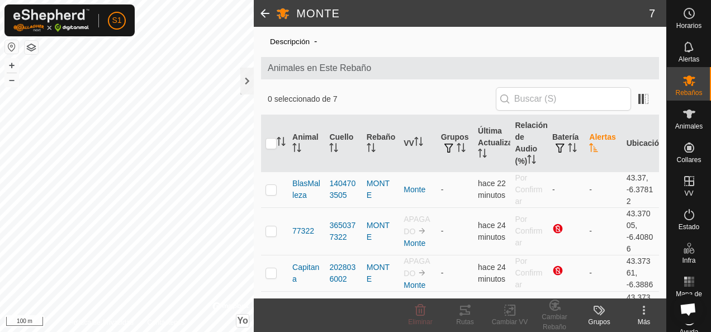
scroll to position [56, 0]
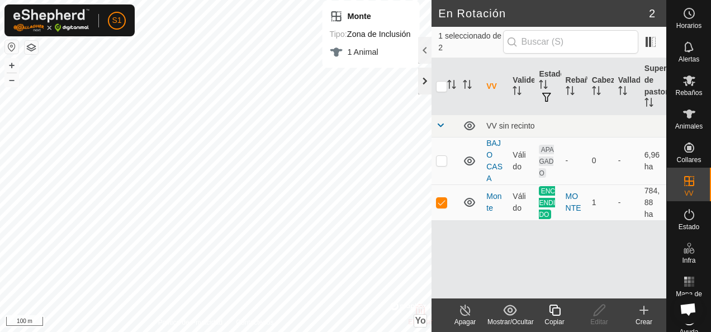
click at [418, 79] on div at bounding box center [424, 81] width 13 height 27
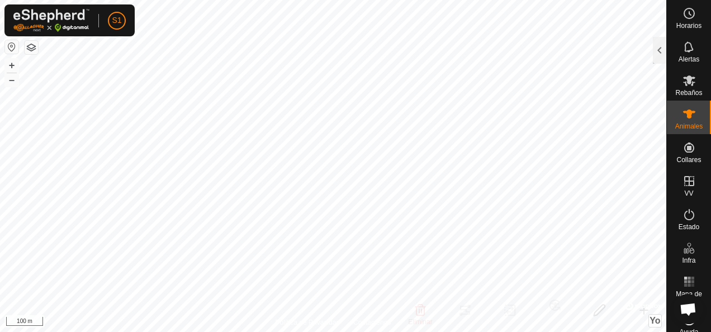
checkbox input "true"
click at [662, 54] on div at bounding box center [659, 50] width 13 height 27
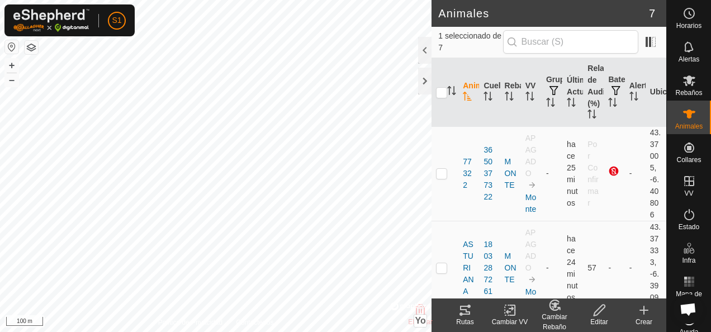
click at [464, 313] on icon at bounding box center [464, 309] width 13 height 13
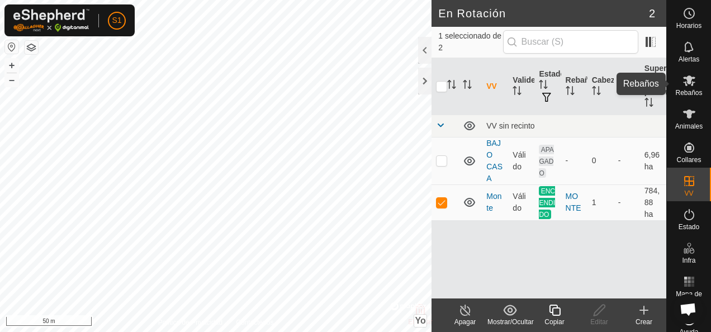
click at [683, 92] on span "Rebaños" at bounding box center [688, 92] width 27 height 7
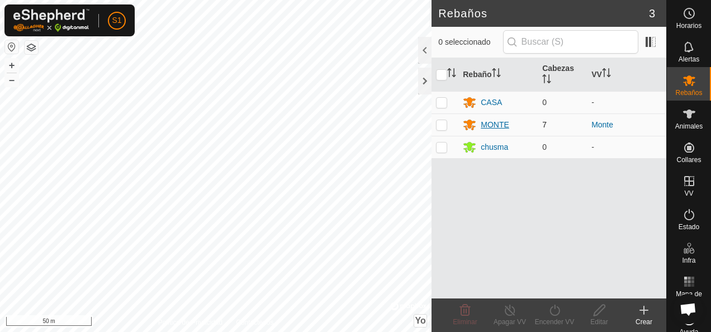
click at [490, 119] on div "MONTE" at bounding box center [495, 125] width 28 height 12
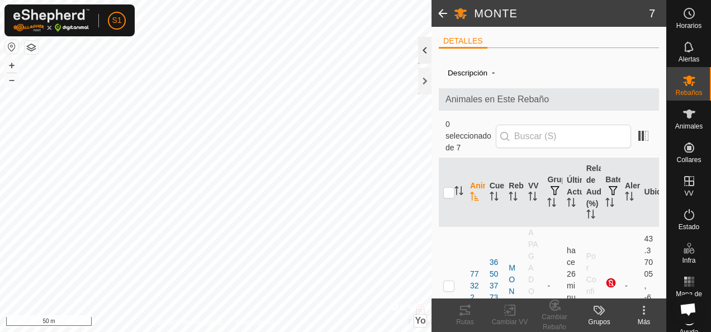
click at [421, 51] on div at bounding box center [424, 50] width 13 height 27
click at [422, 45] on div at bounding box center [424, 50] width 13 height 27
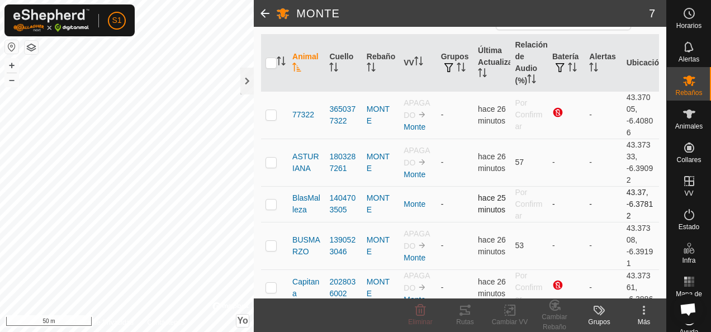
scroll to position [168, 0]
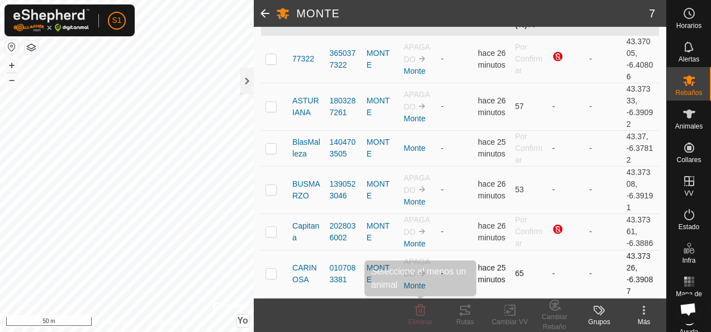
click at [443, 290] on div "MONTE 7 DETALLES Descripción - Animales en Este Rebaño 0 seleccionado de 7 Anim…" at bounding box center [333, 166] width 666 height 332
click at [447, 291] on td "-" at bounding box center [454, 273] width 37 height 47
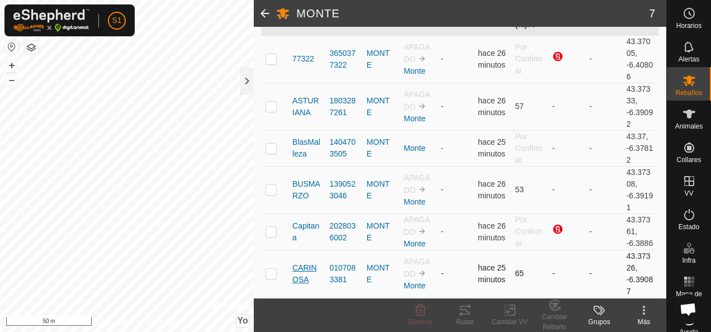
click at [451, 331] on html "S1 Horarios Alertas Rebaños Animales Collares VV Estado Infra Mapa de Calor Ayu…" at bounding box center [355, 166] width 711 height 332
click at [416, 331] on html "S1 Horarios Alertas Rebaños Animales Collares VV Estado Infra Mapa de Calor Ayu…" at bounding box center [355, 166] width 711 height 332
click at [301, 331] on html "S1 Horarios Alertas Rebaños Animales Collares VV Estado Infra Mapa de Calor Ayu…" at bounding box center [355, 166] width 711 height 332
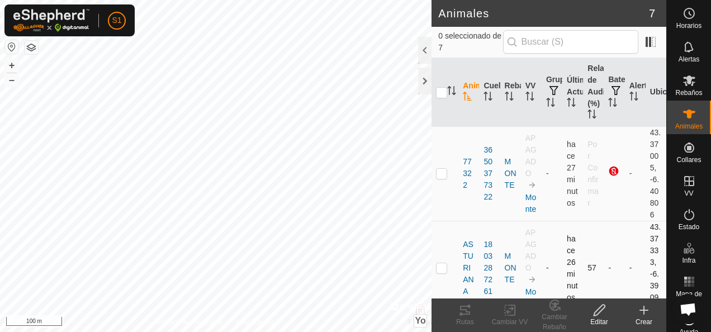
click at [448, 273] on td at bounding box center [444, 268] width 27 height 94
click at [469, 315] on icon at bounding box center [464, 309] width 13 height 13
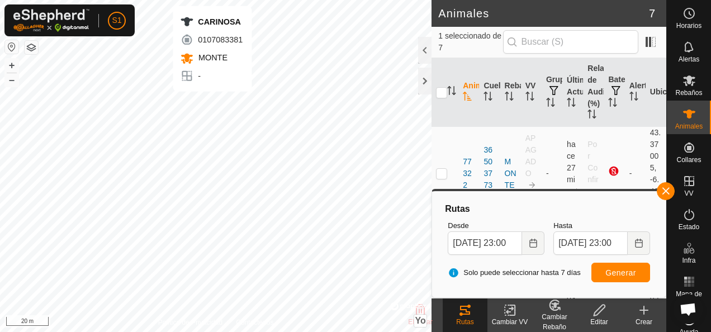
checkbox input "false"
checkbox input "true"
click at [470, 308] on icon at bounding box center [464, 309] width 13 height 13
click at [468, 310] on icon at bounding box center [464, 309] width 13 height 13
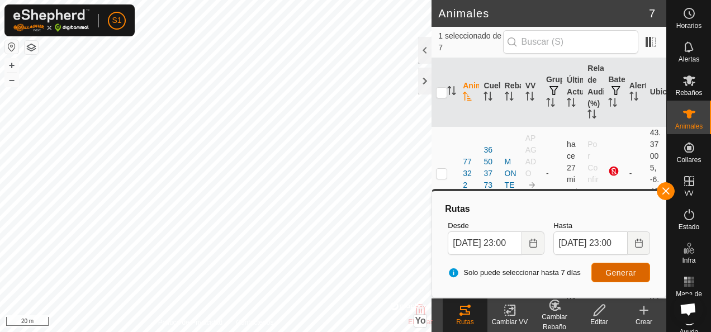
click at [647, 269] on button "Generar" at bounding box center [620, 273] width 59 height 20
click at [665, 189] on button "button" at bounding box center [666, 191] width 18 height 18
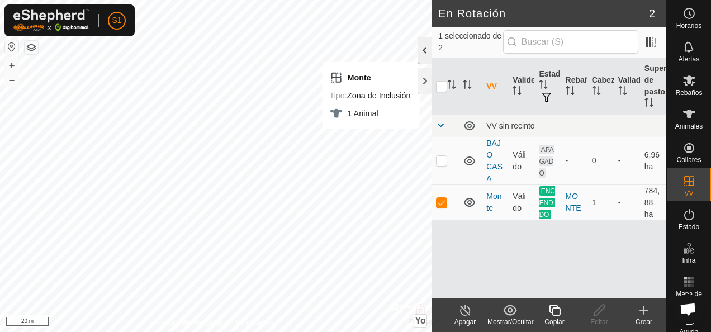
click at [426, 50] on div at bounding box center [424, 50] width 13 height 27
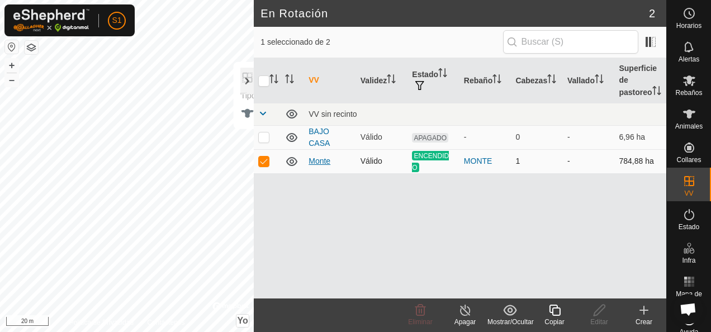
click at [313, 159] on link "Monte" at bounding box center [319, 160] width 22 height 9
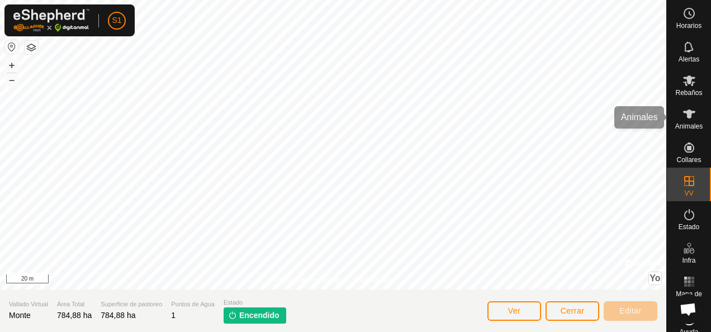
click at [681, 121] on es-animals-svg-icon at bounding box center [689, 114] width 20 height 18
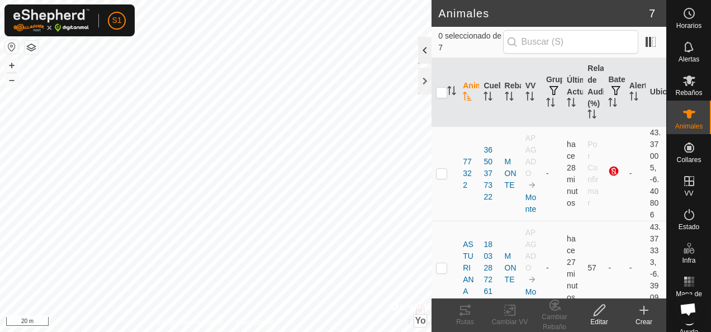
click at [426, 51] on div at bounding box center [424, 50] width 13 height 27
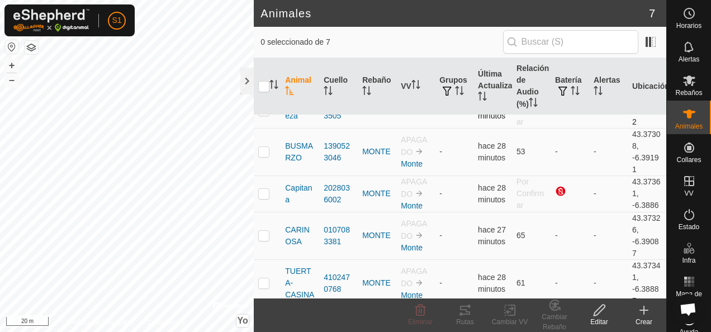
scroll to position [123, 0]
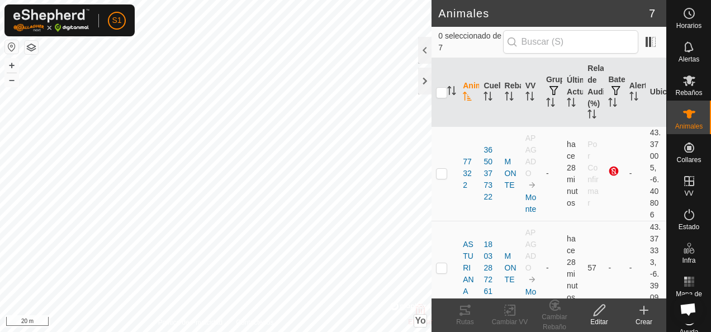
scroll to position [670, 0]
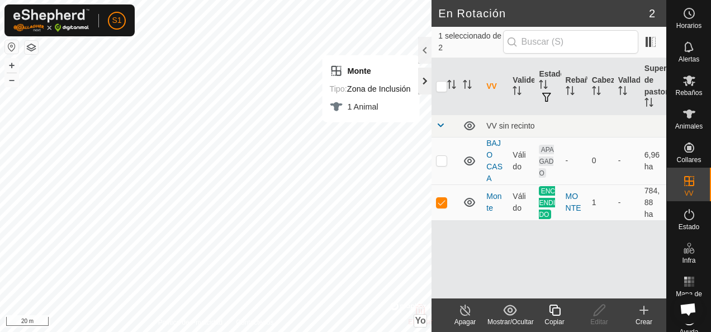
click at [426, 84] on div at bounding box center [424, 81] width 13 height 27
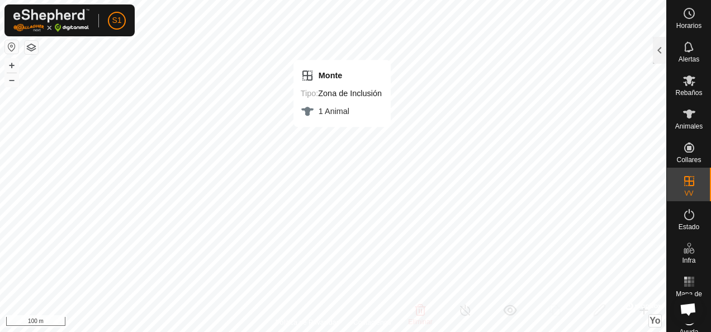
checkbox input "false"
click at [282, 325] on div "Política de Privacidad Contáctenos BUSMARZO 1390523046 MONTE - + – ⇧ Yo © Mapbo…" at bounding box center [333, 166] width 666 height 332
click at [282, 325] on link "Política de Privacidad" at bounding box center [307, 322] width 64 height 10
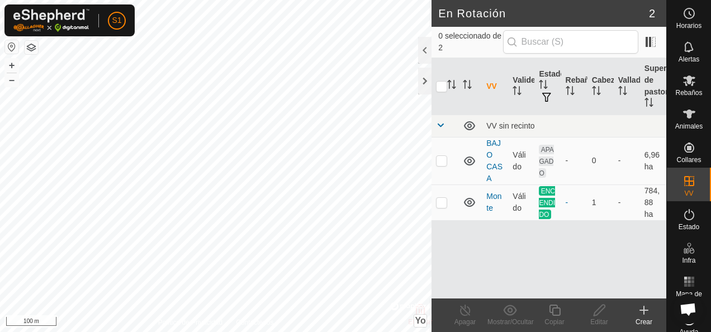
scroll to position [670, 0]
click at [693, 85] on es-mob-svg-icon at bounding box center [689, 81] width 20 height 18
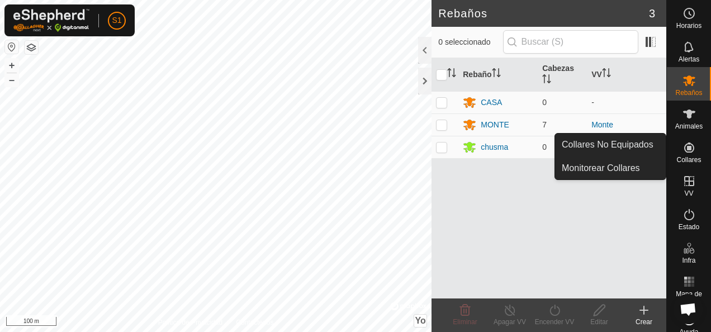
click at [685, 150] on icon at bounding box center [689, 147] width 10 height 10
click at [688, 150] on icon at bounding box center [689, 147] width 10 height 10
click at [635, 167] on link "Monitorear Collares" at bounding box center [610, 168] width 111 height 22
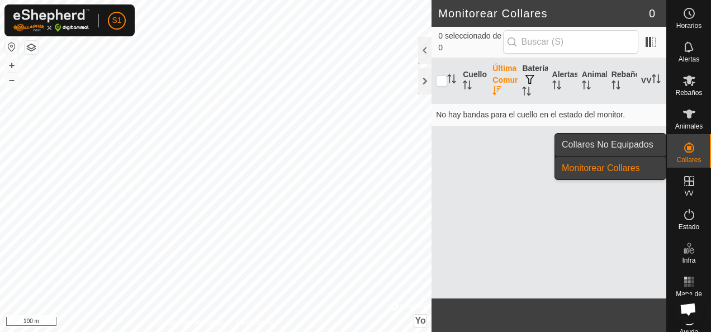
click at [632, 142] on link "Collares No Equipados" at bounding box center [610, 145] width 111 height 22
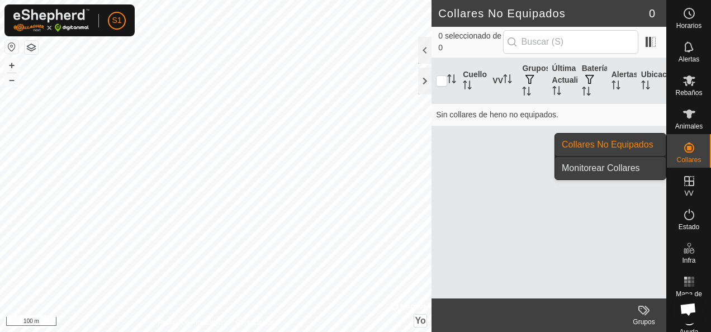
click at [624, 170] on link "Monitorear Collares" at bounding box center [610, 168] width 111 height 22
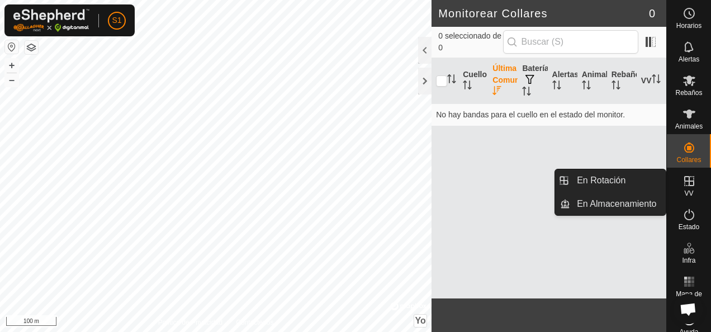
click at [685, 183] on icon at bounding box center [688, 180] width 13 height 13
click at [637, 187] on link "En Rotación" at bounding box center [618, 180] width 96 height 22
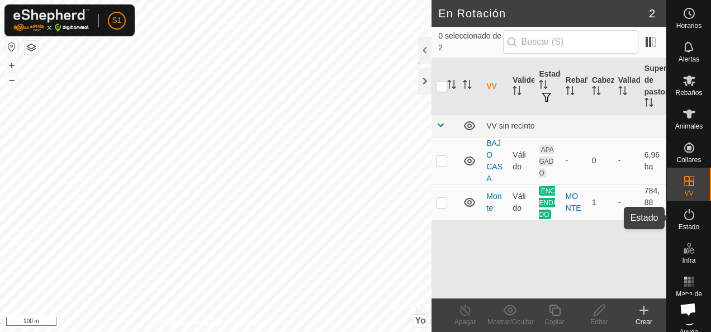
click at [684, 216] on icon at bounding box center [688, 214] width 13 height 13
click at [688, 214] on icon at bounding box center [688, 214] width 13 height 13
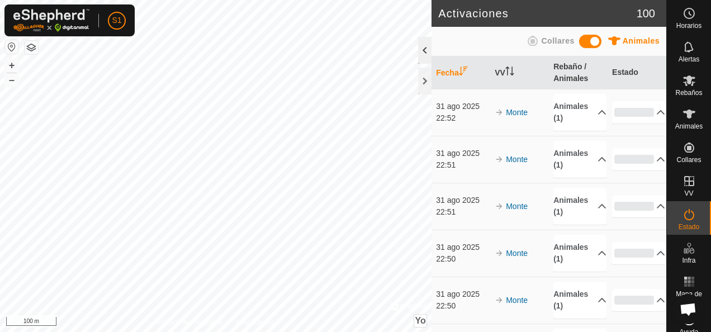
click at [427, 51] on div at bounding box center [424, 50] width 13 height 27
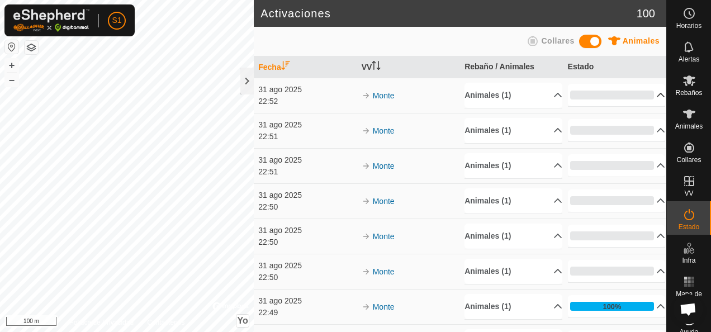
click at [644, 95] on p-accordion-header "0%" at bounding box center [617, 95] width 98 height 22
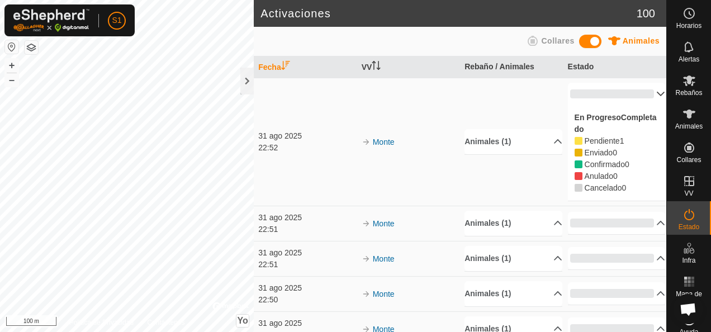
click at [647, 91] on p-accordion-header "0%" at bounding box center [617, 94] width 98 height 22
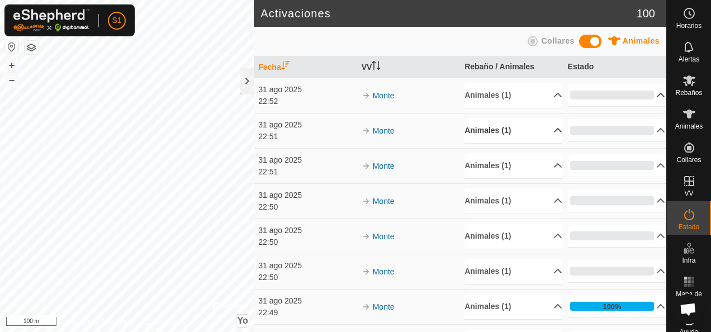
click at [542, 124] on p-accordion-header "Animales (1)" at bounding box center [513, 130] width 98 height 25
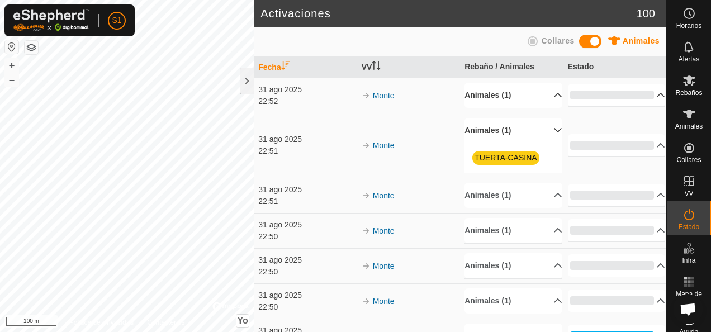
click at [543, 93] on p-accordion-header "Animales (1)" at bounding box center [513, 95] width 98 height 25
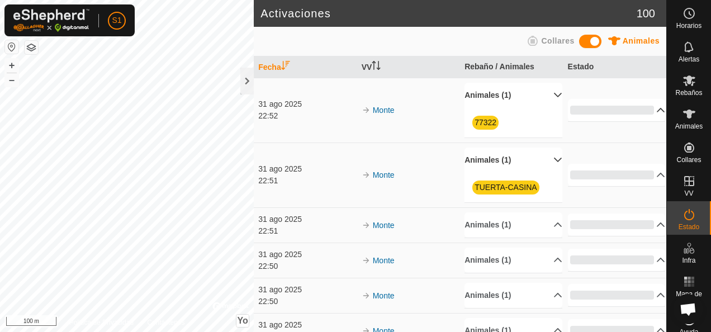
click at [543, 93] on p-accordion-header "Animales (1)" at bounding box center [513, 95] width 98 height 25
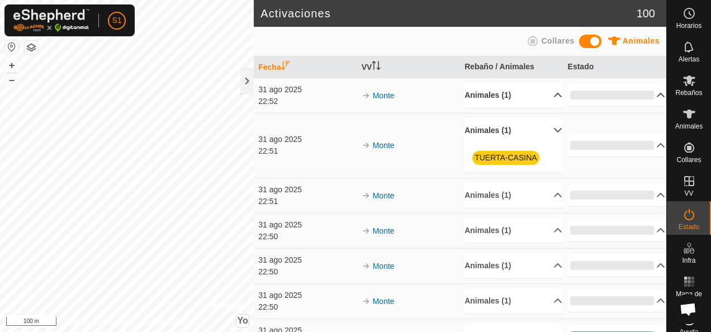
click at [639, 36] on span "Animales" at bounding box center [640, 40] width 37 height 9
click at [572, 42] on span "Collares" at bounding box center [557, 40] width 33 height 9
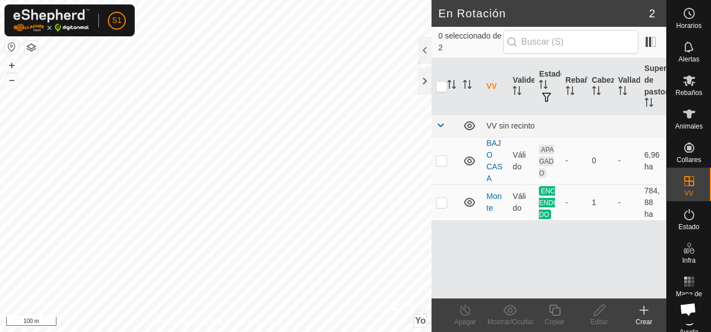
checkbox input "true"
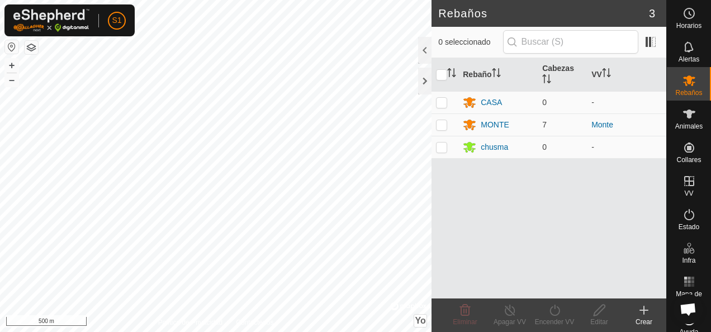
scroll to position [670, 0]
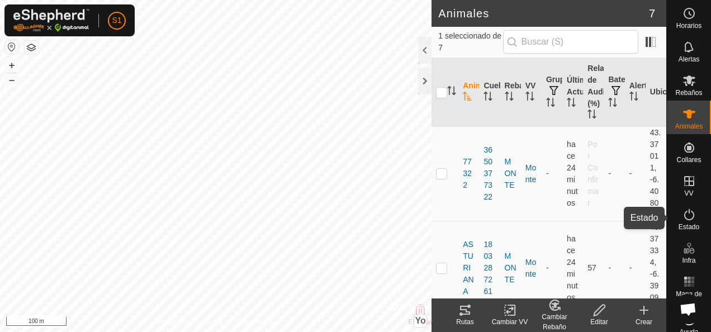
click at [683, 222] on es-activation-svg-icon at bounding box center [689, 215] width 20 height 18
click at [687, 220] on icon at bounding box center [688, 214] width 13 height 13
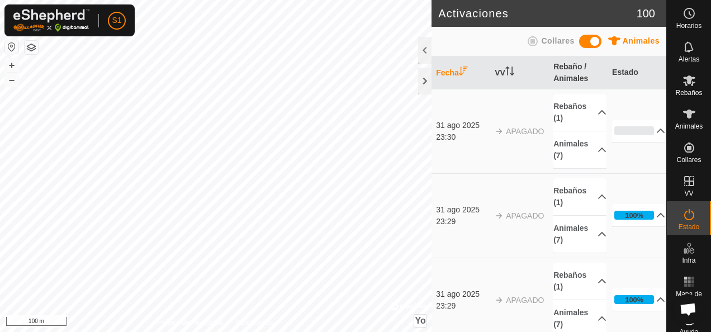
scroll to position [670, 0]
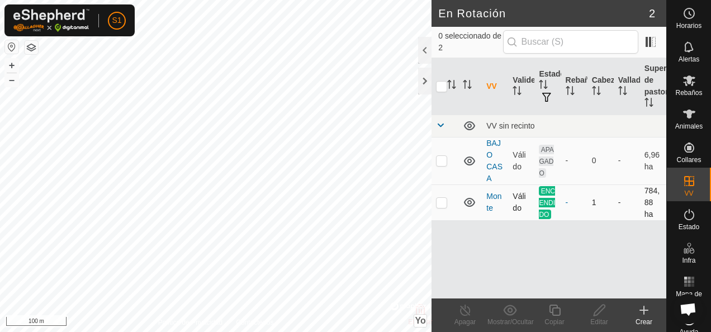
scroll to position [670, 0]
click at [617, 206] on td "-" at bounding box center [627, 202] width 26 height 36
click at [445, 205] on p-checkbox at bounding box center [441, 202] width 11 height 9
checkbox input "true"
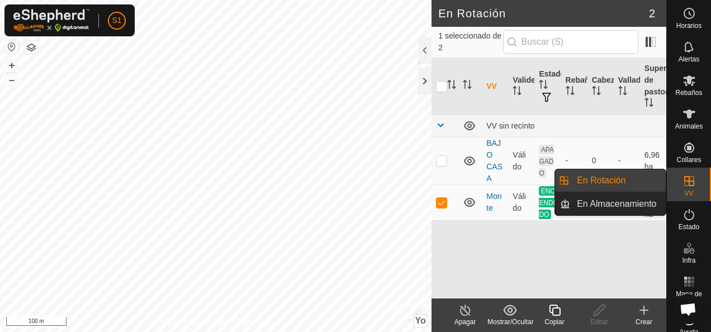
click at [686, 178] on icon at bounding box center [688, 180] width 13 height 13
click at [654, 197] on link "En Almacenamiento" at bounding box center [618, 204] width 96 height 22
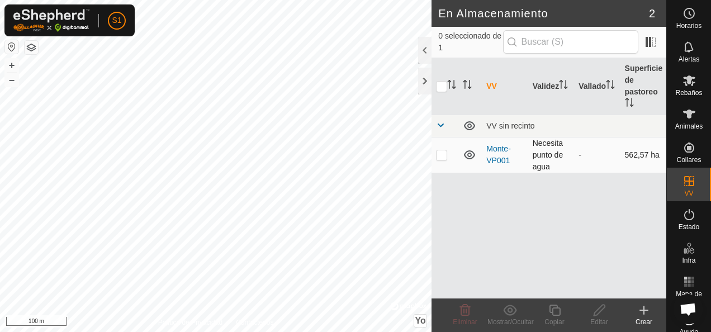
click at [444, 151] on p-checkbox at bounding box center [441, 154] width 11 height 9
checkbox input "true"
click at [462, 312] on icon at bounding box center [464, 309] width 13 height 13
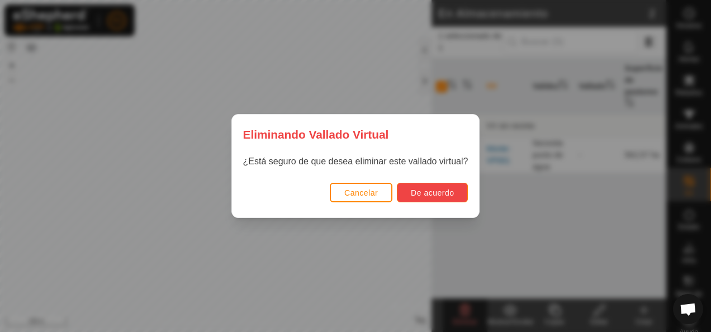
click at [424, 194] on span "De acuerdo" at bounding box center [432, 192] width 43 height 9
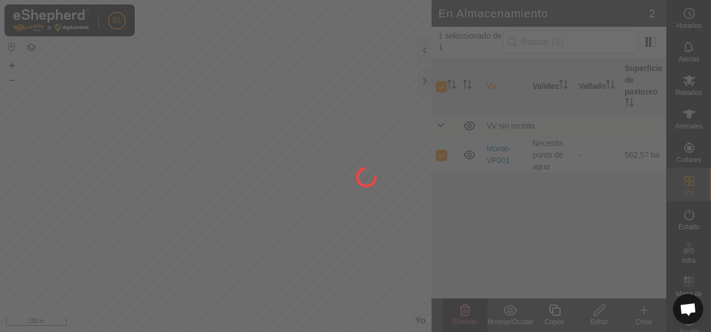
checkbox input "false"
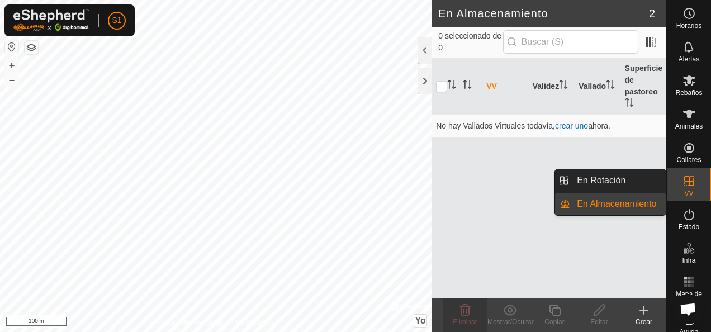
click at [682, 182] on icon at bounding box center [688, 180] width 13 height 13
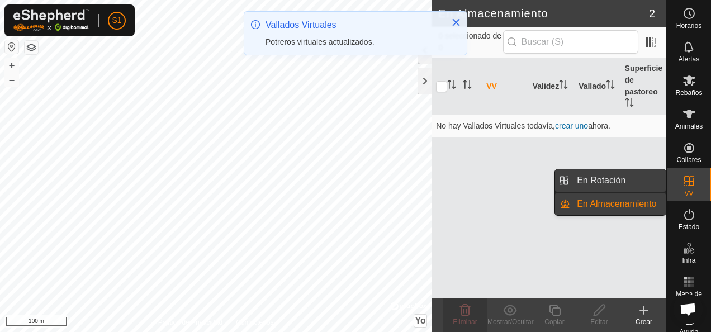
click at [620, 183] on link "En Rotación" at bounding box center [618, 180] width 96 height 22
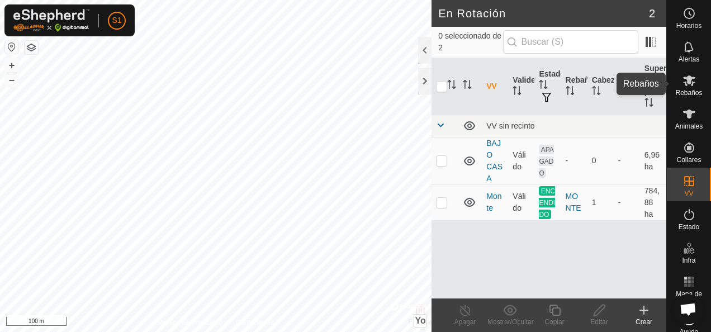
click at [688, 83] on icon at bounding box center [689, 80] width 12 height 11
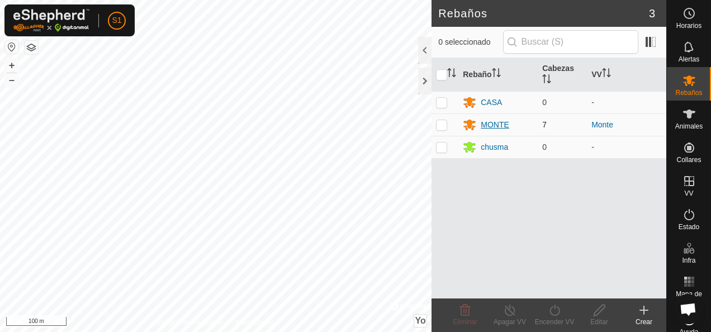
click at [494, 129] on div "MONTE" at bounding box center [495, 125] width 28 height 12
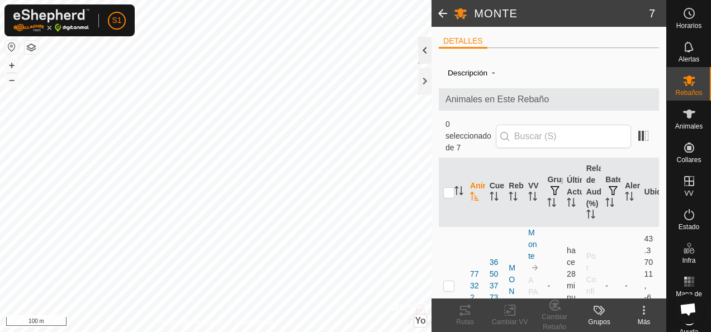
click at [425, 51] on div at bounding box center [424, 50] width 13 height 27
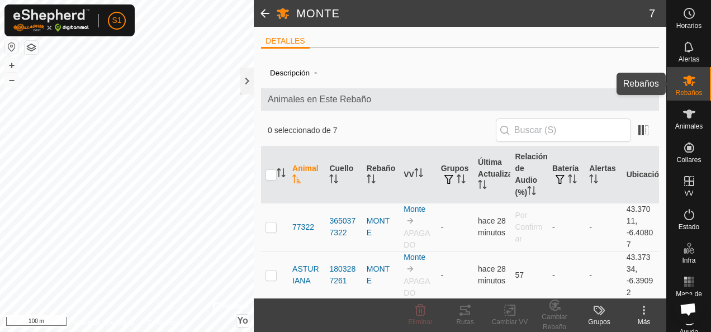
click at [693, 77] on es-mob-svg-icon at bounding box center [689, 81] width 20 height 18
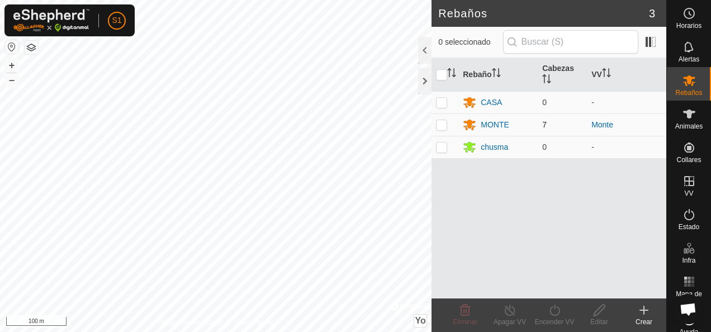
click at [442, 122] on p-checkbox at bounding box center [441, 124] width 11 height 9
checkbox input "true"
click at [603, 122] on link "Monte" at bounding box center [602, 124] width 22 height 9
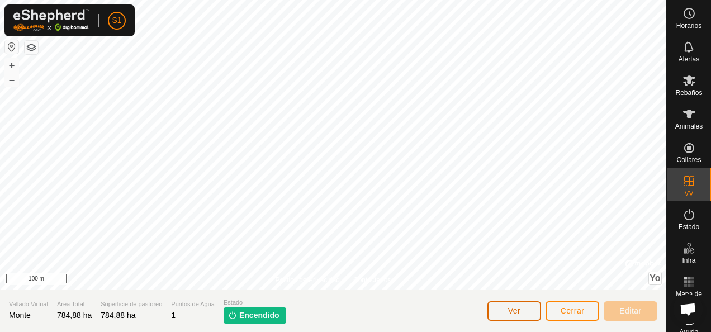
click at [524, 312] on button "Ver" at bounding box center [514, 311] width 54 height 20
click at [685, 214] on icon at bounding box center [688, 214] width 13 height 13
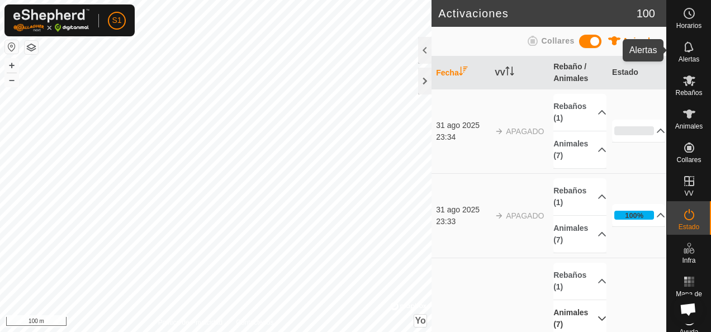
click at [684, 52] on icon at bounding box center [688, 46] width 9 height 11
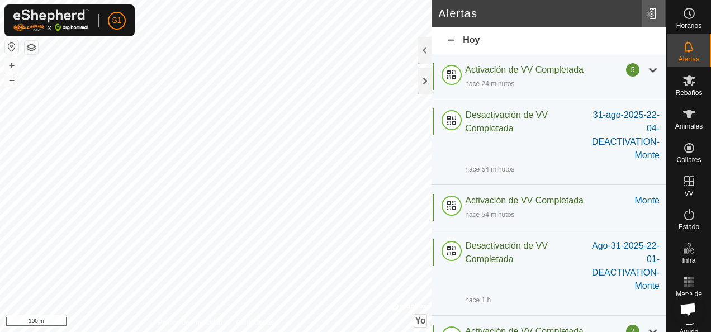
click at [653, 11] on div at bounding box center [653, 13] width 22 height 31
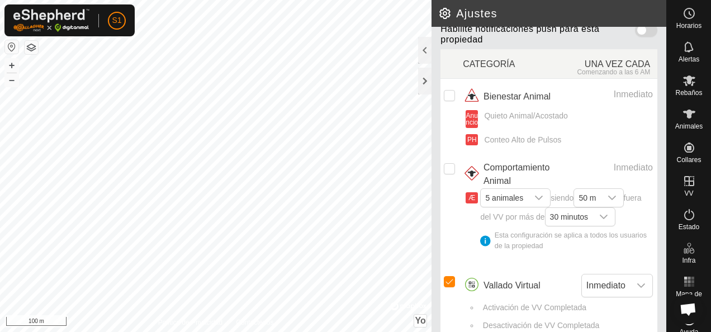
scroll to position [180, 0]
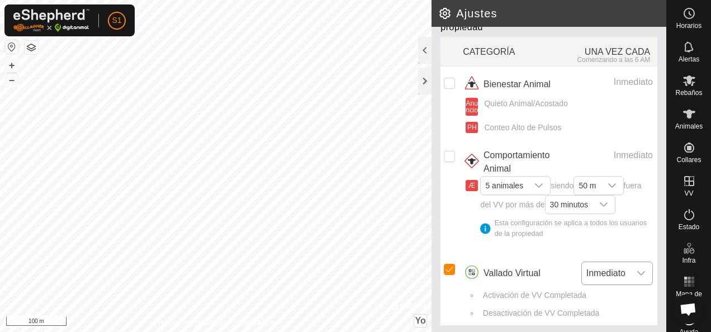
click at [630, 265] on div "Disparador desplegable" at bounding box center [641, 273] width 22 height 22
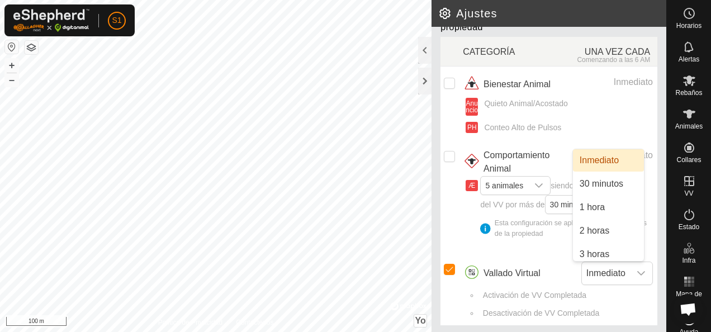
click at [633, 158] on li "Inmediato" at bounding box center [608, 160] width 71 height 22
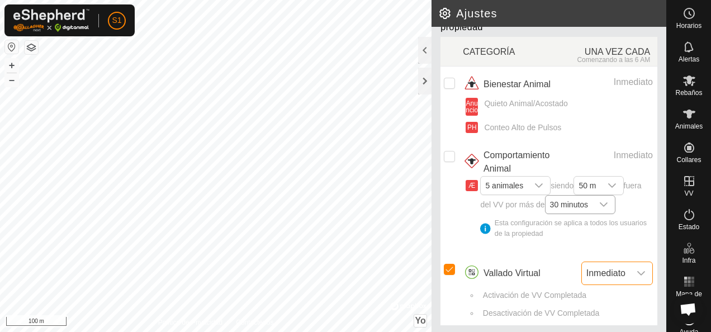
click at [615, 197] on div "Disparador desplegable" at bounding box center [603, 205] width 22 height 18
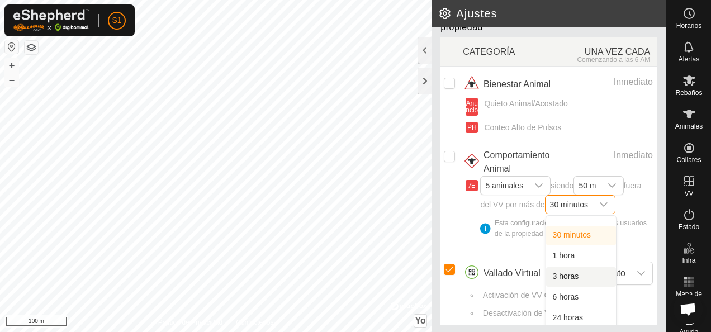
scroll to position [0, 0]
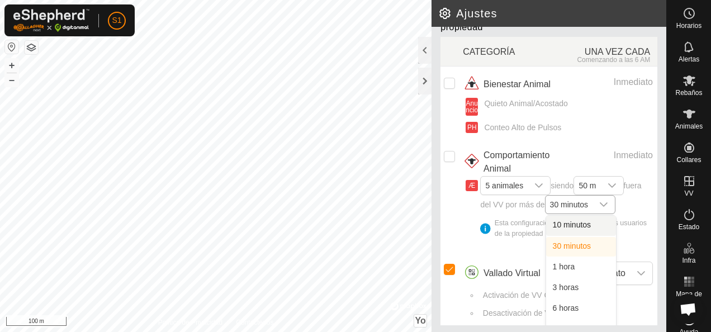
click at [546, 229] on li "10 minutos" at bounding box center [581, 226] width 70 height 20
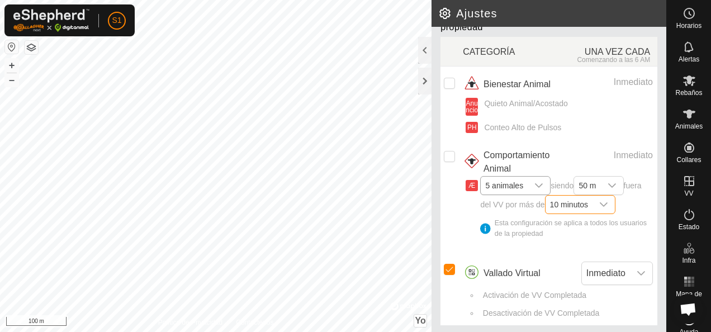
click at [538, 184] on icon "Disparador desplegable" at bounding box center [539, 185] width 8 height 4
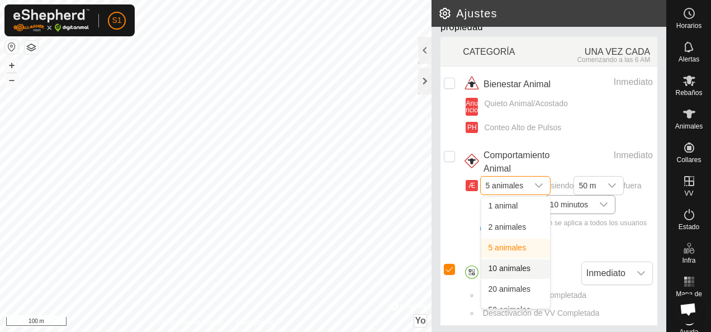
click at [524, 270] on li "10 animales" at bounding box center [515, 269] width 69 height 20
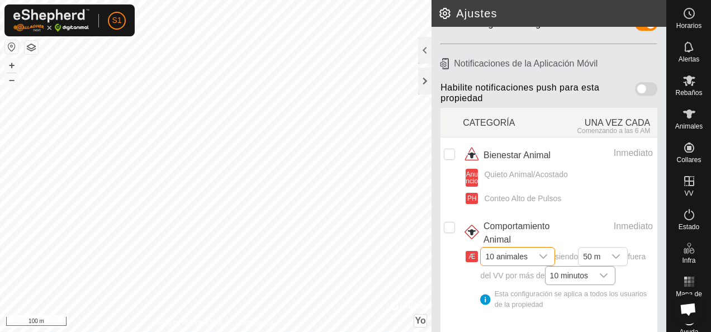
scroll to position [124, 0]
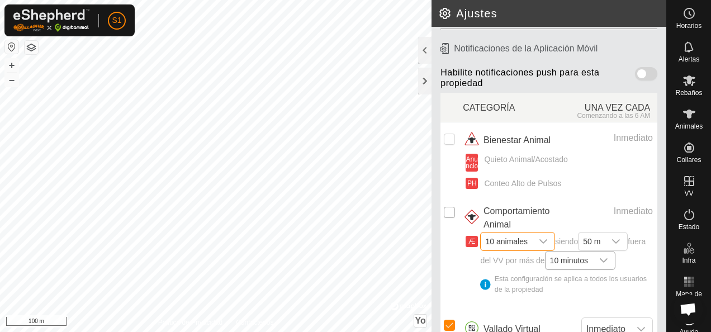
click at [450, 215] on input "checkbox" at bounding box center [449, 212] width 11 height 11
checkbox input "true"
click at [620, 238] on icon "Disparador desplegable" at bounding box center [615, 241] width 9 height 9
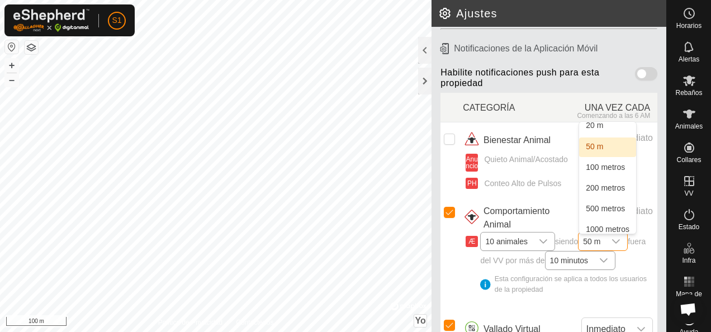
scroll to position [0, 0]
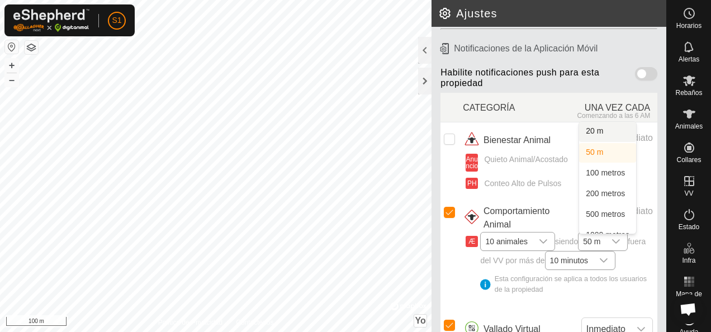
click at [615, 134] on li "20 m" at bounding box center [607, 132] width 57 height 20
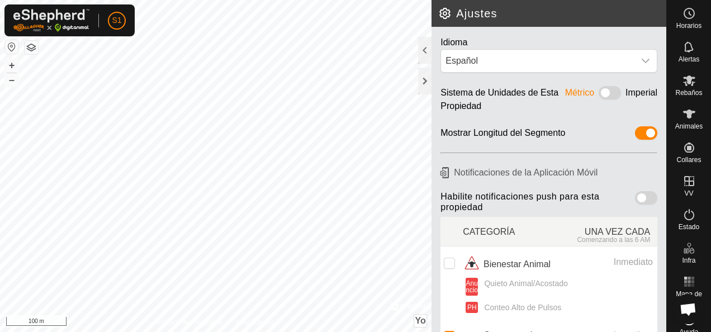
click at [641, 197] on span at bounding box center [646, 197] width 22 height 13
click at [604, 87] on span at bounding box center [609, 92] width 22 height 13
drag, startPoint x: 604, startPoint y: 87, endPoint x: 597, endPoint y: 92, distance: 8.5
click at [598, 92] on span at bounding box center [609, 92] width 22 height 13
click at [445, 14] on h2 "Ajustes" at bounding box center [552, 13] width 228 height 13
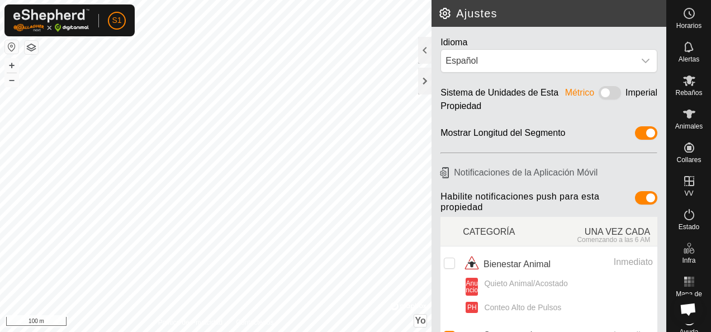
click at [446, 14] on h2 "Ajustes" at bounding box center [552, 13] width 228 height 13
click at [428, 56] on div at bounding box center [424, 50] width 13 height 27
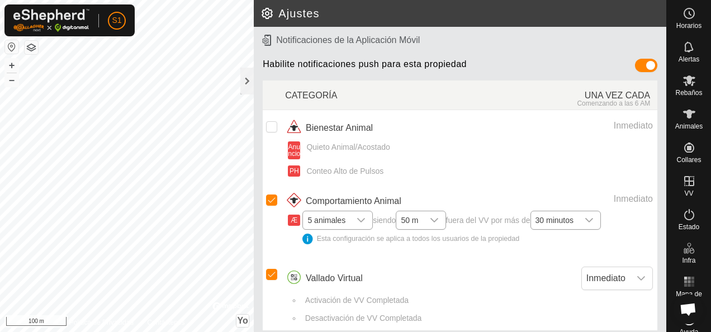
scroll to position [128, 0]
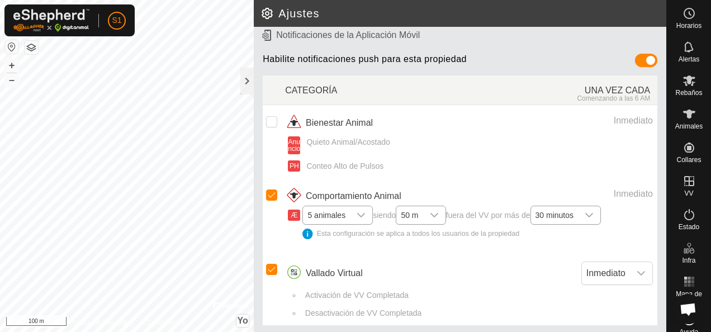
click at [593, 216] on icon "Disparador desplegable" at bounding box center [588, 215] width 9 height 9
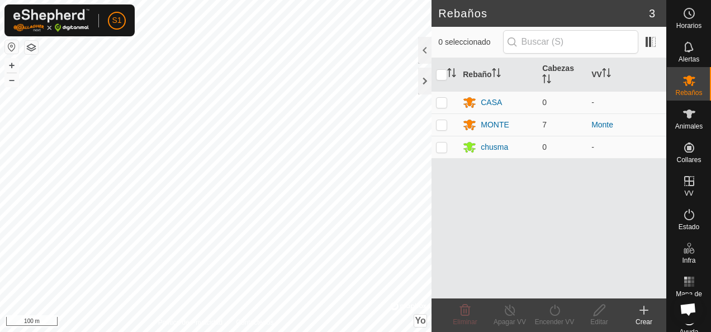
scroll to position [670, 0]
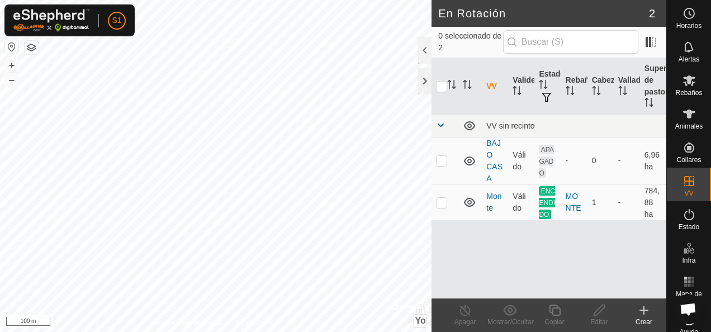
checkbox input "true"
click at [446, 202] on p-checkbox at bounding box center [441, 202] width 11 height 9
checkbox input "true"
click at [462, 313] on icon at bounding box center [465, 310] width 10 height 11
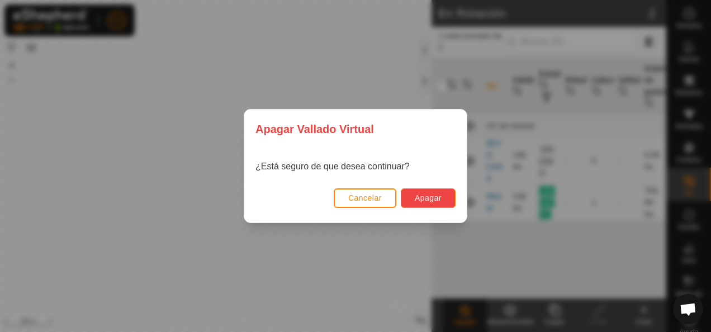
click at [445, 198] on button "Apagar" at bounding box center [428, 198] width 55 height 20
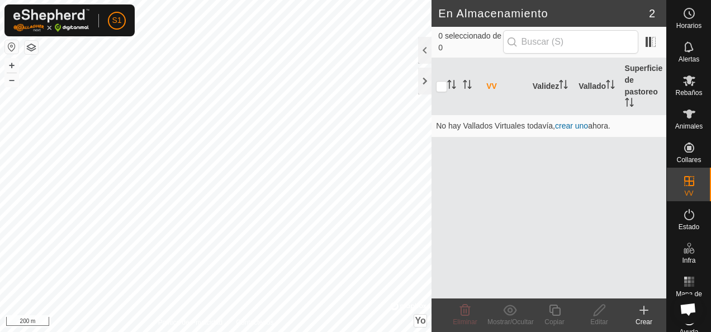
scroll to position [670, 0]
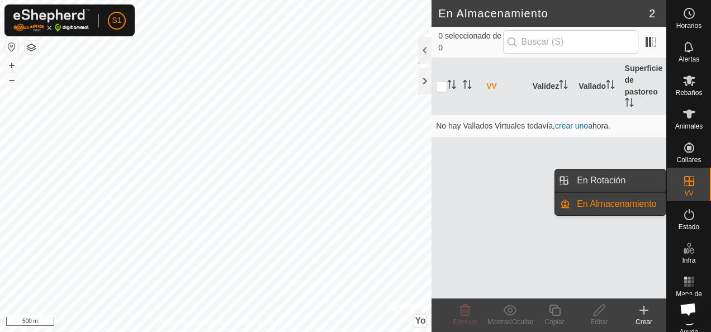
click at [635, 173] on link "En Rotación" at bounding box center [618, 180] width 96 height 22
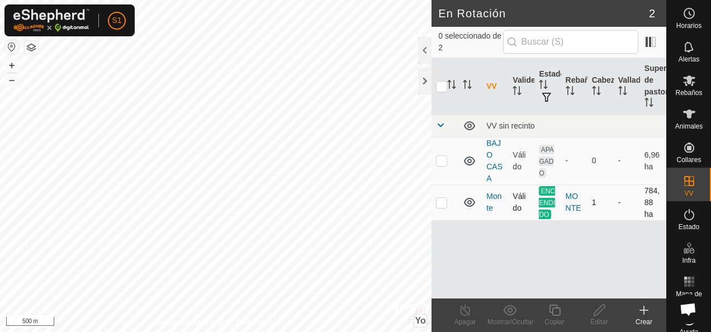
click at [447, 194] on td at bounding box center [444, 202] width 27 height 36
checkbox input "true"
click at [470, 311] on icon at bounding box center [465, 309] width 14 height 13
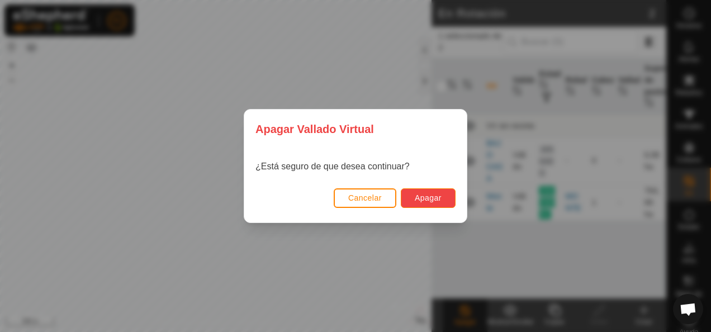
click at [432, 204] on button "Apagar" at bounding box center [428, 198] width 55 height 20
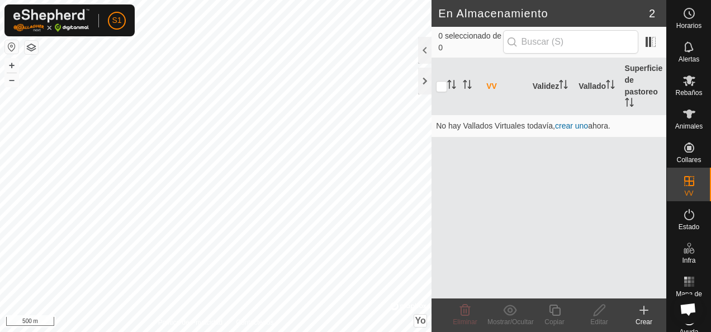
scroll to position [670, 0]
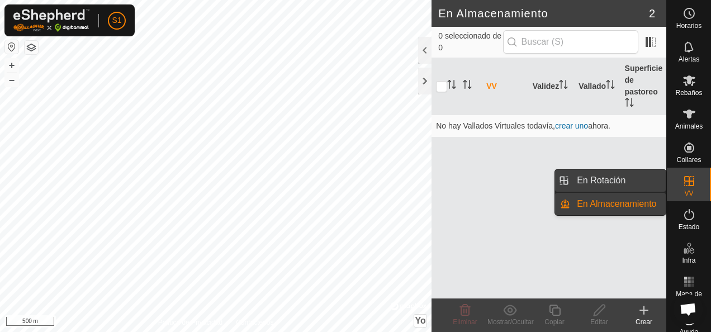
click at [640, 187] on link "En Rotación" at bounding box center [618, 180] width 96 height 22
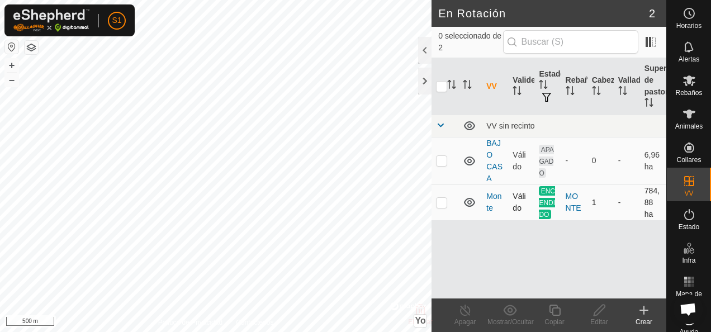
click at [437, 207] on td at bounding box center [444, 202] width 27 height 36
checkbox input "true"
click at [467, 318] on div "Apagar" at bounding box center [465, 322] width 45 height 10
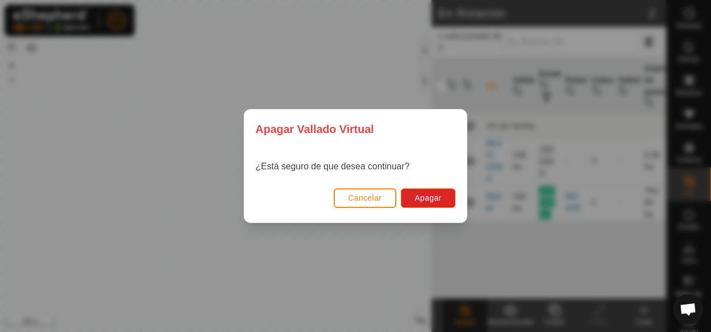
click at [334, 188] on button "Cancelar" at bounding box center [365, 198] width 63 height 20
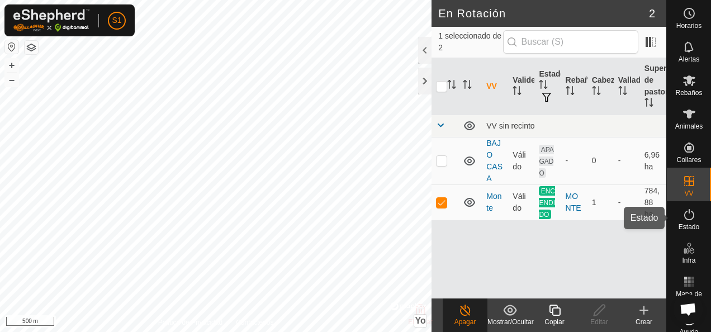
drag, startPoint x: 682, startPoint y: 221, endPoint x: 675, endPoint y: 222, distance: 6.9
click at [682, 221] on icon at bounding box center [688, 214] width 13 height 13
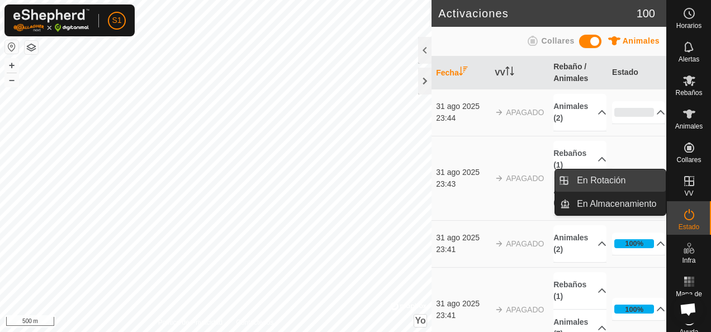
click at [641, 188] on link "En Rotación" at bounding box center [618, 180] width 96 height 22
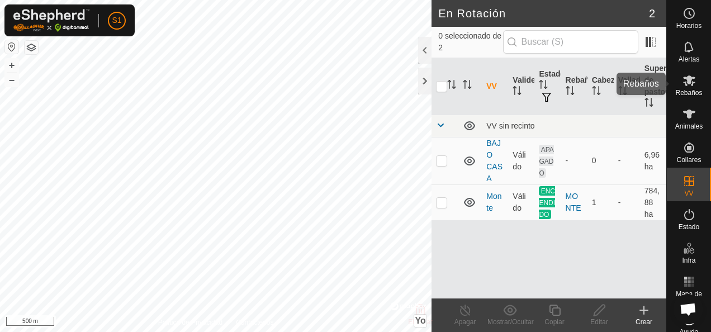
click at [682, 86] on icon at bounding box center [688, 80] width 13 height 13
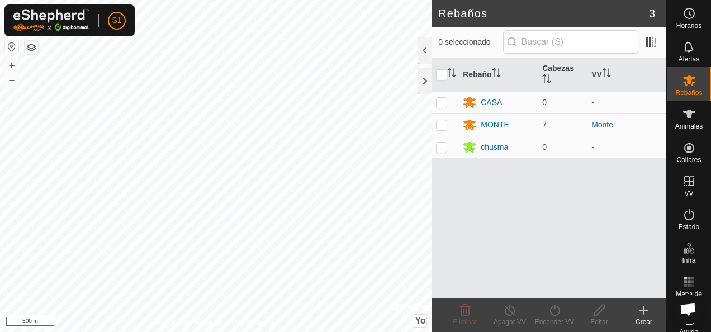
click at [440, 122] on p-checkbox at bounding box center [441, 124] width 11 height 9
click at [439, 120] on p-checkbox at bounding box center [441, 124] width 11 height 9
click at [435, 114] on td at bounding box center [444, 124] width 27 height 22
checkbox input "true"
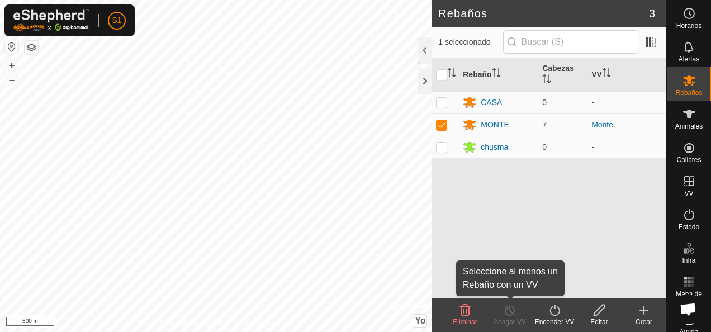
click at [513, 317] on div "Apagar VV" at bounding box center [509, 322] width 45 height 10
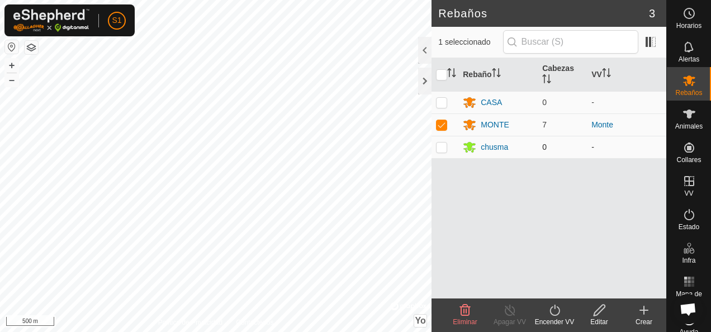
click at [436, 140] on td at bounding box center [444, 147] width 27 height 22
checkbox input "true"
click at [446, 129] on td at bounding box center [444, 124] width 27 height 22
checkbox input "false"
click at [440, 103] on p-checkbox at bounding box center [441, 102] width 11 height 9
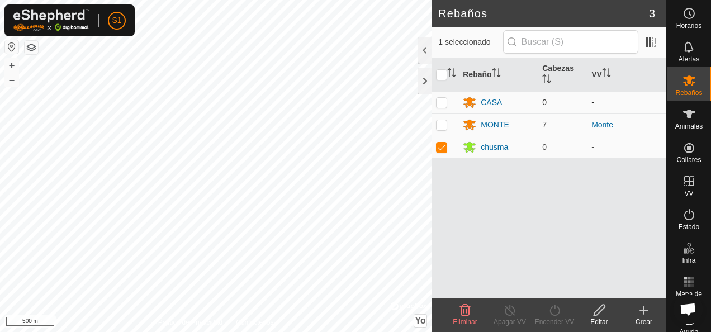
checkbox input "true"
click at [445, 125] on p-checkbox at bounding box center [441, 124] width 11 height 9
checkbox input "true"
click at [445, 95] on td at bounding box center [444, 102] width 27 height 22
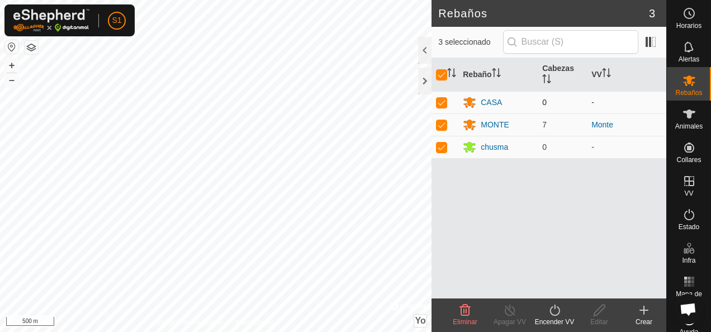
checkbox input "false"
click at [444, 151] on td at bounding box center [444, 147] width 27 height 22
checkbox input "false"
click at [596, 123] on link "Monte" at bounding box center [602, 124] width 22 height 9
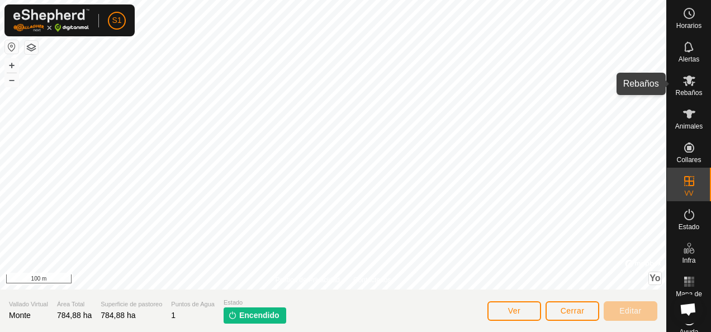
click at [679, 89] on span "Rebaños" at bounding box center [688, 92] width 27 height 7
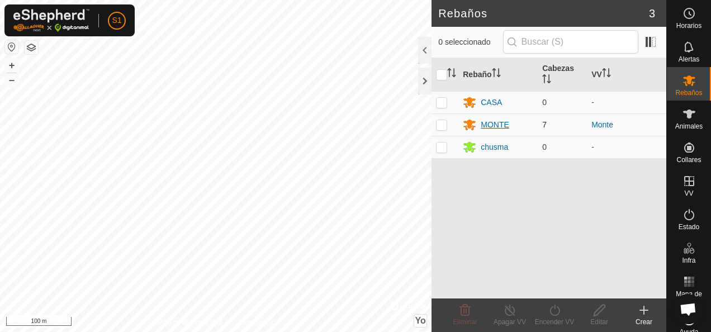
click at [469, 118] on icon at bounding box center [469, 124] width 13 height 13
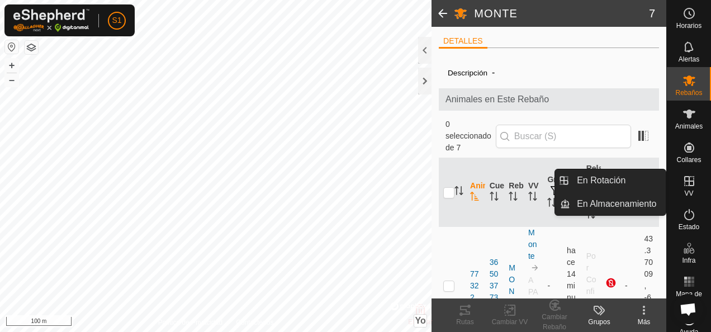
click at [684, 180] on icon at bounding box center [689, 181] width 10 height 10
click at [640, 180] on link "En Rotación" at bounding box center [618, 180] width 96 height 22
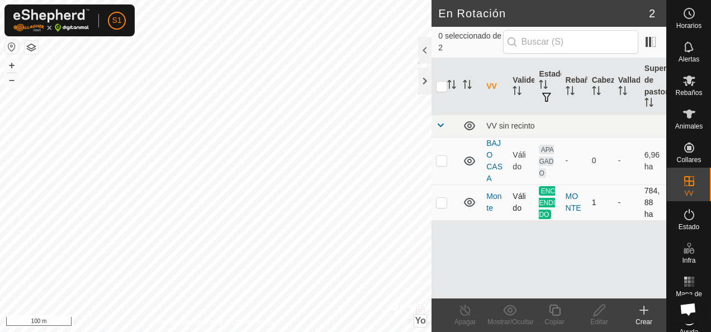
click at [441, 203] on p-checkbox at bounding box center [441, 202] width 11 height 9
checkbox input "true"
click at [467, 313] on line at bounding box center [464, 310] width 9 height 9
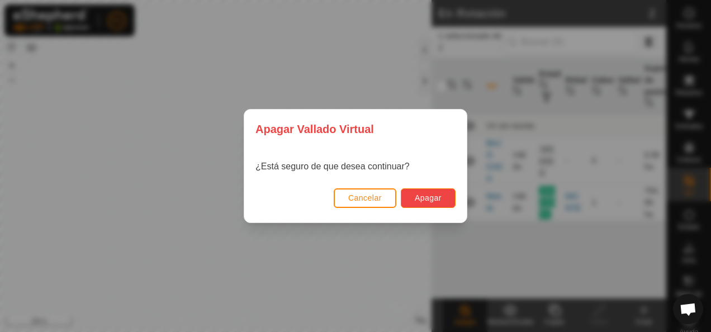
click at [454, 200] on button "Apagar" at bounding box center [428, 198] width 55 height 20
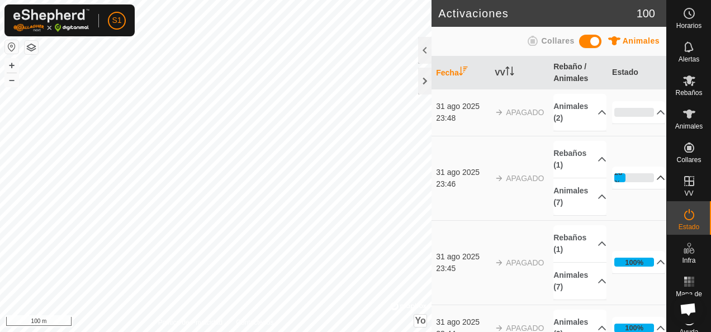
click at [647, 174] on p-accordion-header "28%" at bounding box center [638, 178] width 53 height 22
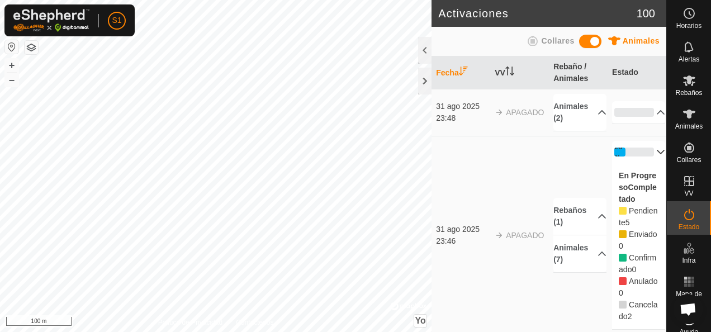
click at [621, 151] on p-accordion-header "28%" at bounding box center [638, 152] width 53 height 22
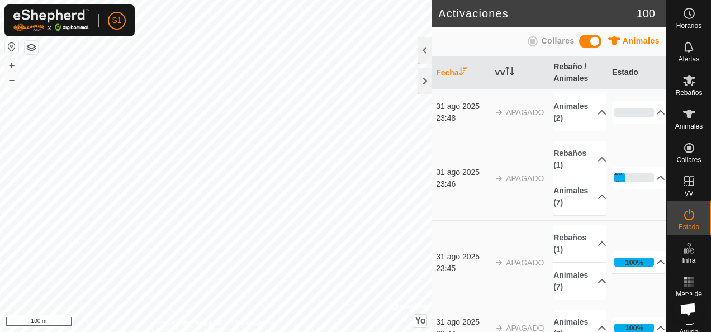
scroll to position [670, 0]
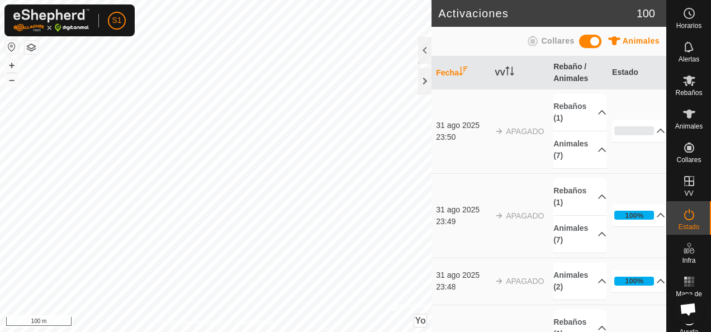
scroll to position [670, 0]
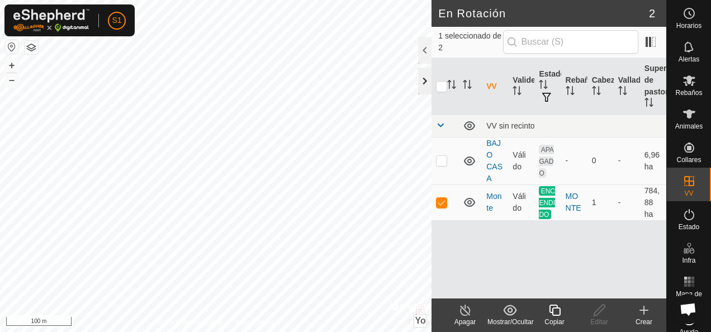
click at [429, 73] on div at bounding box center [424, 81] width 13 height 27
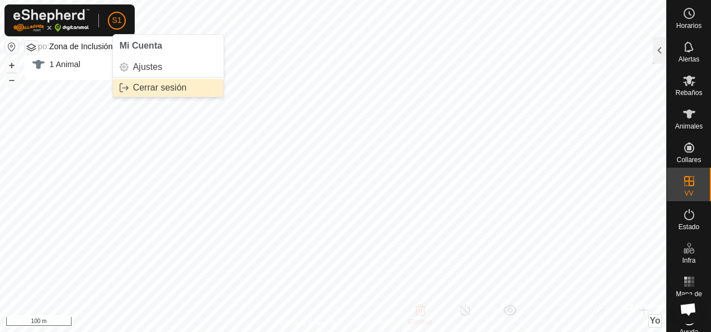
click at [167, 89] on link "Cerrar sesión" at bounding box center [168, 88] width 111 height 18
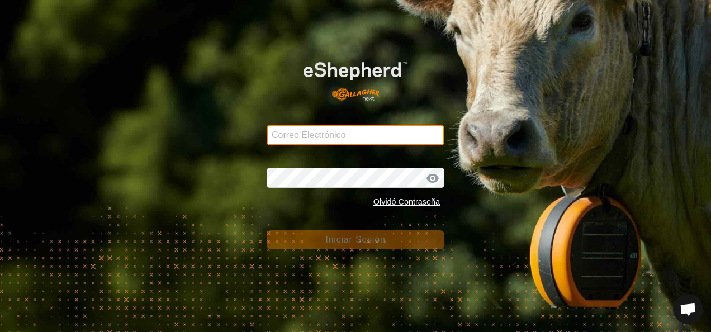
type input "[PERSON_NAME][EMAIL_ADDRESS][DOMAIN_NAME]"
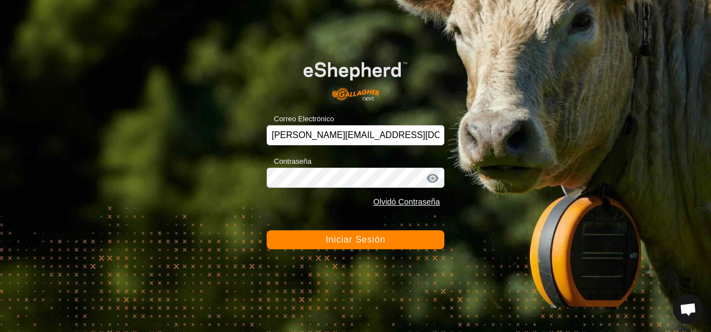
click at [351, 239] on span "Iniciar Sesión" at bounding box center [355, 239] width 60 height 9
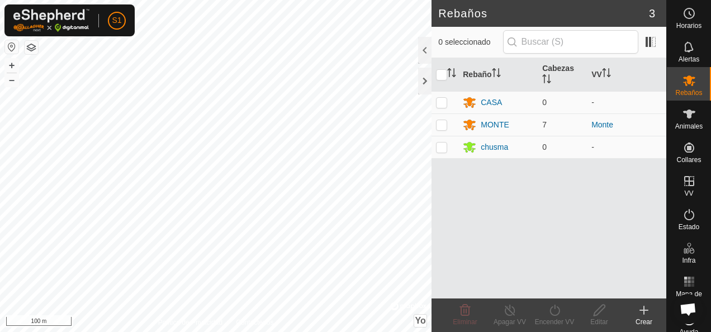
scroll to position [670, 0]
click at [444, 127] on p-checkbox at bounding box center [441, 124] width 11 height 9
checkbox input "true"
click at [559, 313] on icon at bounding box center [554, 310] width 10 height 11
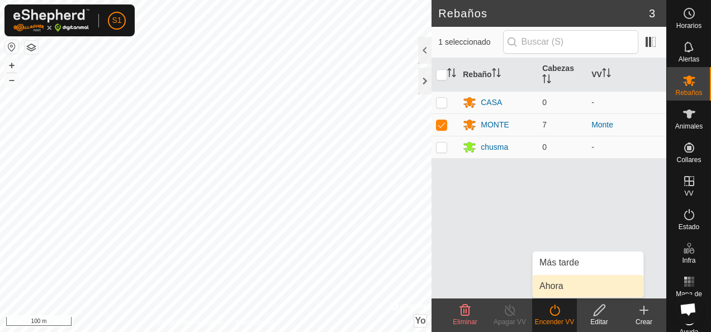
click at [560, 282] on link "Ahora" at bounding box center [587, 286] width 111 height 22
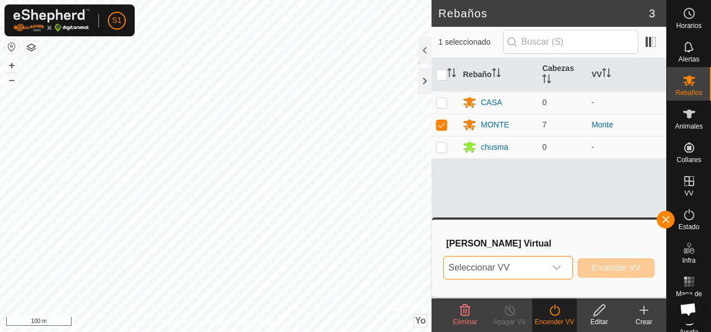
click at [496, 265] on font "Seleccionar VV" at bounding box center [478, 267] width 61 height 9
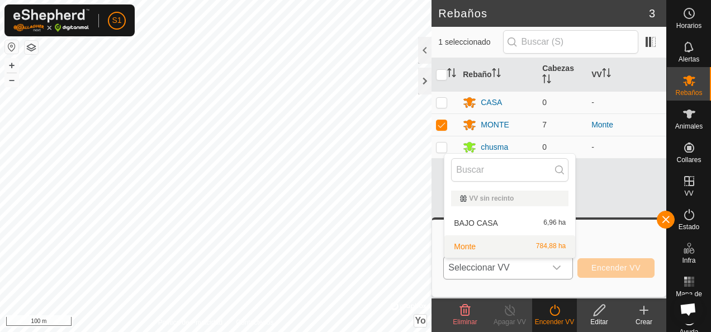
click at [502, 246] on li "Monte 784,88 ha" at bounding box center [509, 246] width 131 height 22
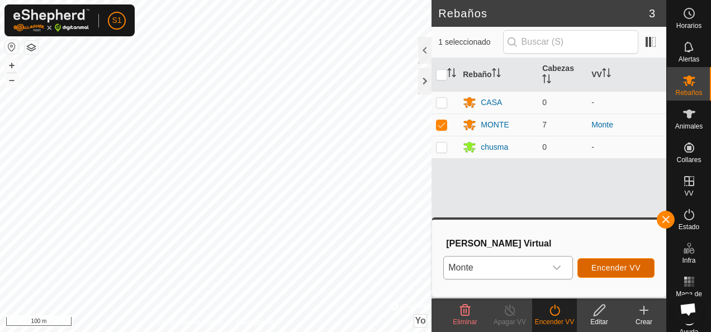
click at [597, 264] on span "Encender VV" at bounding box center [615, 267] width 49 height 9
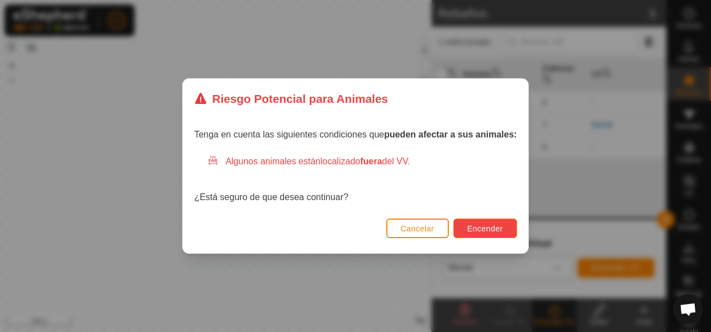
click at [485, 230] on span "Encender" at bounding box center [485, 228] width 36 height 9
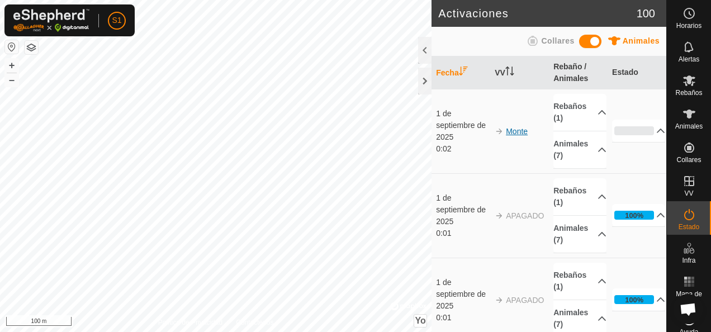
click at [516, 131] on link "Monte" at bounding box center [517, 131] width 22 height 9
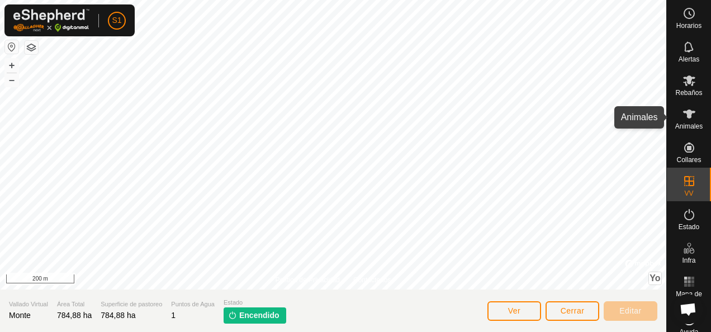
click at [686, 119] on icon at bounding box center [688, 113] width 13 height 13
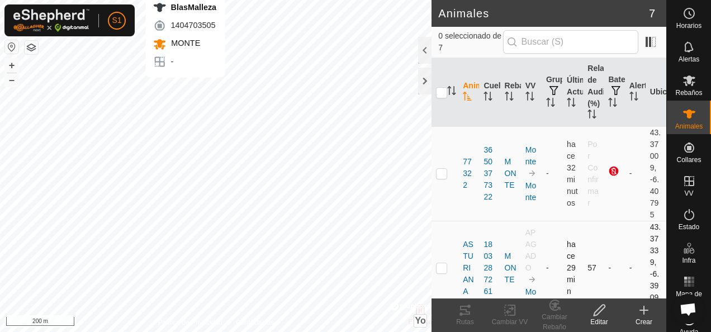
checkbox input "true"
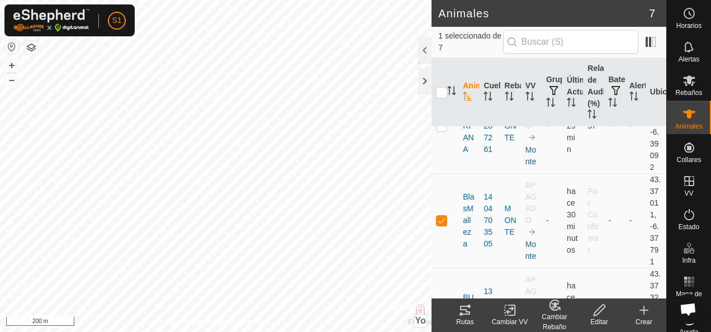
scroll to position [168, 0]
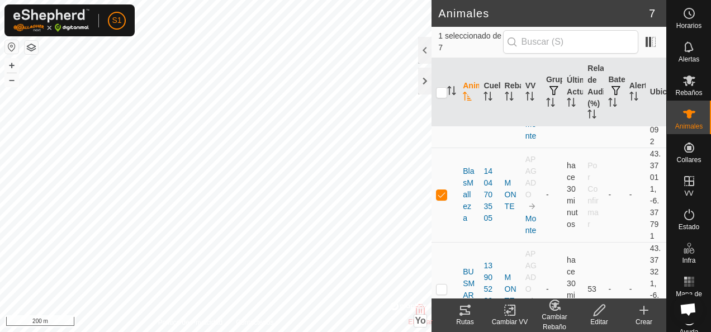
click at [512, 313] on icon at bounding box center [510, 309] width 14 height 13
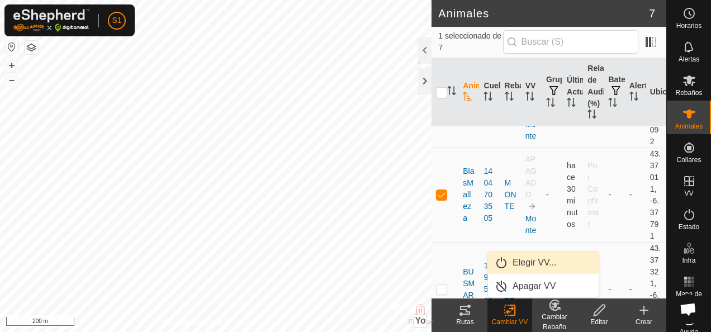
click at [532, 267] on link "Elegir VV..." at bounding box center [543, 262] width 111 height 22
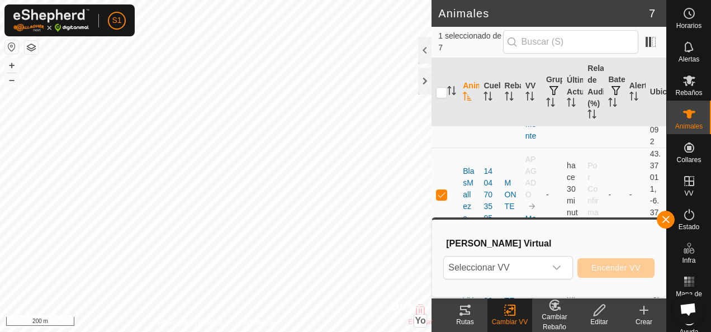
click at [532, 267] on span "Seleccionar VV" at bounding box center [495, 267] width 102 height 22
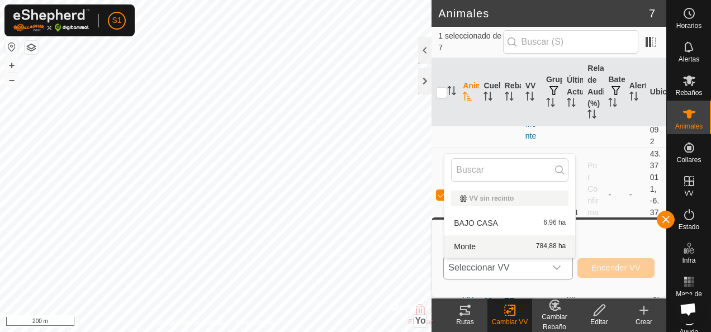
click at [515, 244] on li "Monte 784,88 ha" at bounding box center [509, 246] width 131 height 22
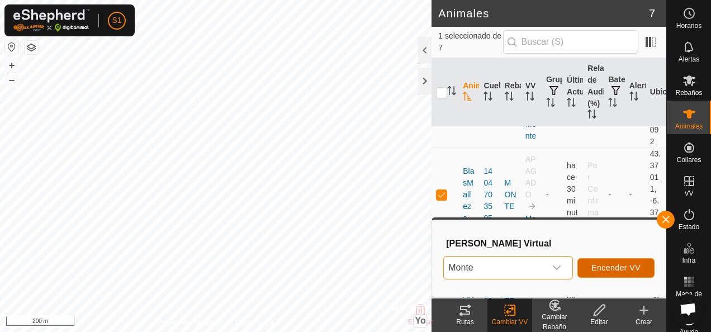
click at [612, 264] on span "Encender VV" at bounding box center [615, 267] width 49 height 9
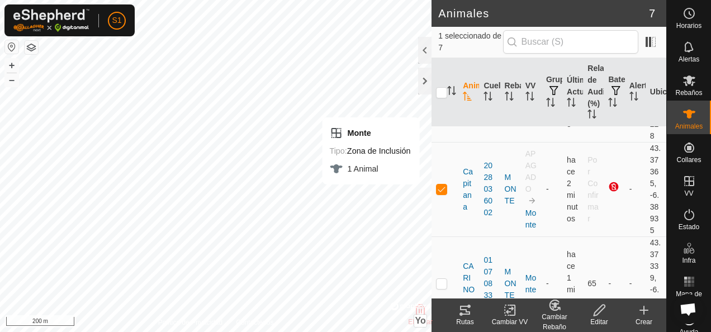
scroll to position [391, 0]
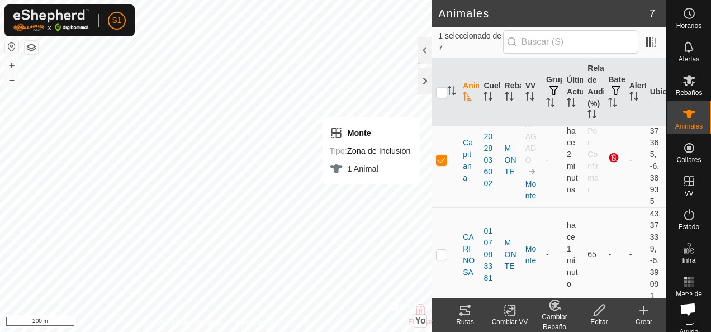
click at [515, 308] on icon at bounding box center [512, 310] width 5 height 10
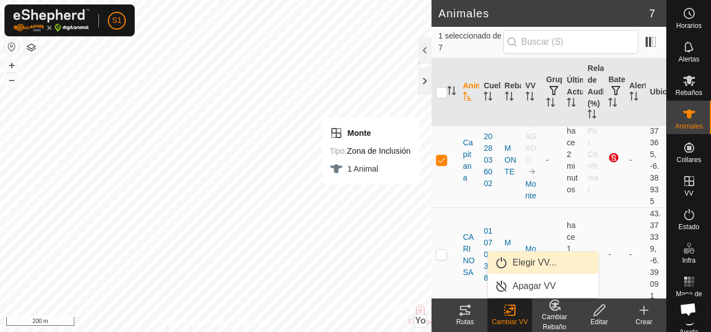
click at [537, 260] on link "Elegir VV..." at bounding box center [543, 262] width 111 height 22
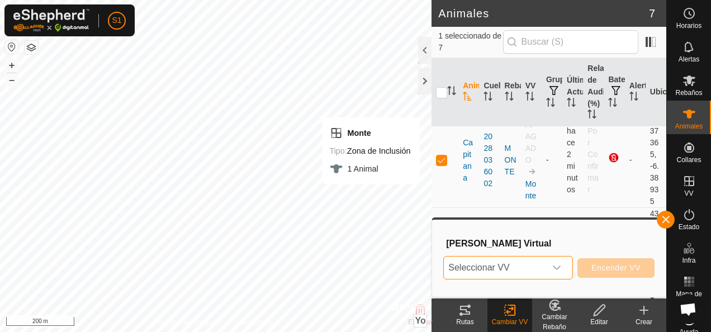
click at [531, 264] on span "Seleccionar VV" at bounding box center [495, 267] width 102 height 22
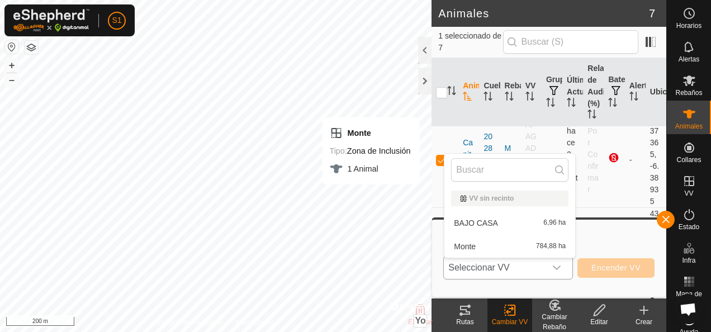
click at [517, 248] on li "Monte 784,88 ha" at bounding box center [509, 246] width 131 height 22
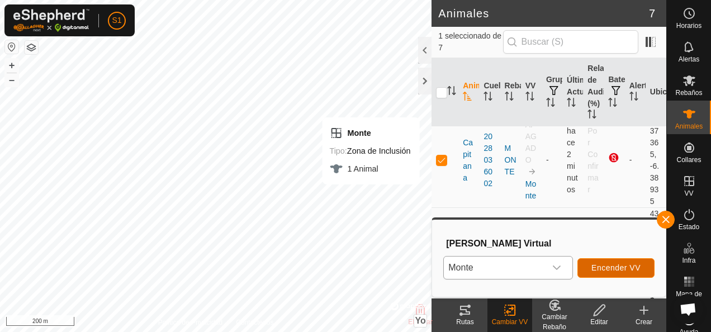
click at [602, 263] on span "Encender VV" at bounding box center [615, 267] width 49 height 9
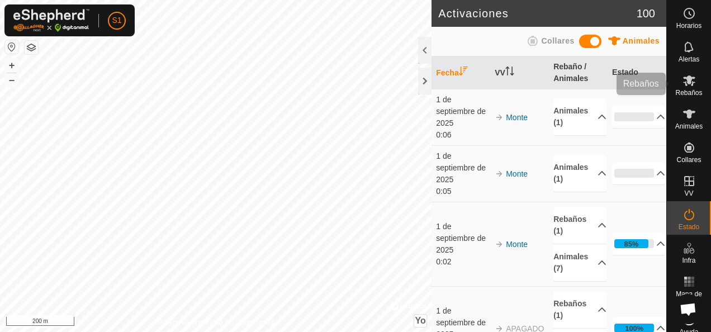
click at [682, 87] on es-mob-svg-icon at bounding box center [689, 81] width 20 height 18
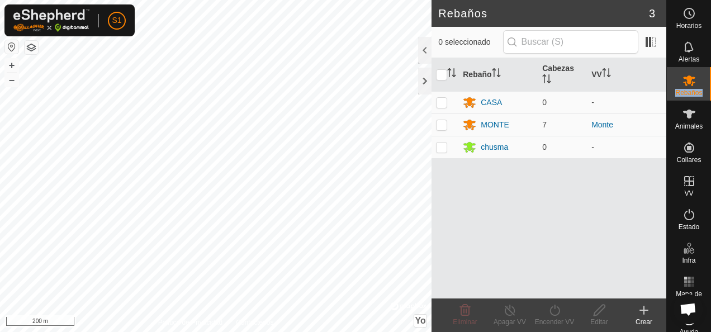
drag, startPoint x: 682, startPoint y: 87, endPoint x: 685, endPoint y: 122, distance: 35.4
click at [685, 122] on div "Animales" at bounding box center [689, 118] width 44 height 34
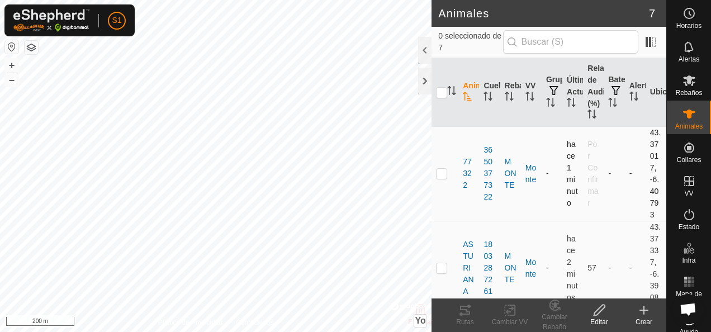
click at [440, 169] on p-checkbox at bounding box center [441, 173] width 11 height 9
checkbox input "true"
click at [602, 316] on icon at bounding box center [599, 309] width 14 height 13
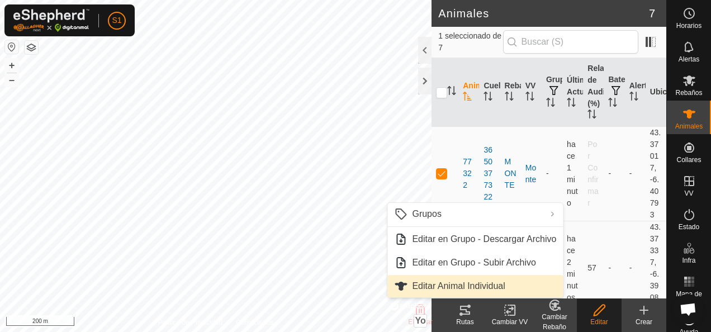
click at [505, 281] on link "Editar Animal Individual" at bounding box center [474, 286] width 175 height 22
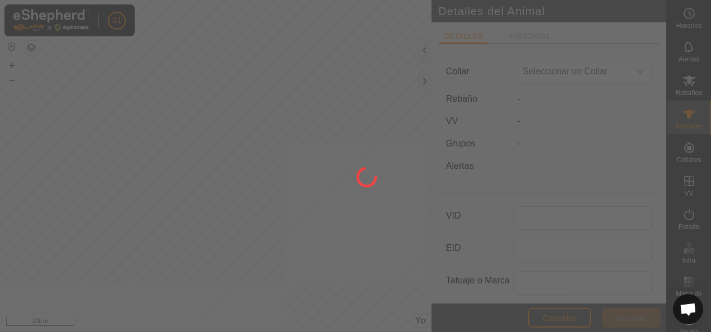
type input "77322"
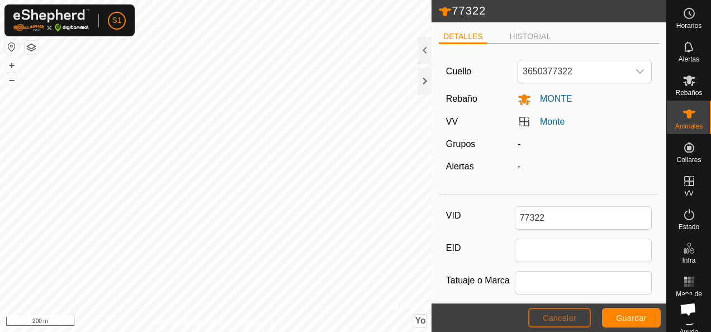
click at [590, 315] on button "Cancelar" at bounding box center [559, 318] width 63 height 20
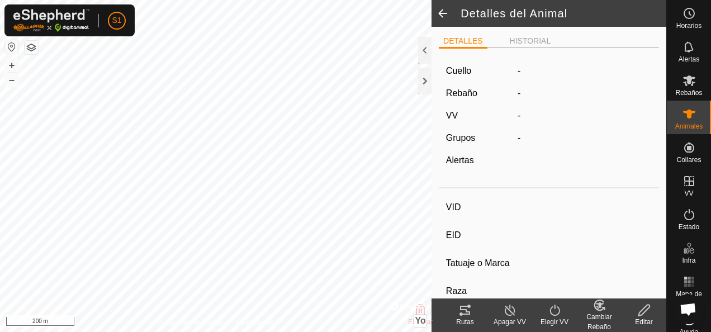
type input "77322"
type input "-"
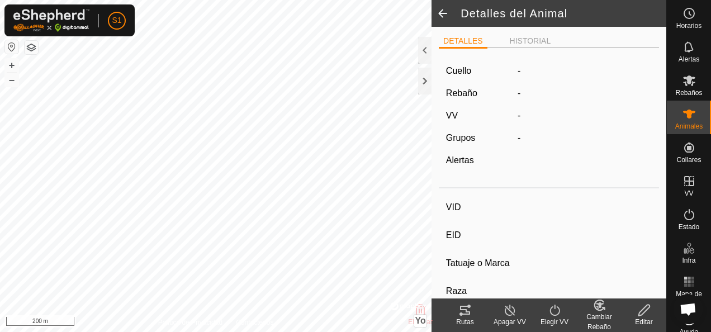
type input "-"
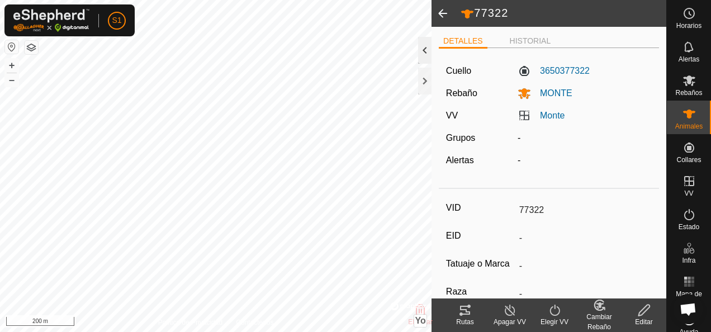
click at [425, 55] on div at bounding box center [424, 50] width 13 height 27
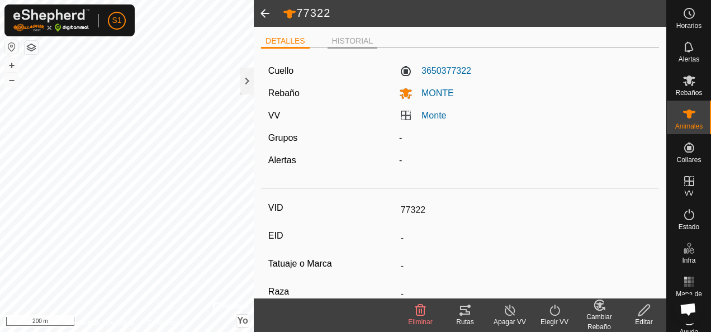
click at [344, 44] on li "HISTORIAL" at bounding box center [352, 41] width 50 height 13
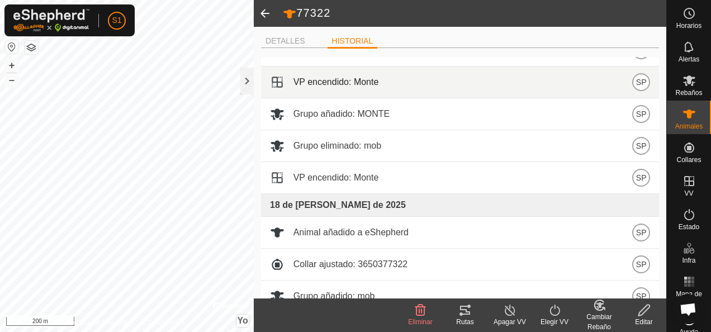
scroll to position [1473, 0]
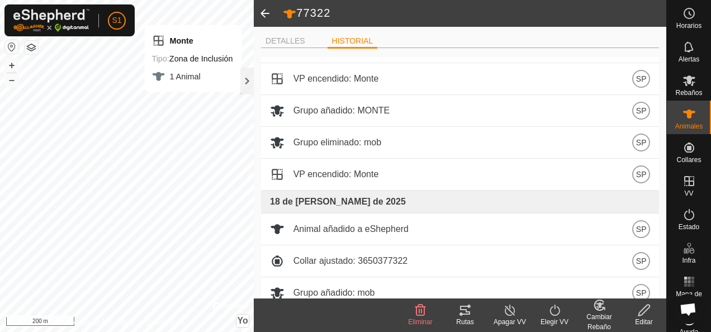
click at [261, 10] on span at bounding box center [265, 13] width 22 height 27
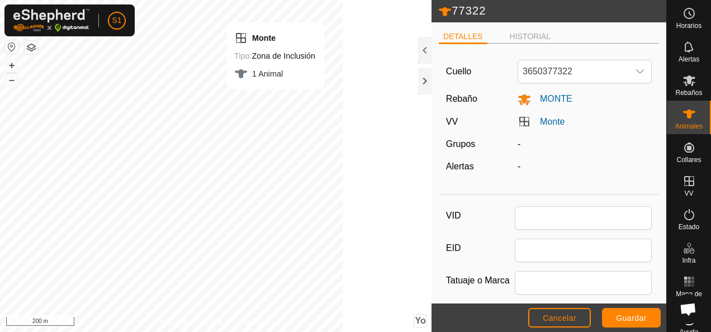
type input "77322"
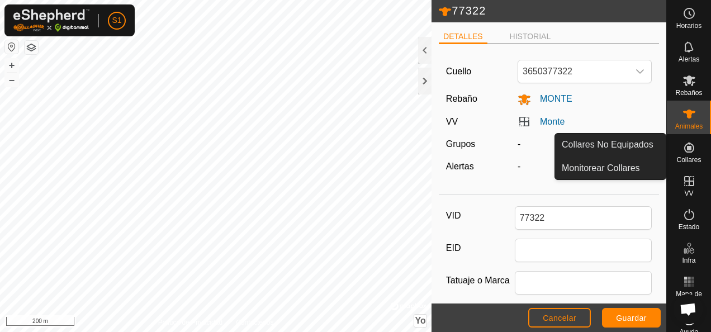
click at [683, 145] on icon at bounding box center [688, 147] width 13 height 13
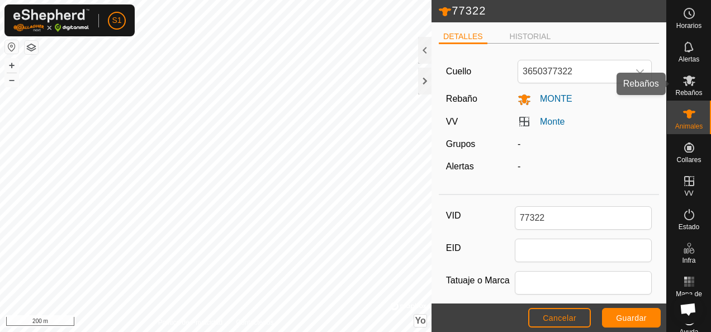
click at [684, 86] on icon at bounding box center [688, 80] width 13 height 13
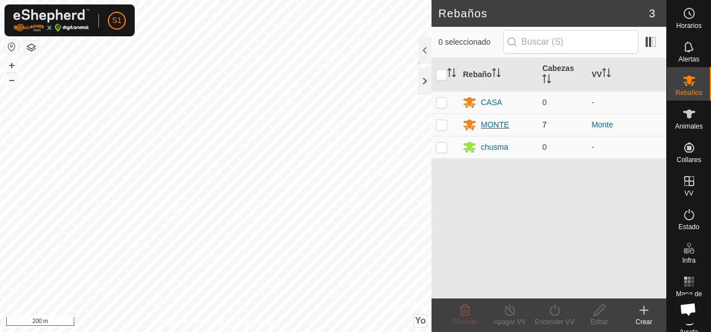
click at [494, 122] on div "MONTE" at bounding box center [495, 125] width 28 height 12
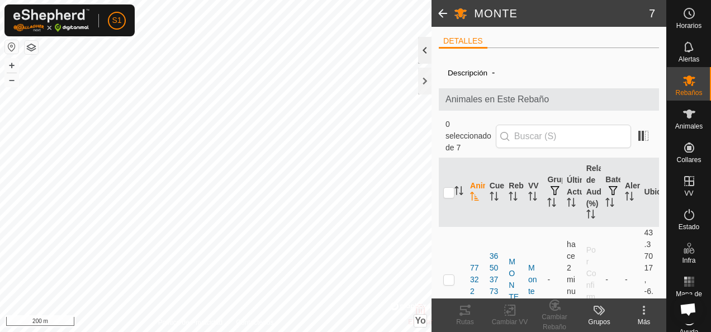
click at [430, 55] on div at bounding box center [424, 50] width 13 height 27
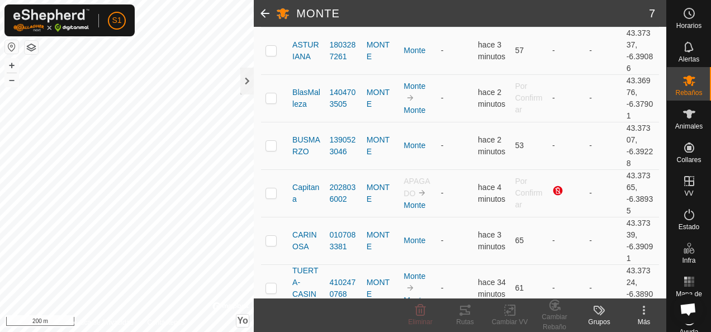
scroll to position [235, 0]
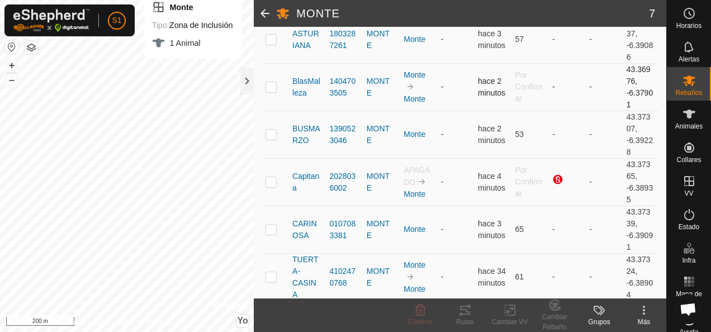
click at [268, 83] on p-checkbox at bounding box center [270, 86] width 11 height 9
checkbox input "true"
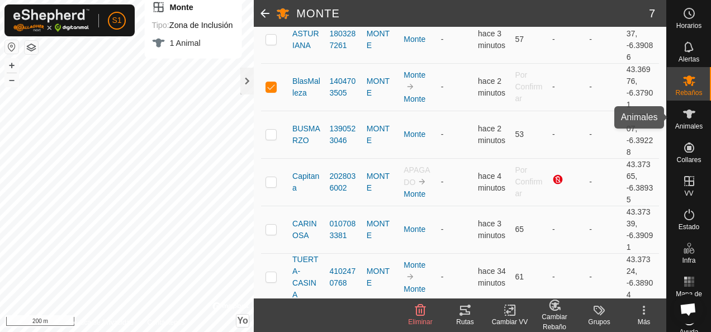
click at [689, 115] on icon at bounding box center [688, 113] width 13 height 13
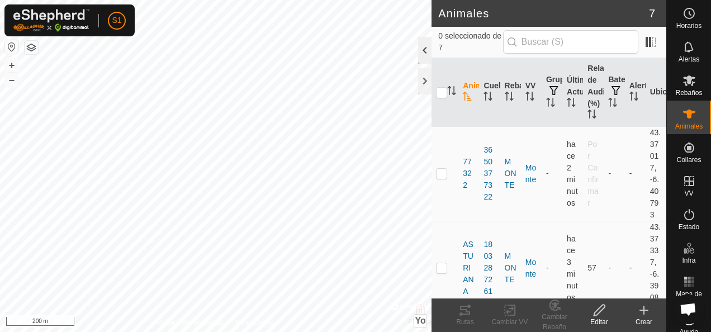
click at [431, 50] on div at bounding box center [424, 50] width 13 height 27
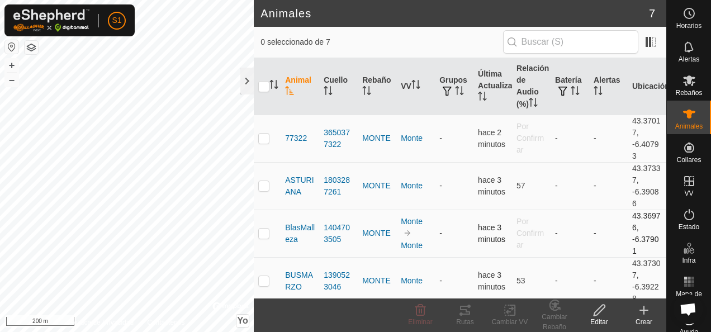
click at [263, 226] on td at bounding box center [267, 233] width 27 height 47
checkbox input "true"
click at [607, 310] on edit-svg-icon at bounding box center [599, 309] width 45 height 13
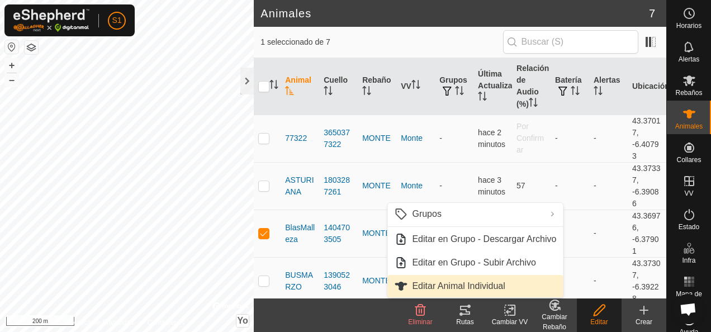
click at [425, 288] on link "Editar Animal Individual" at bounding box center [474, 286] width 175 height 22
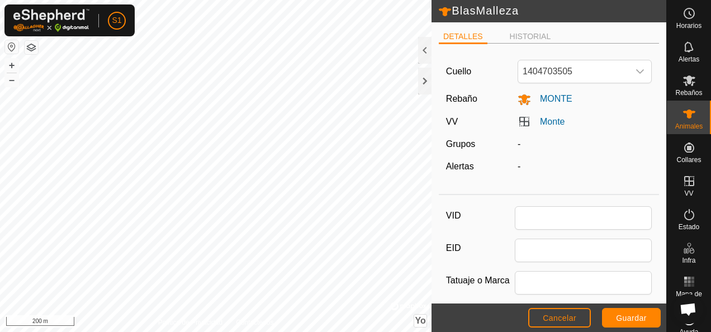
type input "BlasMalleza"
type input "0"
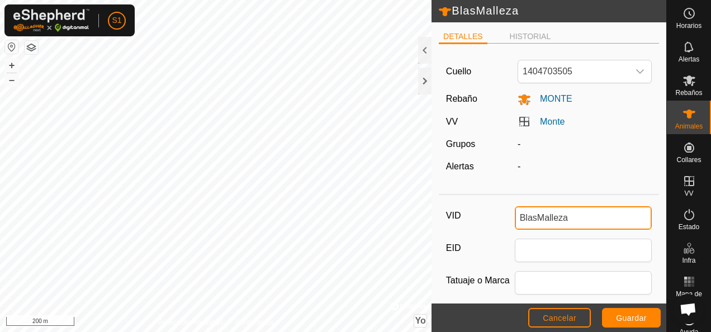
click at [532, 217] on input "BlasMalleza" at bounding box center [583, 217] width 137 height 23
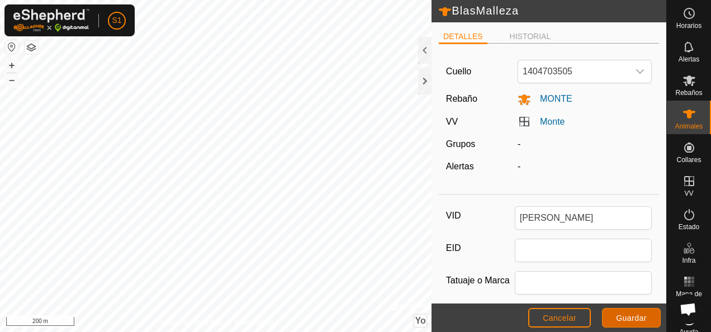
click at [643, 316] on span "Guardar" at bounding box center [631, 317] width 31 height 9
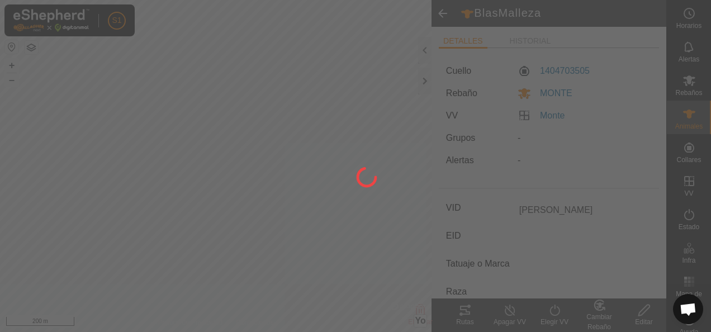
type input "BlasMalleza"
type input "-"
type input "0 kg"
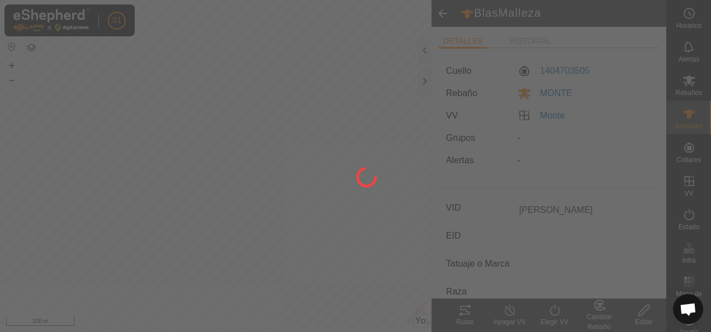
type input "-"
type input "[PERSON_NAME]"
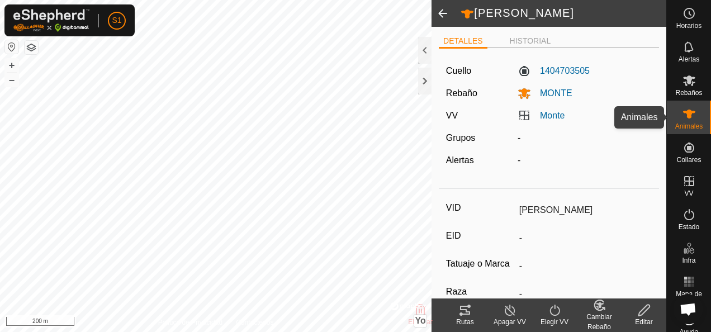
click at [682, 120] on icon at bounding box center [688, 113] width 13 height 13
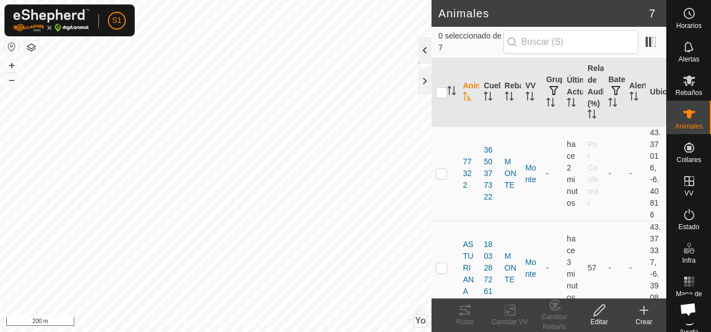
click at [418, 47] on div at bounding box center [424, 50] width 13 height 27
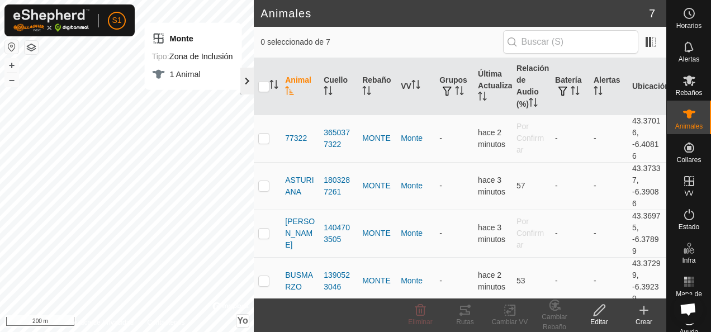
click at [250, 89] on div at bounding box center [246, 81] width 13 height 27
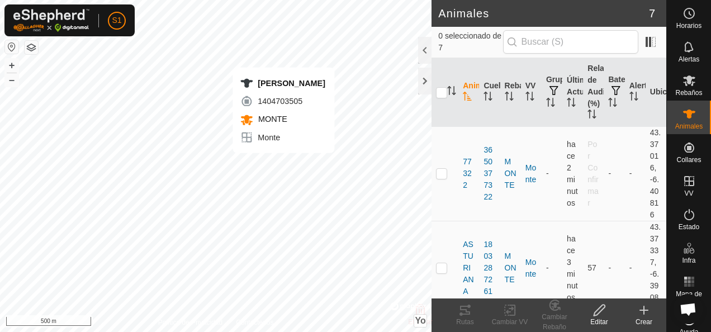
checkbox input "true"
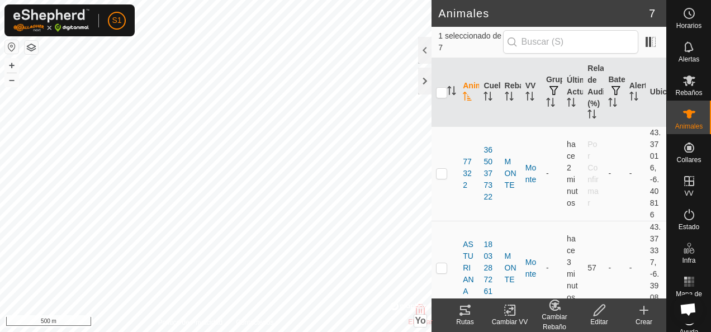
click at [460, 307] on icon at bounding box center [465, 310] width 10 height 9
